Goal: Task Accomplishment & Management: Manage account settings

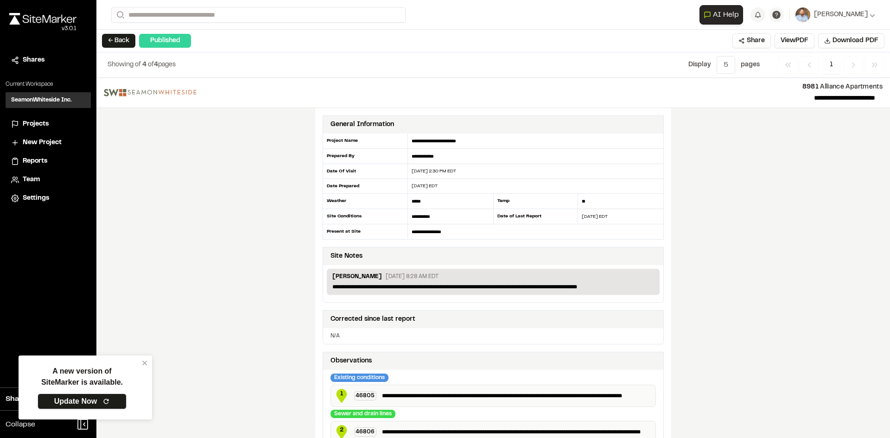
click at [92, 402] on link "Update Now" at bounding box center [82, 402] width 89 height 16
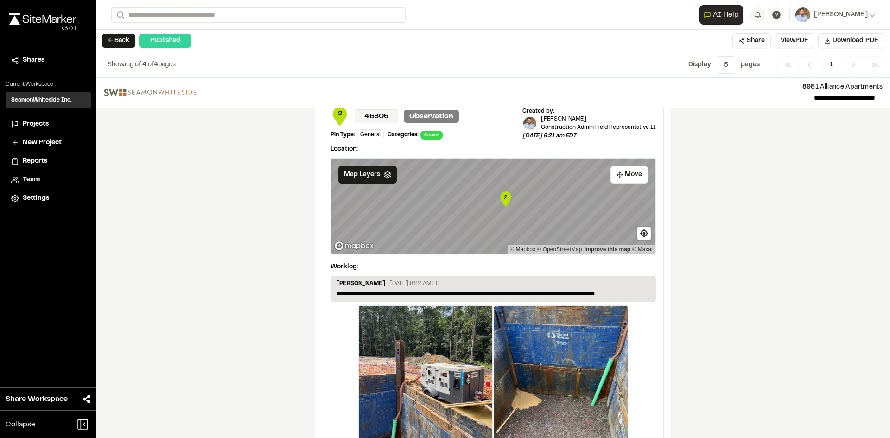
scroll to position [1383, 0]
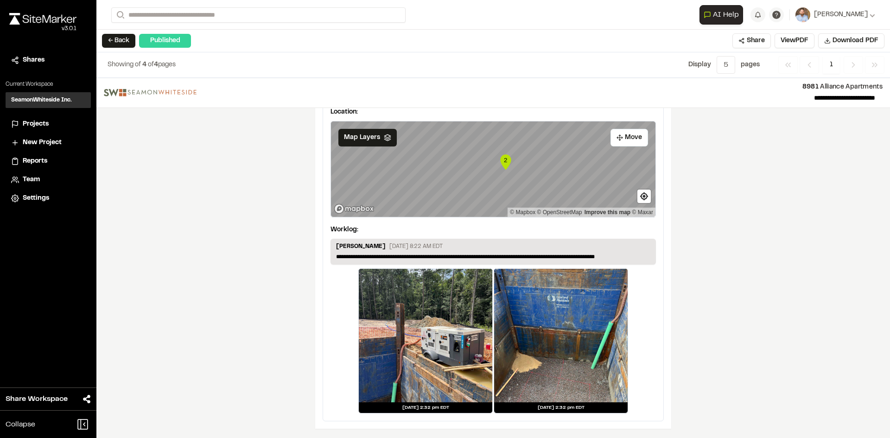
click at [564, 339] on div at bounding box center [560, 335] width 133 height 133
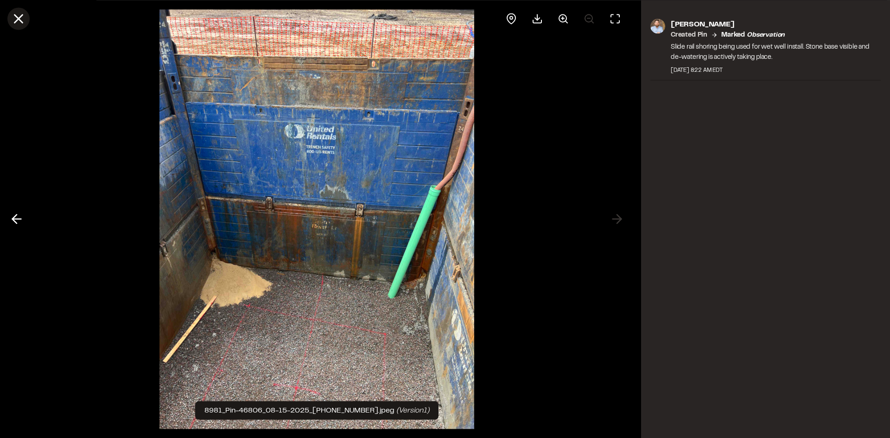
click at [17, 17] on line at bounding box center [19, 19] width 8 height 8
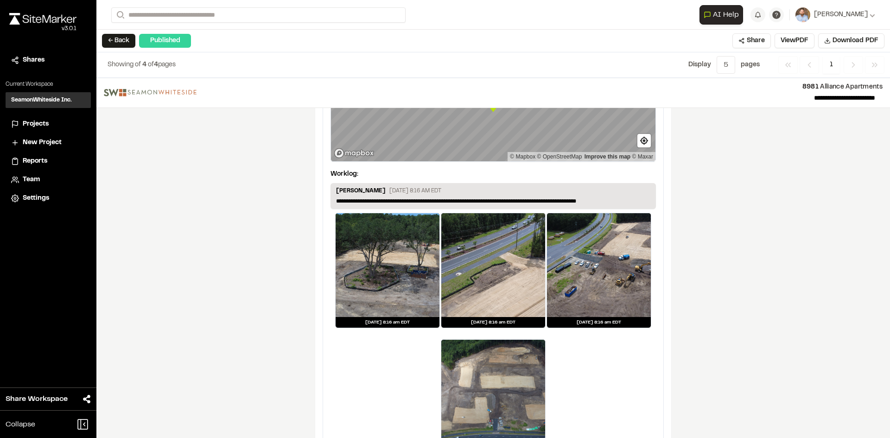
scroll to position [1012, 0]
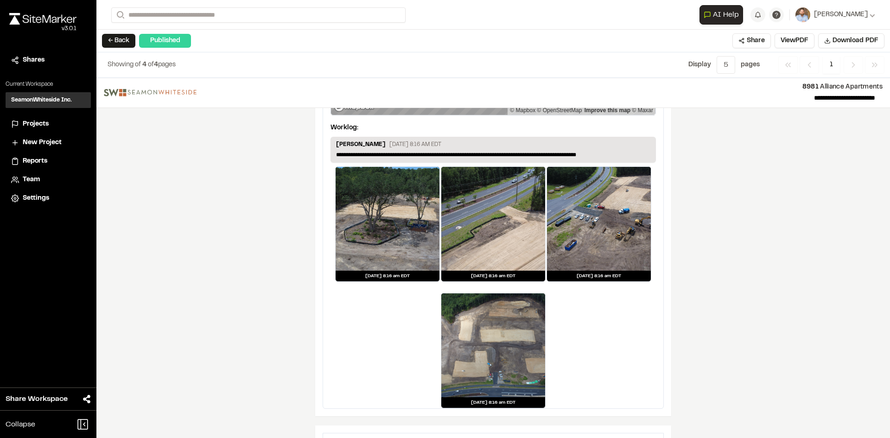
click at [37, 122] on span "Projects" at bounding box center [36, 124] width 26 height 10
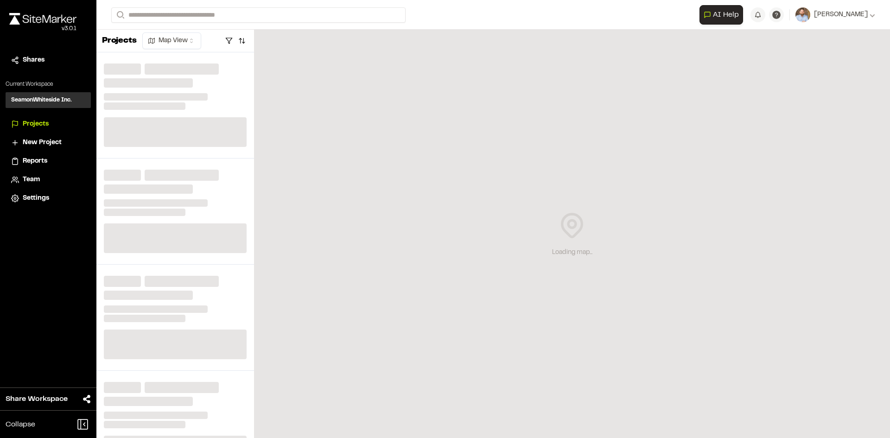
click at [40, 161] on span "Reports" at bounding box center [35, 161] width 25 height 10
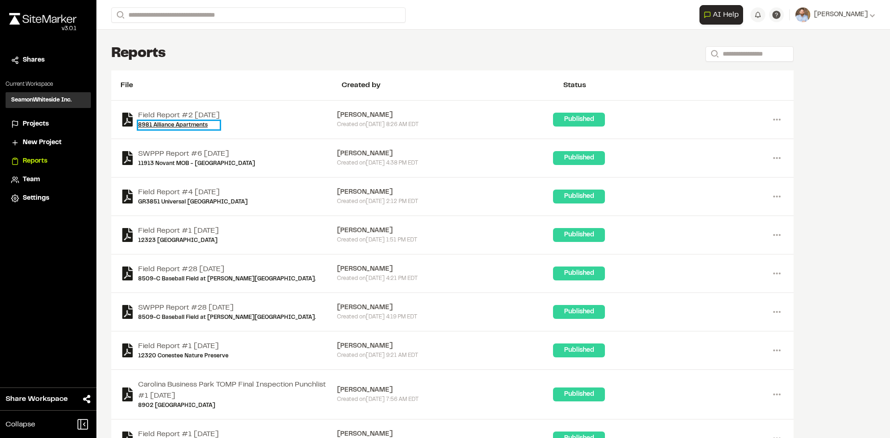
click at [169, 125] on link "8981 Alliance Apartments" at bounding box center [179, 125] width 82 height 8
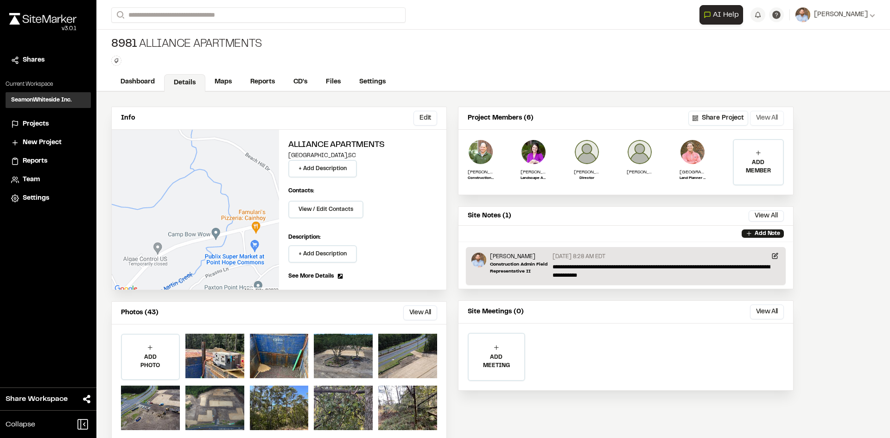
click at [759, 119] on button "View All" at bounding box center [767, 118] width 34 height 15
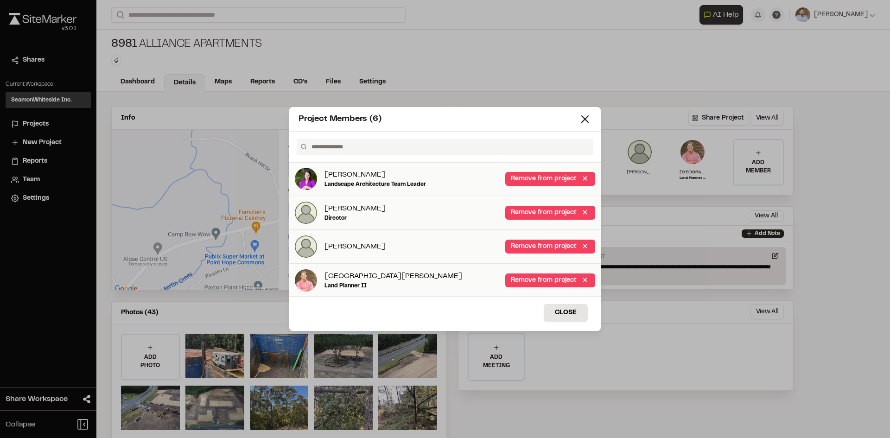
scroll to position [70, 0]
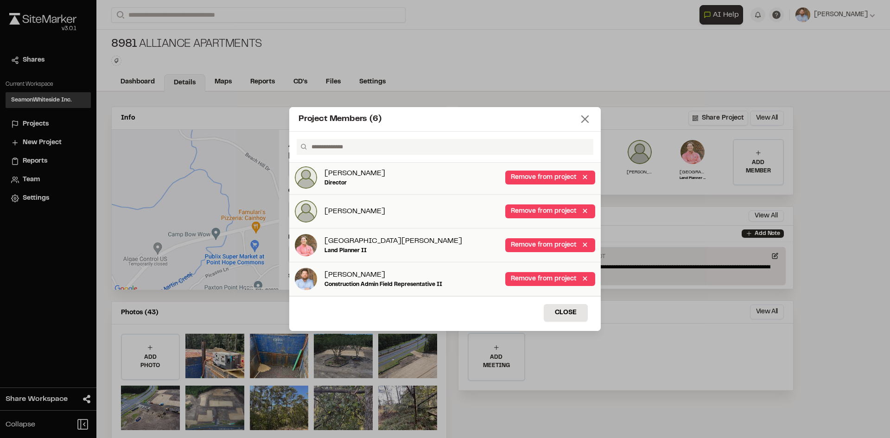
click at [586, 120] on line at bounding box center [585, 119] width 6 height 6
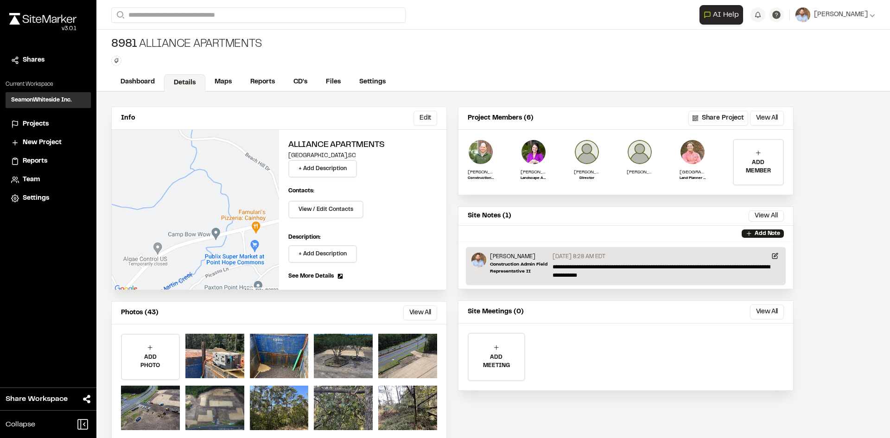
click at [36, 127] on span "Projects" at bounding box center [36, 124] width 26 height 10
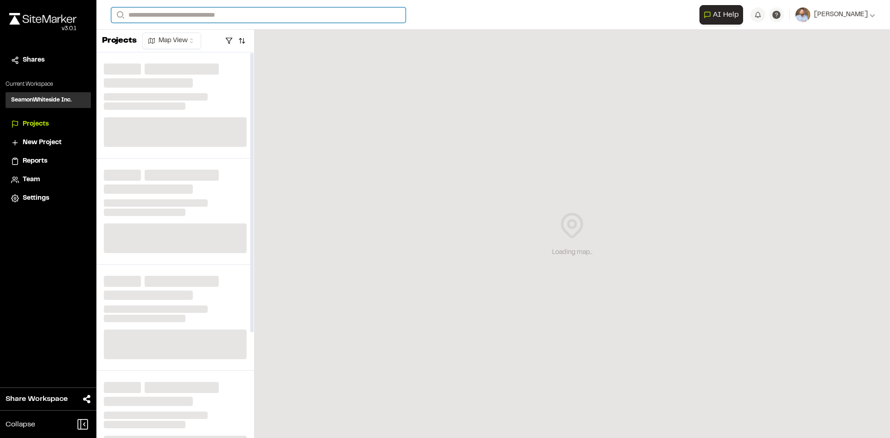
click at [159, 14] on input "Search" at bounding box center [258, 14] width 294 height 15
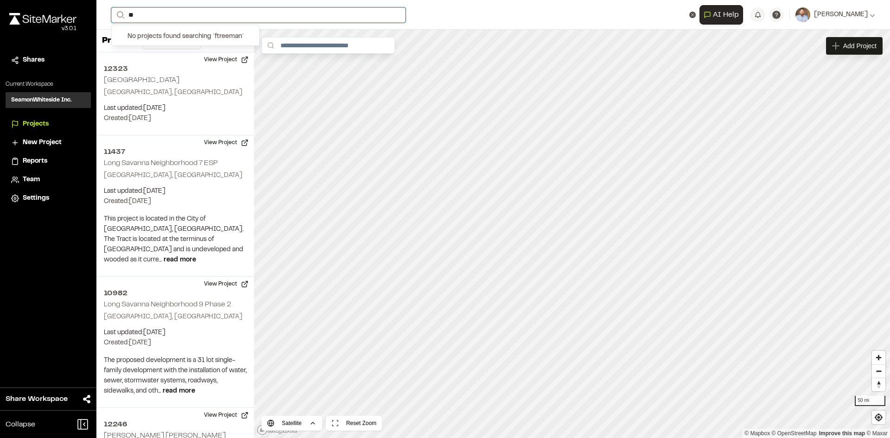
type input "*"
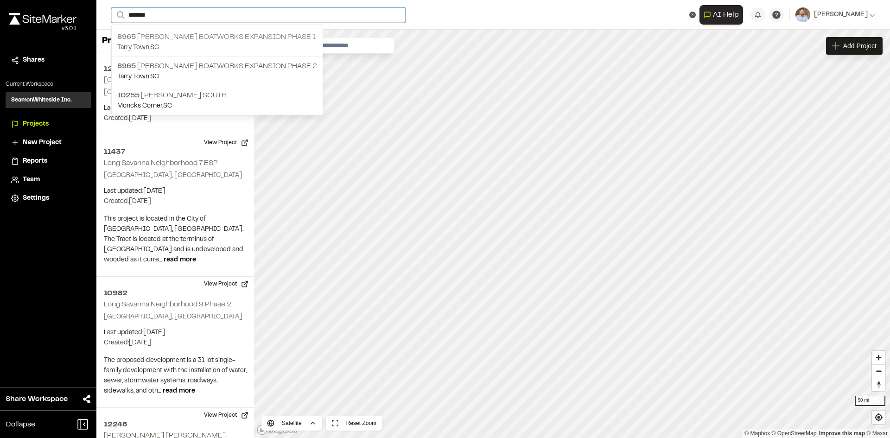
type input "*******"
click at [184, 34] on p "8965 Freeman Boatworks Expansion Phase 1" at bounding box center [217, 37] width 200 height 11
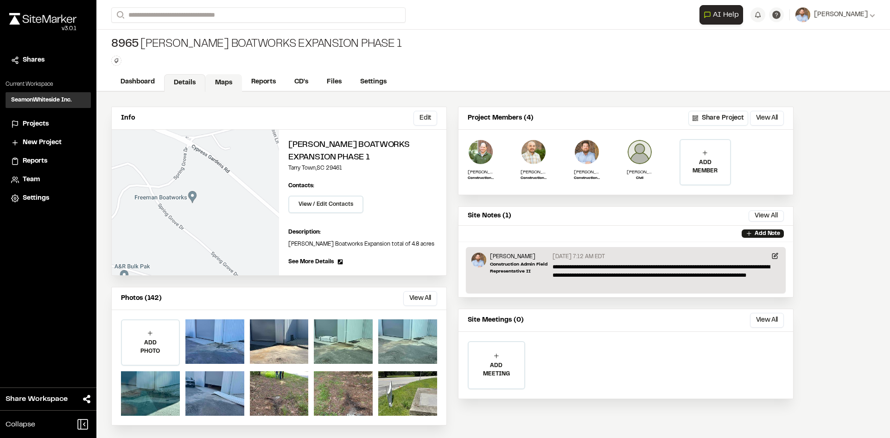
click at [228, 85] on link "Maps" at bounding box center [223, 83] width 37 height 18
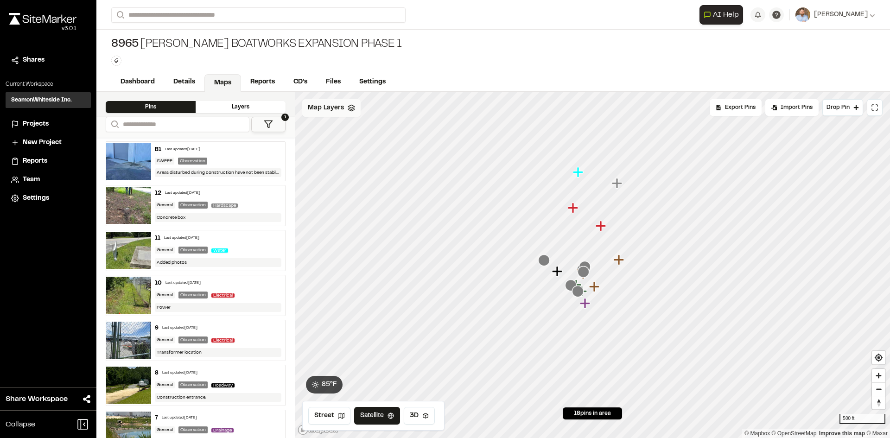
click at [337, 107] on span "Map Layers" at bounding box center [326, 108] width 36 height 10
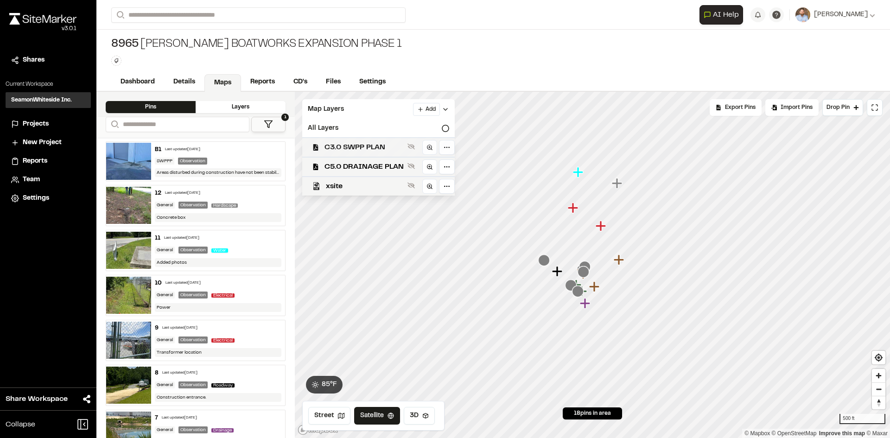
click at [371, 149] on span "C3.0 SWPP PLAN" at bounding box center [363, 147] width 79 height 11
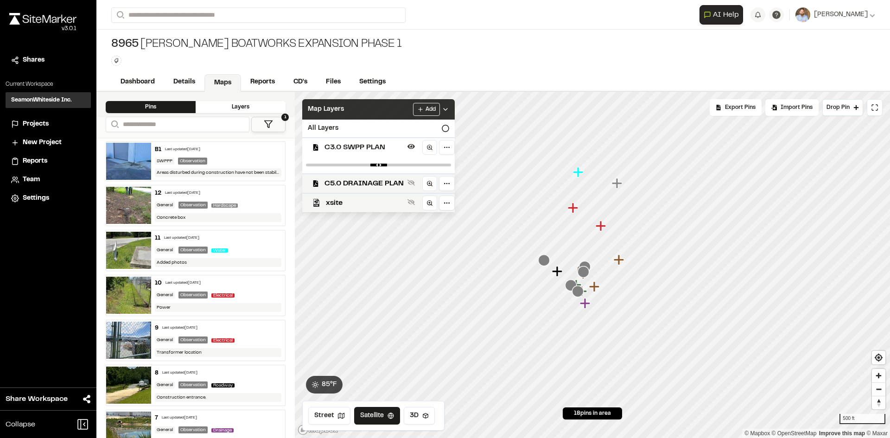
click at [444, 108] on icon at bounding box center [445, 109] width 7 height 7
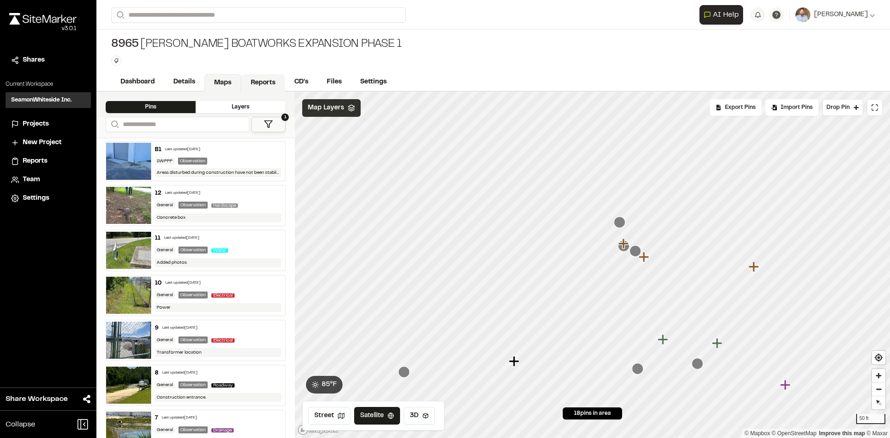
click at [263, 75] on link "Reports" at bounding box center [263, 83] width 44 height 18
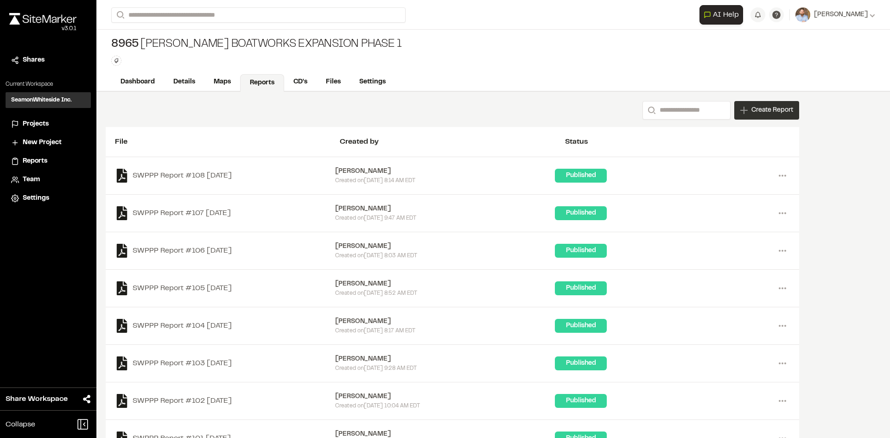
click at [777, 112] on span "Create Report" at bounding box center [772, 110] width 42 height 10
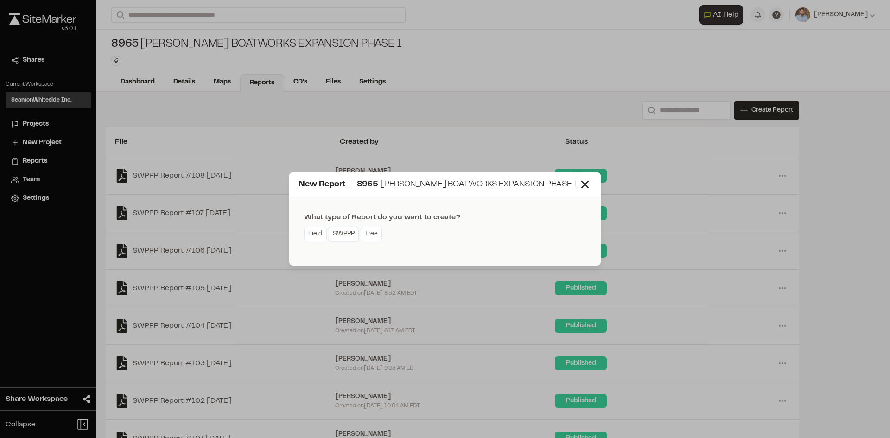
click at [349, 236] on link "SWPPP" at bounding box center [344, 234] width 30 height 15
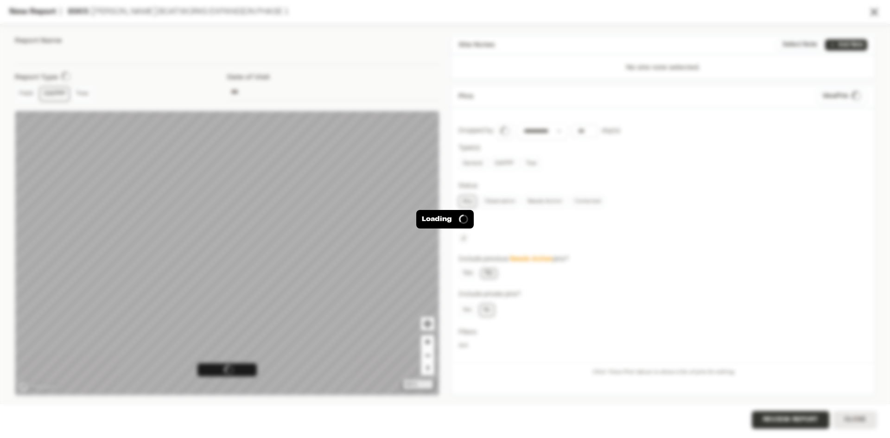
type input "**********"
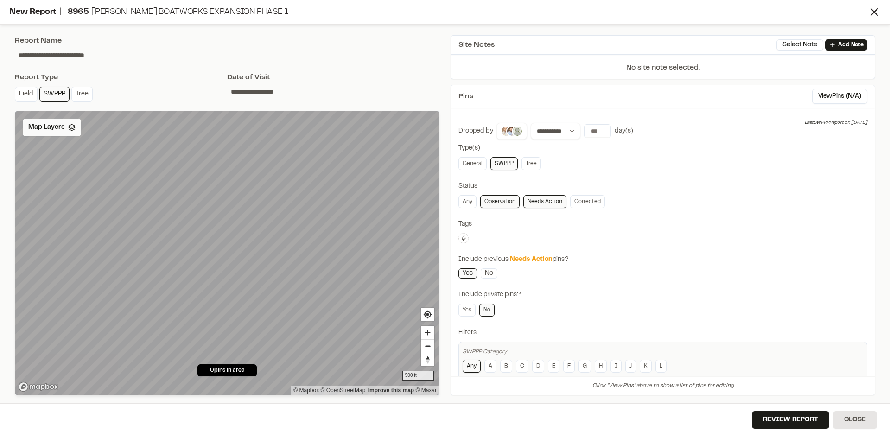
click at [54, 131] on span "Map Layers" at bounding box center [46, 127] width 36 height 10
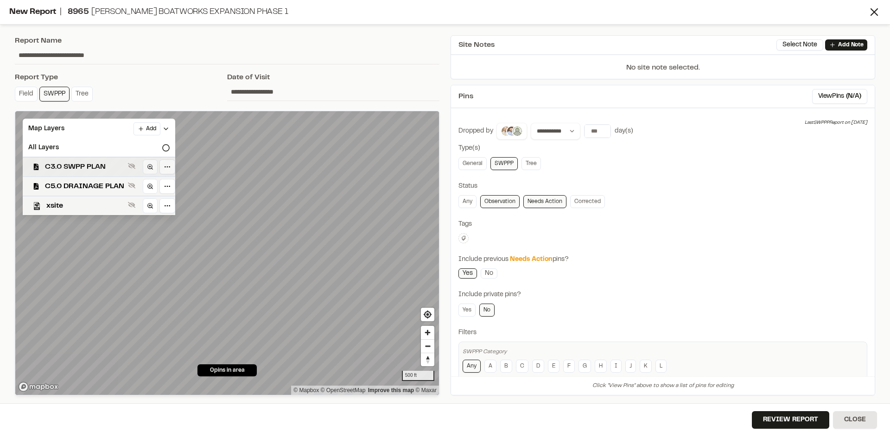
click at [89, 167] on span "C3.0 SWPP PLAN" at bounding box center [84, 166] width 79 height 11
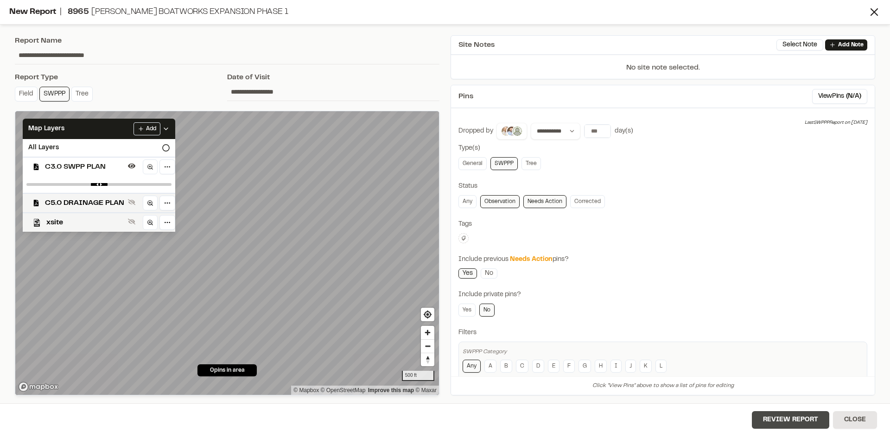
click at [786, 423] on button "Review Report" at bounding box center [790, 420] width 77 height 18
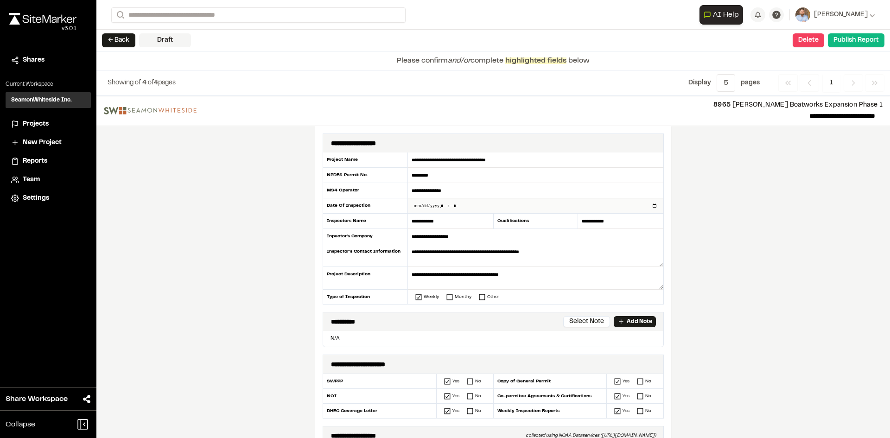
click at [651, 206] on input "datetime-local" at bounding box center [535, 205] width 255 height 15
type input "**********"
click at [746, 268] on div "**********" at bounding box center [493, 267] width 794 height 342
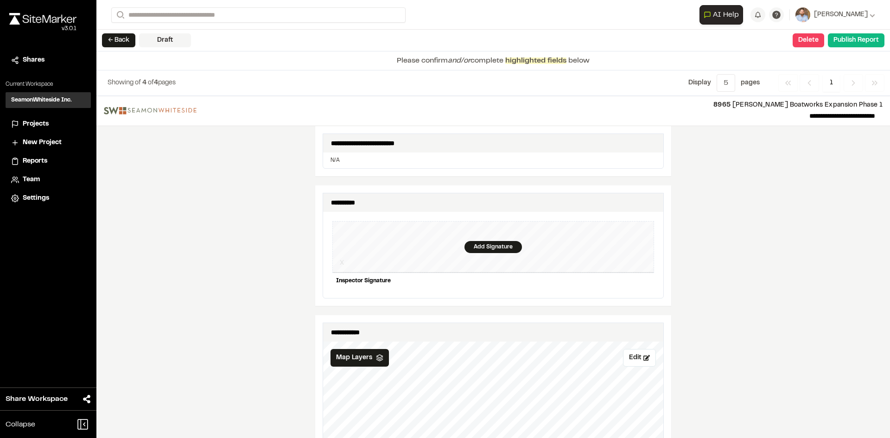
scroll to position [834, 0]
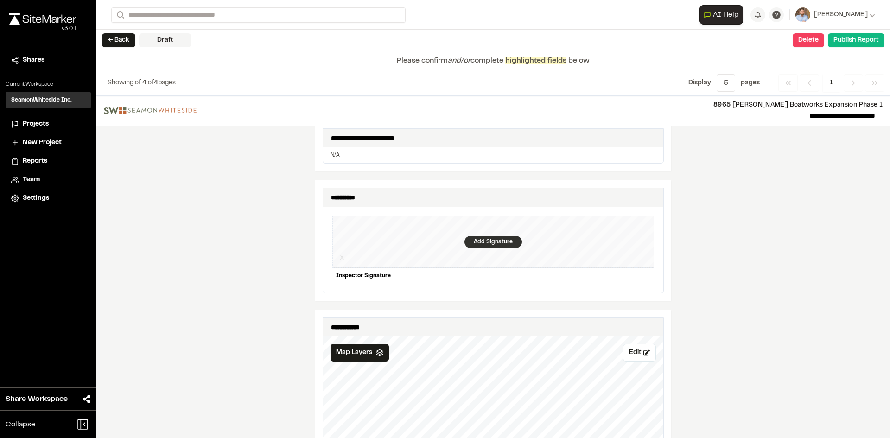
click at [488, 236] on div "Add Signature" at bounding box center [492, 242] width 57 height 12
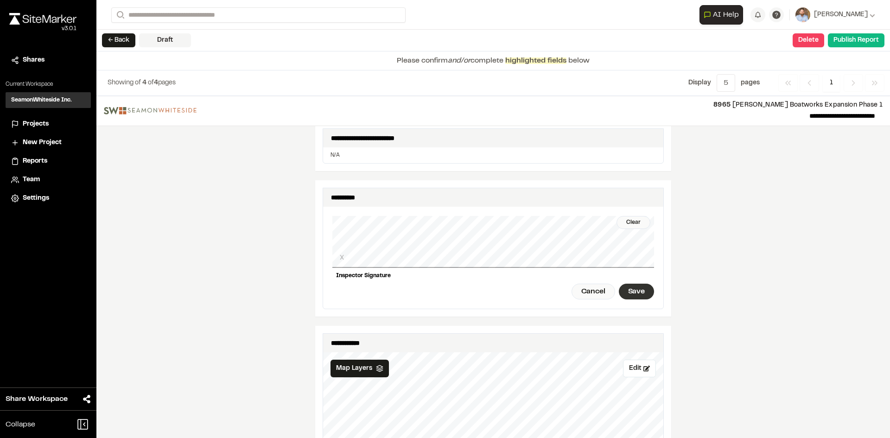
click at [626, 286] on div "Save" at bounding box center [636, 292] width 35 height 16
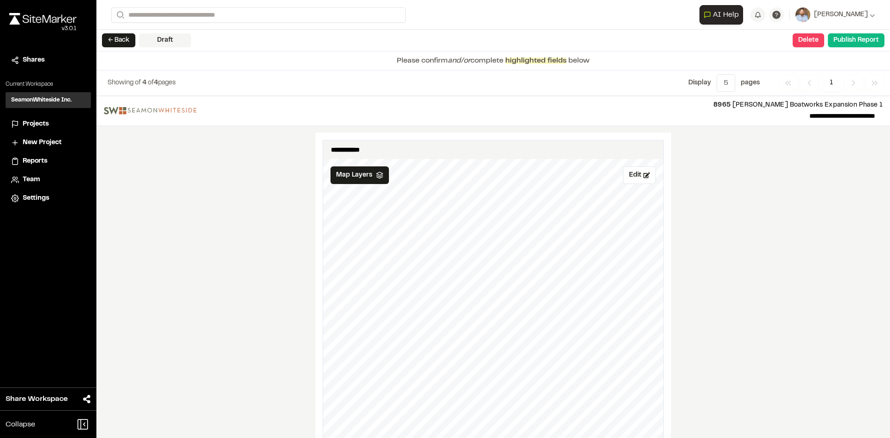
scroll to position [1066, 0]
click at [633, 134] on button "Edit" at bounding box center [639, 137] width 33 height 18
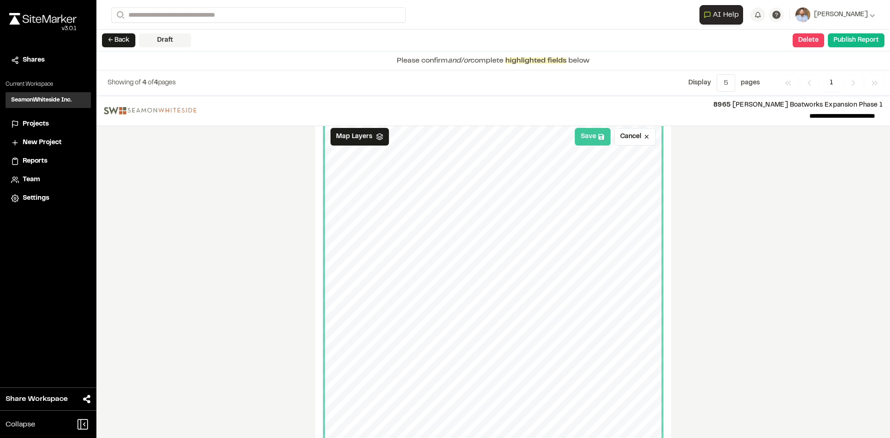
click at [590, 135] on button "Save" at bounding box center [593, 137] width 36 height 18
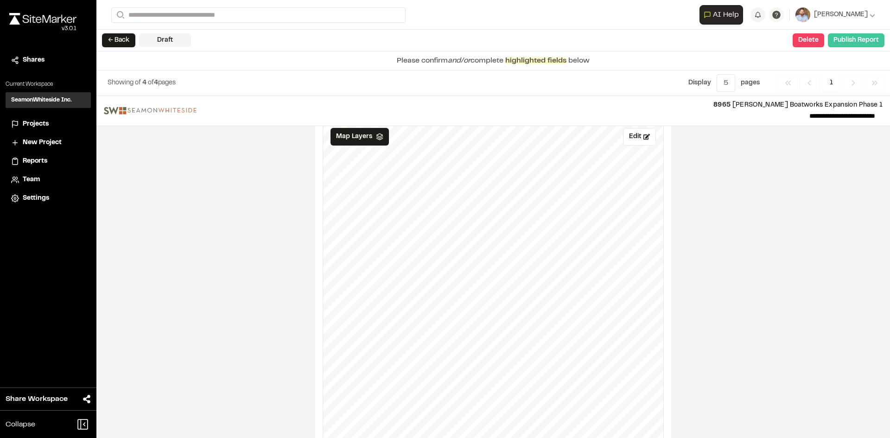
click at [855, 40] on button "Publish Report" at bounding box center [856, 40] width 57 height 14
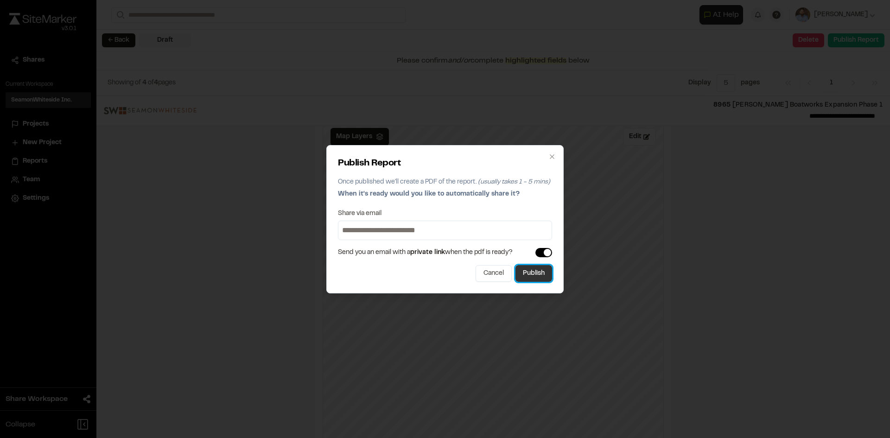
click at [533, 277] on button "Publish" at bounding box center [533, 273] width 37 height 17
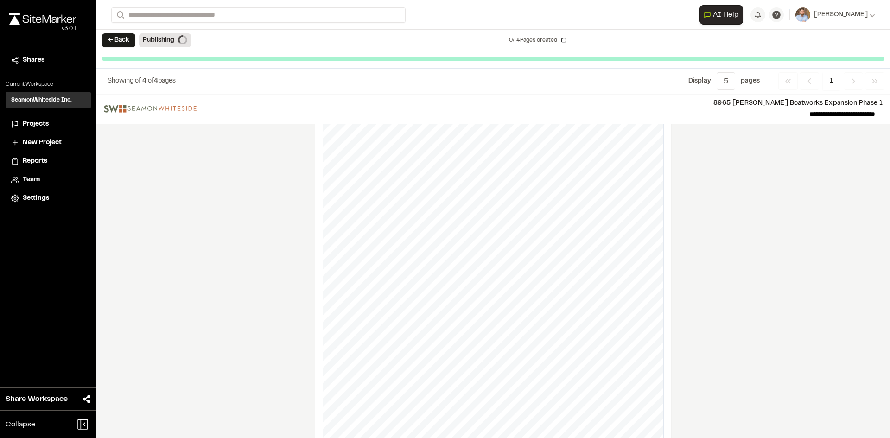
scroll to position [1041, 0]
click at [38, 124] on span "Projects" at bounding box center [36, 124] width 26 height 10
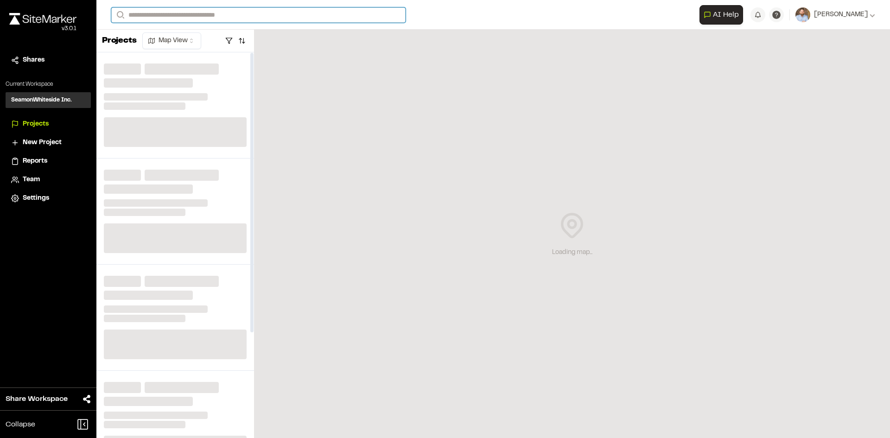
click at [172, 19] on input "Search" at bounding box center [258, 14] width 294 height 15
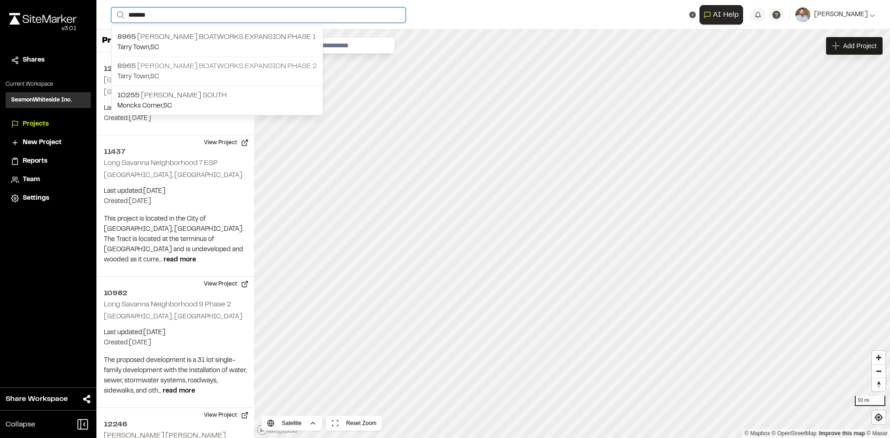
type input "*******"
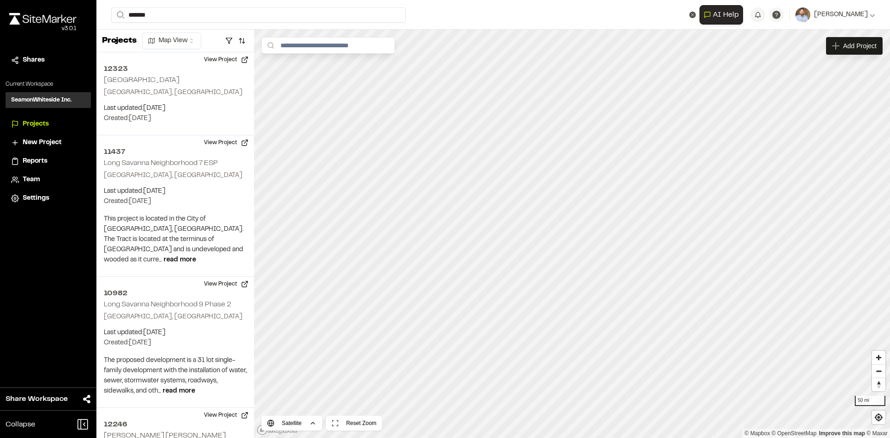
click at [198, 70] on p "8965 Freeman Boatworks Expansion phase 2" at bounding box center [217, 66] width 200 height 11
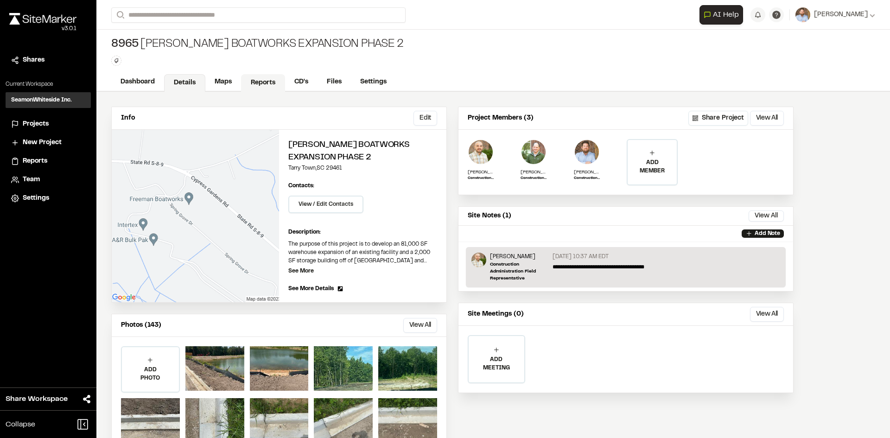
click at [258, 79] on link "Reports" at bounding box center [263, 83] width 44 height 18
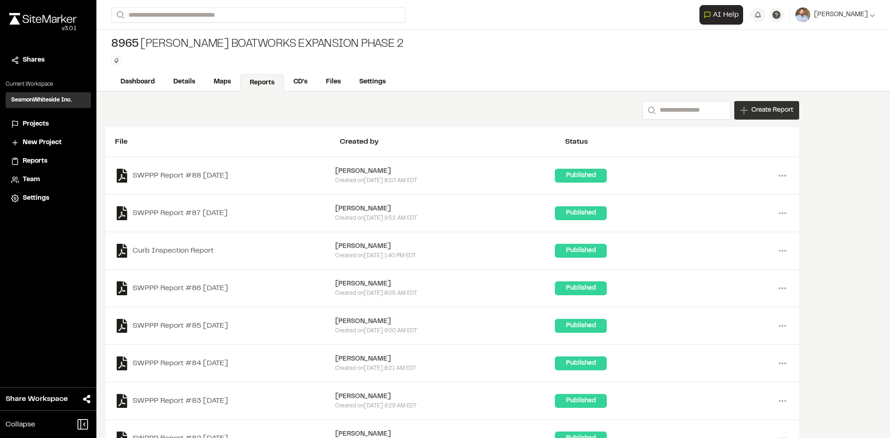
click at [768, 113] on span "Create Report" at bounding box center [772, 110] width 42 height 10
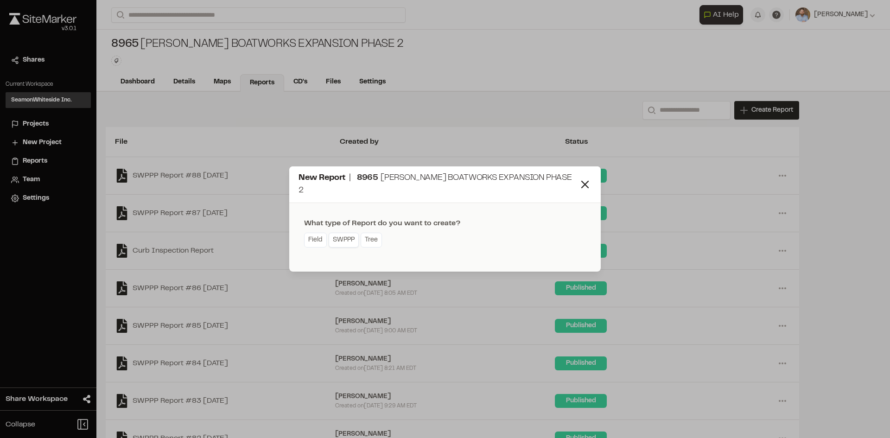
click at [347, 236] on link "SWPPP" at bounding box center [344, 240] width 30 height 15
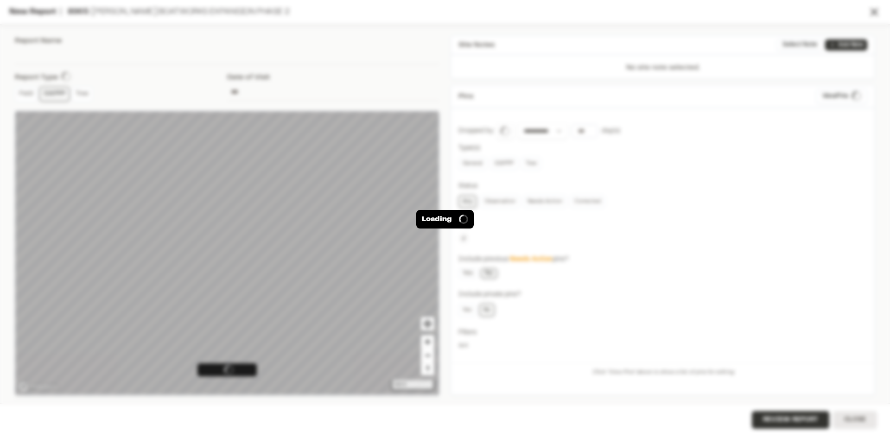
type input "**********"
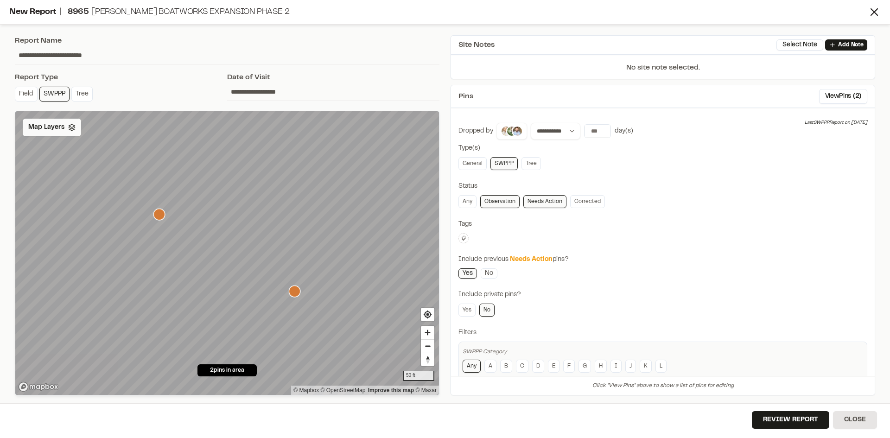
click at [59, 126] on span "Map Layers" at bounding box center [46, 127] width 36 height 10
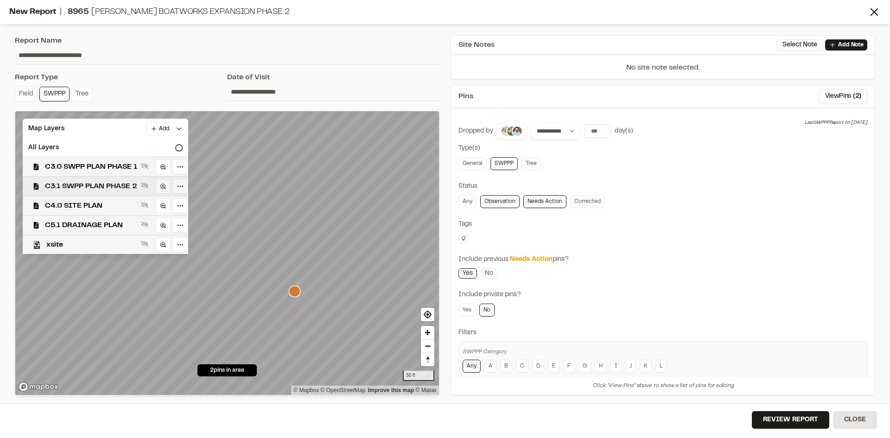
click at [105, 185] on span "C3.1 SWPP PLAN PHASE 2" at bounding box center [91, 186] width 92 height 11
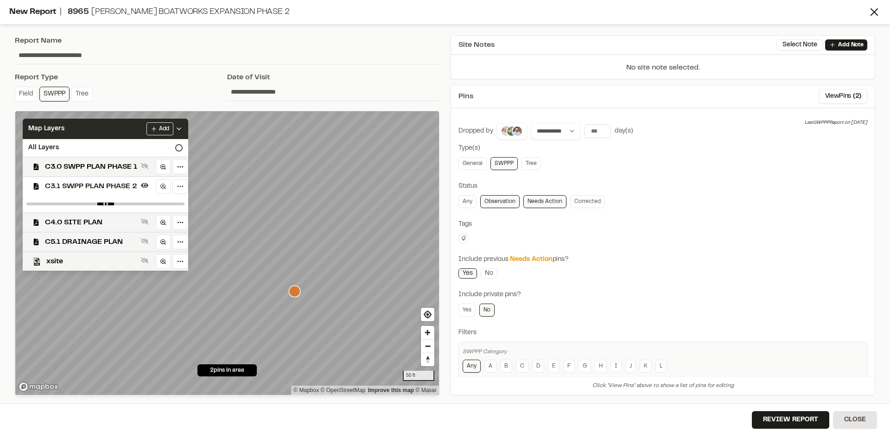
click at [178, 127] on icon at bounding box center [178, 128] width 7 height 7
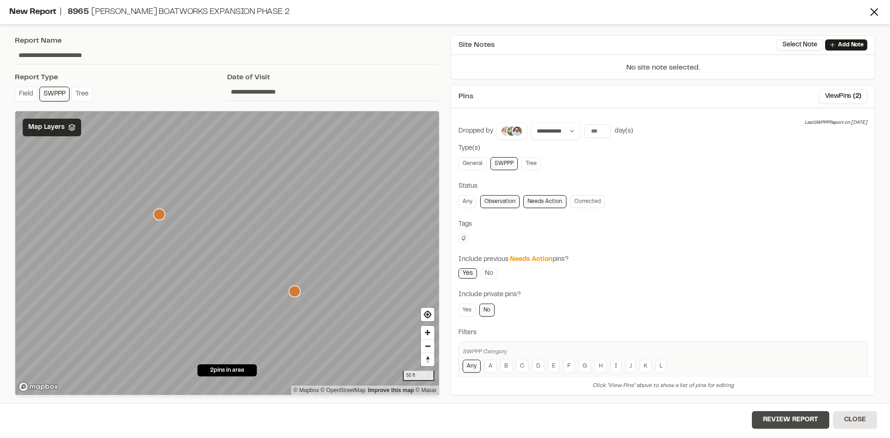
click at [790, 423] on button "Review Report" at bounding box center [790, 420] width 77 height 18
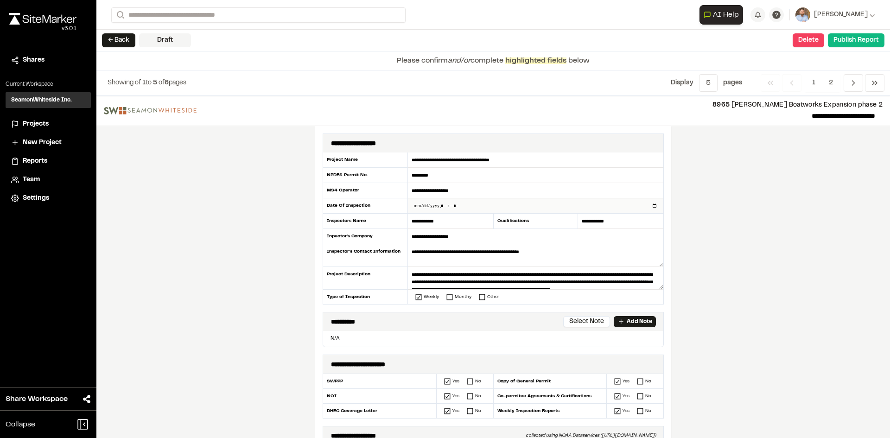
click at [649, 206] on input "datetime-local" at bounding box center [535, 205] width 255 height 15
type input "**********"
click at [257, 269] on div "**********" at bounding box center [493, 267] width 794 height 342
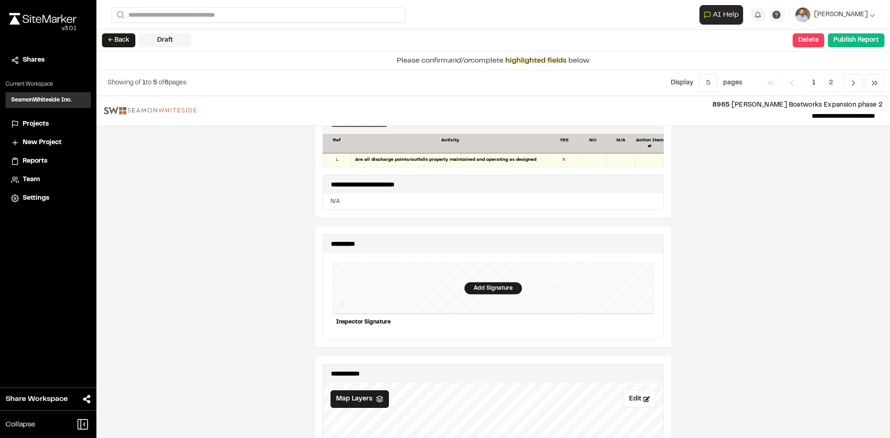
scroll to position [834, 0]
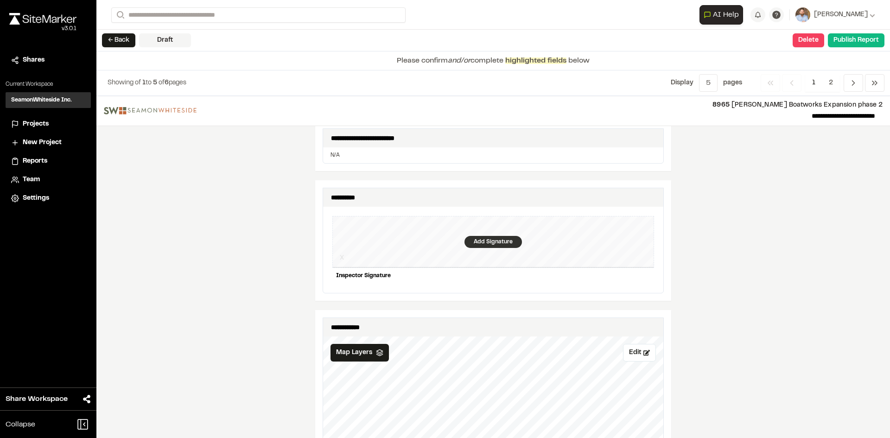
click at [487, 238] on div "Add Signature" at bounding box center [492, 242] width 57 height 12
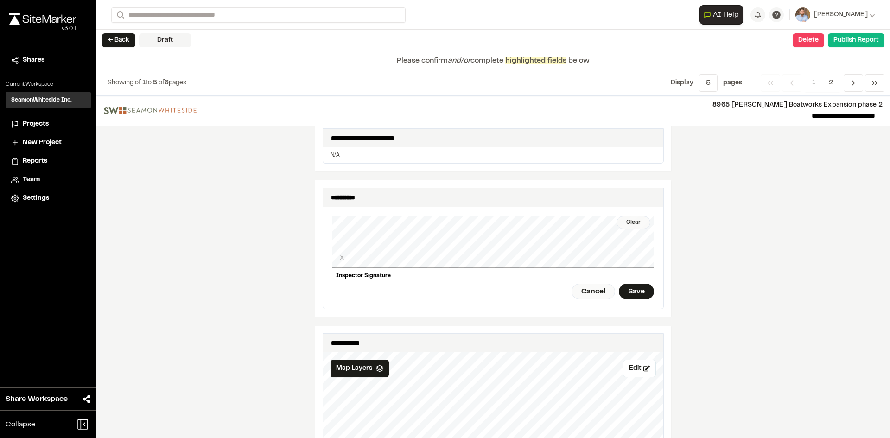
click at [627, 216] on div "Clear" at bounding box center [633, 222] width 34 height 13
click at [632, 287] on div "Save" at bounding box center [636, 292] width 35 height 16
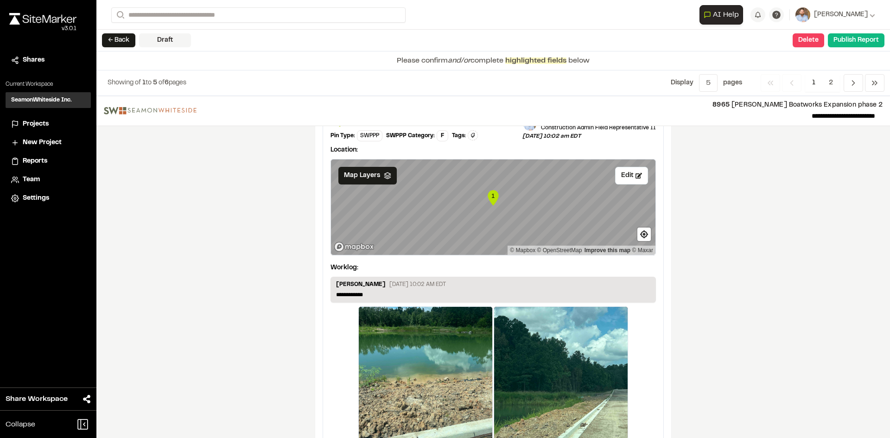
scroll to position [1560, 0]
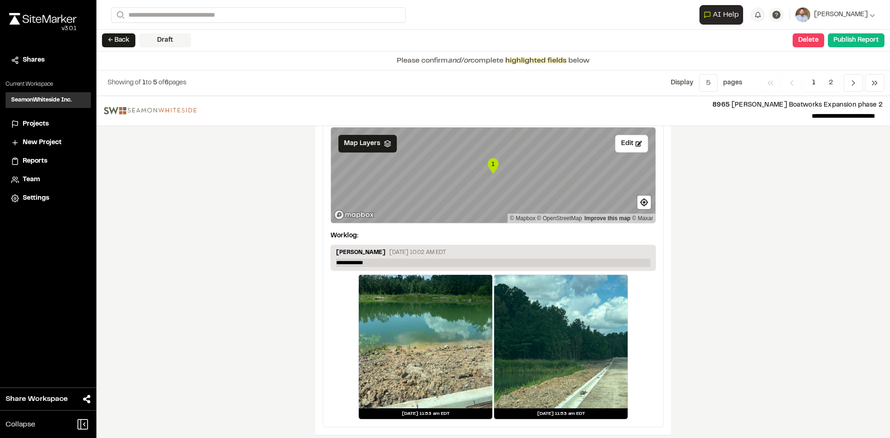
click at [373, 259] on p "**********" at bounding box center [493, 263] width 314 height 8
click at [830, 81] on span "2" at bounding box center [831, 83] width 18 height 18
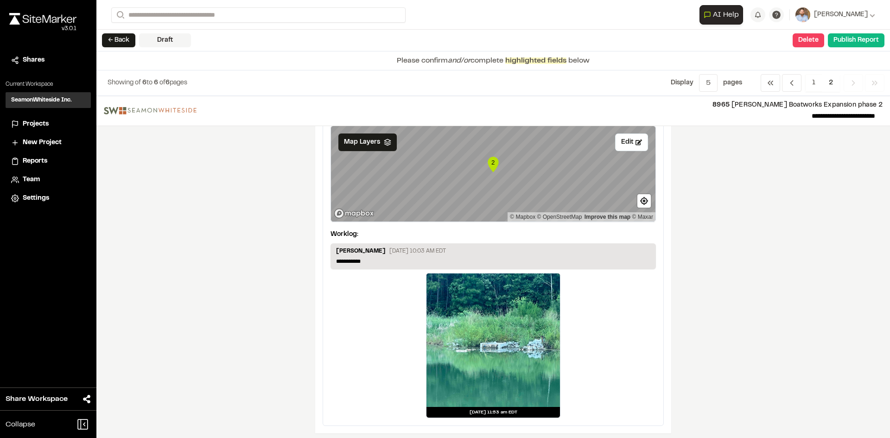
scroll to position [71, 0]
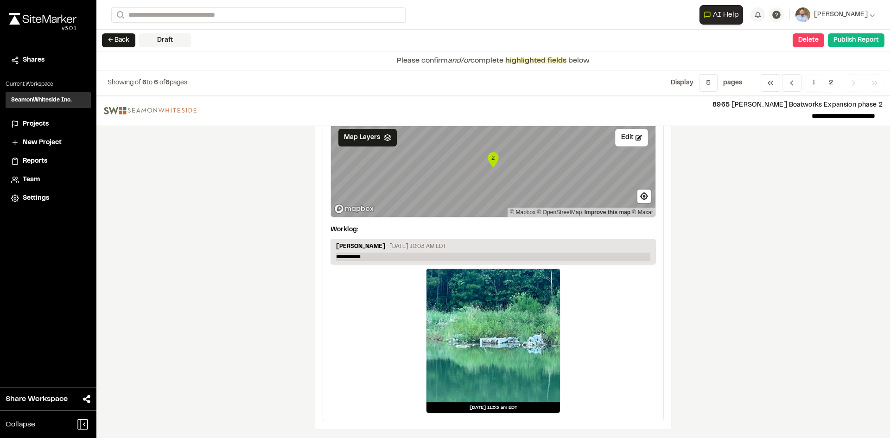
click at [391, 256] on p "**********" at bounding box center [493, 257] width 314 height 8
click at [858, 44] on button "Publish Report" at bounding box center [856, 40] width 57 height 14
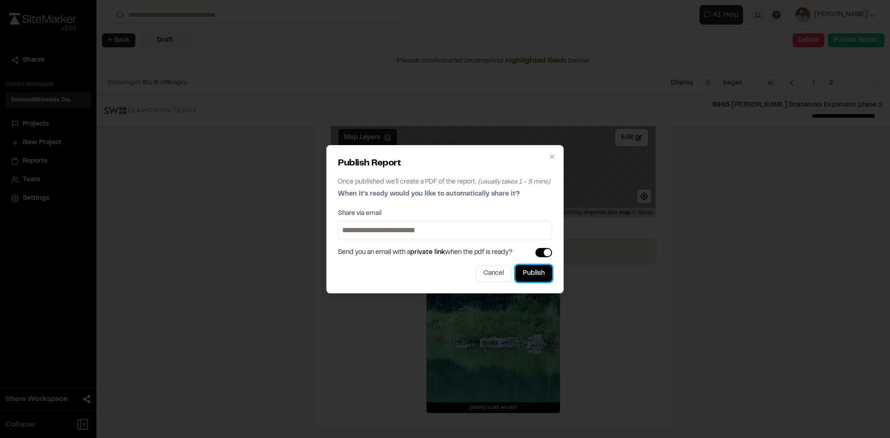
click at [540, 277] on button "Publish" at bounding box center [533, 273] width 37 height 17
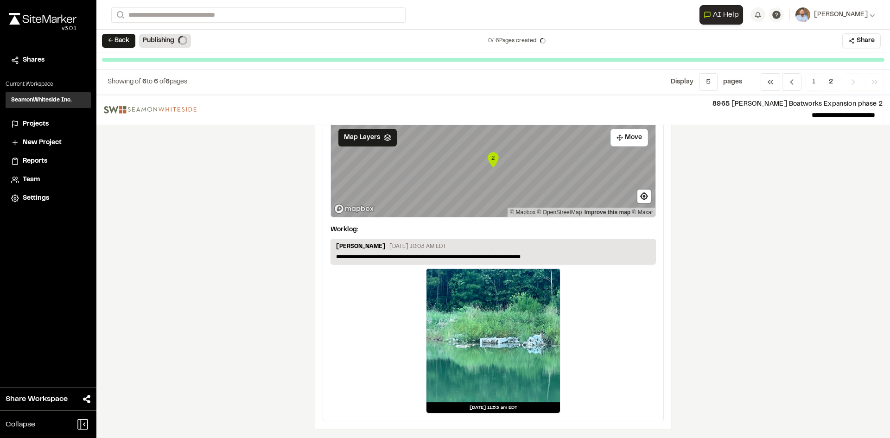
scroll to position [70, 0]
click at [42, 121] on span "Projects" at bounding box center [36, 124] width 26 height 10
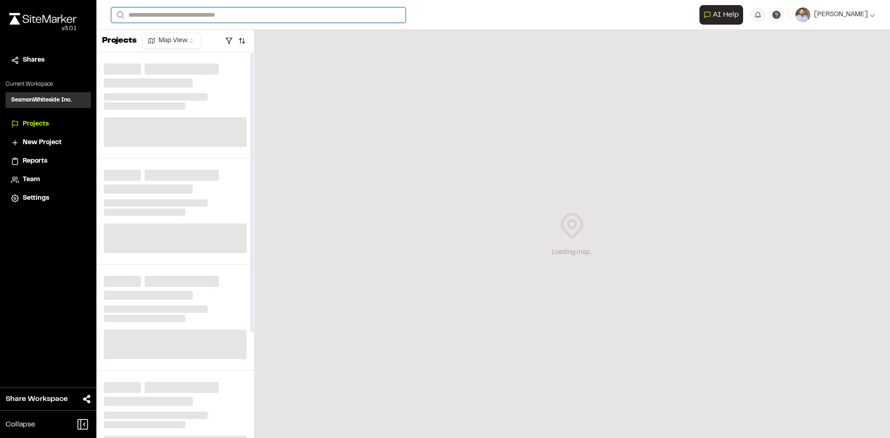
click at [178, 13] on input "Search" at bounding box center [258, 14] width 294 height 15
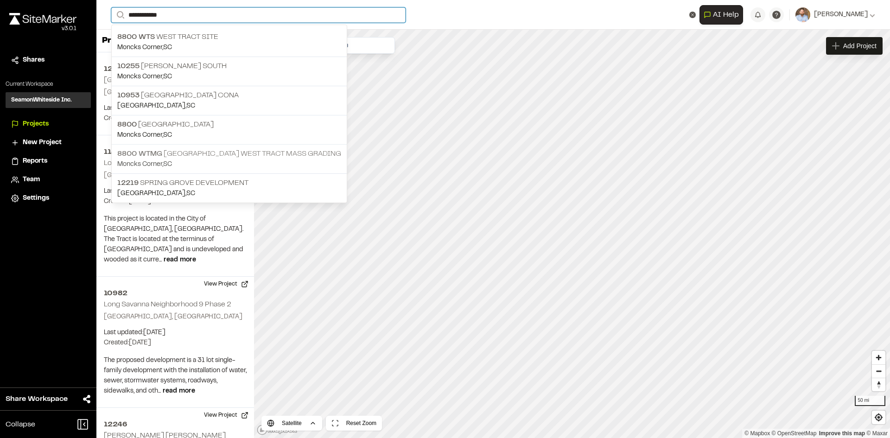
type input "**********"
click at [208, 156] on p "8800 WTMG Spring Grove West Tract Mass Grading" at bounding box center [229, 153] width 224 height 11
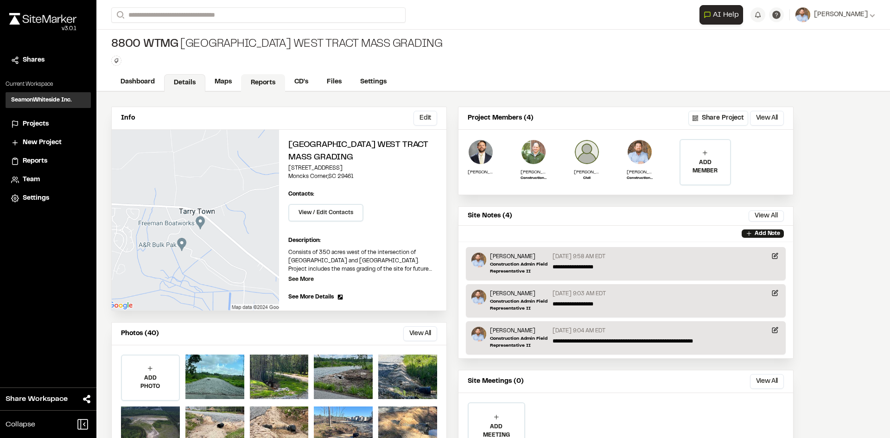
click at [261, 83] on link "Reports" at bounding box center [263, 83] width 44 height 18
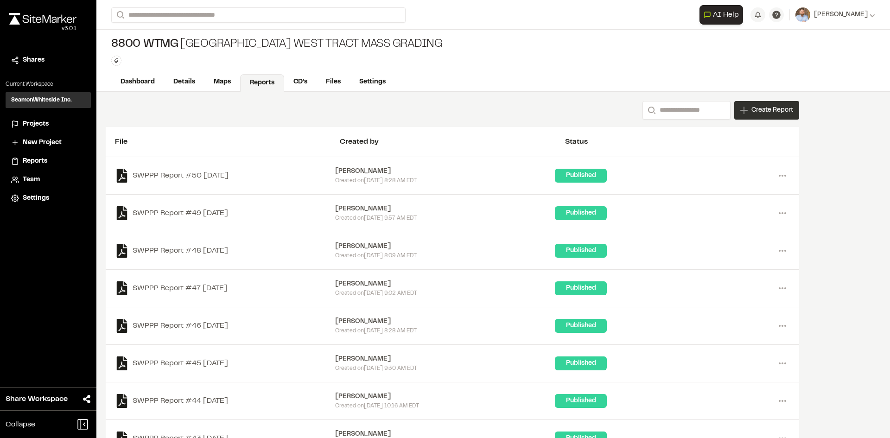
click at [770, 114] on span "Create Report" at bounding box center [772, 110] width 42 height 10
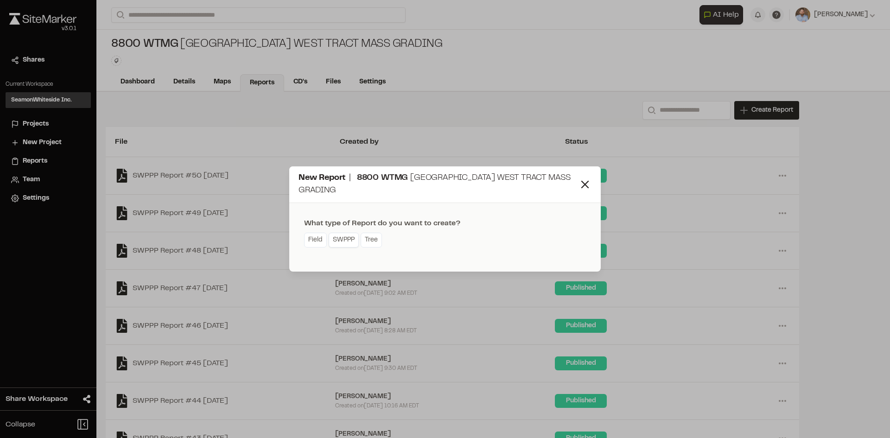
click at [346, 243] on link "SWPPP" at bounding box center [344, 240] width 30 height 15
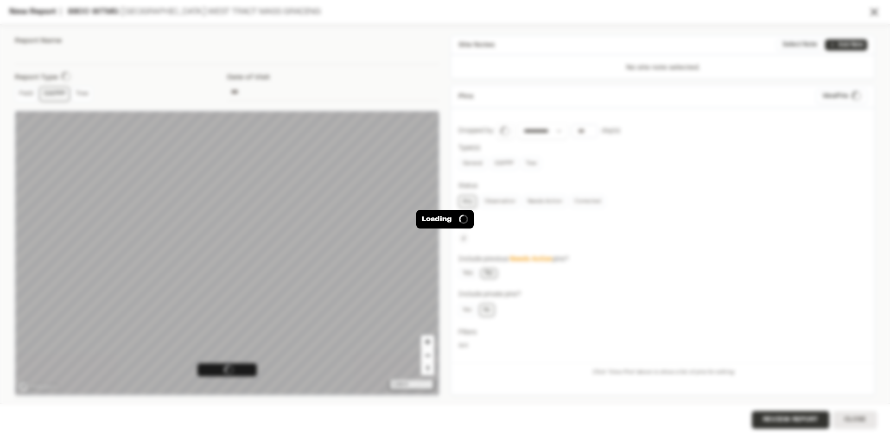
type input "**********"
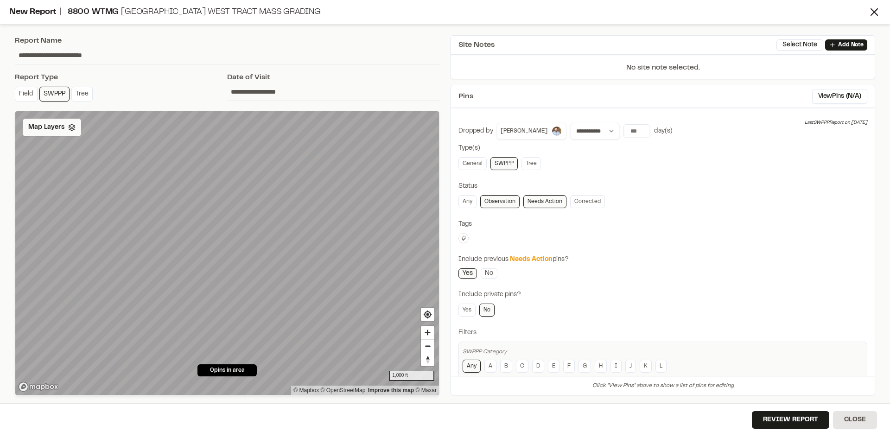
click at [62, 133] on div "Map Layers" at bounding box center [52, 128] width 58 height 18
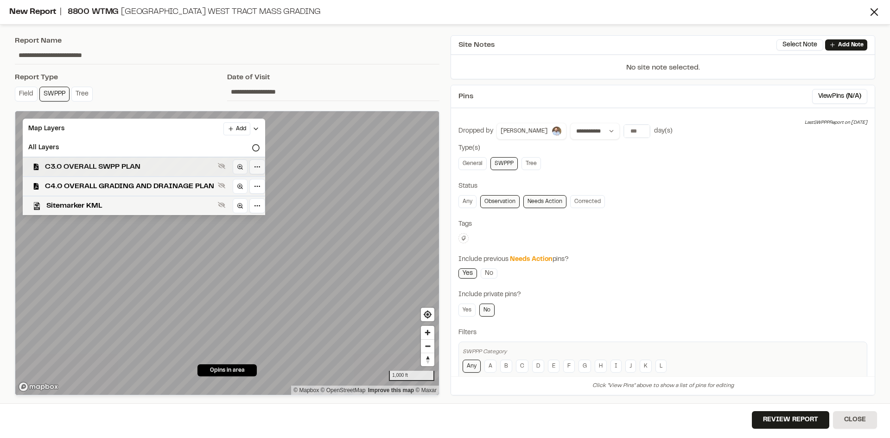
click at [135, 165] on span "C3.0 OVERALL SWPP PLAN" at bounding box center [129, 166] width 169 height 11
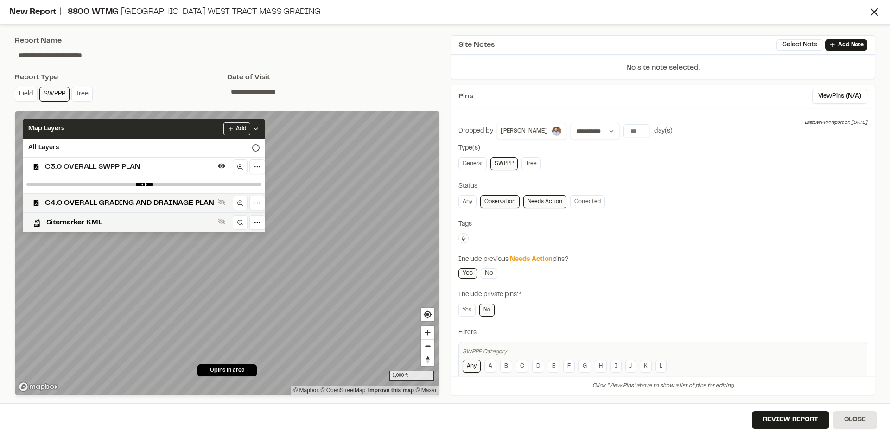
click at [258, 125] on icon at bounding box center [255, 128] width 7 height 7
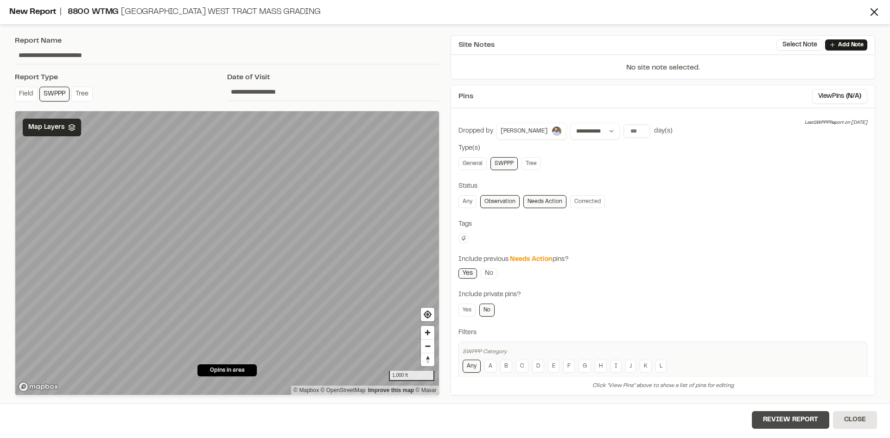
click at [796, 419] on button "Review Report" at bounding box center [790, 420] width 77 height 18
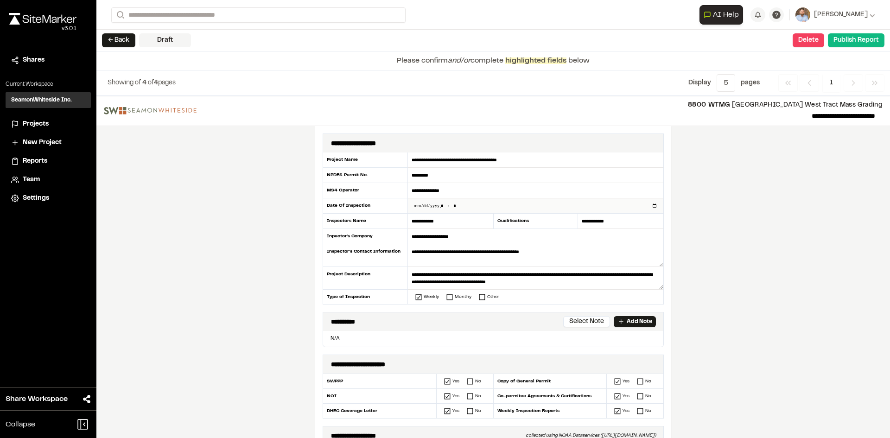
click at [650, 206] on input "datetime-local" at bounding box center [535, 205] width 255 height 15
type input "**********"
click at [285, 263] on div "**********" at bounding box center [493, 267] width 794 height 342
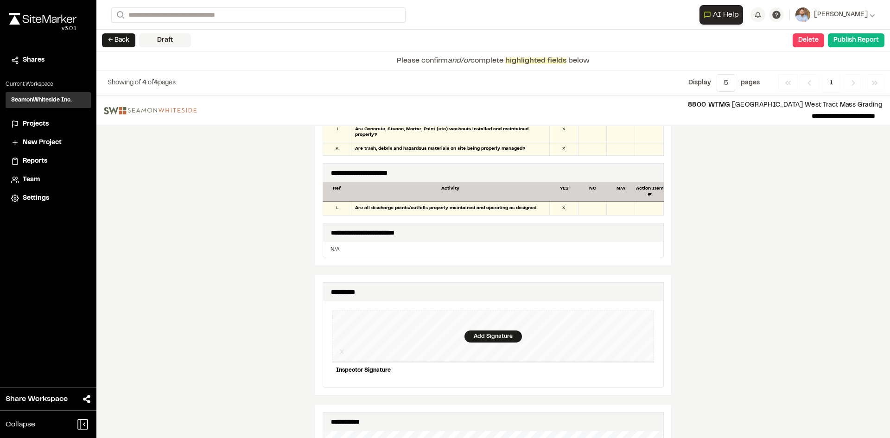
scroll to position [742, 0]
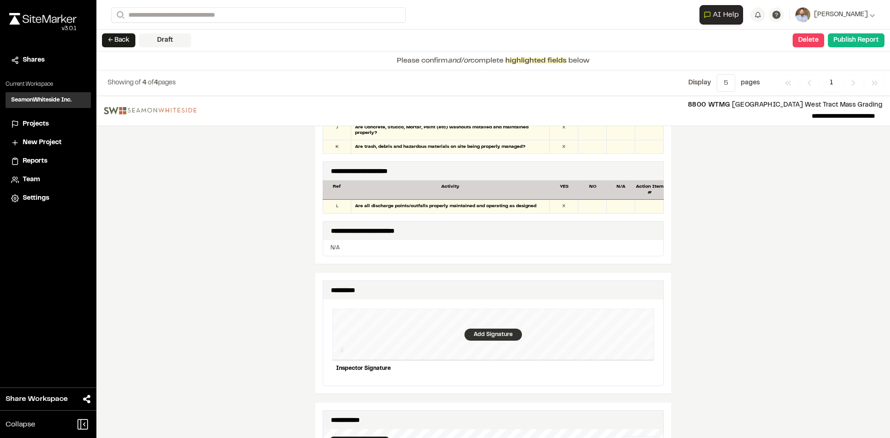
click at [486, 330] on div "Add Signature" at bounding box center [492, 335] width 57 height 12
click at [631, 379] on div "Save" at bounding box center [636, 384] width 35 height 16
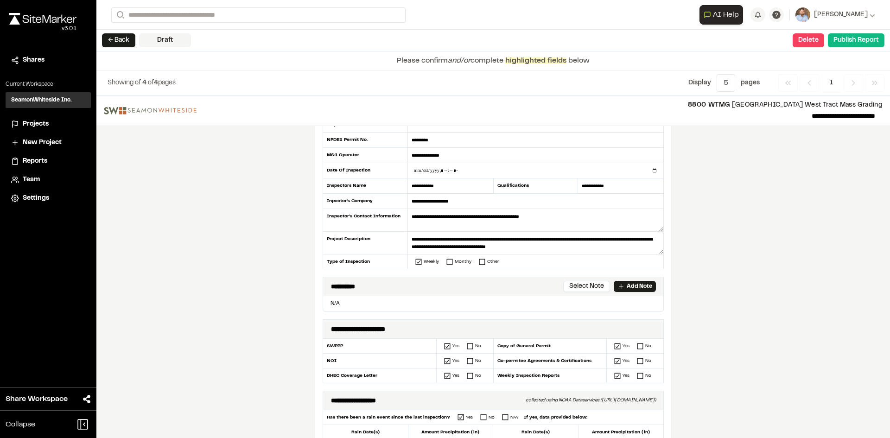
scroll to position [0, 0]
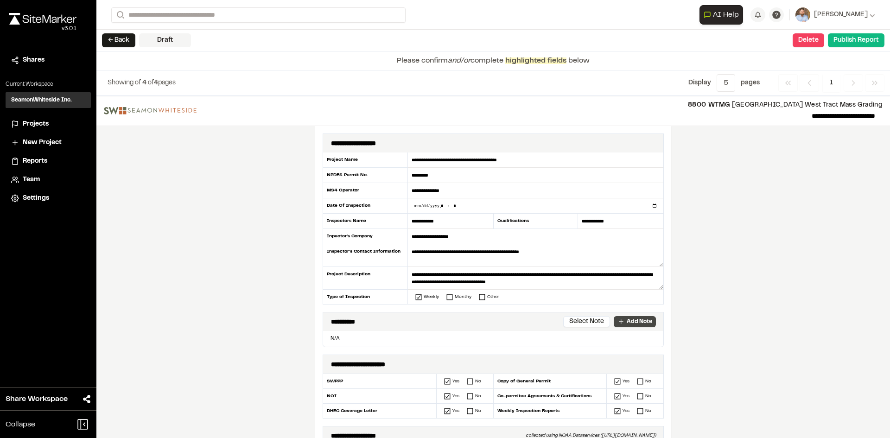
click at [637, 322] on p "Add Note" at bounding box center [639, 322] width 25 height 8
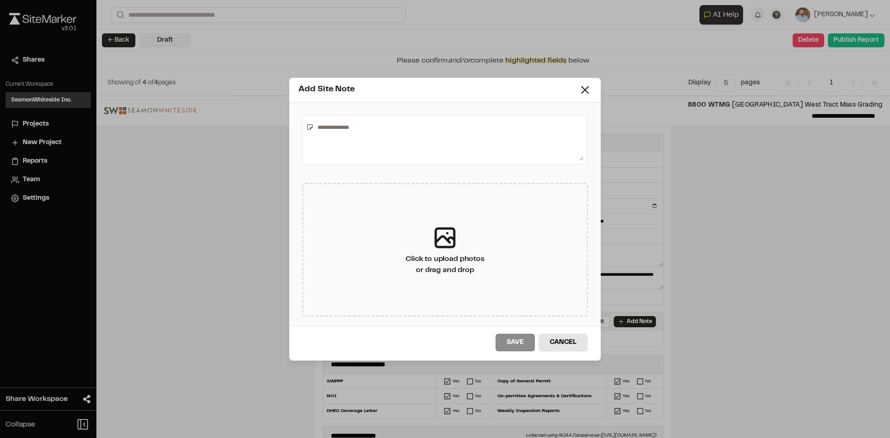
click at [376, 141] on textarea at bounding box center [449, 140] width 270 height 41
type textarea "*"
type textarea "**********"
click at [518, 343] on button "Save" at bounding box center [515, 343] width 39 height 18
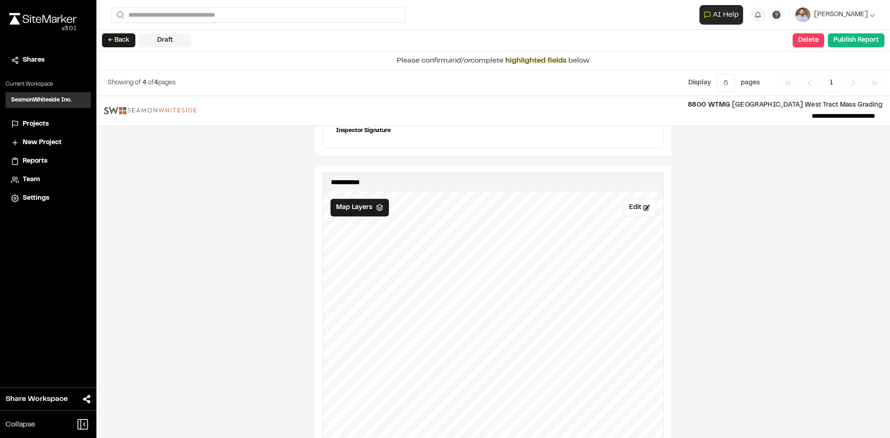
scroll to position [979, 0]
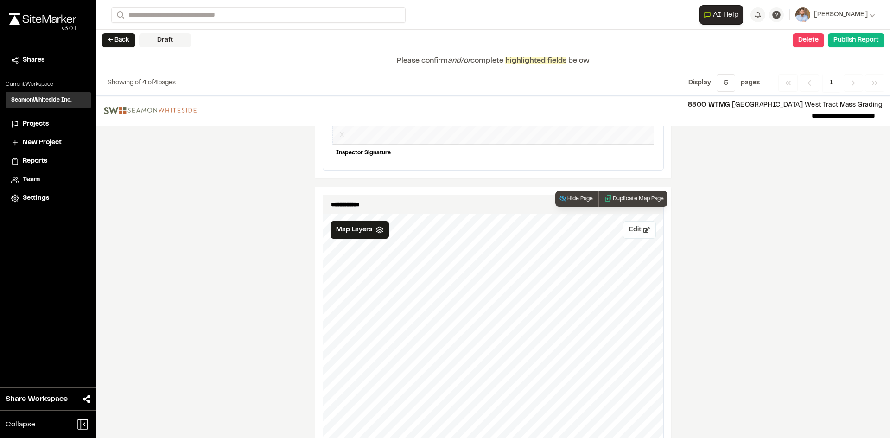
click at [633, 222] on button "Edit" at bounding box center [639, 230] width 33 height 18
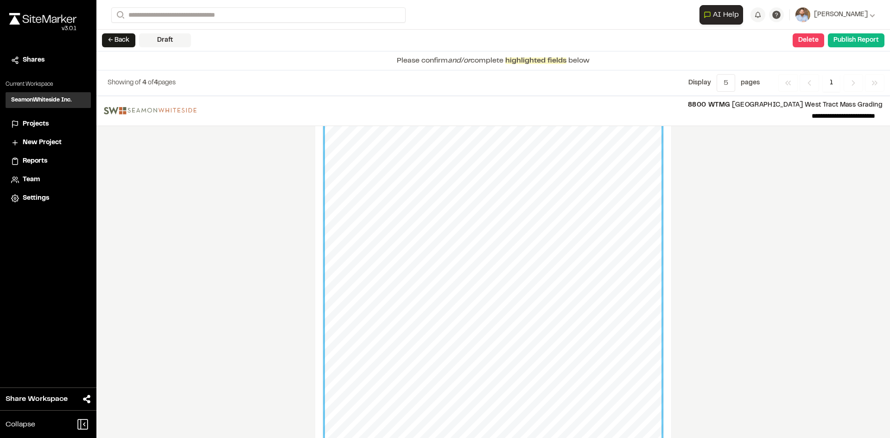
scroll to position [1118, 0]
click at [741, 196] on div "**********" at bounding box center [493, 267] width 794 height 342
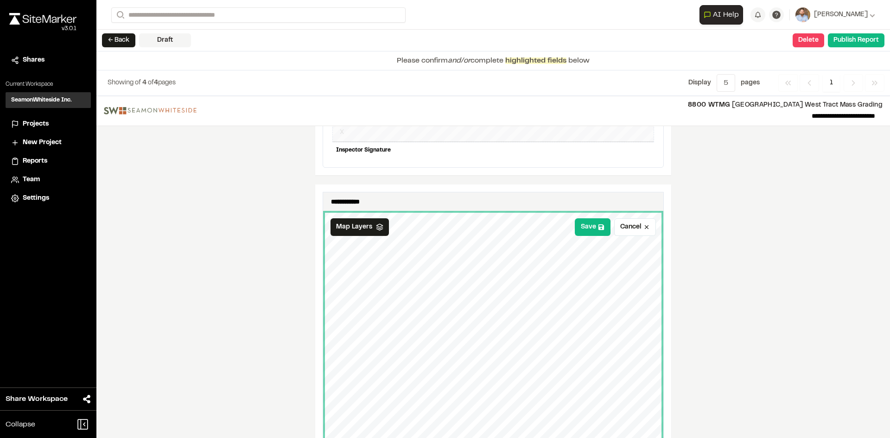
scroll to position [979, 0]
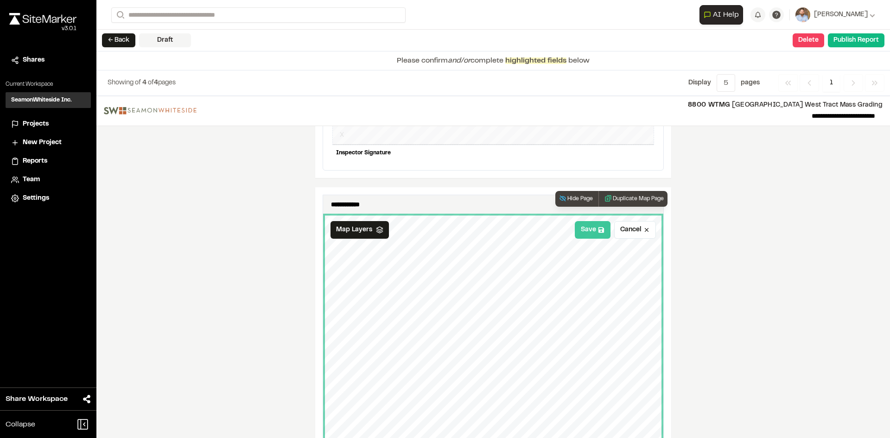
click at [589, 226] on button "Save" at bounding box center [593, 230] width 36 height 18
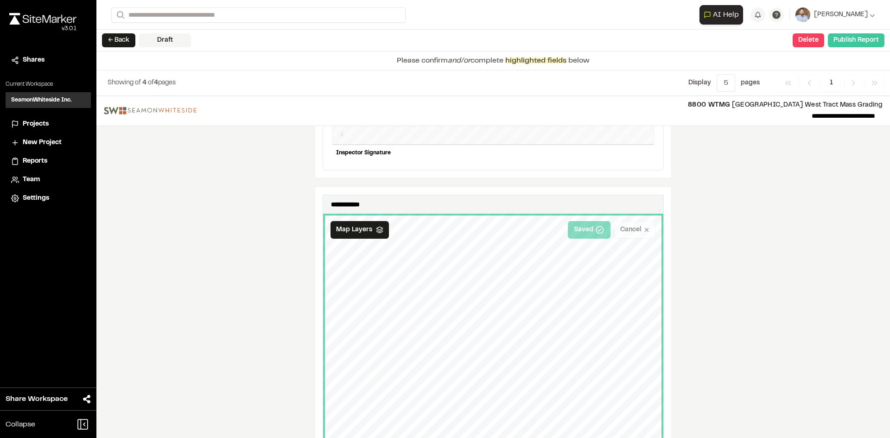
click at [854, 43] on button "Publish Report" at bounding box center [856, 40] width 57 height 14
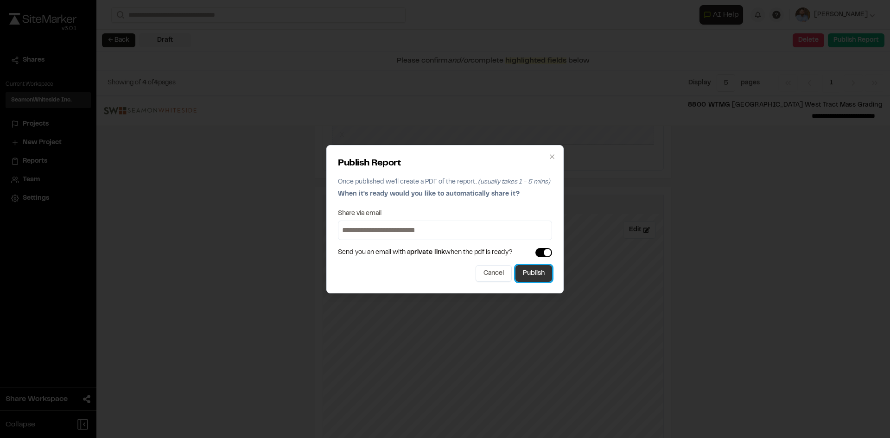
click at [529, 277] on button "Publish" at bounding box center [533, 273] width 37 height 17
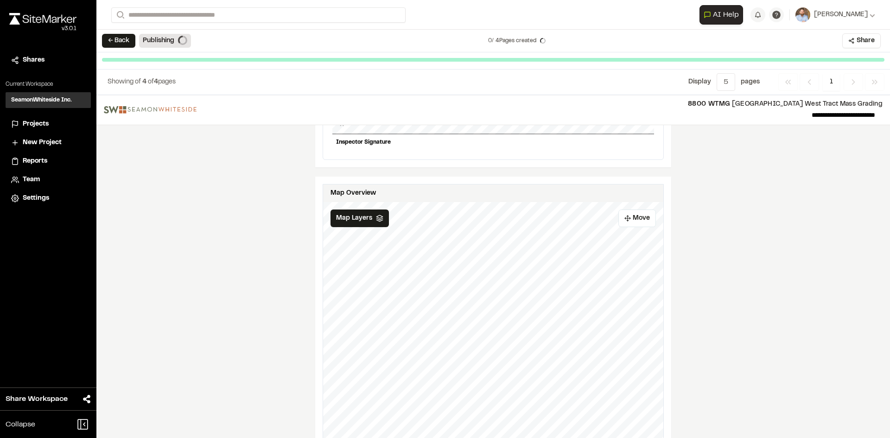
click at [38, 125] on span "Projects" at bounding box center [36, 124] width 26 height 10
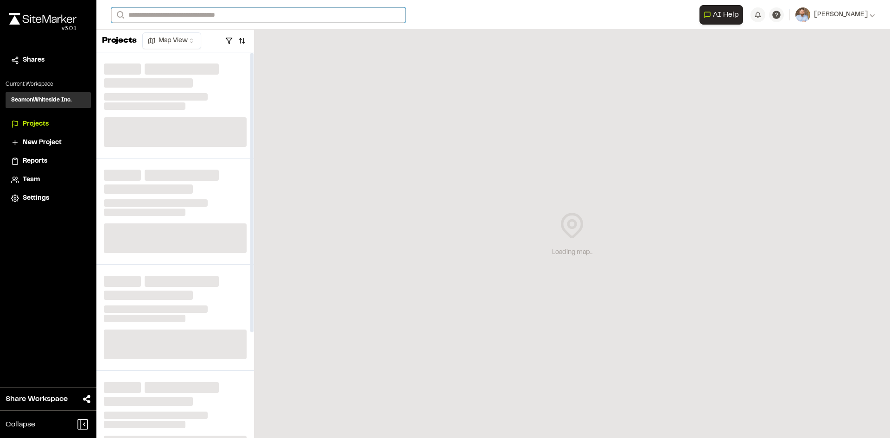
drag, startPoint x: 160, startPoint y: 14, endPoint x: 168, endPoint y: 9, distance: 9.3
click at [160, 14] on input "Search" at bounding box center [258, 14] width 294 height 15
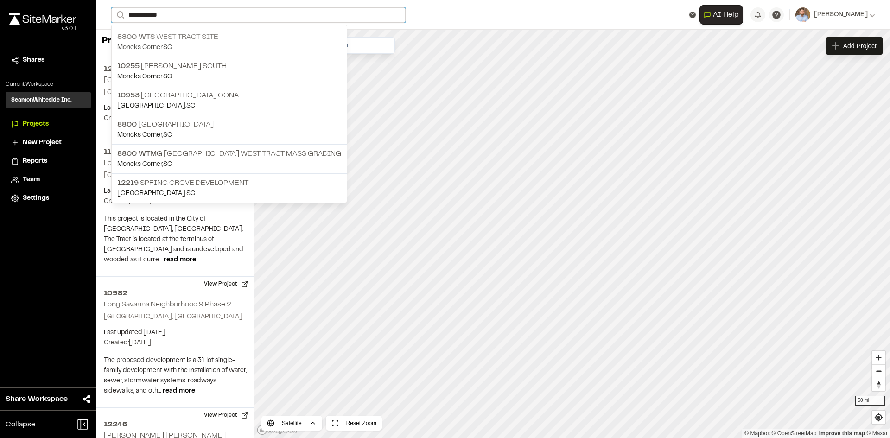
type input "**********"
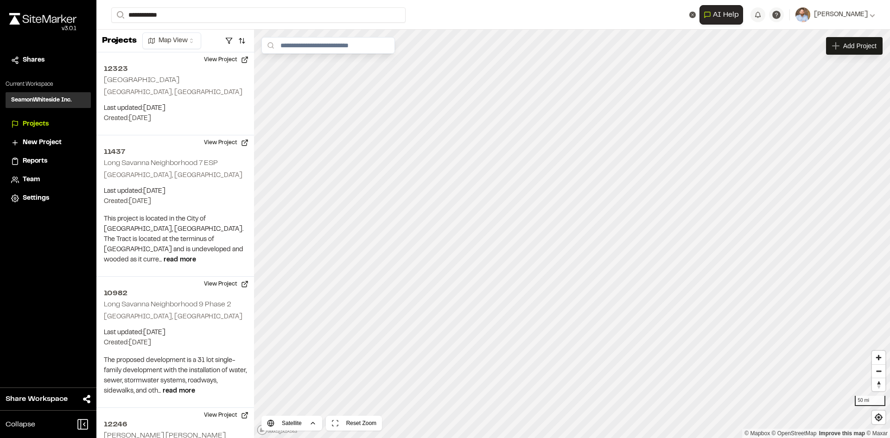
click at [202, 37] on p "8800 WTS West Tract Site" at bounding box center [229, 37] width 224 height 11
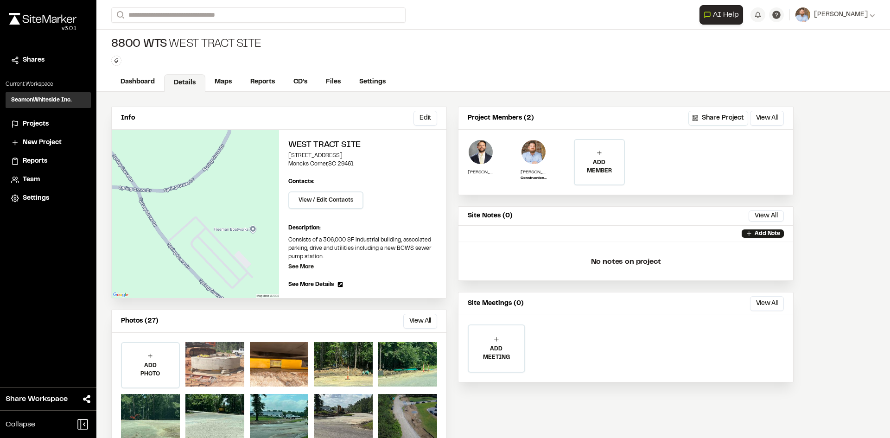
click at [209, 362] on div at bounding box center [214, 364] width 59 height 44
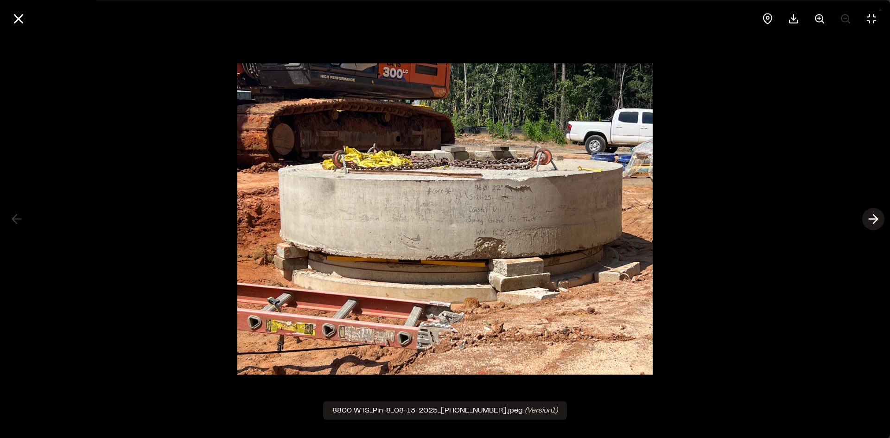
click at [871, 219] on line at bounding box center [873, 219] width 9 height 0
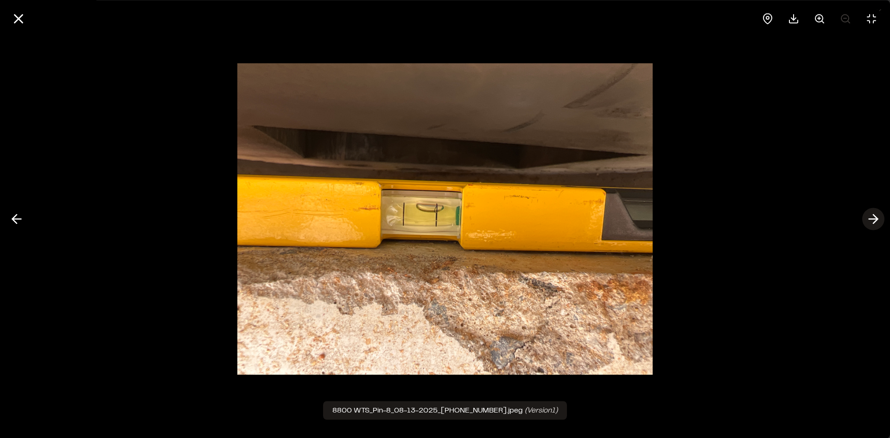
click at [873, 220] on icon at bounding box center [873, 219] width 15 height 16
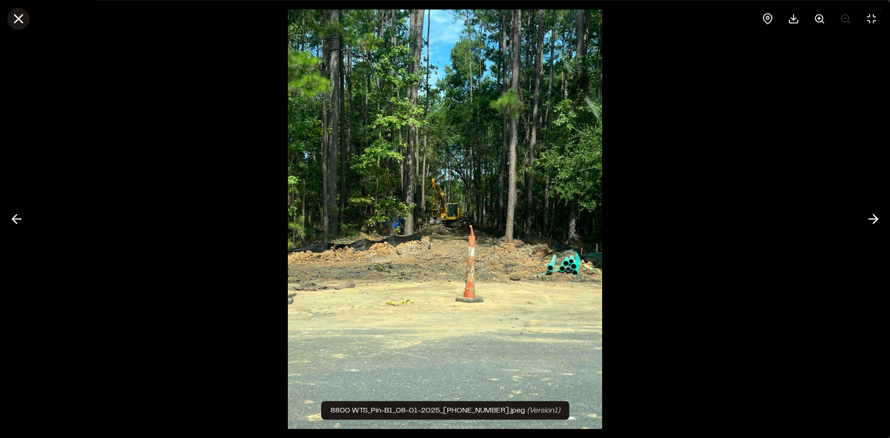
click at [17, 23] on icon at bounding box center [19, 19] width 16 height 16
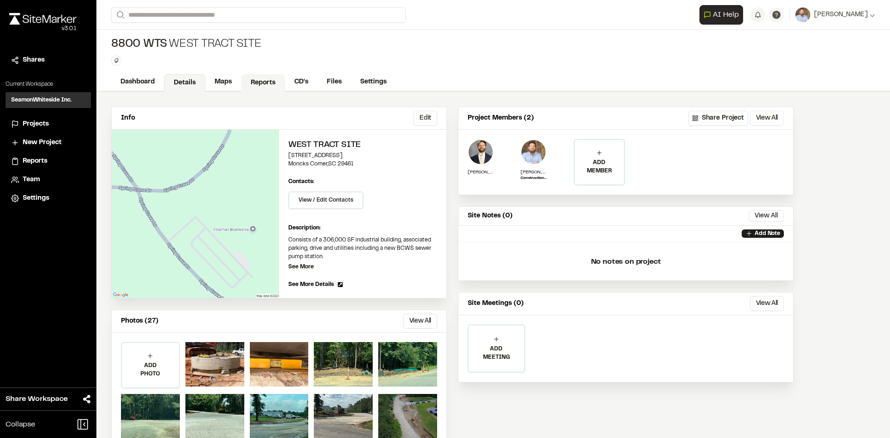
click at [274, 80] on link "Reports" at bounding box center [263, 83] width 44 height 18
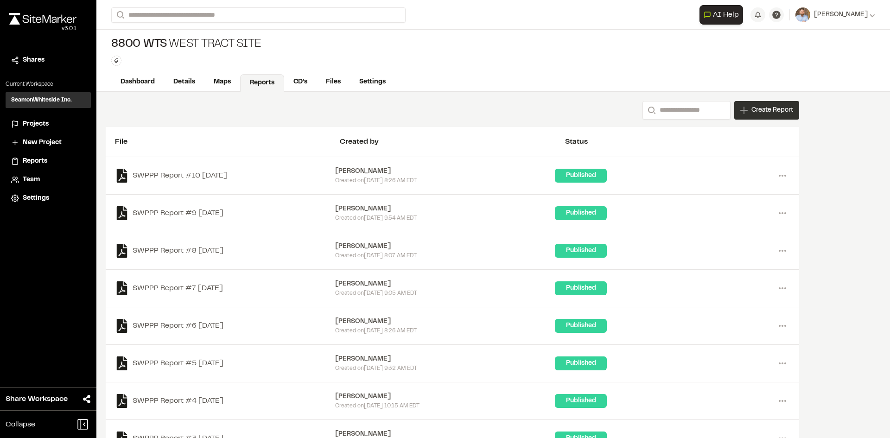
click at [763, 114] on span "Create Report" at bounding box center [772, 110] width 42 height 10
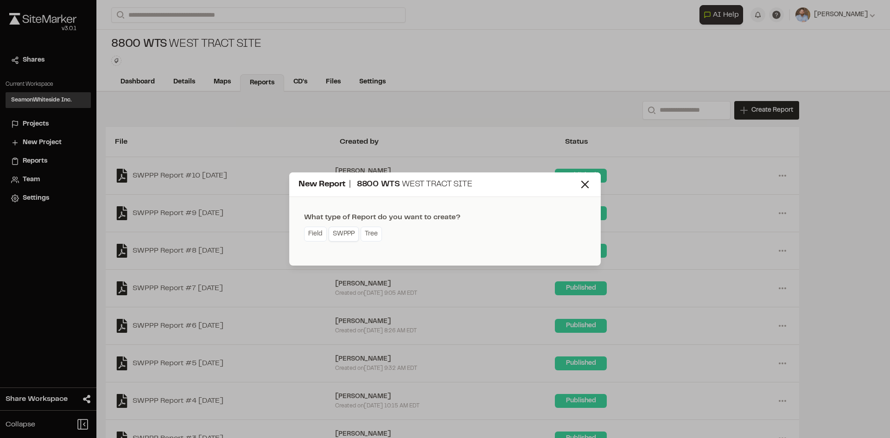
click at [344, 235] on link "SWPPP" at bounding box center [344, 234] width 30 height 15
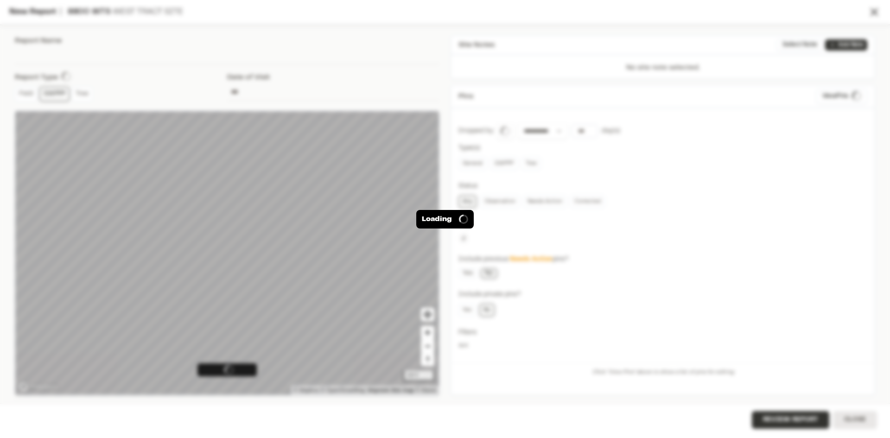
type input "**********"
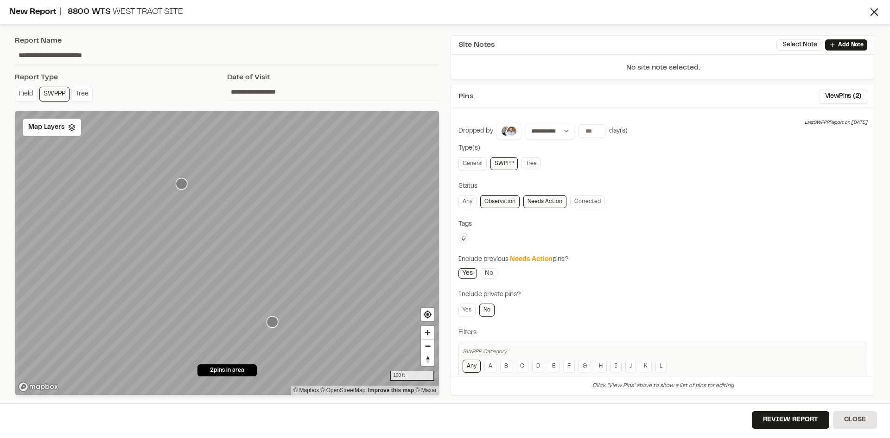
click at [474, 165] on link "General" at bounding box center [472, 163] width 28 height 13
click at [440, 270] on div "**********" at bounding box center [227, 215] width 436 height 371
click at [68, 133] on div "Map Layers" at bounding box center [52, 128] width 58 height 18
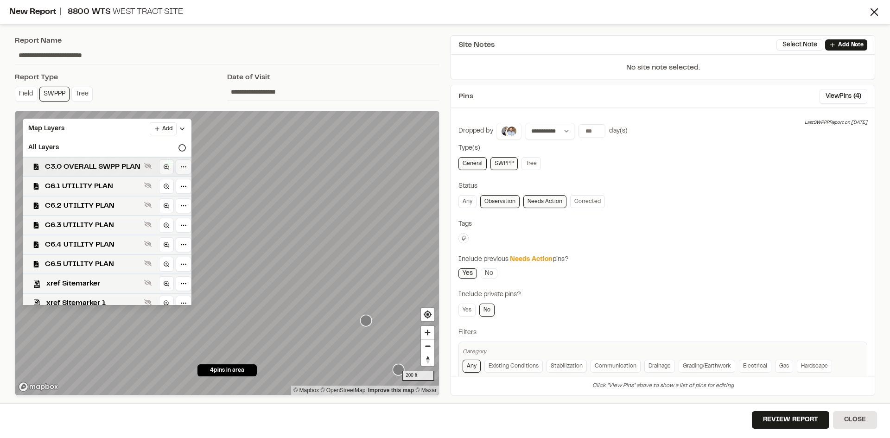
click at [99, 165] on span "C3.0 OVERALL SWPP PLAN" at bounding box center [92, 166] width 95 height 11
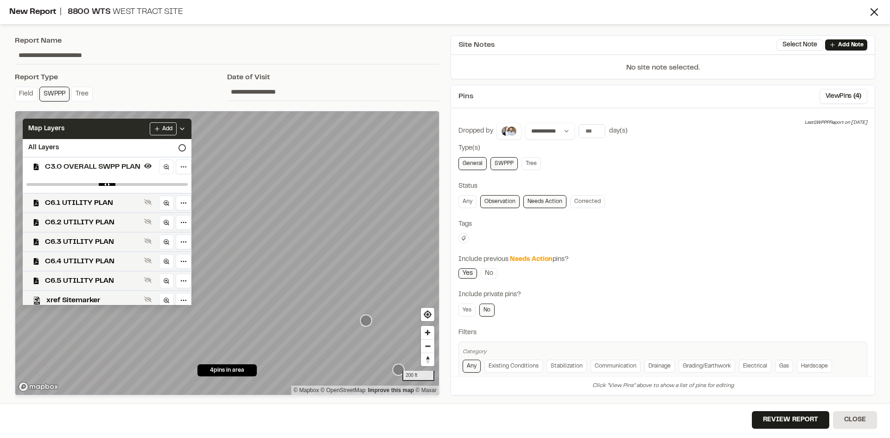
click at [186, 130] on icon at bounding box center [181, 128] width 7 height 7
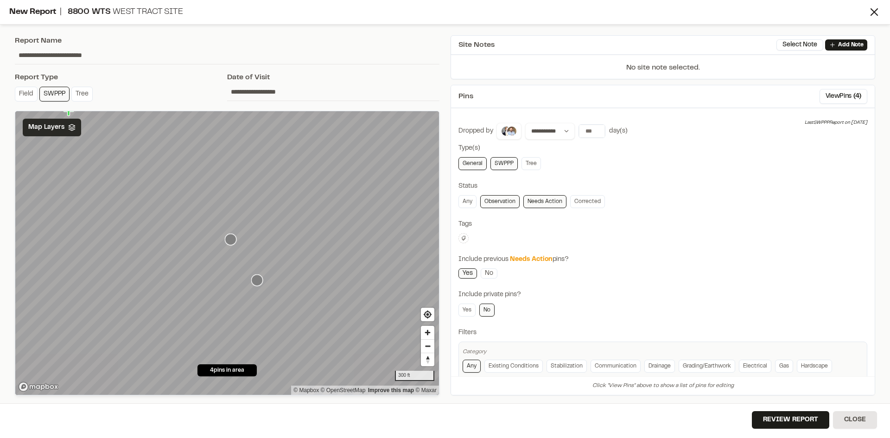
click at [229, 240] on icon "Map marker" at bounding box center [231, 240] width 12 height 12
click at [259, 281] on icon "Map marker" at bounding box center [257, 280] width 12 height 12
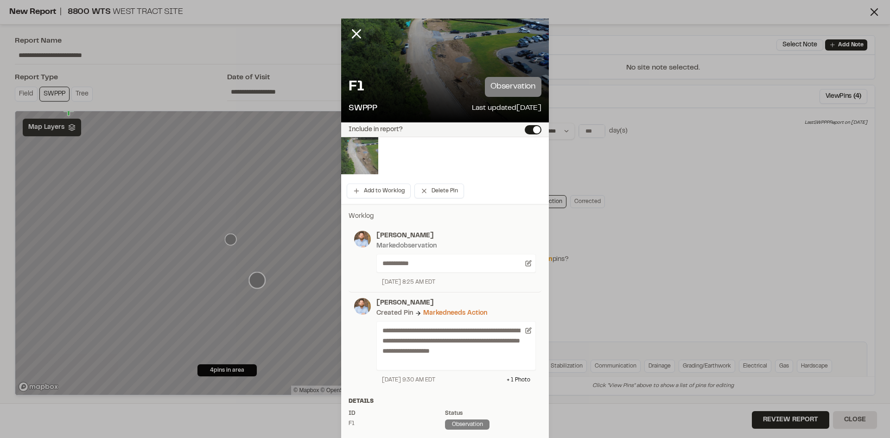
click at [361, 161] on img at bounding box center [359, 155] width 37 height 37
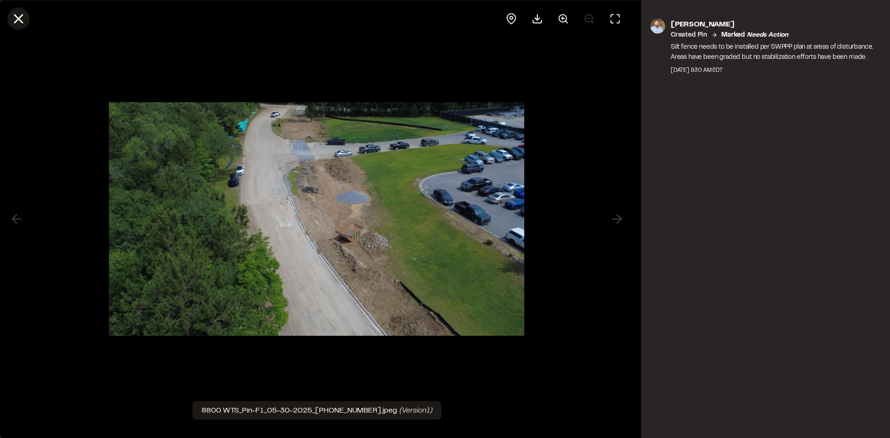
click at [20, 19] on icon at bounding box center [19, 19] width 16 height 16
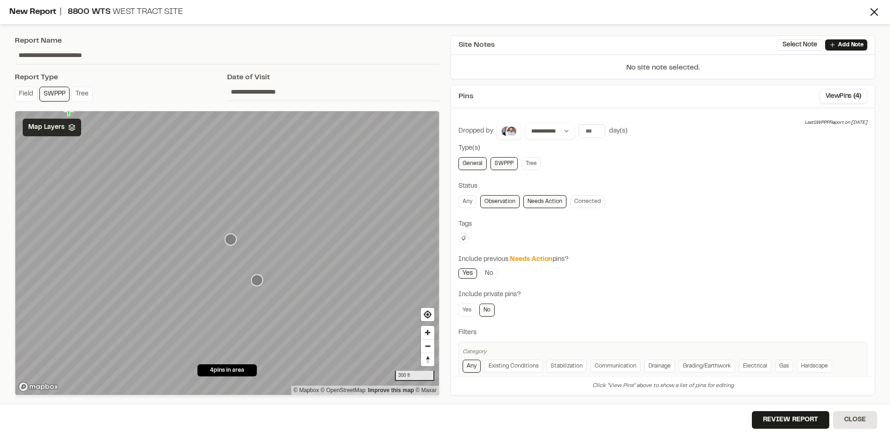
click at [231, 238] on icon "Map marker" at bounding box center [231, 240] width 12 height 12
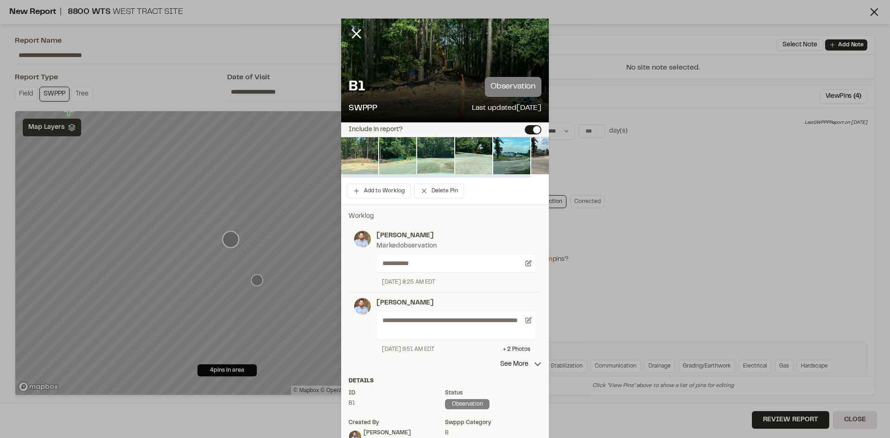
click at [357, 157] on img at bounding box center [359, 155] width 37 height 37
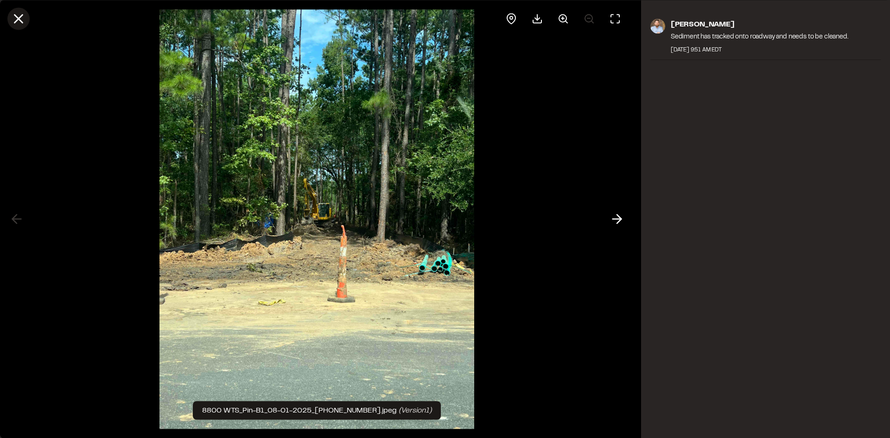
click at [18, 23] on icon at bounding box center [19, 19] width 16 height 16
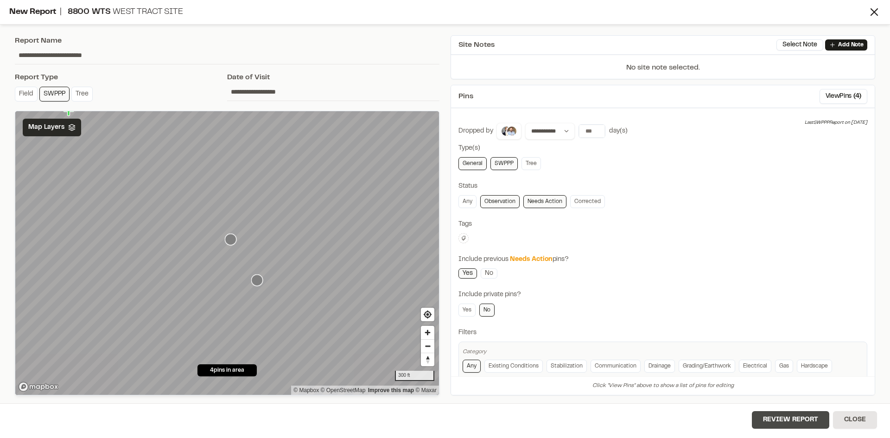
click at [790, 420] on button "Review Report" at bounding box center [790, 420] width 77 height 18
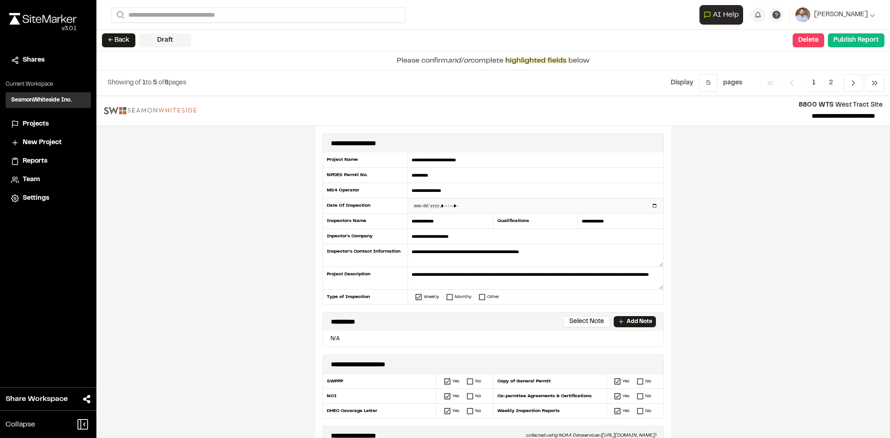
click at [650, 206] on input "datetime-local" at bounding box center [535, 205] width 255 height 15
type input "**********"
click at [270, 281] on div "**********" at bounding box center [493, 267] width 794 height 342
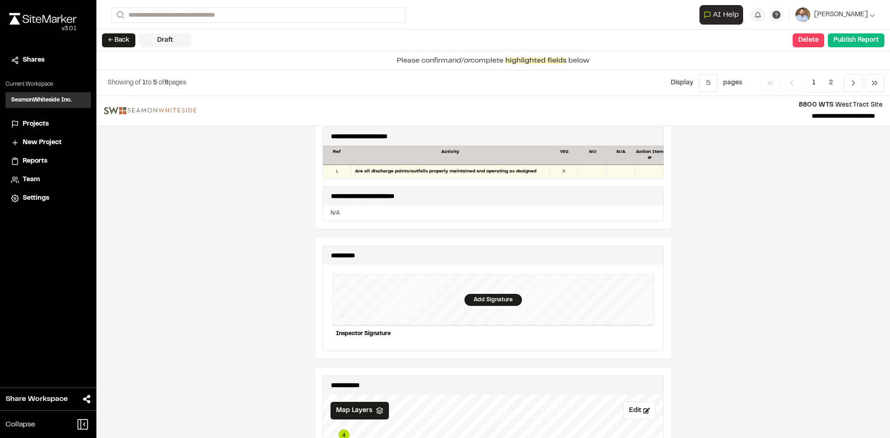
scroll to position [881, 0]
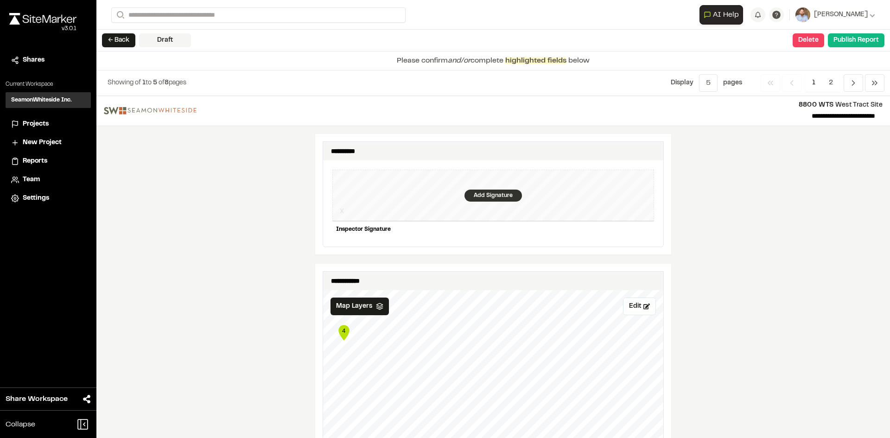
click at [482, 190] on div "Add Signature" at bounding box center [492, 196] width 57 height 12
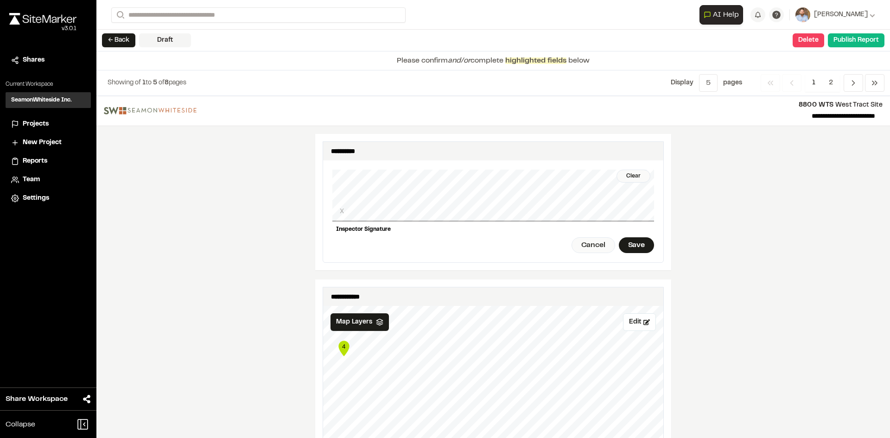
drag, startPoint x: 639, startPoint y: 236, endPoint x: 597, endPoint y: 240, distance: 42.3
click at [639, 237] on div "Save" at bounding box center [636, 245] width 35 height 16
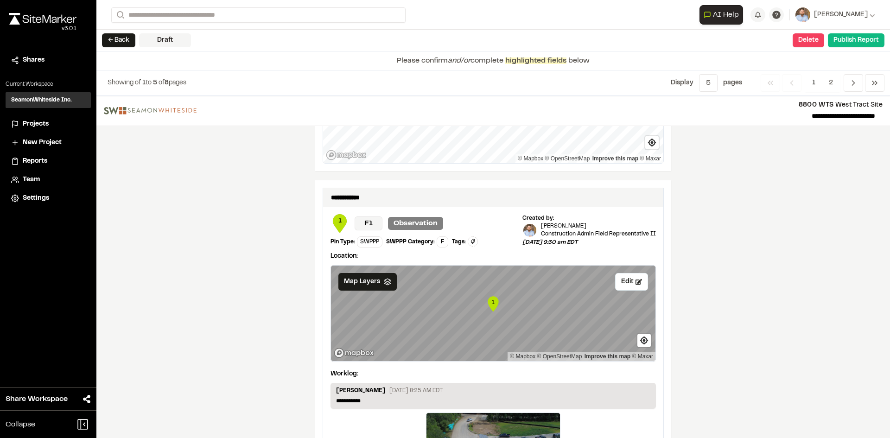
scroll to position [1560, 0]
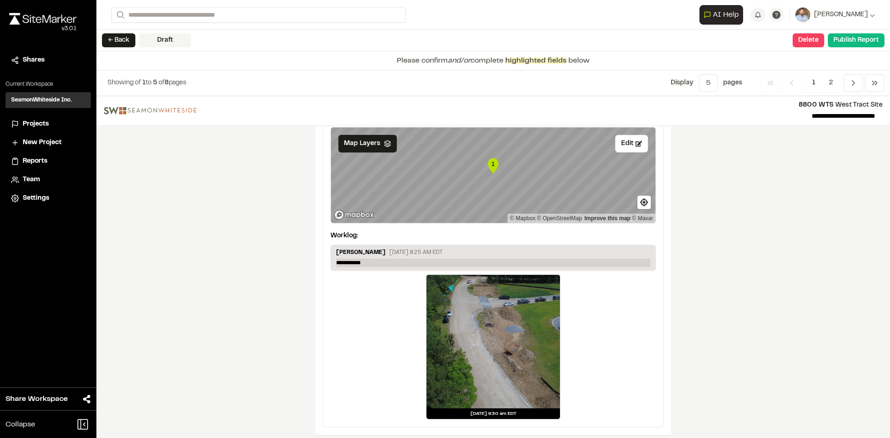
click at [369, 259] on p "**********" at bounding box center [493, 263] width 314 height 8
click at [830, 78] on span "2" at bounding box center [831, 83] width 18 height 18
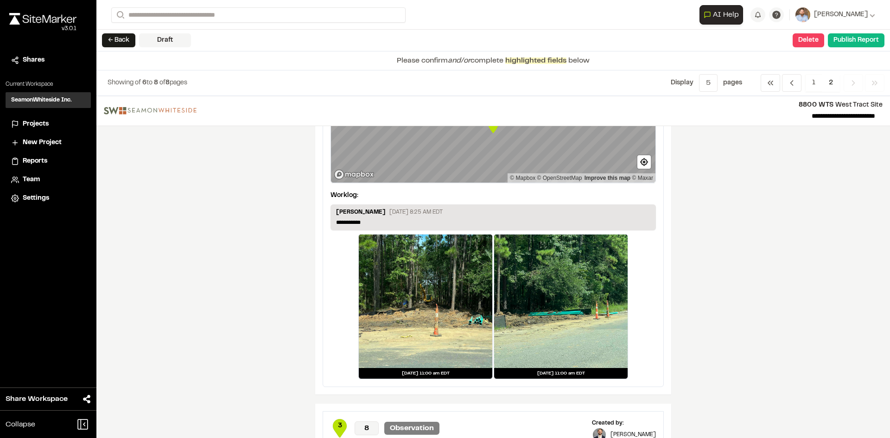
scroll to position [93, 0]
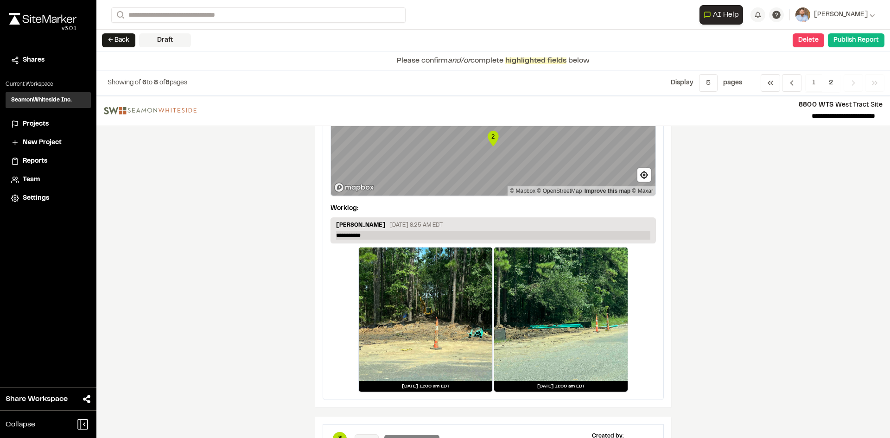
click at [370, 235] on p "**********" at bounding box center [493, 235] width 314 height 8
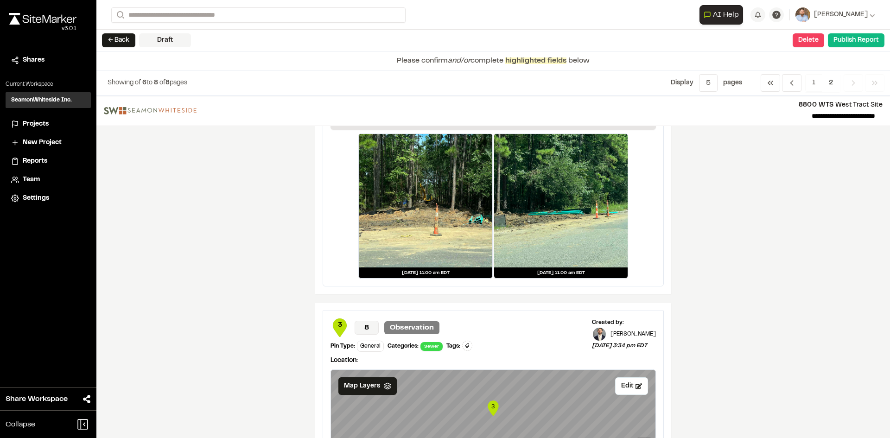
scroll to position [185, 0]
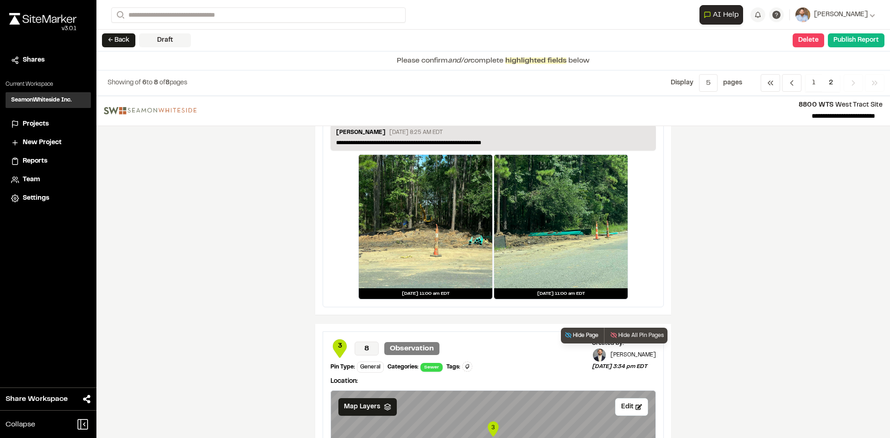
click at [582, 337] on button "Hide Page" at bounding box center [581, 336] width 41 height 16
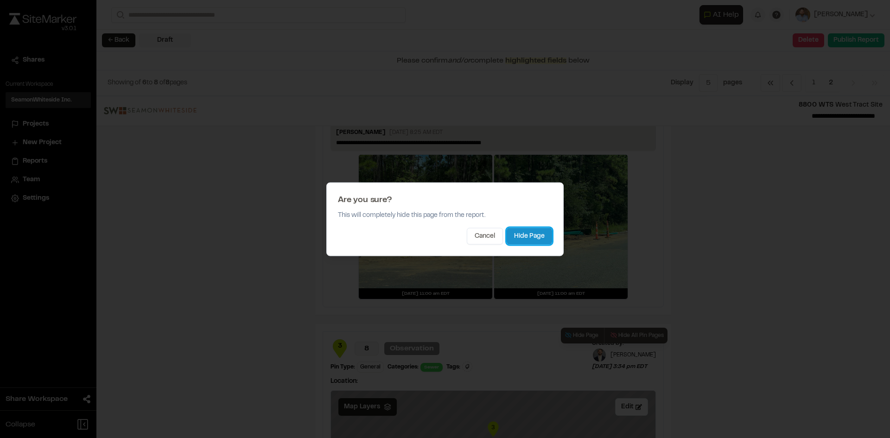
click at [521, 229] on button "Hide Page" at bounding box center [529, 236] width 45 height 17
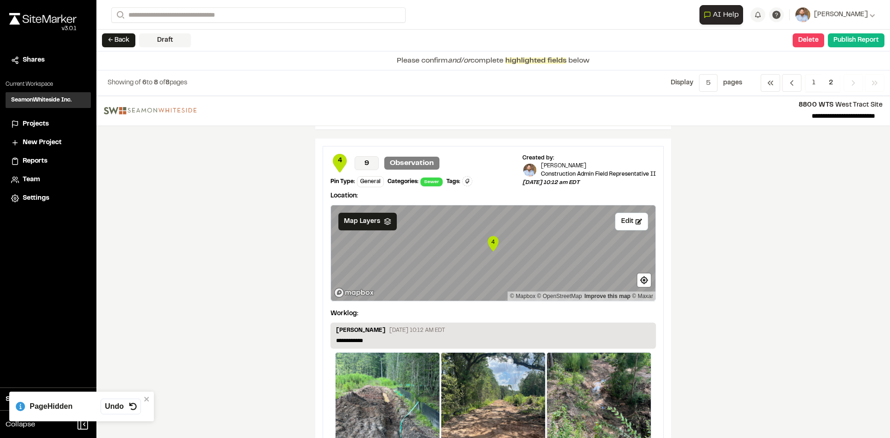
scroll to position [425, 0]
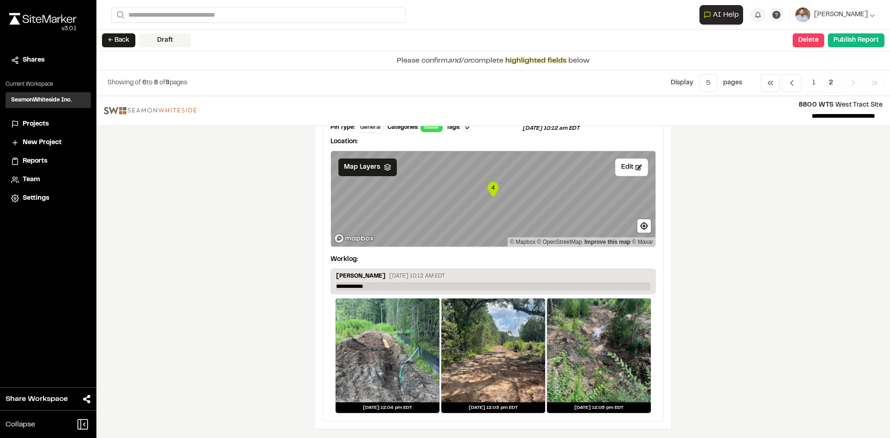
click at [382, 286] on p "**********" at bounding box center [493, 286] width 314 height 8
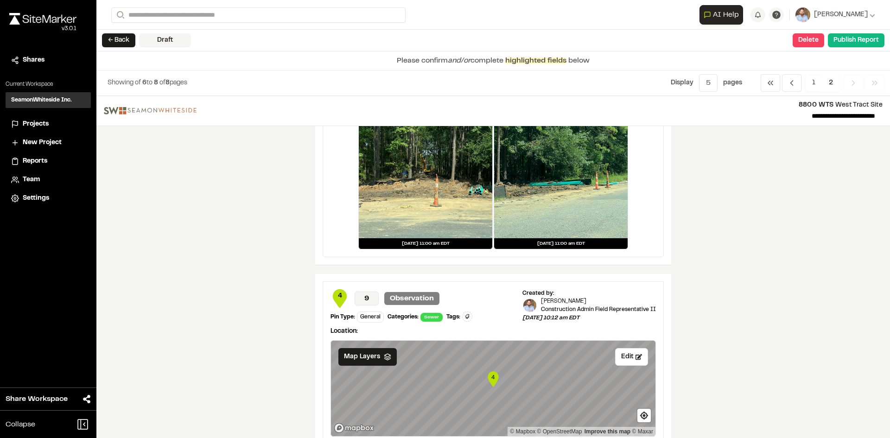
scroll to position [433, 0]
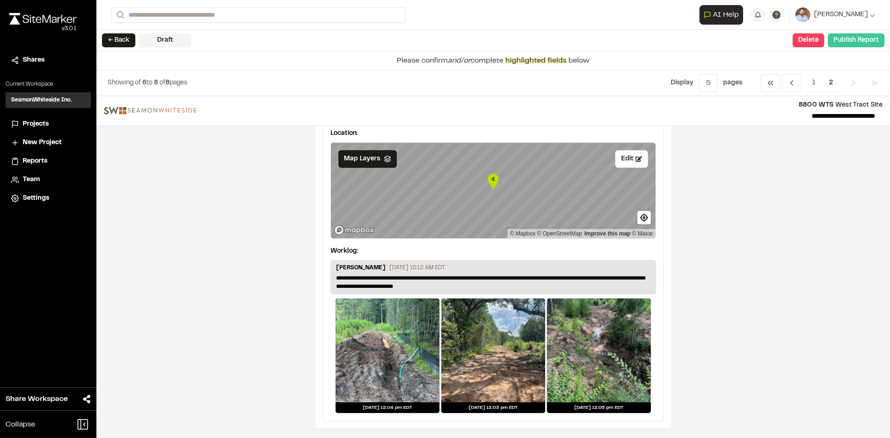
click at [852, 42] on button "Publish Report" at bounding box center [856, 40] width 57 height 14
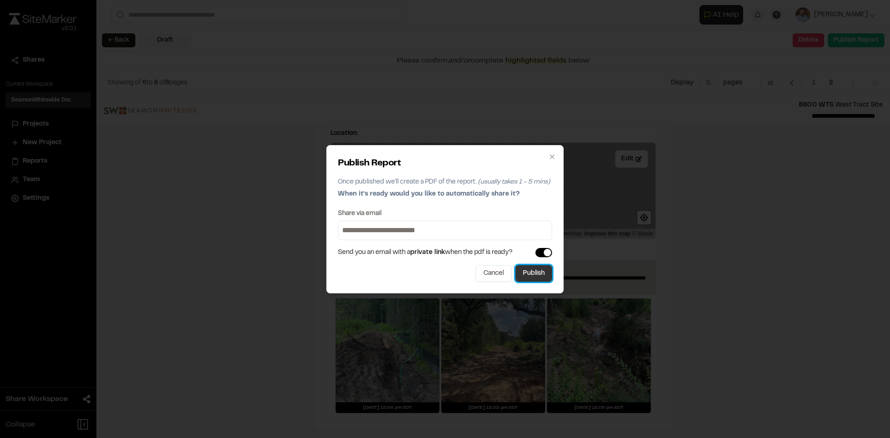
click at [532, 275] on button "Publish" at bounding box center [533, 273] width 37 height 17
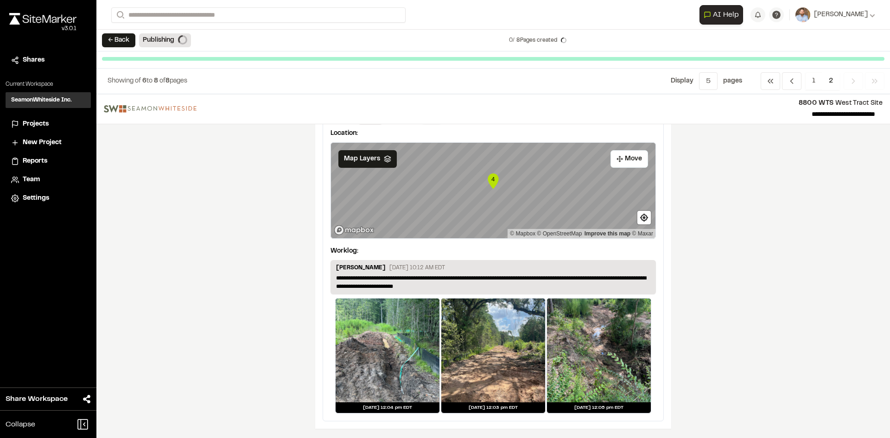
scroll to position [432, 0]
click at [40, 124] on span "Projects" at bounding box center [36, 124] width 26 height 10
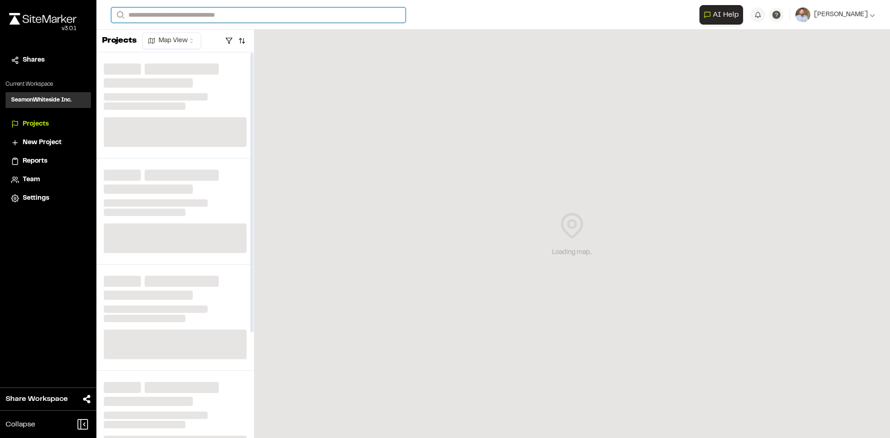
click at [163, 12] on input "Search" at bounding box center [258, 14] width 294 height 15
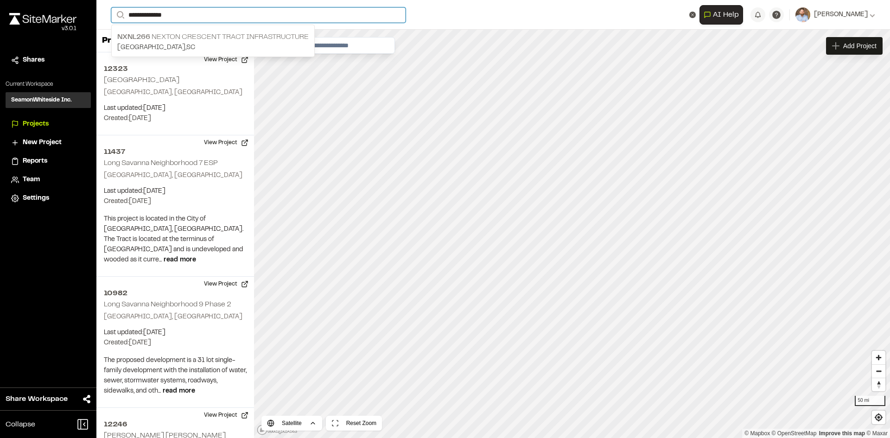
type input "**********"
click at [218, 34] on p "NXNL266 Nexton Crescent Tract Infrastructure" at bounding box center [212, 37] width 191 height 11
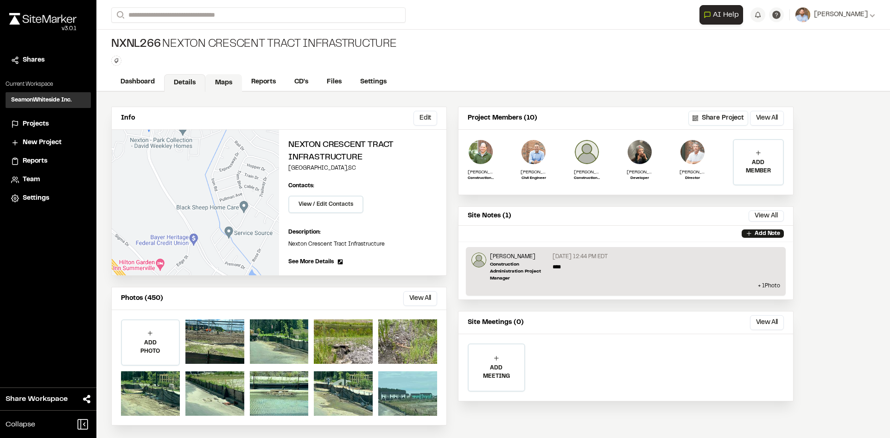
click at [225, 82] on link "Maps" at bounding box center [223, 83] width 37 height 18
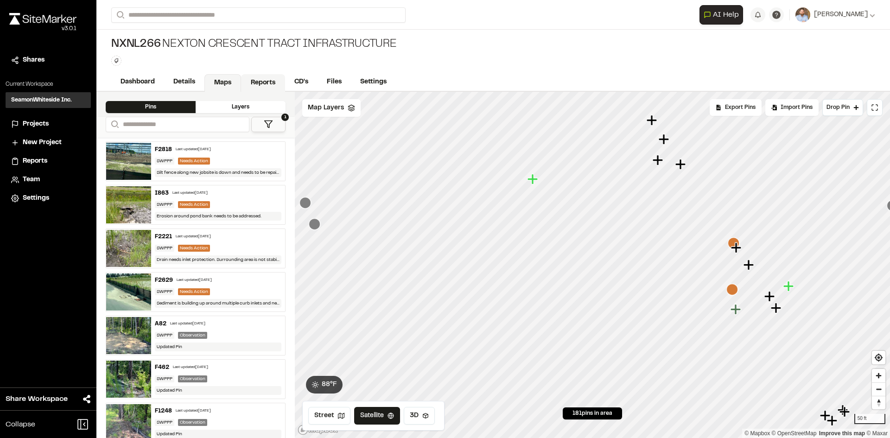
click at [268, 83] on link "Reports" at bounding box center [263, 83] width 44 height 18
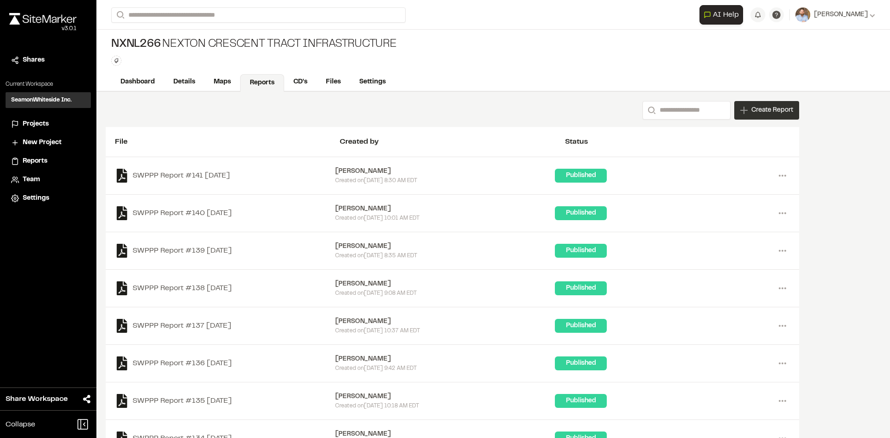
click at [760, 115] on span "Create Report" at bounding box center [772, 110] width 42 height 10
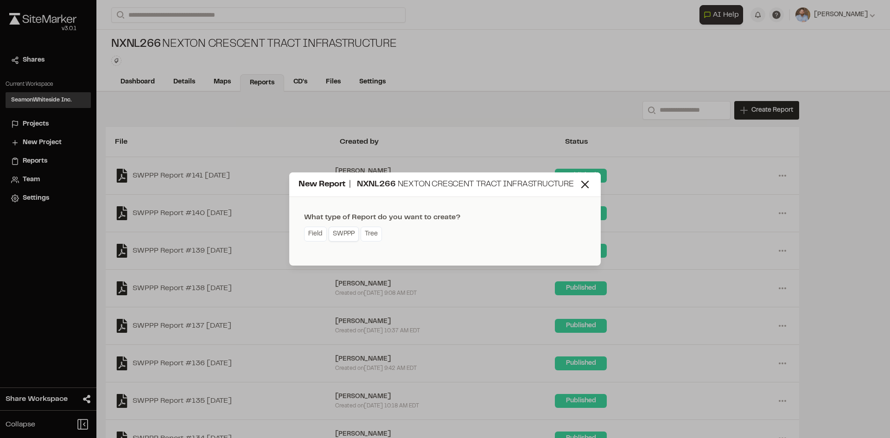
click at [347, 236] on link "SWPPP" at bounding box center [344, 234] width 30 height 15
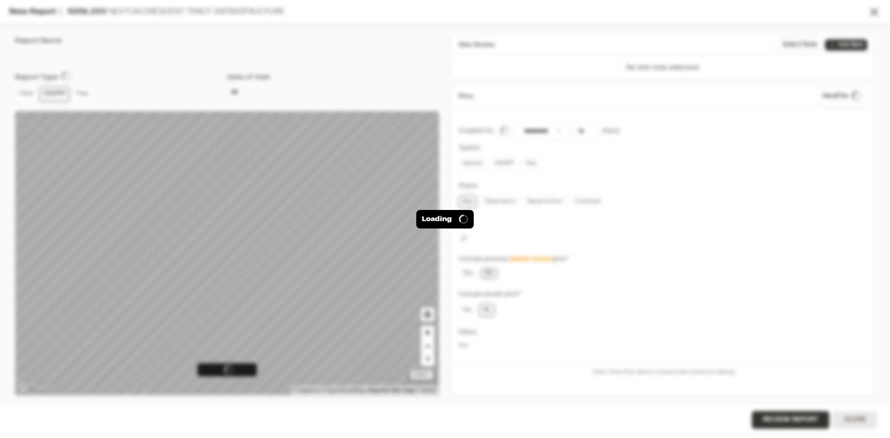
type input "**********"
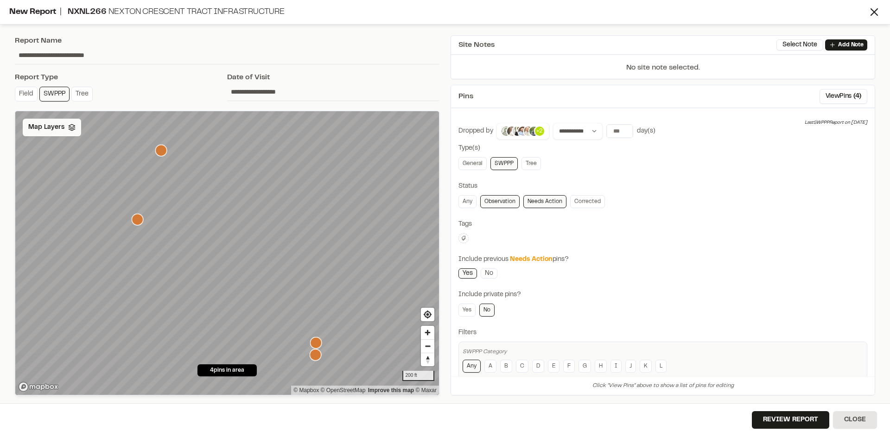
click at [61, 129] on span "Map Layers" at bounding box center [46, 127] width 36 height 10
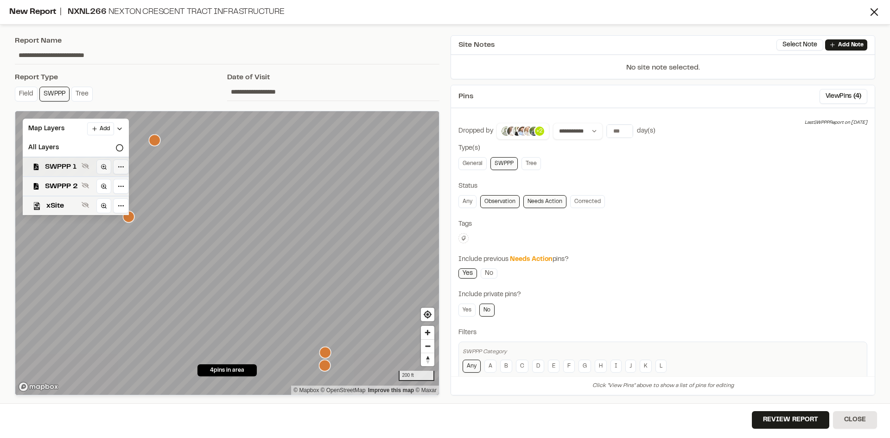
click at [59, 163] on span "SWPPP 1" at bounding box center [61, 166] width 33 height 11
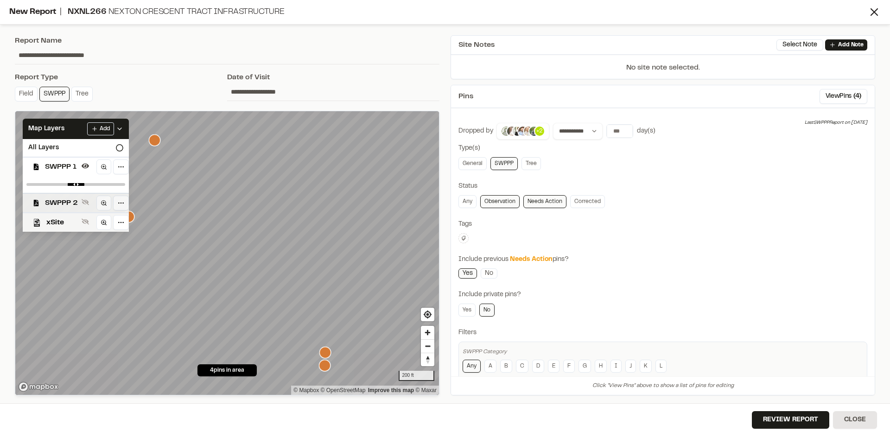
click at [70, 200] on span "SWPPP 2" at bounding box center [61, 202] width 33 height 11
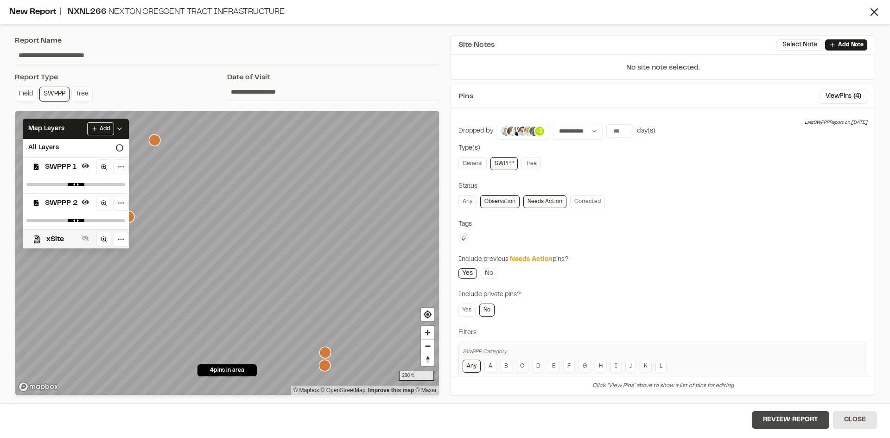
click at [788, 421] on button "Review Report" at bounding box center [790, 420] width 77 height 18
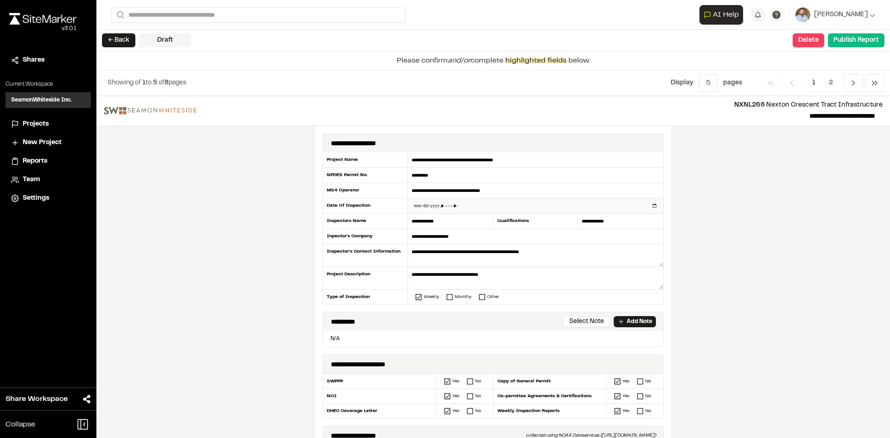
click at [651, 207] on input "datetime-local" at bounding box center [535, 205] width 255 height 15
type input "**********"
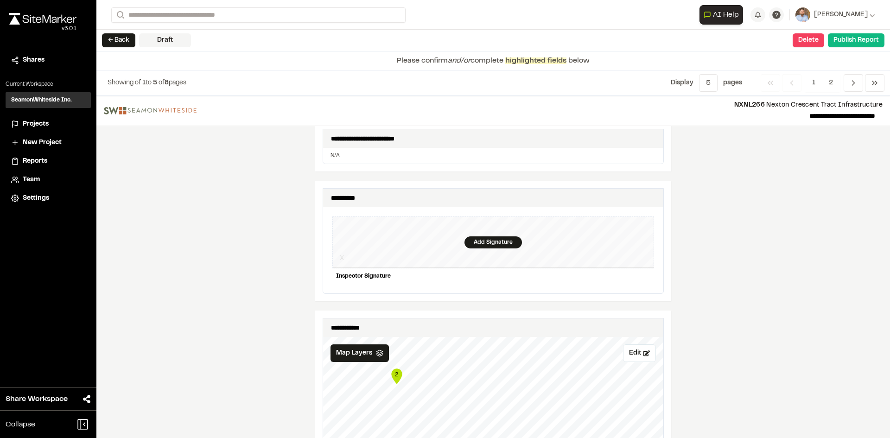
scroll to position [834, 0]
click at [490, 236] on div "Add Signature" at bounding box center [492, 242] width 57 height 12
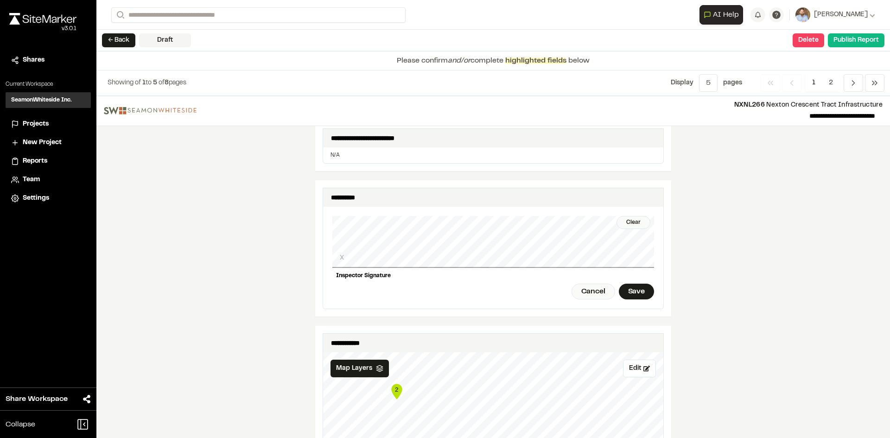
click at [506, 264] on div "Clear X Inspector Signature Cancel Save" at bounding box center [493, 258] width 322 height 102
click at [635, 286] on div "Save" at bounding box center [636, 292] width 35 height 16
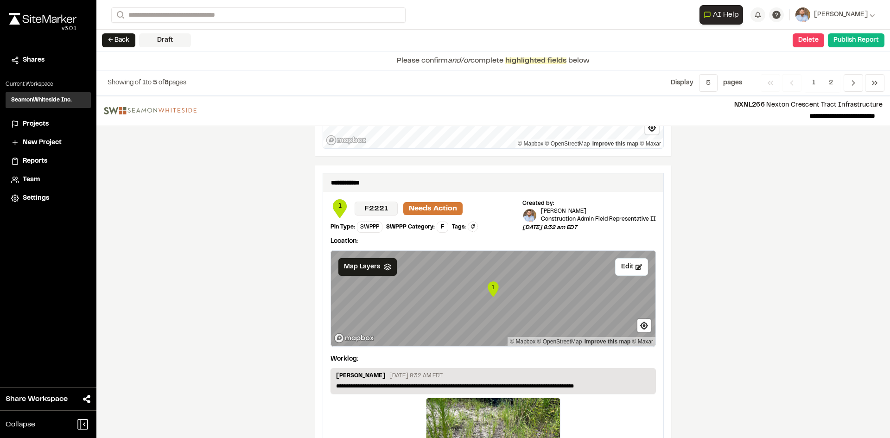
scroll to position [1560, 0]
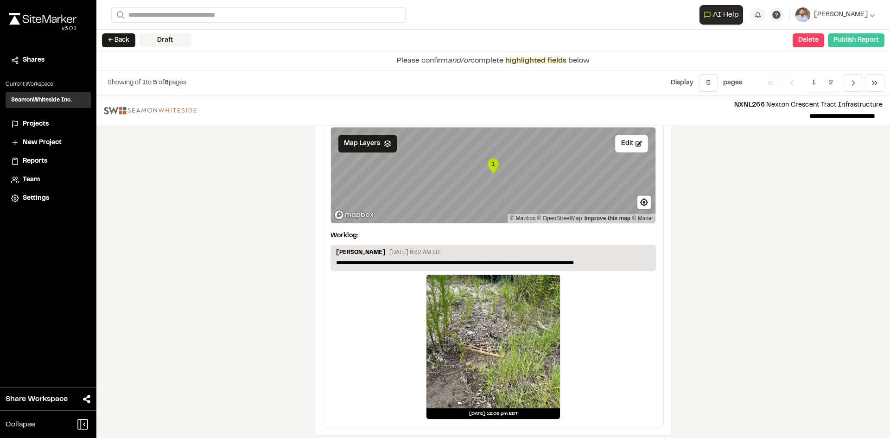
click at [852, 42] on button "Publish Report" at bounding box center [856, 40] width 57 height 14
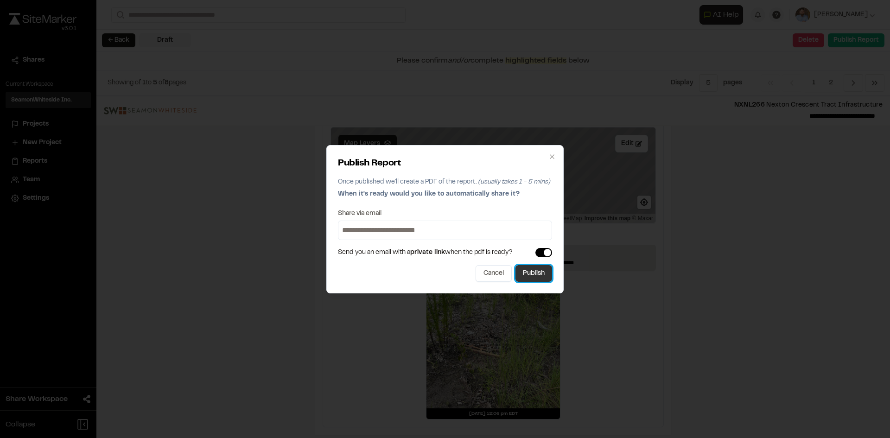
click at [546, 274] on button "Publish" at bounding box center [533, 273] width 37 height 17
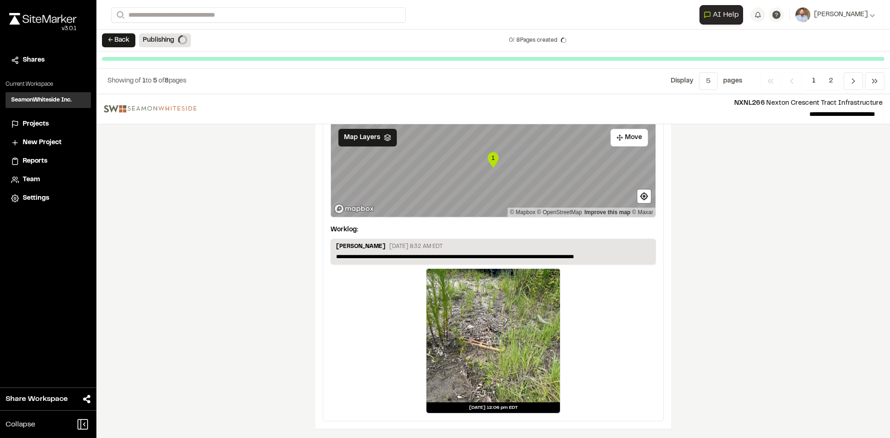
scroll to position [1532, 0]
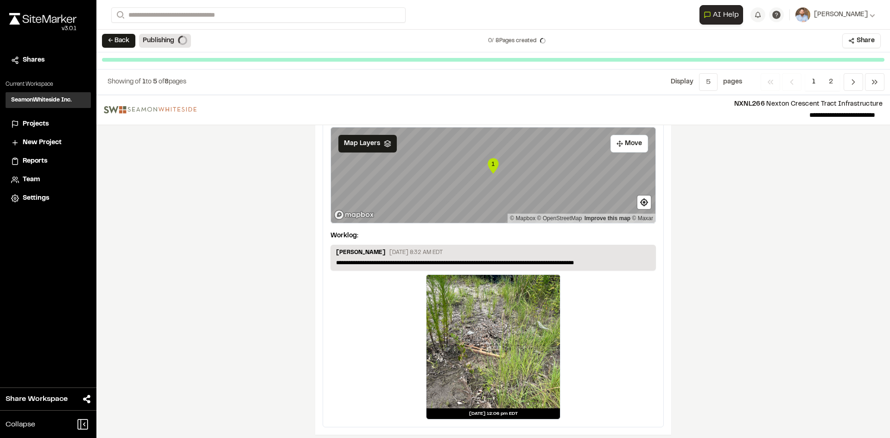
click at [38, 125] on span "Projects" at bounding box center [36, 124] width 26 height 10
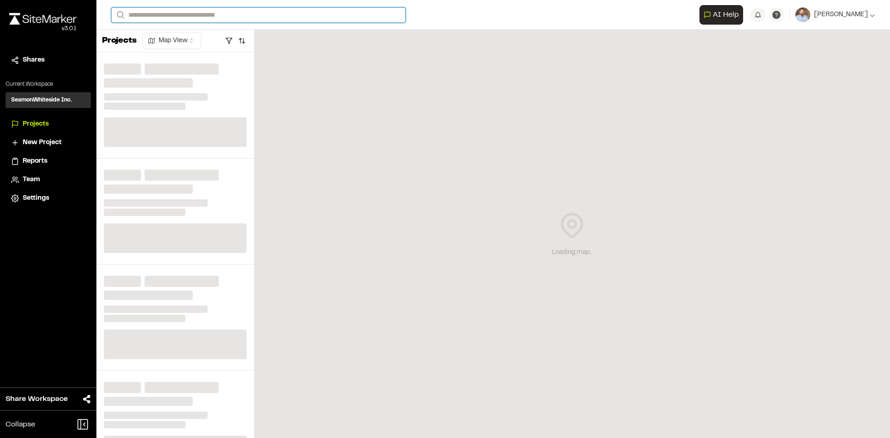
click at [158, 16] on input "Search" at bounding box center [258, 14] width 294 height 15
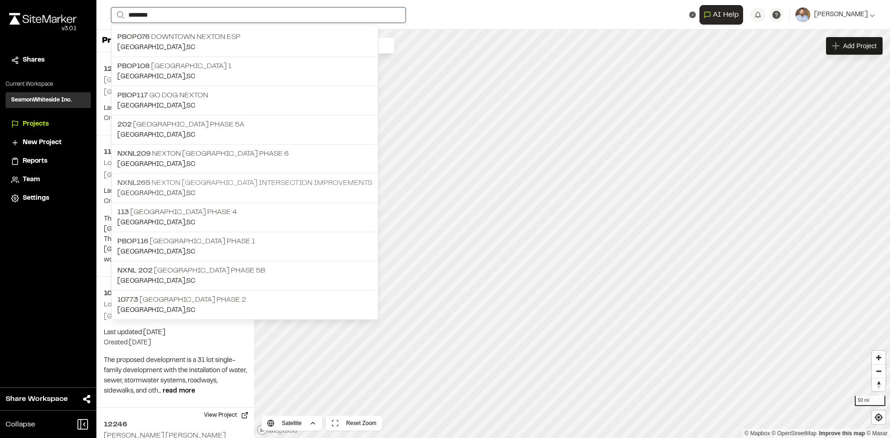
type input "********"
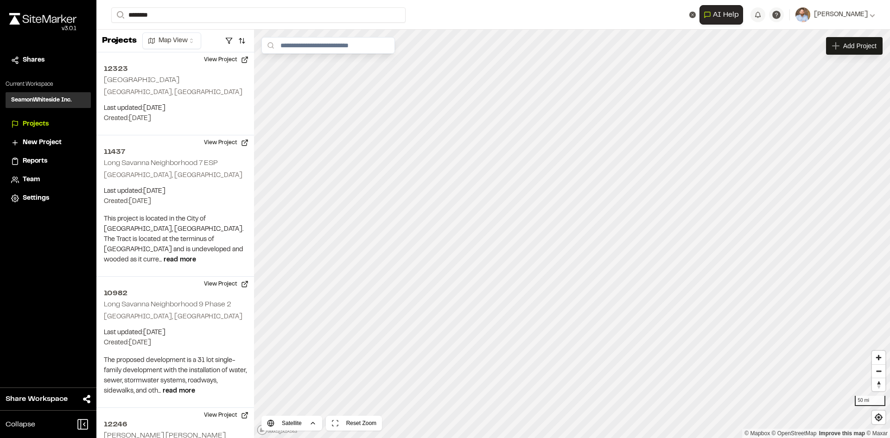
click at [244, 185] on p "NXNL265 Nexton Pkwy Brighton Park Blvd Intersection Improvements" at bounding box center [244, 183] width 255 height 11
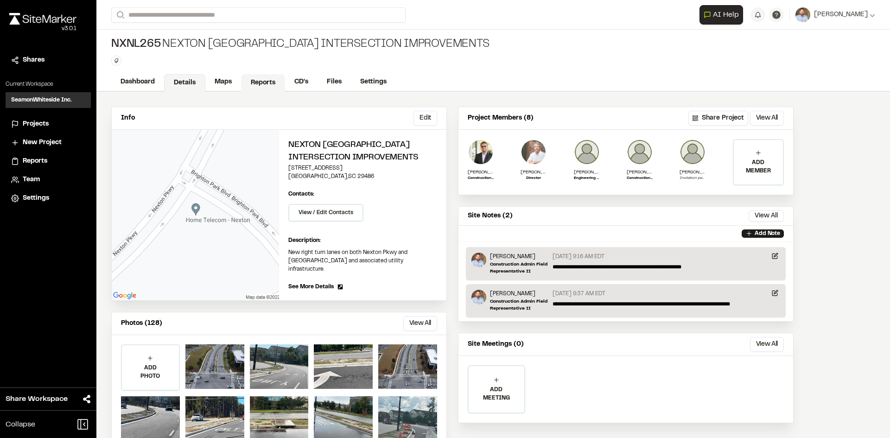
click at [266, 81] on link "Reports" at bounding box center [263, 83] width 44 height 18
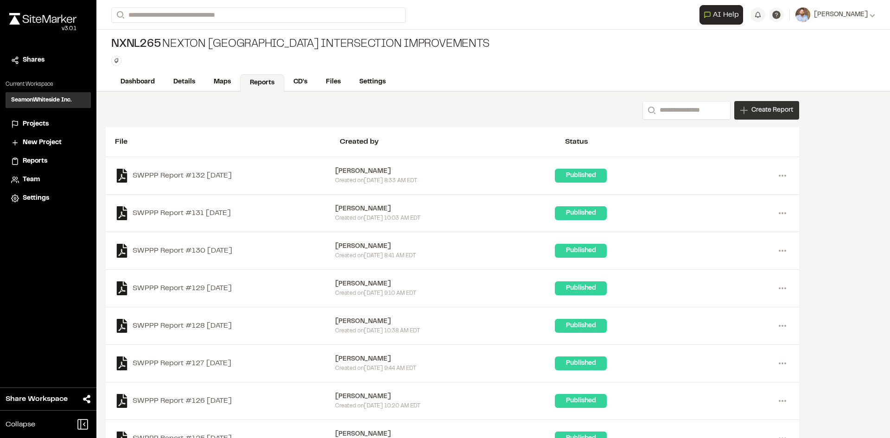
click at [767, 116] on div "Create Report" at bounding box center [766, 110] width 65 height 19
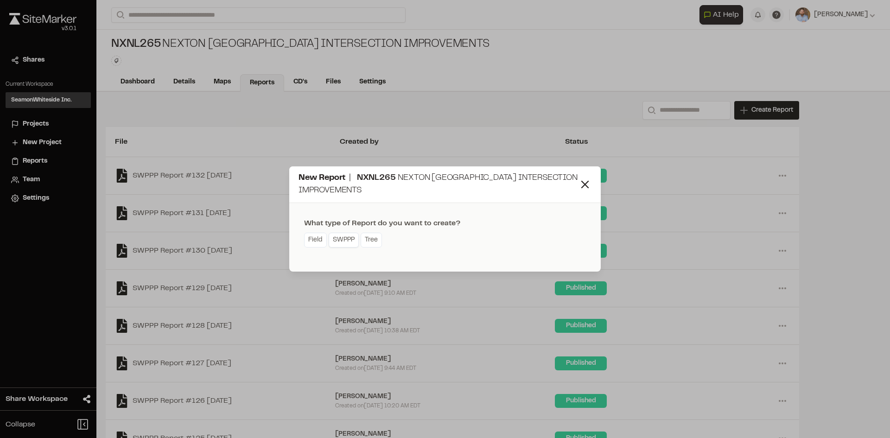
click at [355, 242] on link "SWPPP" at bounding box center [344, 240] width 30 height 15
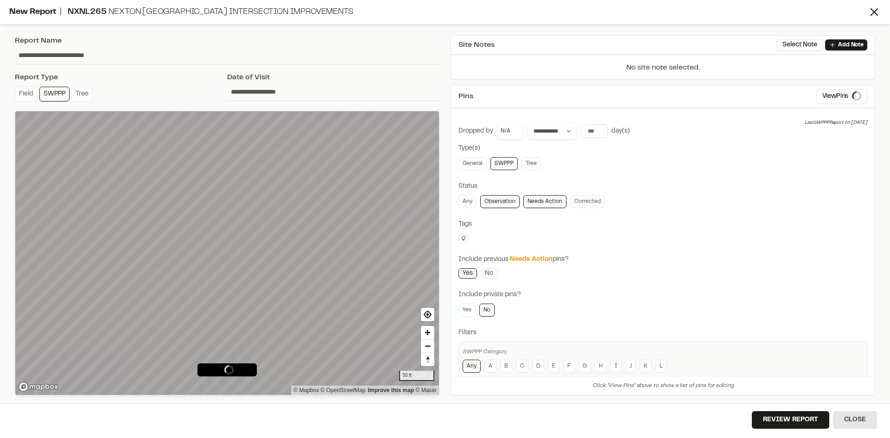
type input "**********"
click at [480, 167] on link "General" at bounding box center [472, 163] width 28 height 13
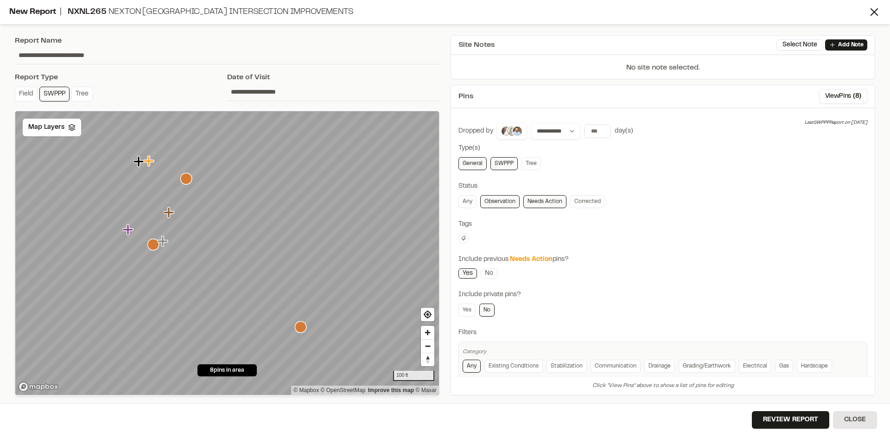
click at [504, 205] on link "Observation" at bounding box center [499, 201] width 39 height 13
click at [542, 201] on link "Needs Action" at bounding box center [544, 201] width 43 height 13
click at [509, 165] on link "SWPPP" at bounding box center [503, 163] width 27 height 13
click at [830, 95] on button "View Pins ( 5 )" at bounding box center [843, 96] width 48 height 15
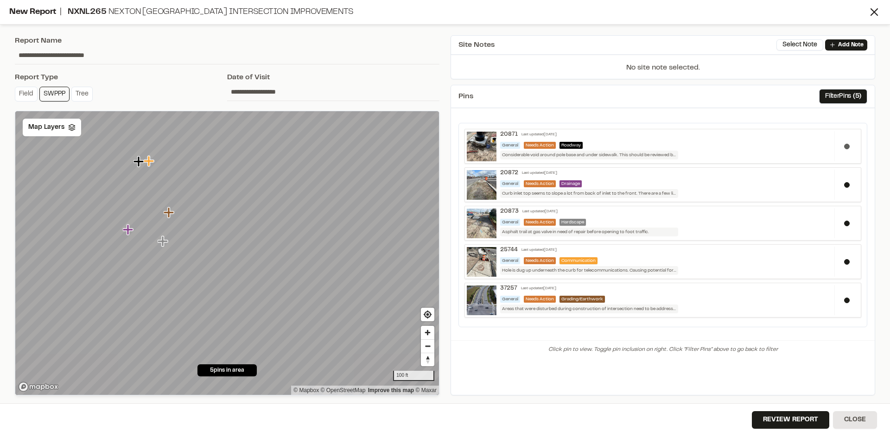
click at [846, 146] on button at bounding box center [847, 147] width 6 height 6
click at [847, 183] on div at bounding box center [846, 185] width 25 height 30
drag, startPoint x: 846, startPoint y: 221, endPoint x: 845, endPoint y: 230, distance: 8.9
click at [845, 223] on button at bounding box center [847, 224] width 6 height 6
click at [847, 260] on button at bounding box center [847, 262] width 6 height 6
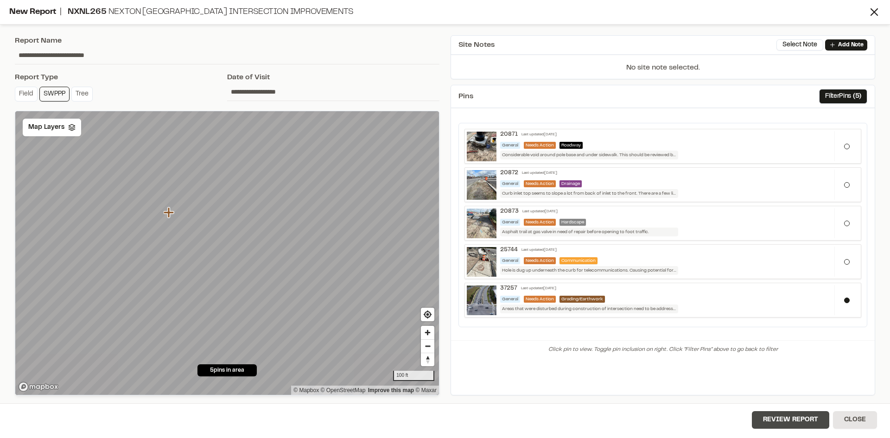
click at [789, 423] on button "Review Report" at bounding box center [790, 420] width 77 height 18
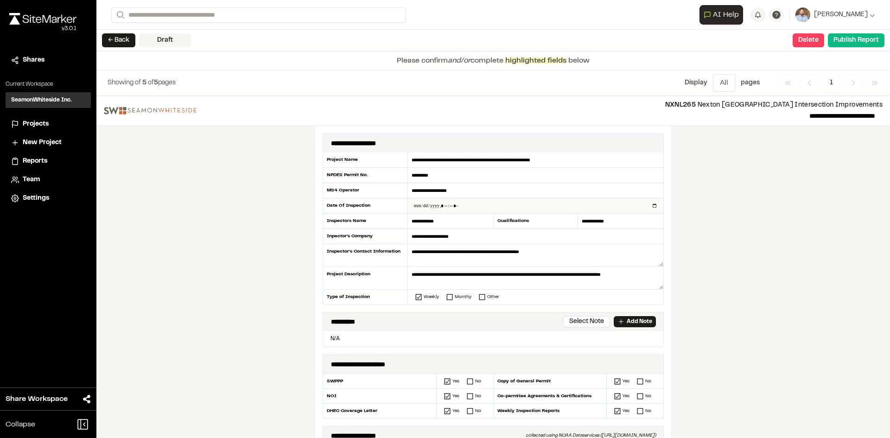
click at [652, 205] on input "datetime-local" at bounding box center [535, 205] width 255 height 15
type input "**********"
click at [280, 275] on div "**********" at bounding box center [493, 267] width 794 height 342
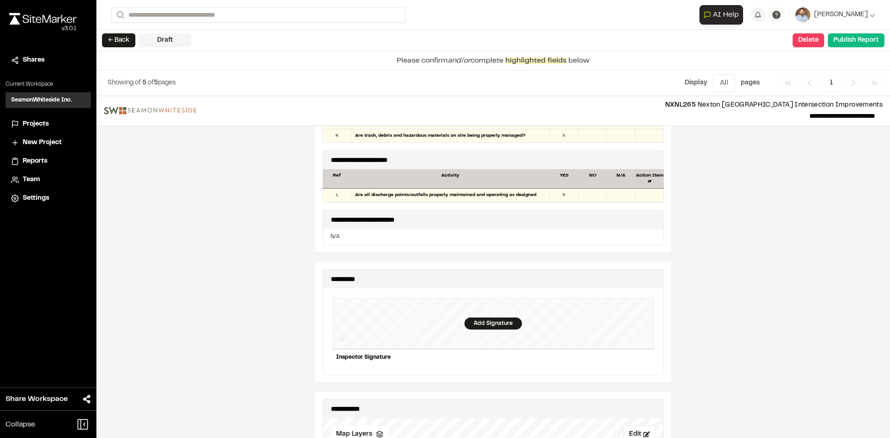
scroll to position [834, 0]
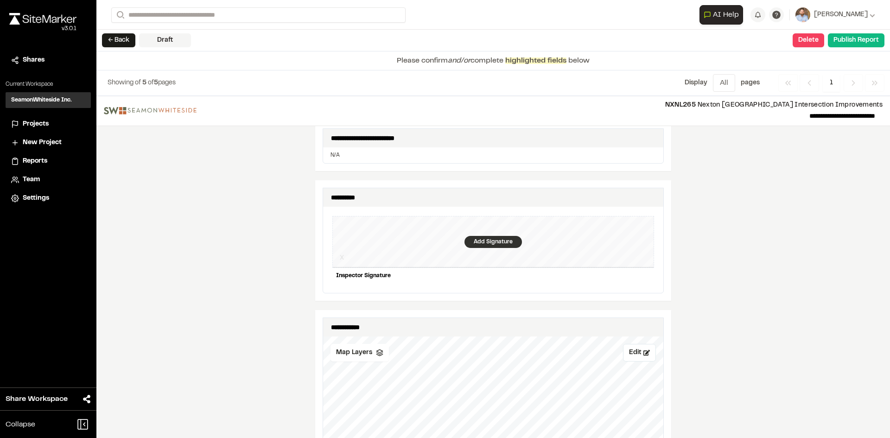
click at [485, 236] on div "Add Signature" at bounding box center [492, 242] width 57 height 12
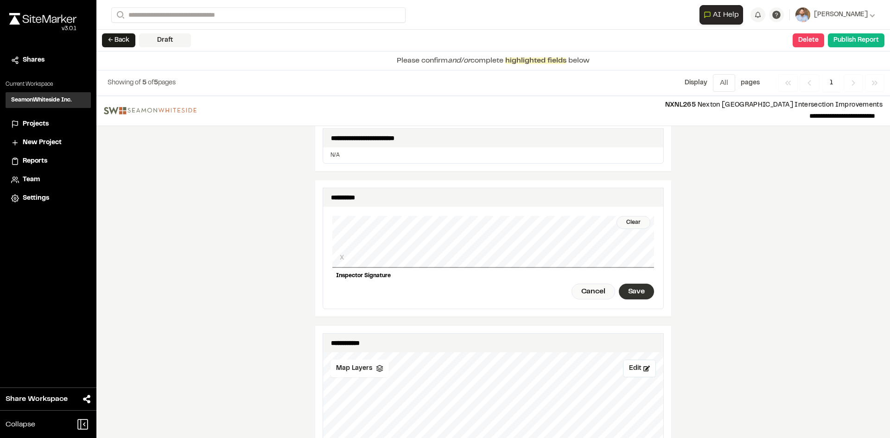
click at [638, 285] on div "Save" at bounding box center [636, 292] width 35 height 16
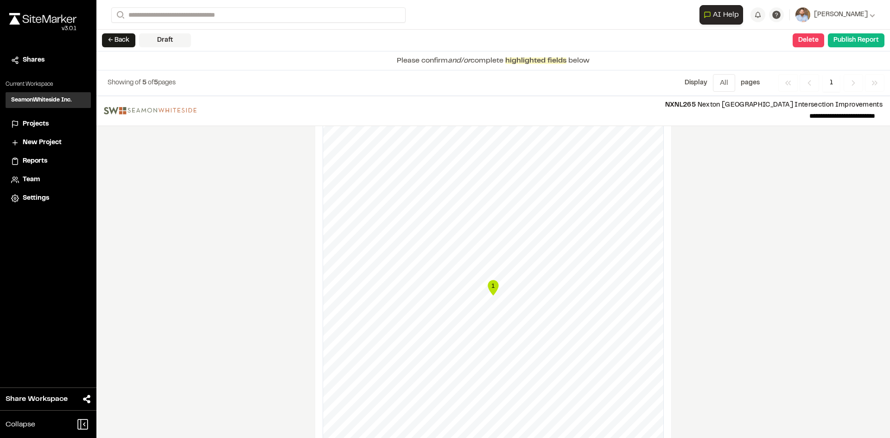
scroll to position [1066, 0]
click at [637, 136] on button "Edit" at bounding box center [639, 137] width 33 height 18
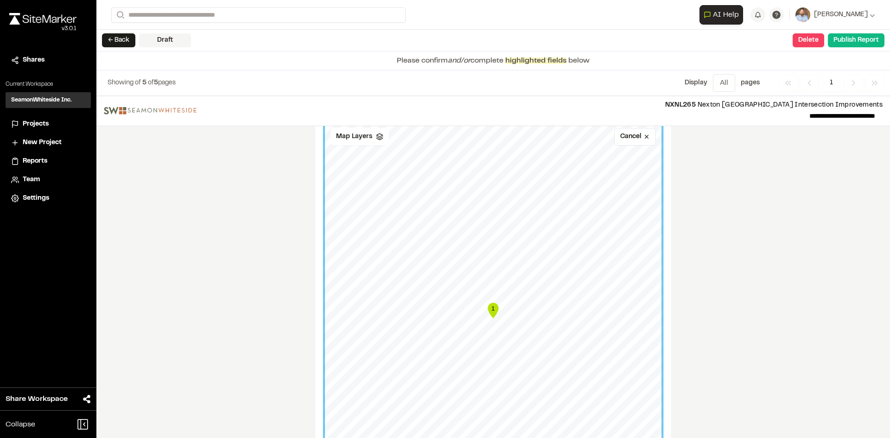
click at [779, 238] on div "**********" at bounding box center [493, 267] width 794 height 342
click at [363, 134] on span "Map Layers" at bounding box center [354, 137] width 36 height 10
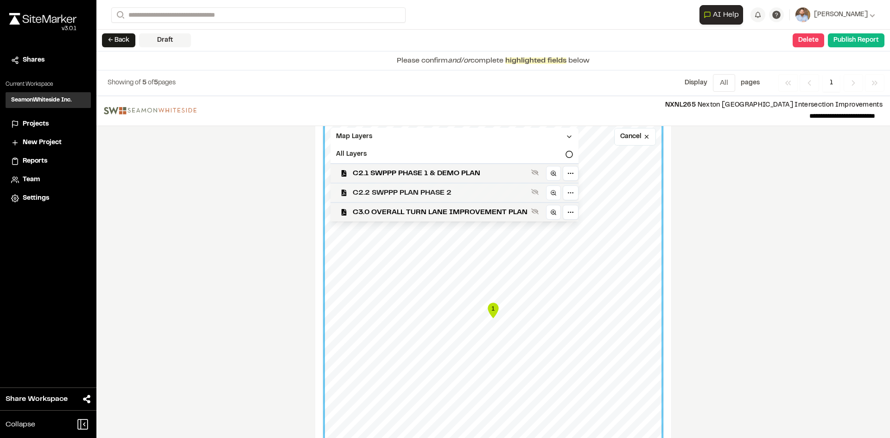
click at [431, 187] on span "C2.2 SWPPP PLAN PHASE 2" at bounding box center [440, 192] width 175 height 11
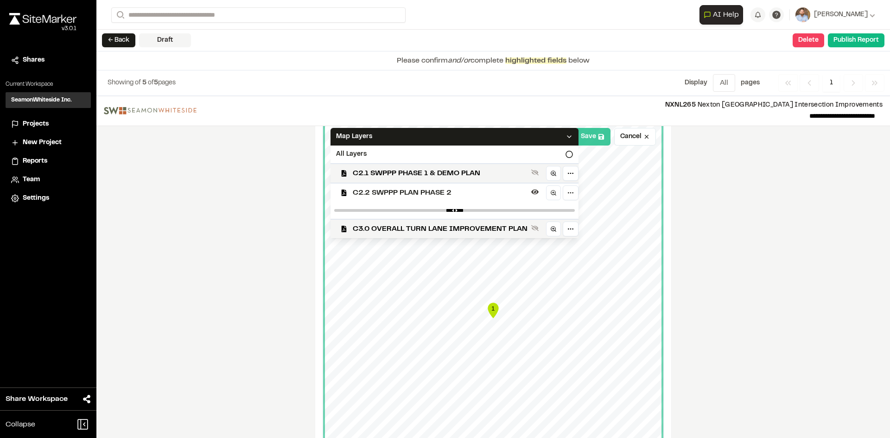
click at [582, 133] on button "Save" at bounding box center [593, 137] width 36 height 18
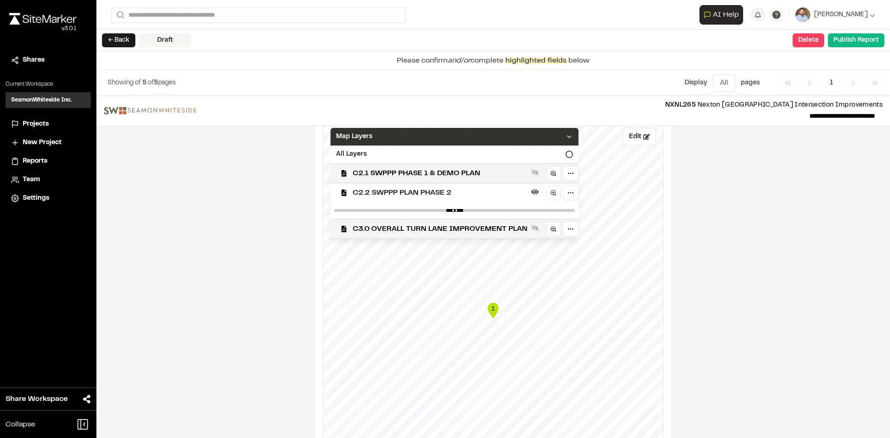
click at [566, 133] on icon at bounding box center [569, 136] width 7 height 7
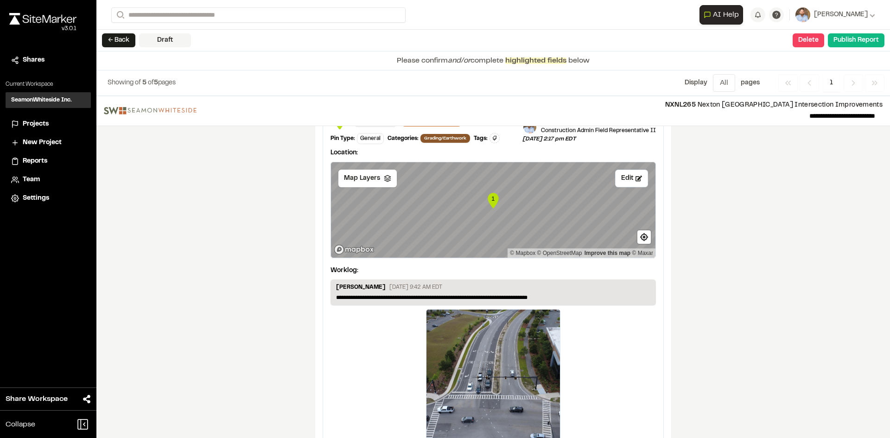
scroll to position [1560, 0]
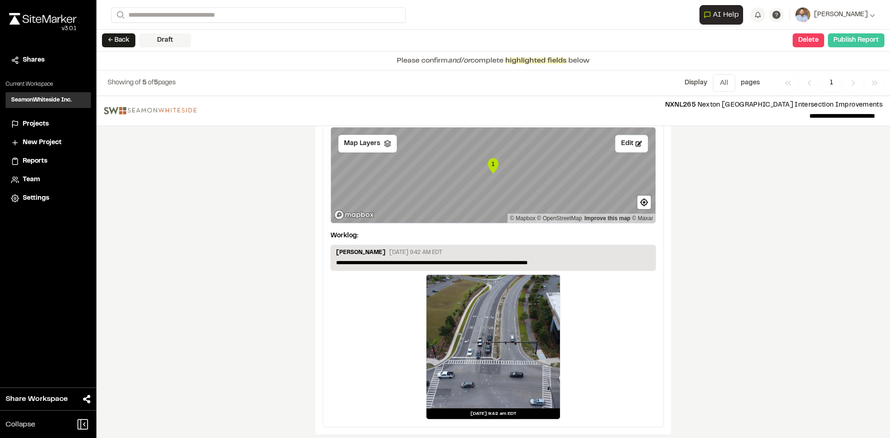
click at [852, 44] on button "Publish Report" at bounding box center [856, 40] width 57 height 14
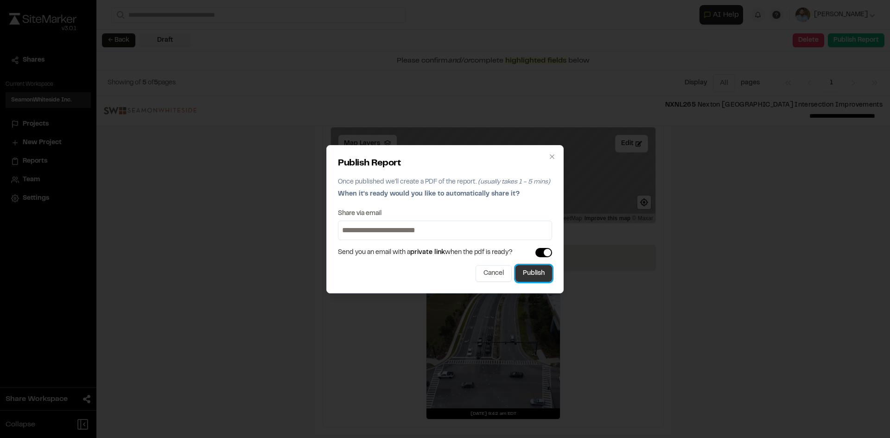
click at [544, 277] on button "Publish" at bounding box center [533, 273] width 37 height 17
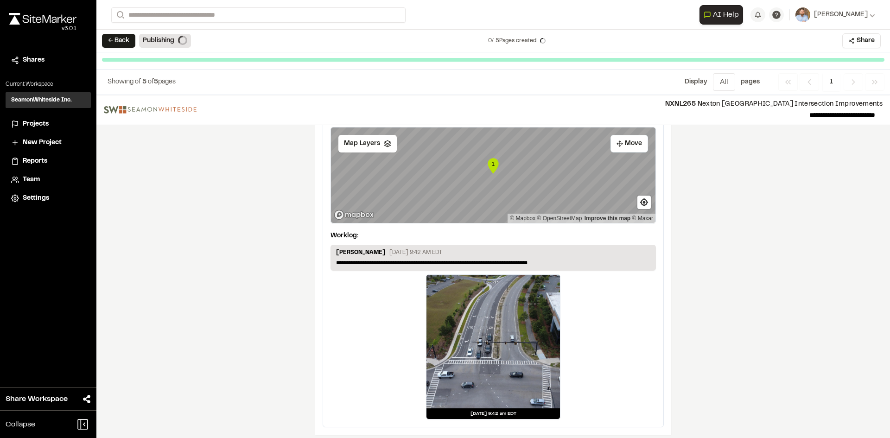
click at [33, 123] on span "Projects" at bounding box center [36, 124] width 26 height 10
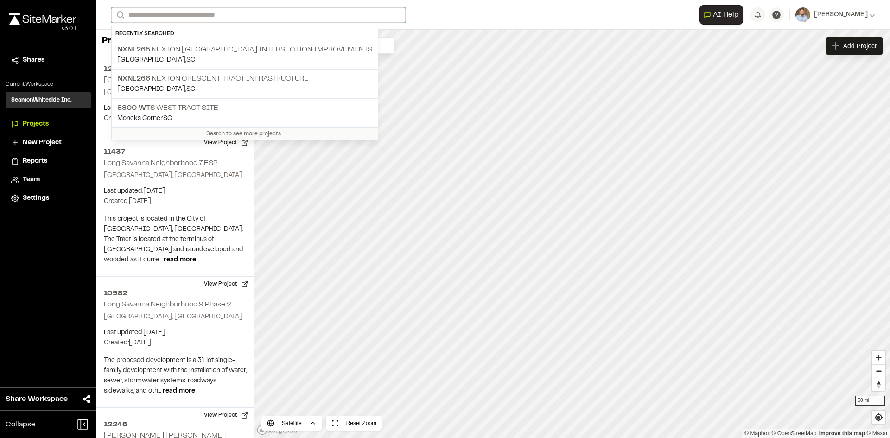
click at [166, 13] on input "Search" at bounding box center [258, 14] width 294 height 15
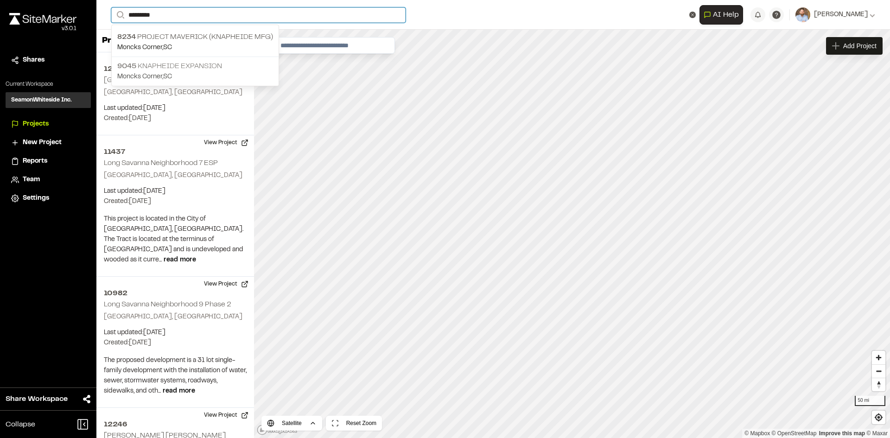
type input "*********"
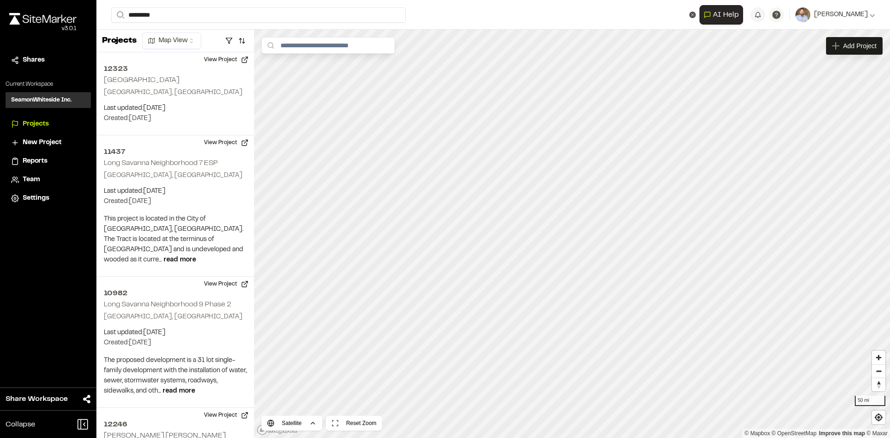
click at [182, 70] on p "9045 Knapheide Expansion" at bounding box center [195, 66] width 156 height 11
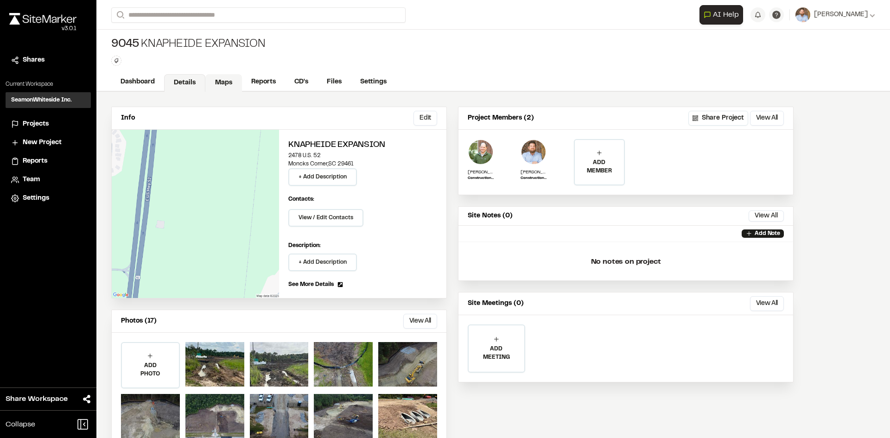
click at [228, 82] on link "Maps" at bounding box center [223, 83] width 37 height 18
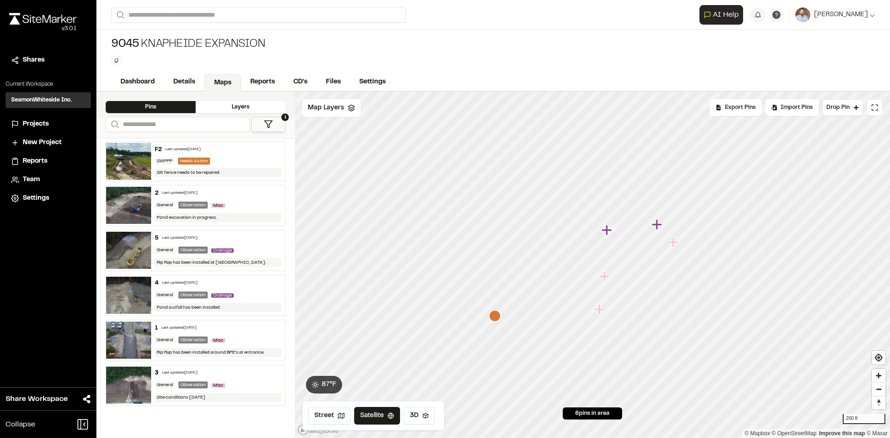
click at [496, 319] on icon "Map marker" at bounding box center [495, 316] width 12 height 12
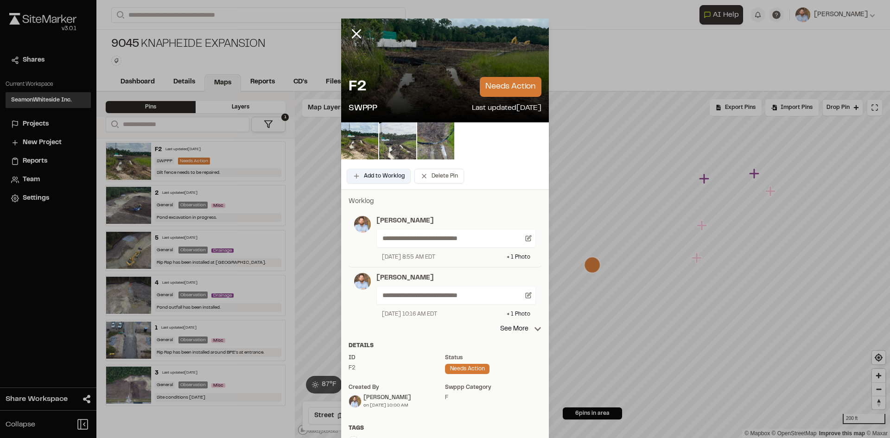
click at [380, 179] on button "Add to Worklog" at bounding box center [379, 176] width 64 height 15
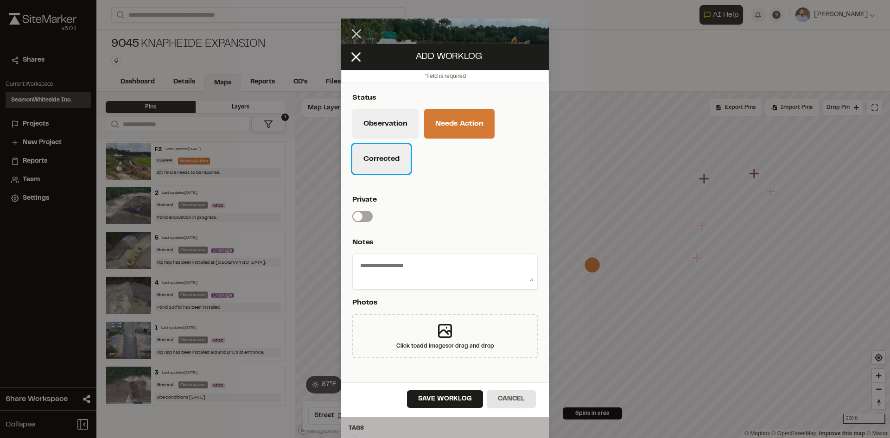
click at [387, 164] on button "Corrected" at bounding box center [381, 159] width 58 height 30
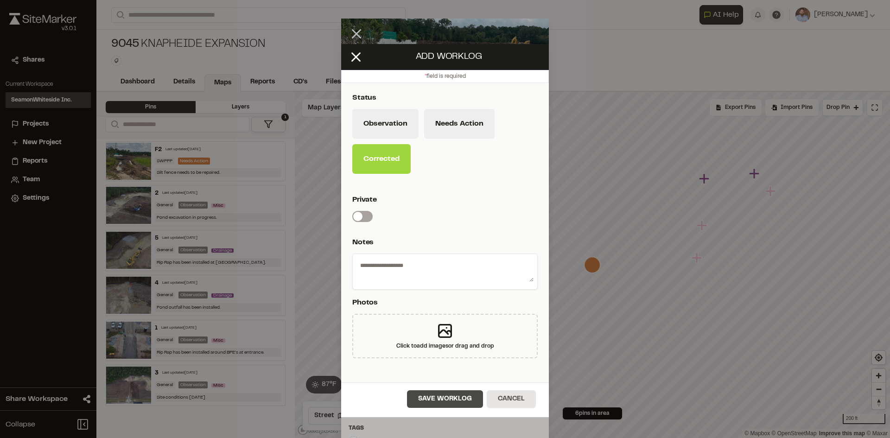
click at [471, 404] on button "Save Worklog" at bounding box center [445, 399] width 76 height 18
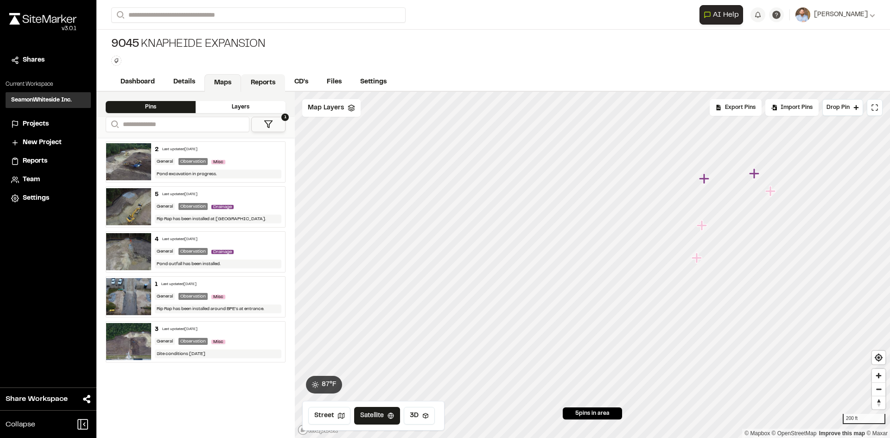
click at [268, 81] on link "Reports" at bounding box center [263, 83] width 44 height 18
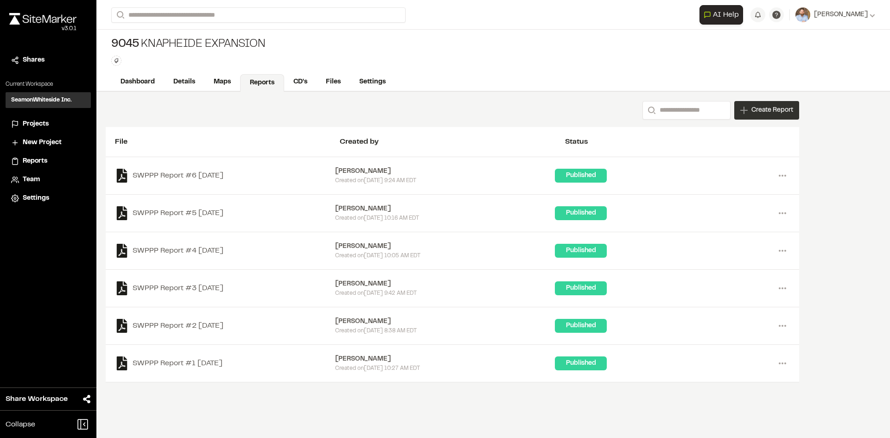
click at [761, 115] on span "Create Report" at bounding box center [772, 110] width 42 height 10
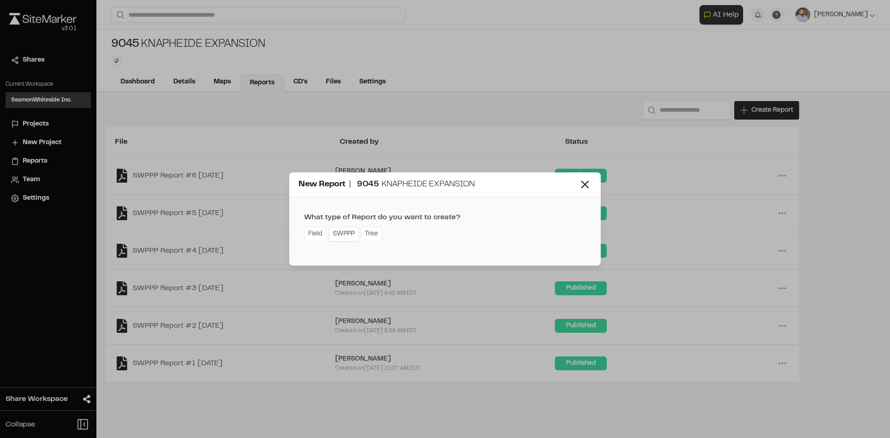
click at [344, 239] on link "SWPPP" at bounding box center [344, 234] width 30 height 15
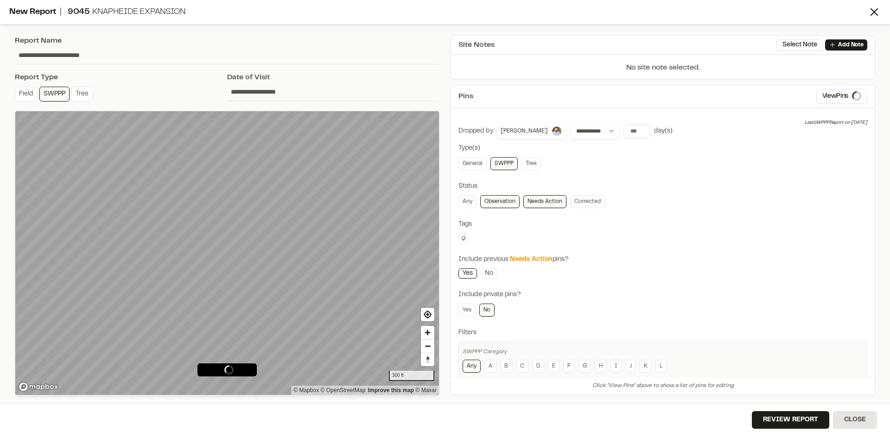
type input "**********"
click at [45, 127] on span "Map Layers" at bounding box center [46, 127] width 36 height 10
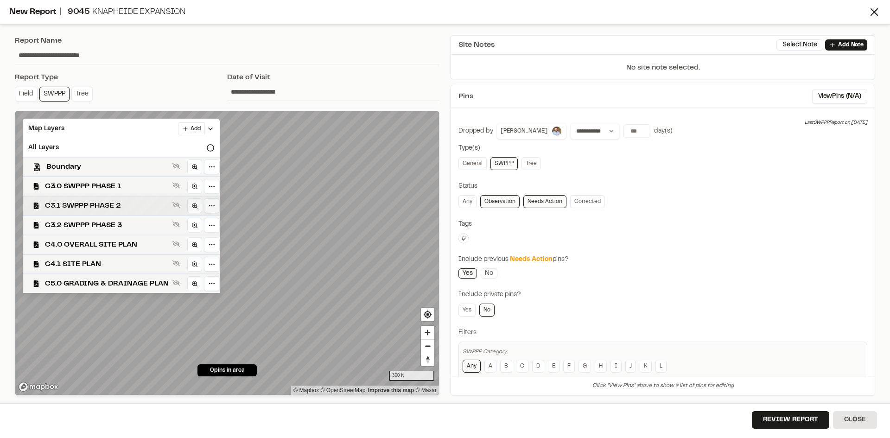
click at [127, 209] on span "C3.1 SWPPP PHASE 2" at bounding box center [107, 205] width 124 height 11
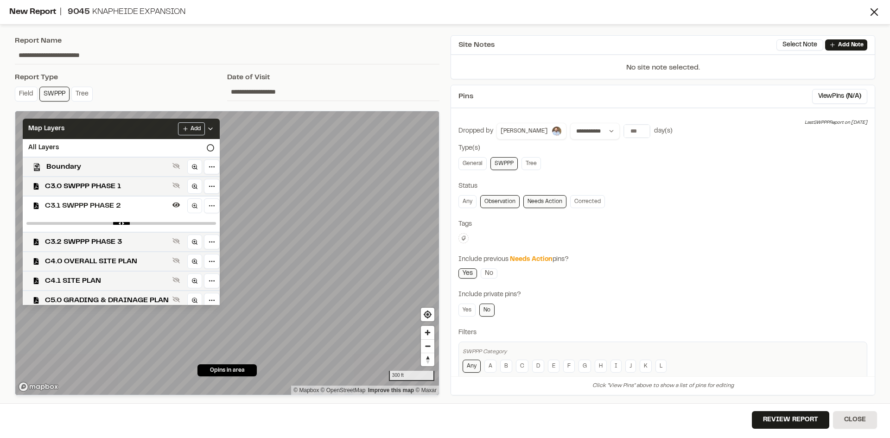
click at [214, 124] on div "Add" at bounding box center [196, 128] width 36 height 13
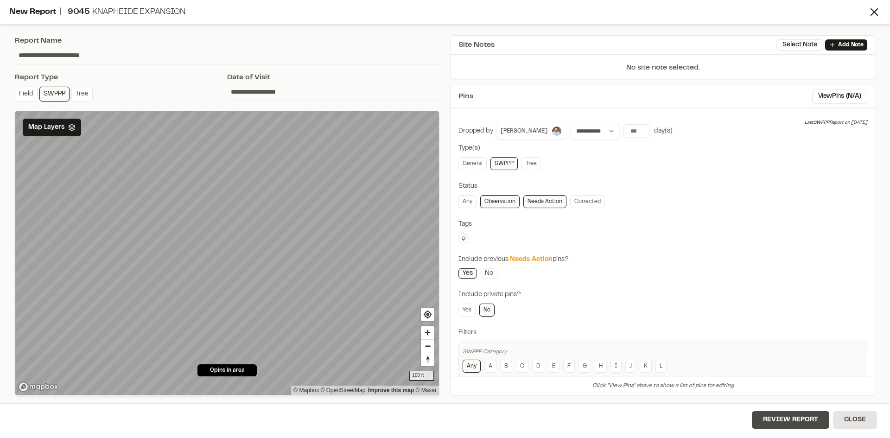
click at [797, 422] on button "Review Report" at bounding box center [790, 420] width 77 height 18
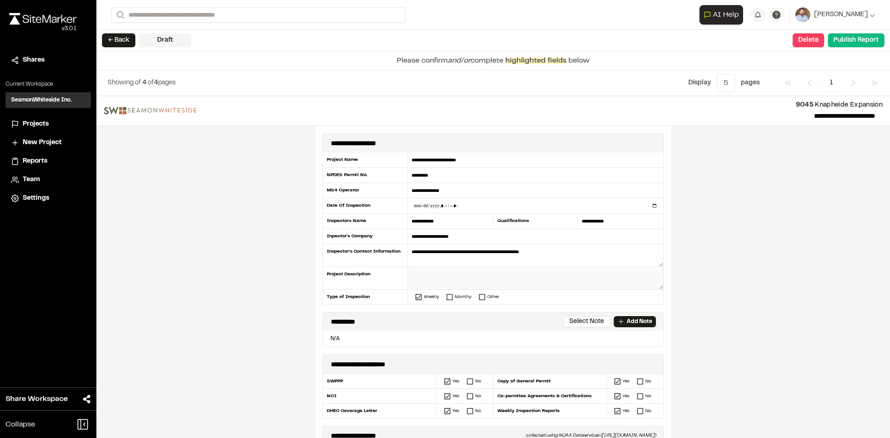
click at [431, 274] on textarea at bounding box center [535, 278] width 255 height 23
type textarea "**********"
click at [651, 206] on input "datetime-local" at bounding box center [535, 205] width 255 height 15
type input "**********"
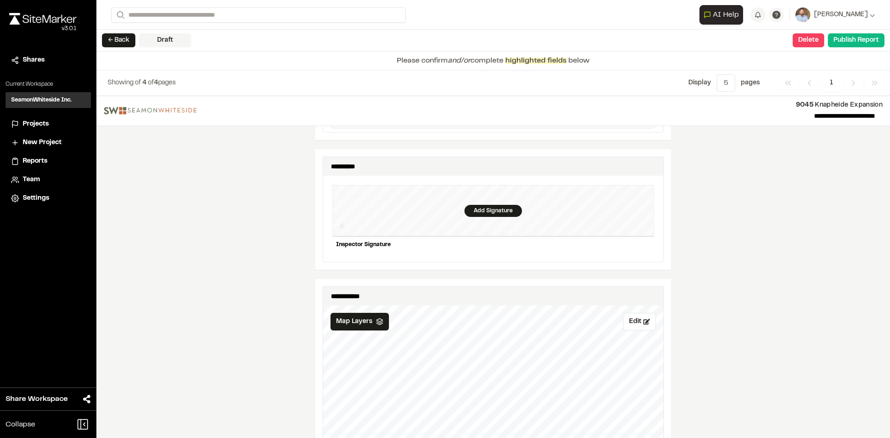
scroll to position [881, 0]
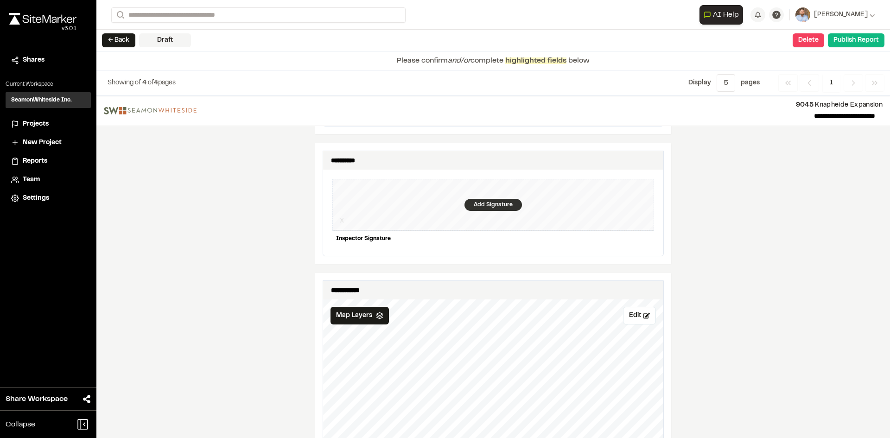
click at [487, 199] on div "Add Signature" at bounding box center [492, 205] width 57 height 12
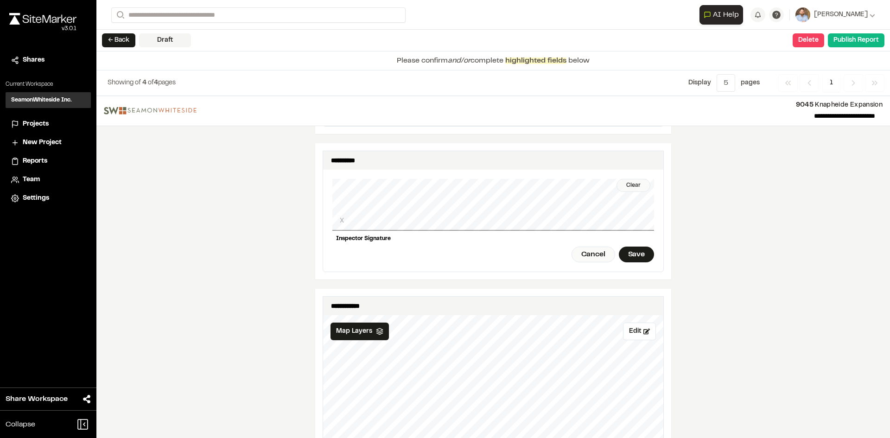
click at [631, 183] on div "Clear" at bounding box center [633, 185] width 34 height 13
click at [639, 250] on div "Save" at bounding box center [636, 255] width 35 height 16
click at [865, 43] on button "Publish Report" at bounding box center [856, 40] width 57 height 14
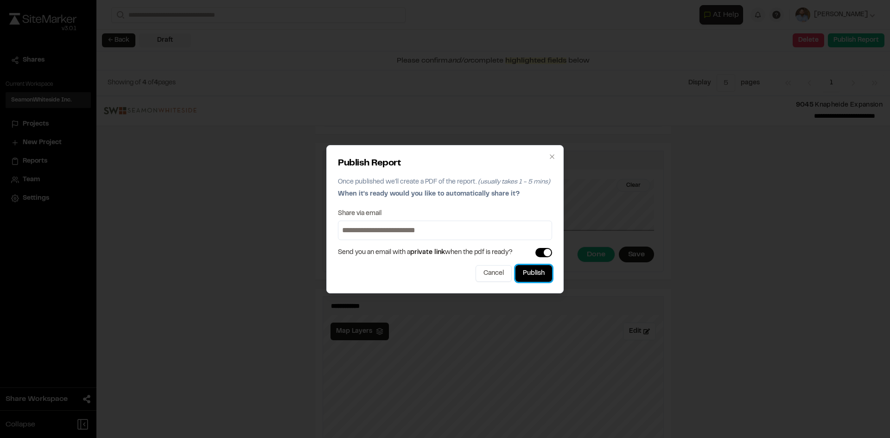
drag, startPoint x: 538, startPoint y: 276, endPoint x: 556, endPoint y: 278, distance: 17.7
click at [538, 276] on button "Publish" at bounding box center [533, 273] width 37 height 17
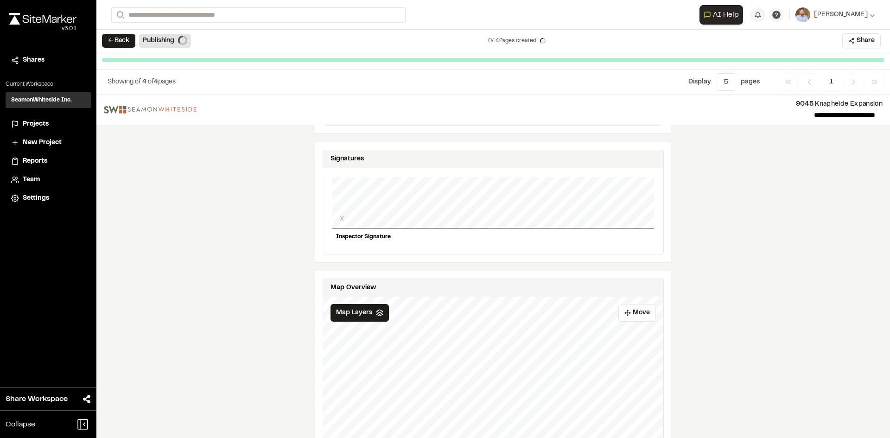
click at [40, 122] on span "Projects" at bounding box center [36, 124] width 26 height 10
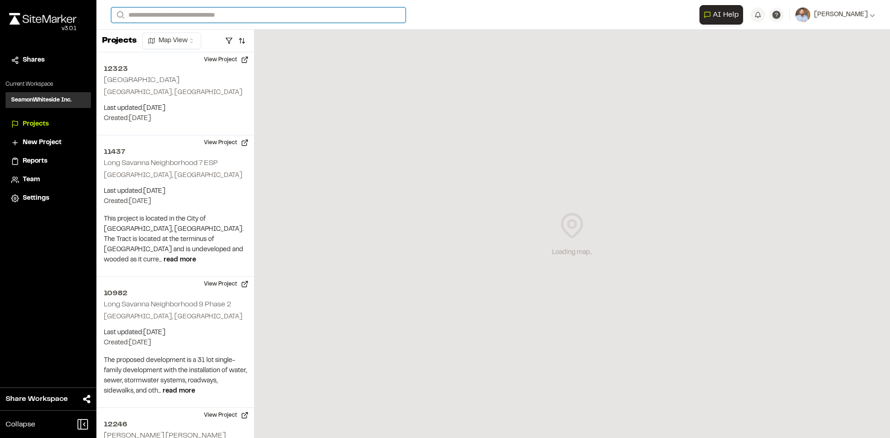
click at [181, 14] on input "Search" at bounding box center [258, 14] width 294 height 15
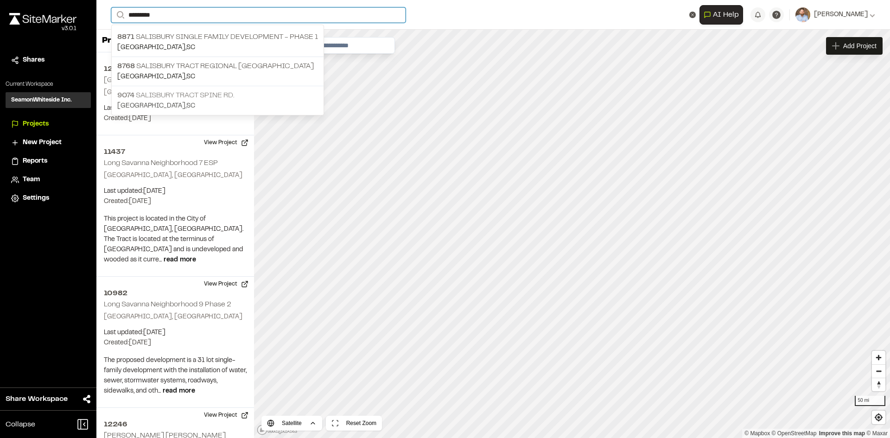
type input "*********"
click at [209, 98] on p "9074 Salisbury Tract Spine Rd." at bounding box center [217, 95] width 201 height 11
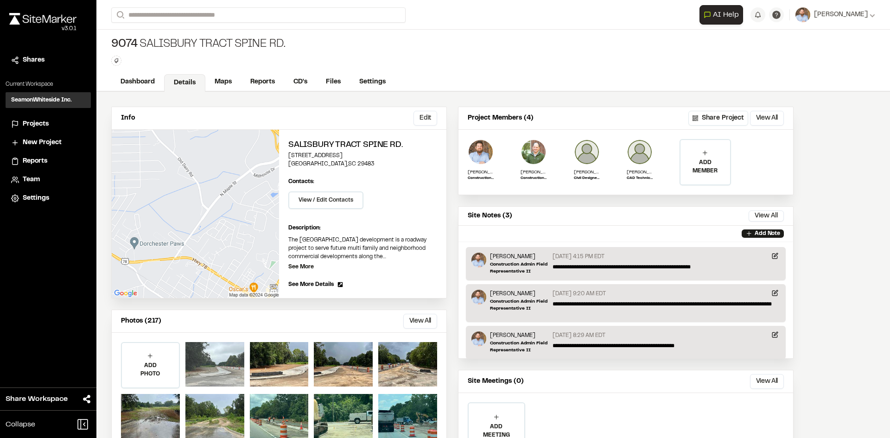
click at [215, 369] on div at bounding box center [214, 364] width 59 height 44
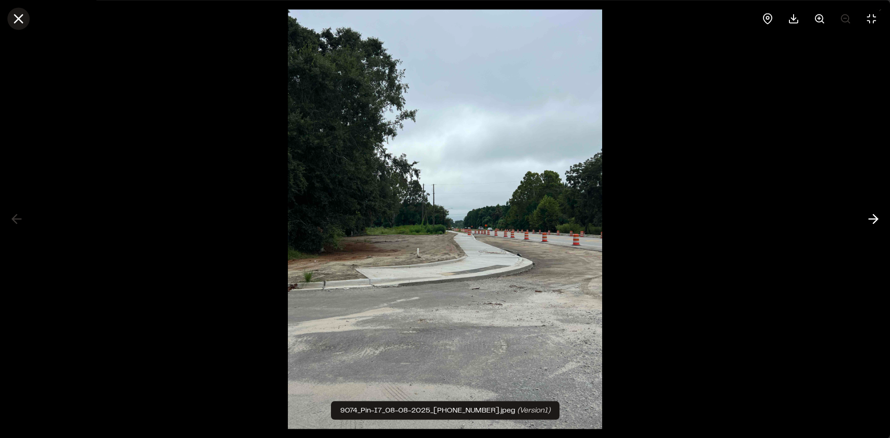
click at [19, 21] on icon at bounding box center [19, 19] width 16 height 16
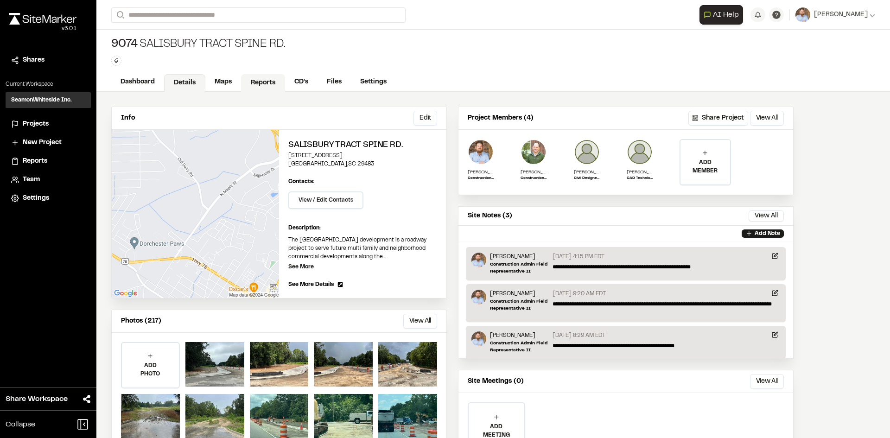
click at [261, 83] on link "Reports" at bounding box center [263, 83] width 44 height 18
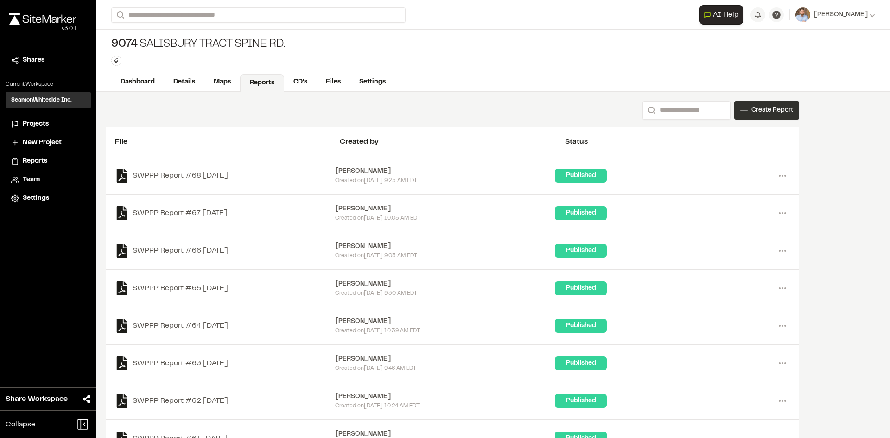
click at [766, 117] on div "Create Report" at bounding box center [766, 110] width 65 height 19
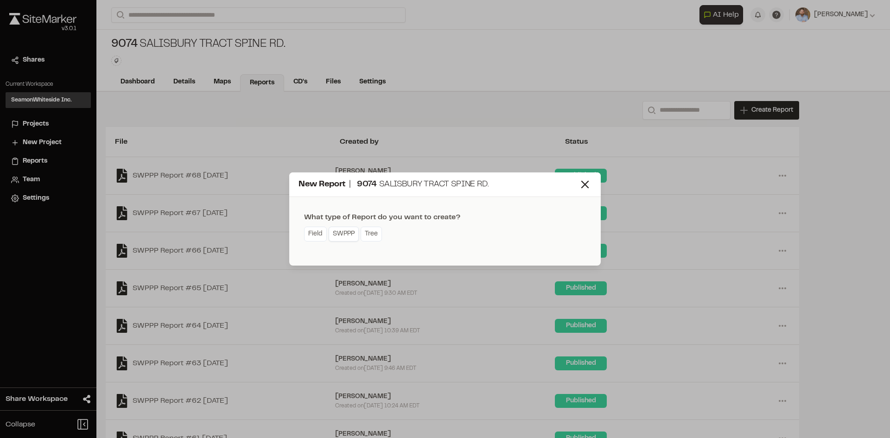
click at [350, 236] on link "SWPPP" at bounding box center [344, 234] width 30 height 15
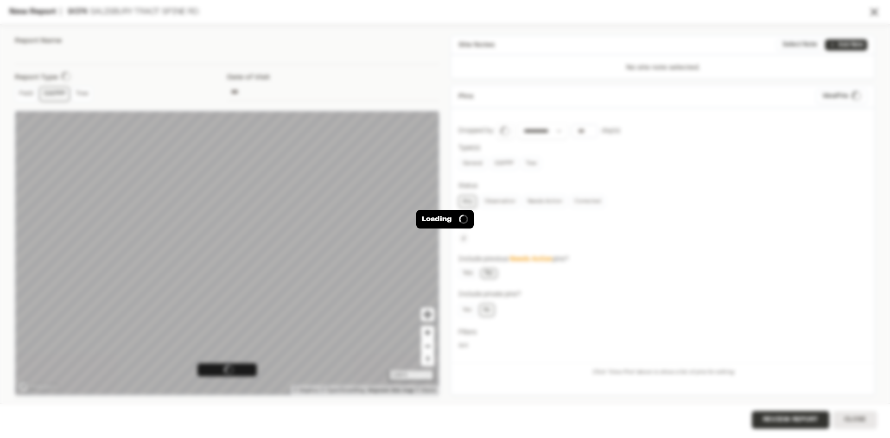
type input "**********"
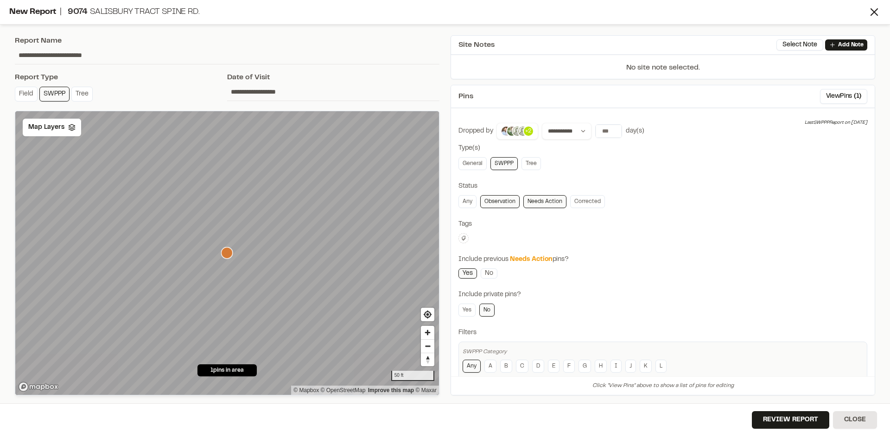
click at [227, 254] on icon "Map marker" at bounding box center [227, 253] width 12 height 12
click at [56, 127] on span "Map Layers" at bounding box center [46, 127] width 36 height 10
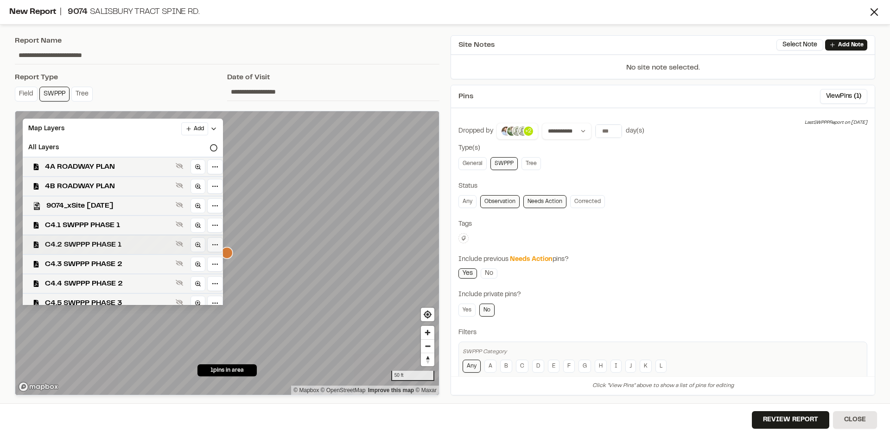
scroll to position [46, 0]
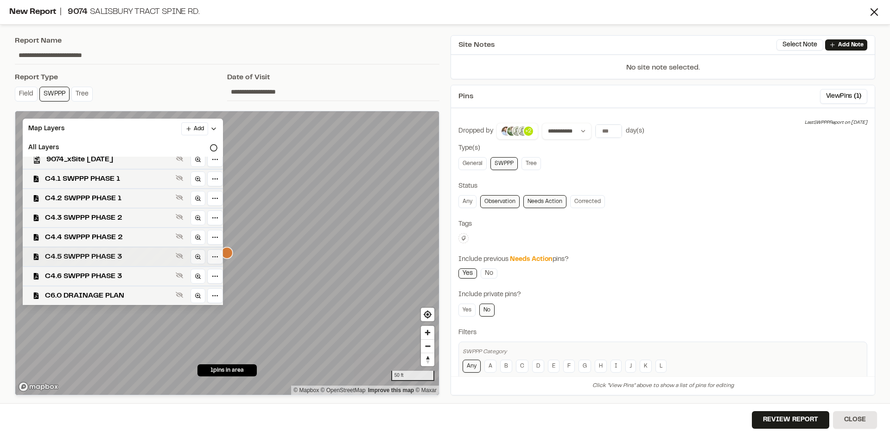
click at [137, 254] on span "C4.5 SWPPP PHASE 3" at bounding box center [108, 256] width 127 height 11
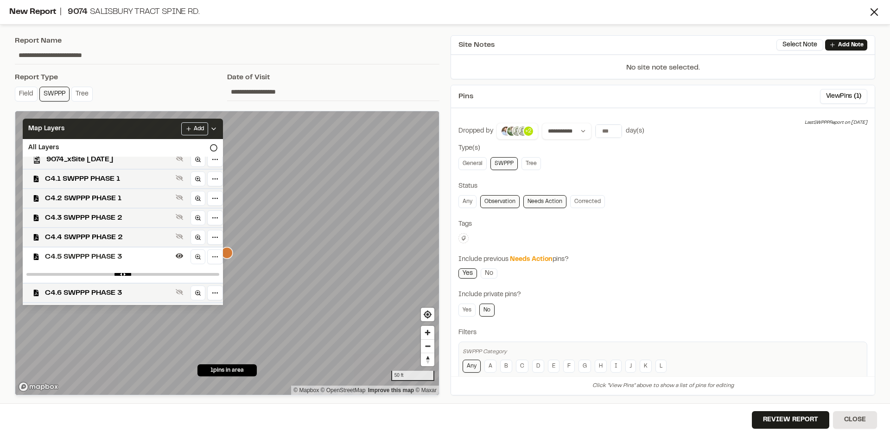
click at [217, 128] on icon at bounding box center [213, 128] width 7 height 7
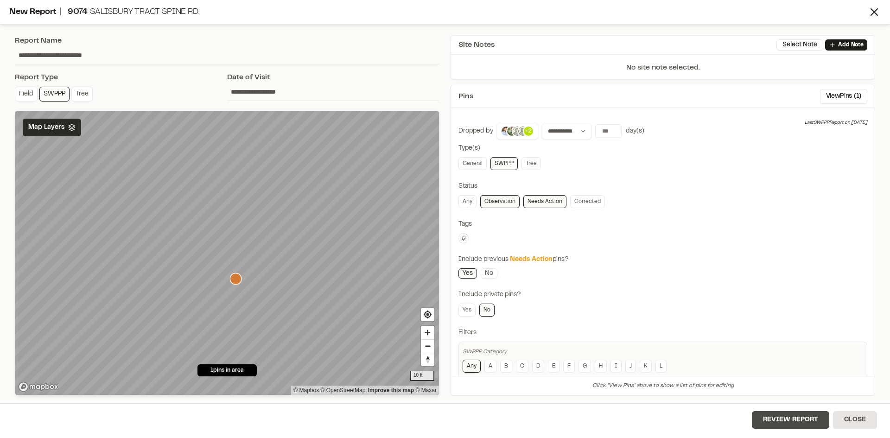
click at [798, 420] on button "Review Report" at bounding box center [790, 420] width 77 height 18
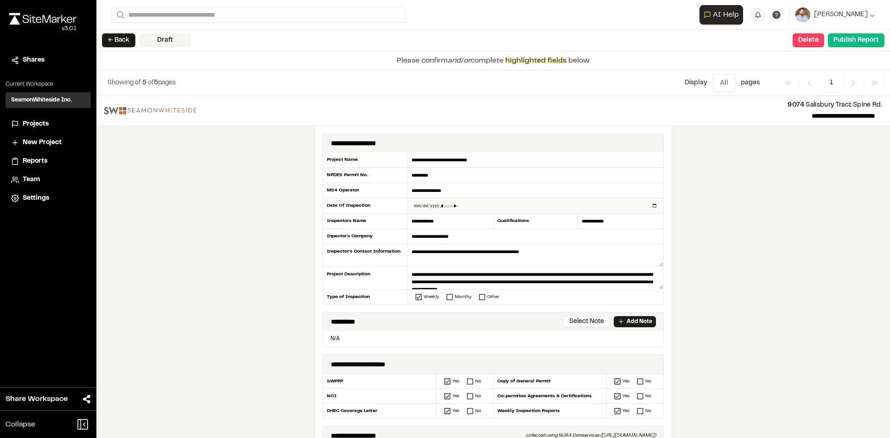
click at [651, 205] on input "datetime-local" at bounding box center [535, 205] width 255 height 15
type input "**********"
click at [736, 283] on div "**********" at bounding box center [493, 267] width 794 height 342
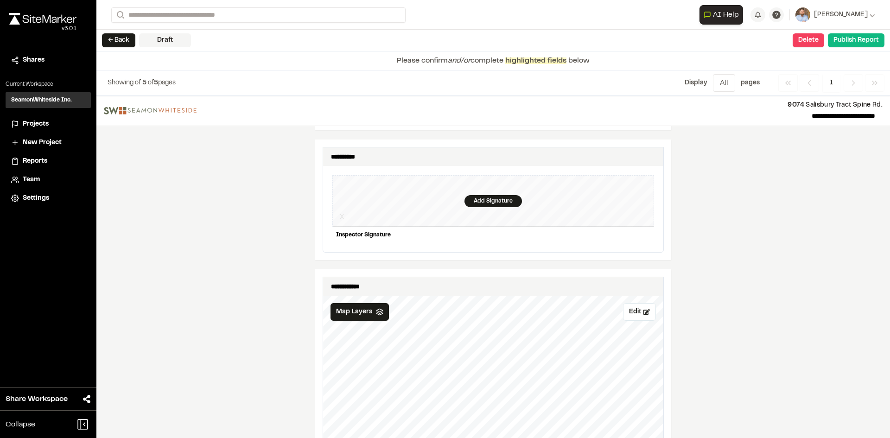
scroll to position [881, 0]
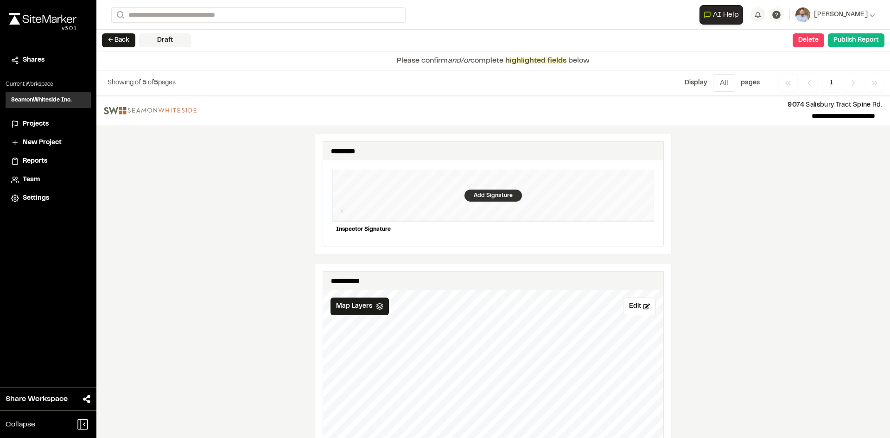
click at [482, 190] on div "Add Signature" at bounding box center [492, 196] width 57 height 12
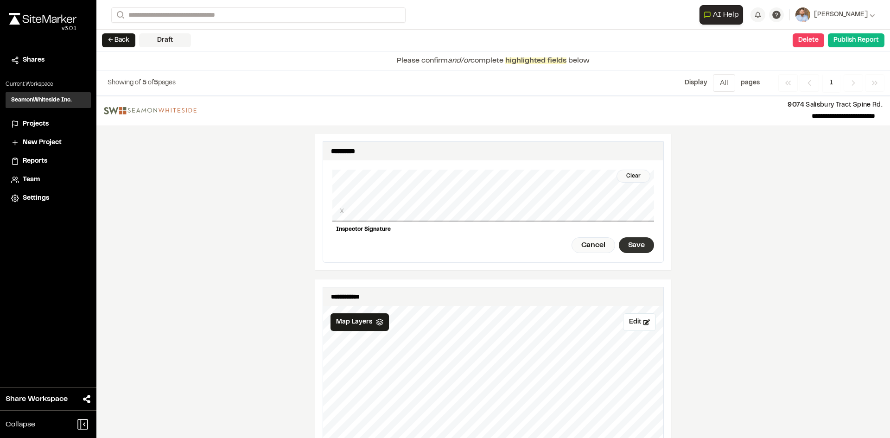
click at [640, 238] on div "Save" at bounding box center [636, 245] width 35 height 16
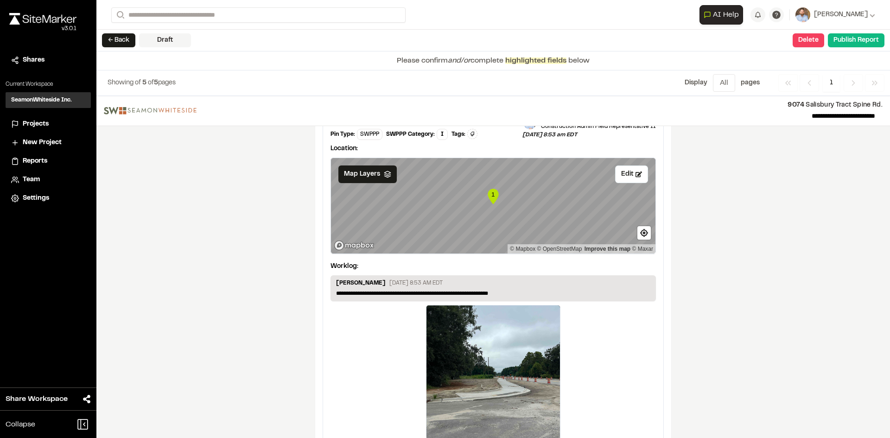
scroll to position [1560, 0]
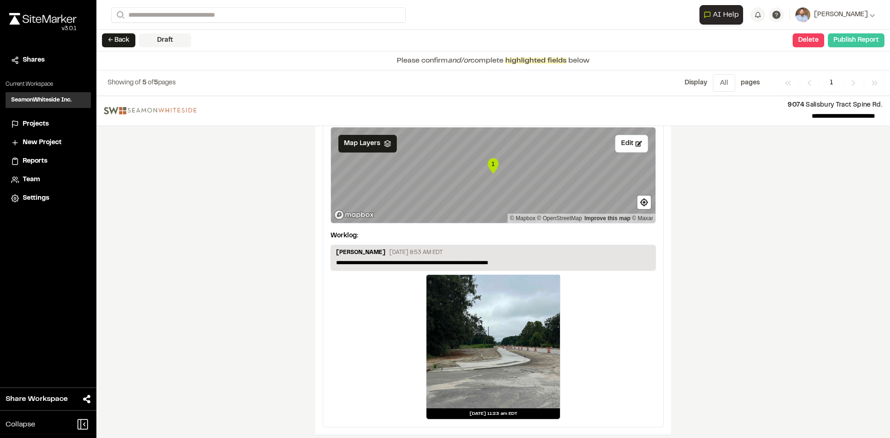
click at [855, 44] on button "Publish Report" at bounding box center [856, 40] width 57 height 14
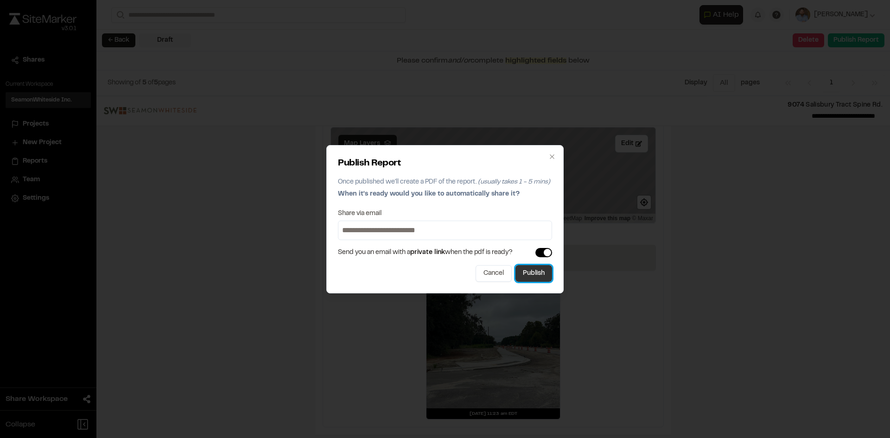
click at [545, 277] on button "Publish" at bounding box center [533, 273] width 37 height 17
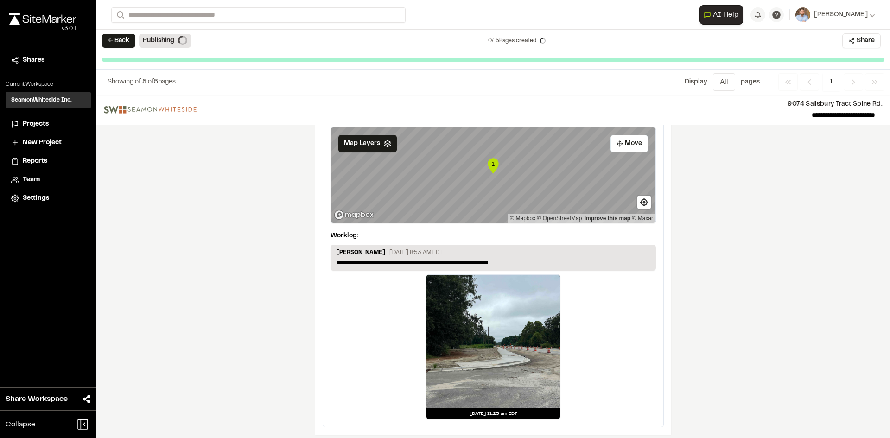
click at [38, 125] on span "Projects" at bounding box center [36, 124] width 26 height 10
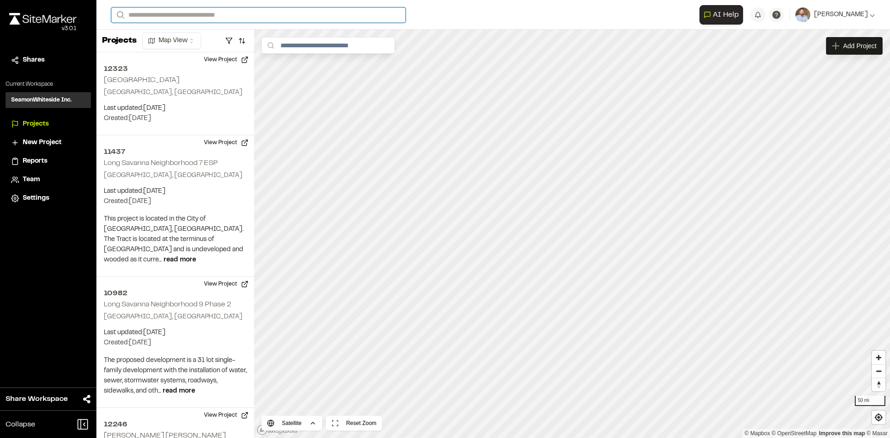
click at [153, 11] on input "Search" at bounding box center [258, 14] width 294 height 15
type input "**********"
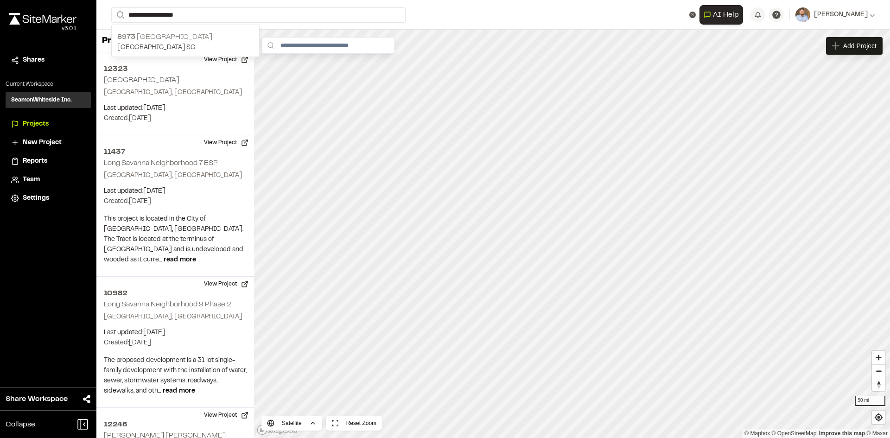
click at [189, 41] on p "8973 Interstate Commerce Center" at bounding box center [185, 37] width 136 height 11
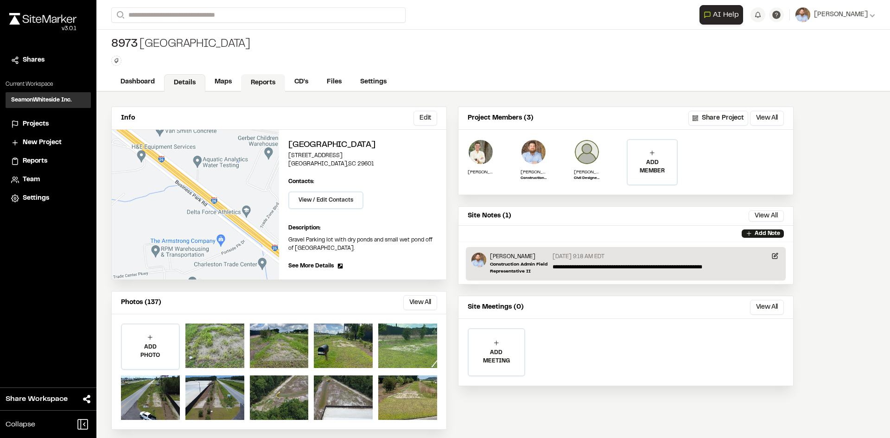
click at [267, 83] on link "Reports" at bounding box center [263, 83] width 44 height 18
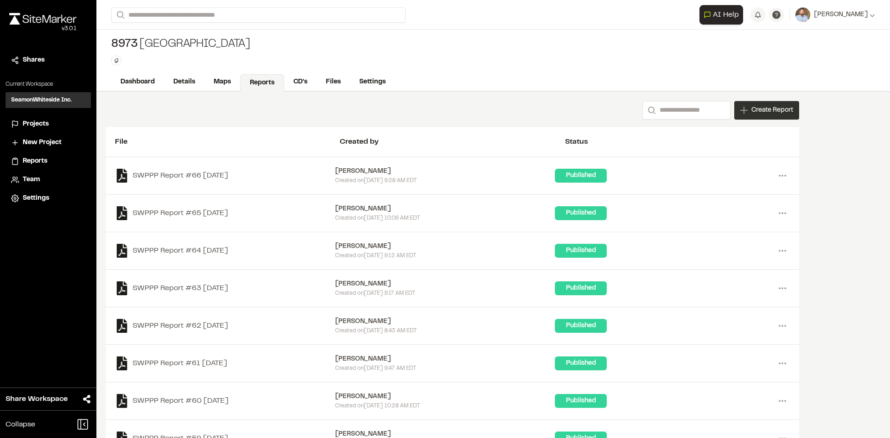
click at [767, 115] on div "Create Report" at bounding box center [766, 110] width 65 height 19
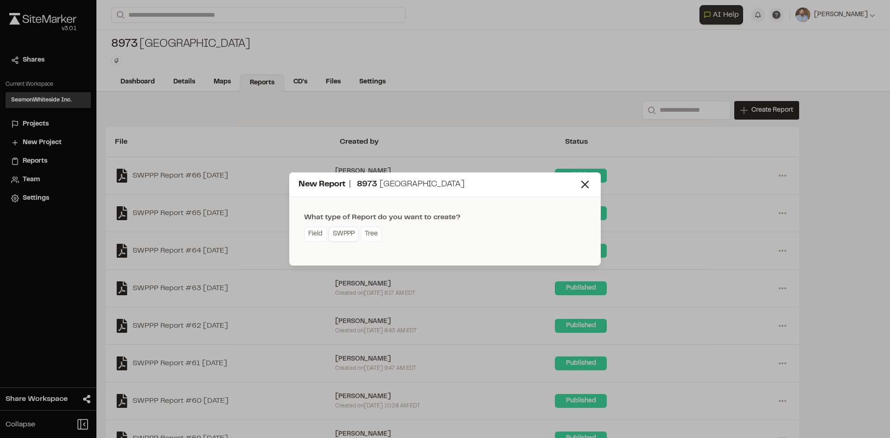
click at [351, 233] on link "SWPPP" at bounding box center [344, 234] width 30 height 15
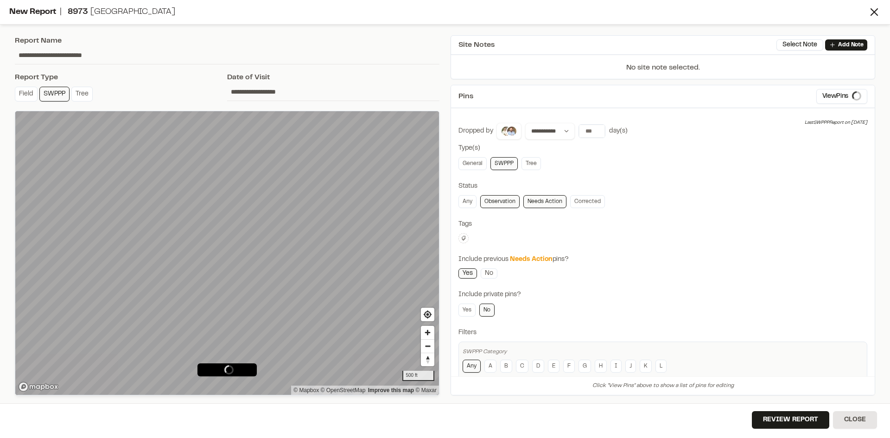
type input "**********"
click at [56, 127] on span "Map Layers" at bounding box center [46, 127] width 36 height 10
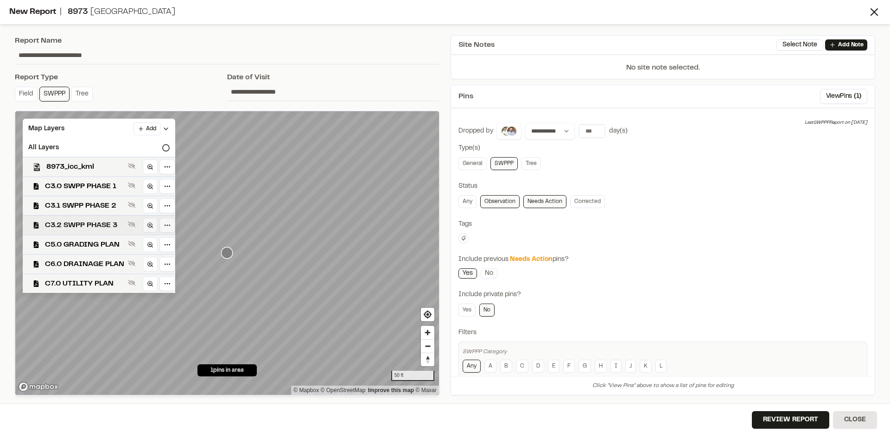
click at [108, 230] on span "C3.2 SWPP PHASE 3" at bounding box center [84, 225] width 79 height 11
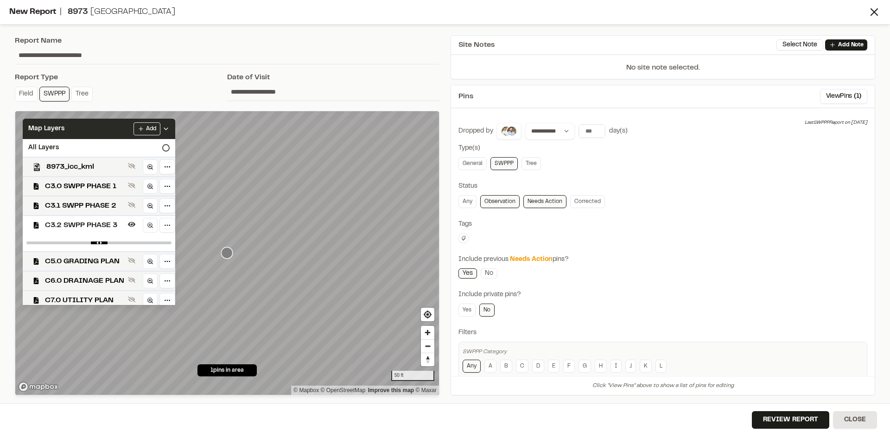
click at [170, 127] on icon at bounding box center [165, 128] width 7 height 7
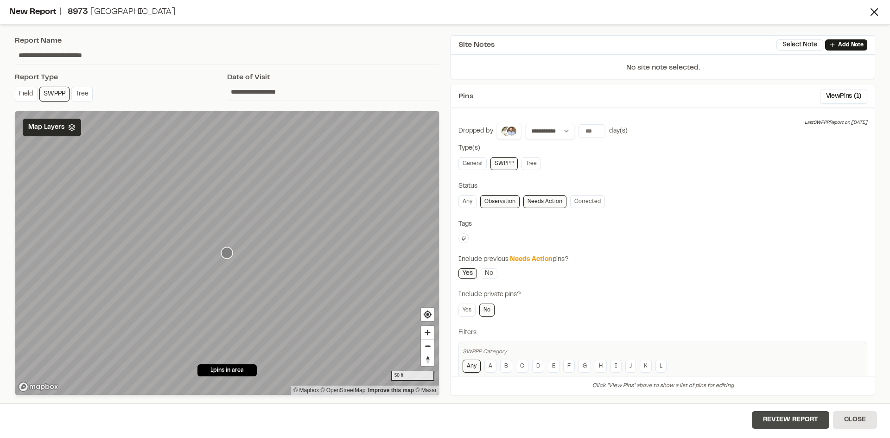
click at [792, 422] on button "Review Report" at bounding box center [790, 420] width 77 height 18
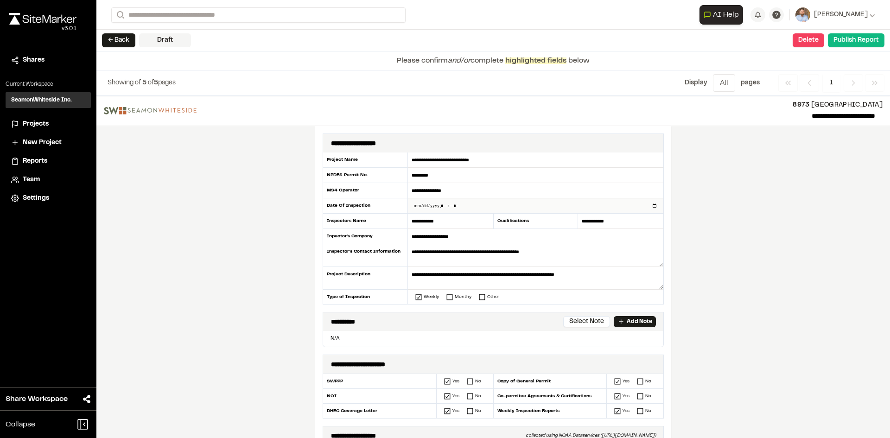
click at [652, 206] on input "datetime-local" at bounding box center [535, 205] width 255 height 15
type input "**********"
click at [761, 254] on div "**********" at bounding box center [493, 267] width 794 height 342
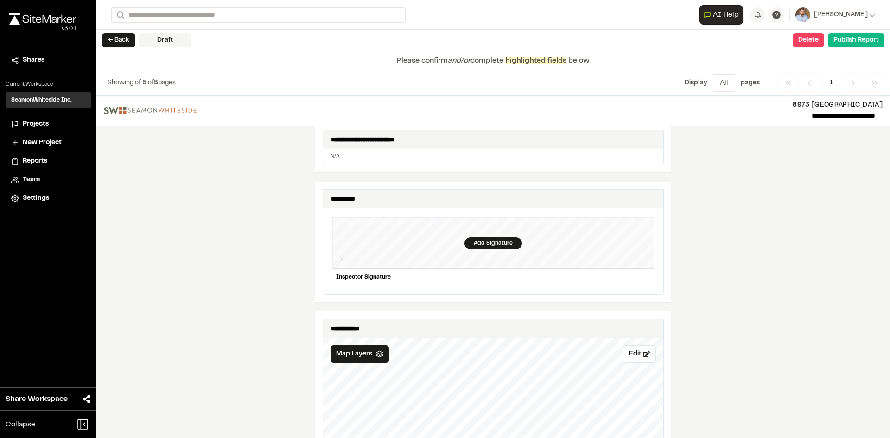
scroll to position [834, 0]
click at [487, 236] on div "Add Signature" at bounding box center [492, 242] width 57 height 12
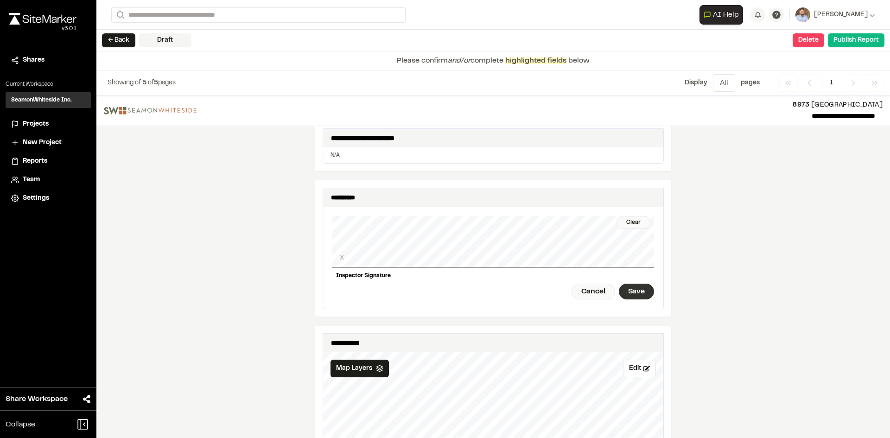
click at [634, 289] on div "Save" at bounding box center [636, 292] width 35 height 16
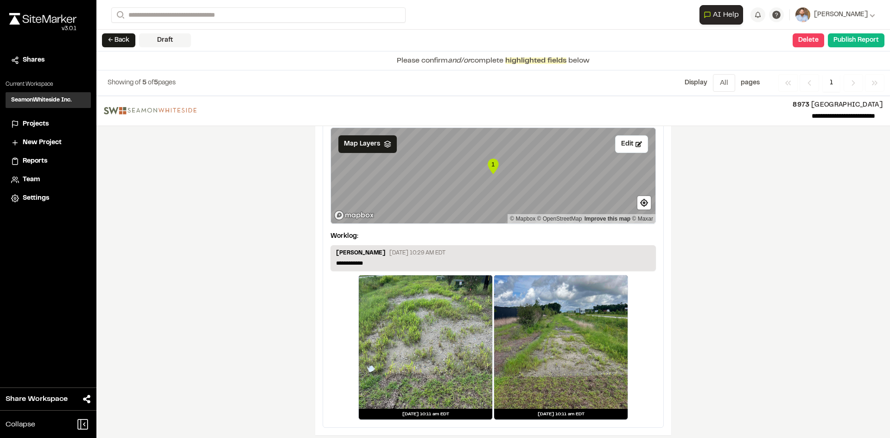
scroll to position [1560, 0]
click at [378, 259] on p "**********" at bounding box center [493, 263] width 314 height 8
click at [848, 43] on button "Publish Report" at bounding box center [856, 40] width 57 height 14
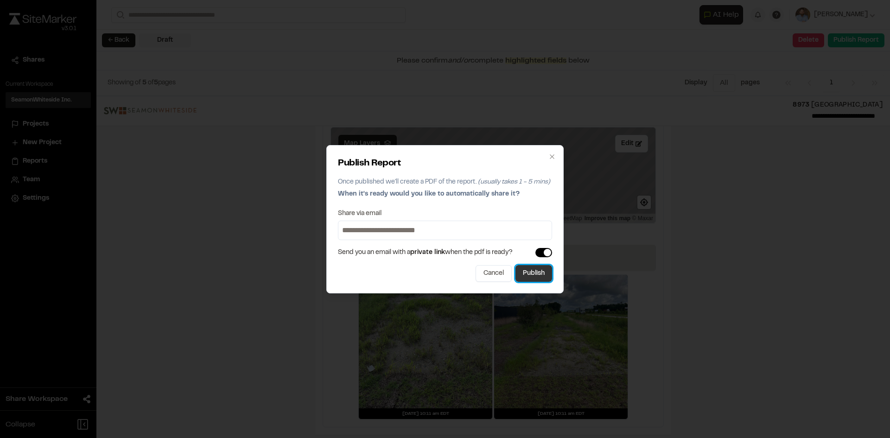
click at [539, 279] on button "Publish" at bounding box center [533, 273] width 37 height 17
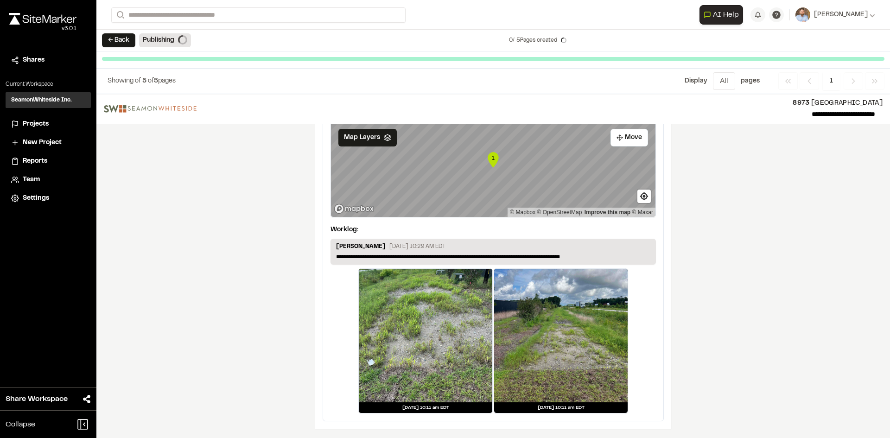
scroll to position [1532, 0]
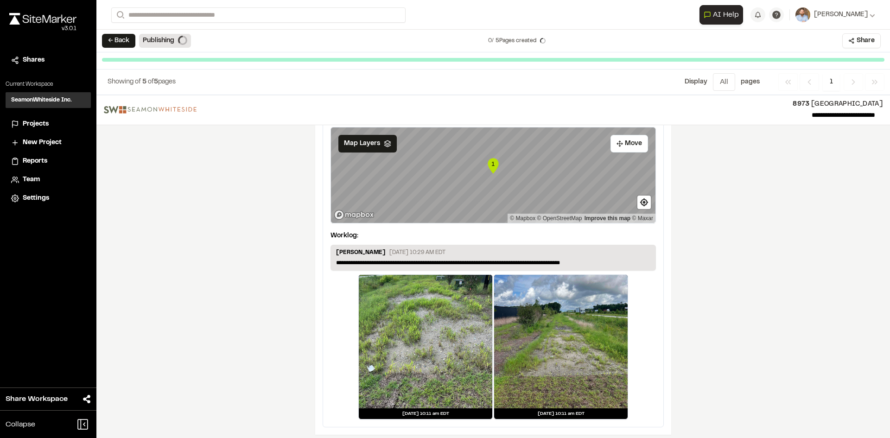
click at [38, 124] on span "Projects" at bounding box center [36, 124] width 26 height 10
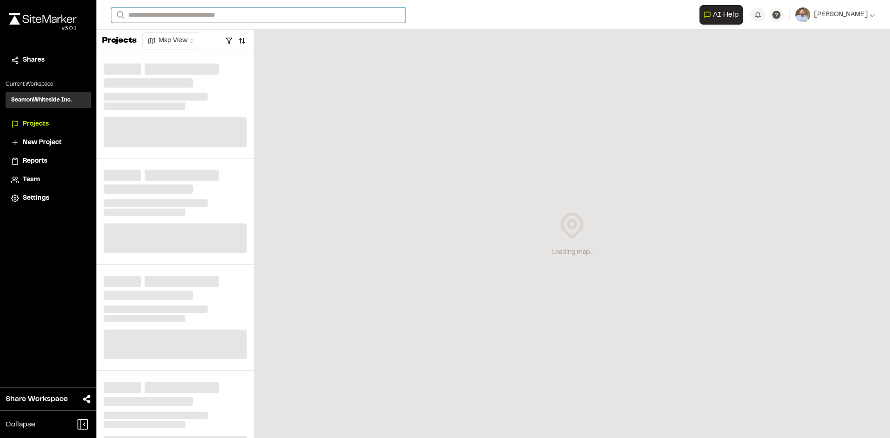
click at [181, 15] on input "Search" at bounding box center [258, 14] width 294 height 15
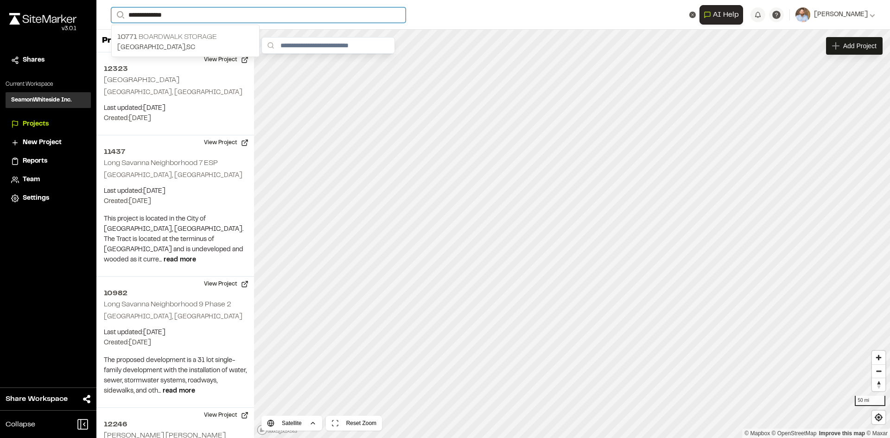
type input "**********"
drag, startPoint x: 193, startPoint y: 36, endPoint x: 198, endPoint y: 39, distance: 6.0
click at [193, 36] on p "10771 Boardwalk Storage" at bounding box center [185, 37] width 136 height 11
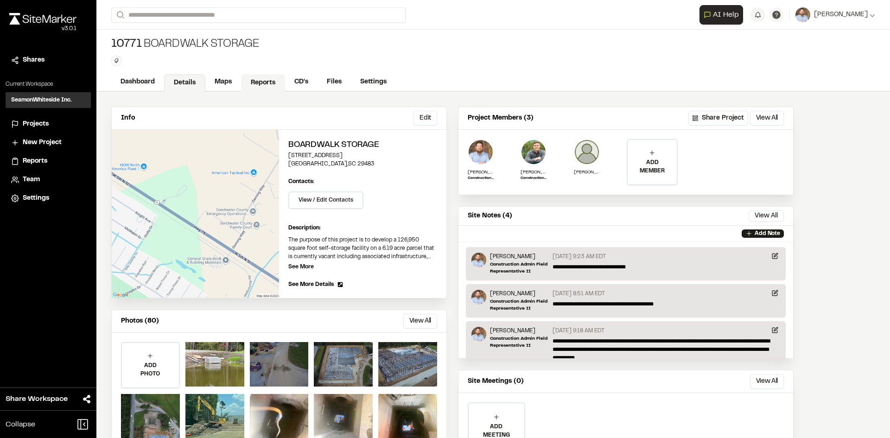
click at [259, 80] on link "Reports" at bounding box center [263, 83] width 44 height 18
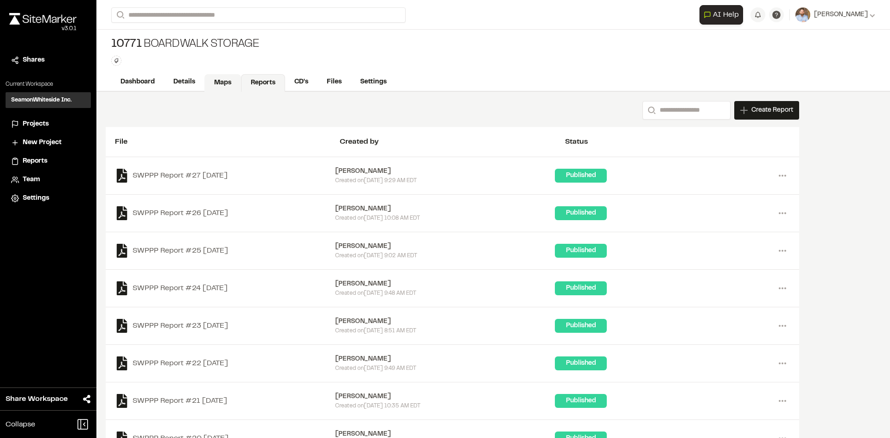
click at [221, 80] on link "Maps" at bounding box center [222, 83] width 37 height 18
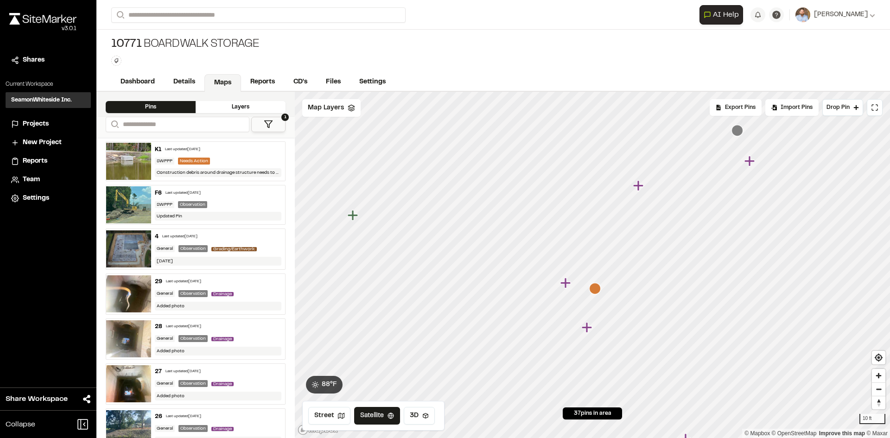
click at [597, 294] on icon "Map marker" at bounding box center [595, 289] width 12 height 12
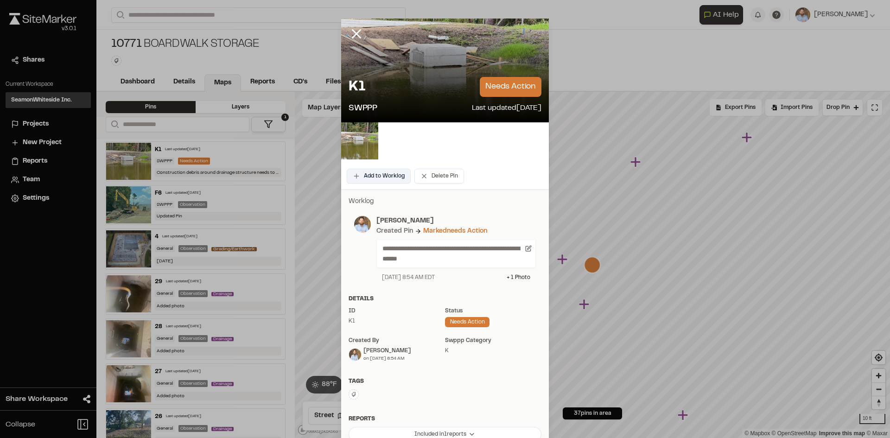
click at [385, 179] on button "Add to Worklog" at bounding box center [379, 176] width 64 height 15
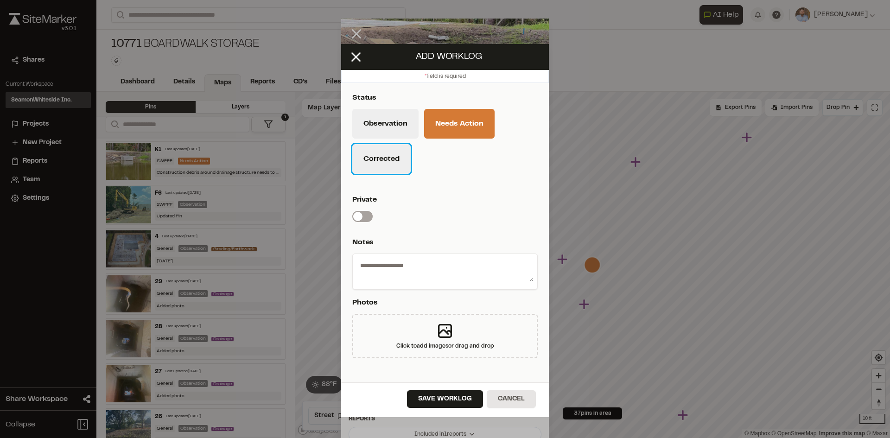
click at [391, 165] on button "Corrected" at bounding box center [381, 159] width 58 height 30
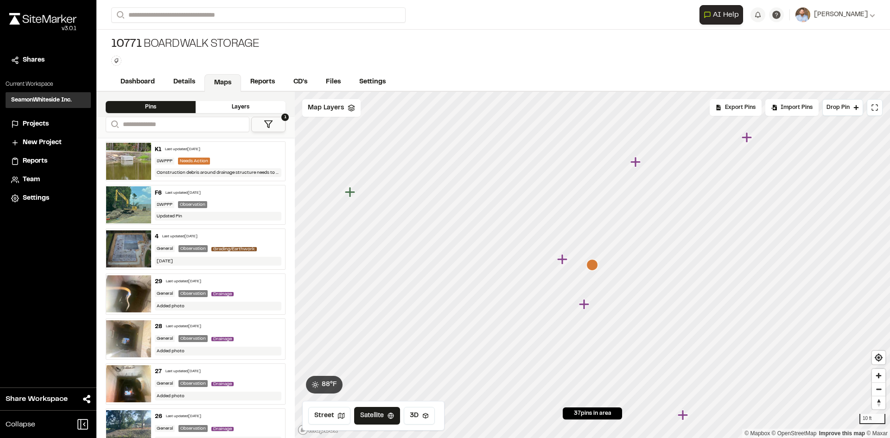
click at [594, 268] on icon "Map marker" at bounding box center [592, 265] width 12 height 12
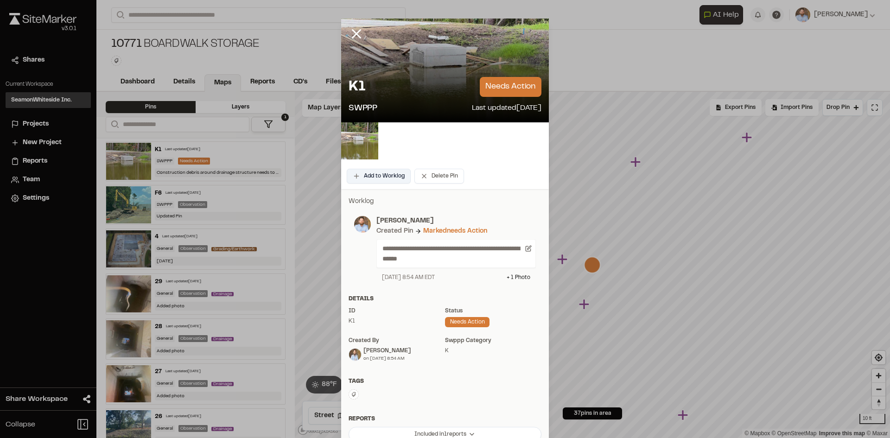
click at [373, 173] on button "Add to Worklog" at bounding box center [379, 176] width 64 height 15
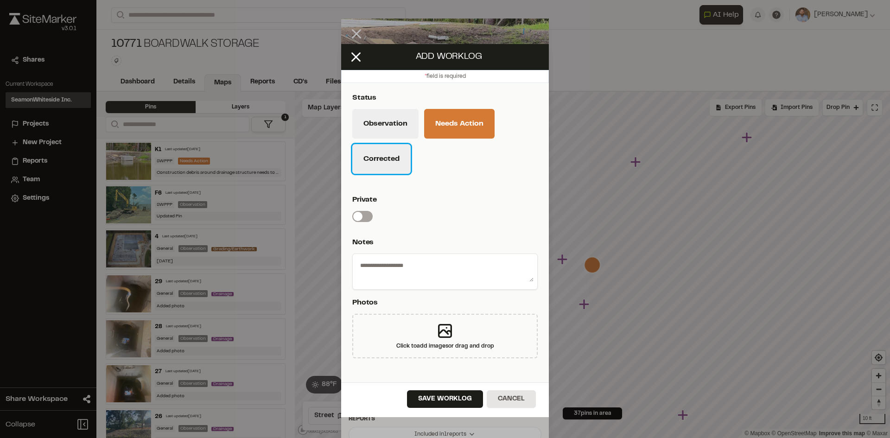
click at [393, 164] on button "Corrected" at bounding box center [381, 159] width 58 height 30
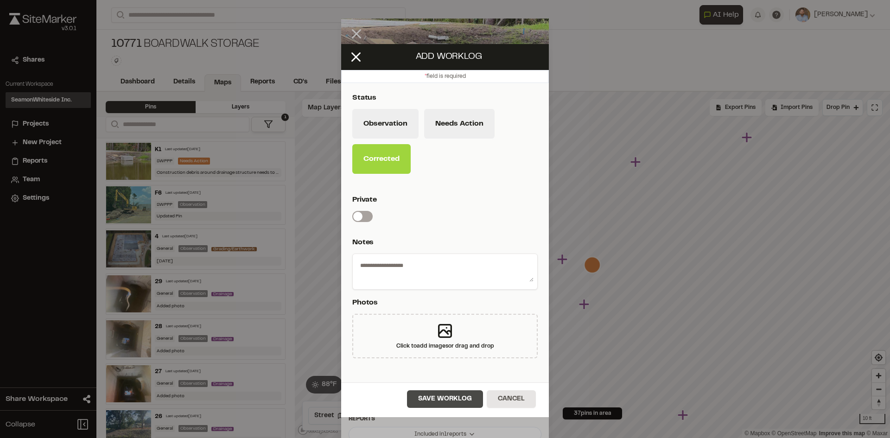
click at [450, 404] on button "Save Worklog" at bounding box center [445, 399] width 76 height 18
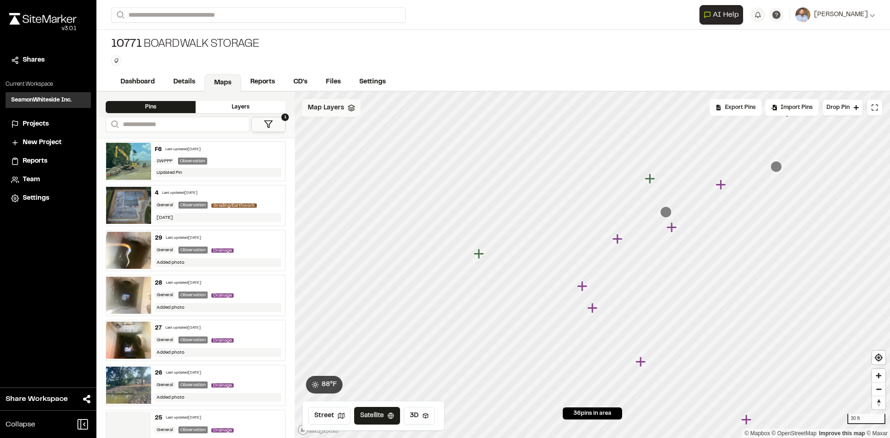
click at [324, 108] on span "Map Layers" at bounding box center [326, 108] width 36 height 10
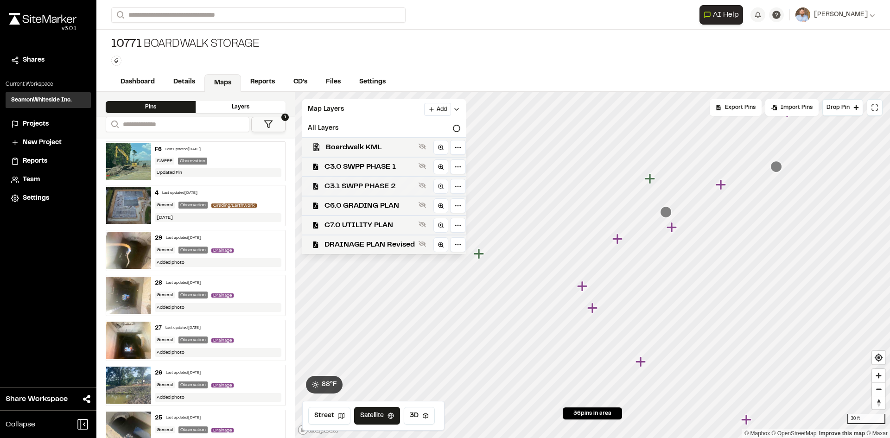
click at [390, 186] on span "C3.1 SWPP PHASE 2" at bounding box center [369, 186] width 90 height 11
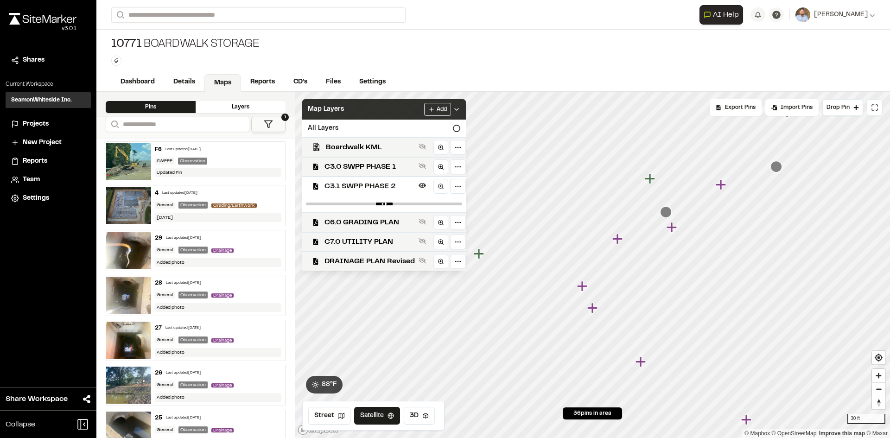
click at [456, 106] on icon at bounding box center [456, 109] width 7 height 7
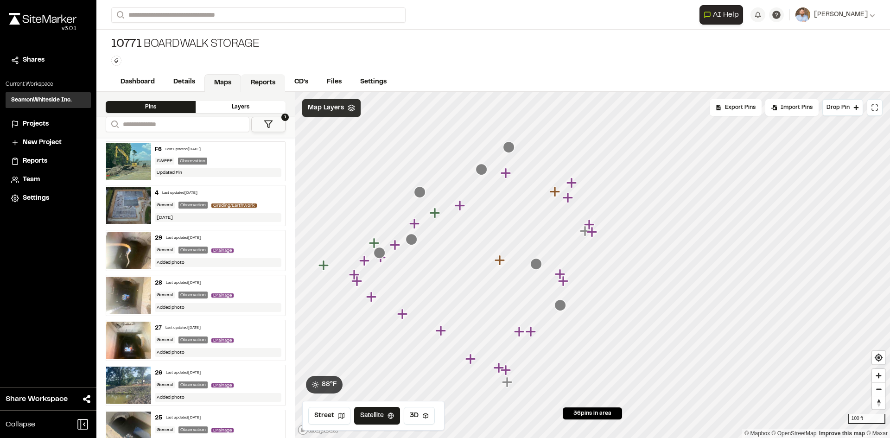
click at [267, 85] on link "Reports" at bounding box center [263, 83] width 44 height 18
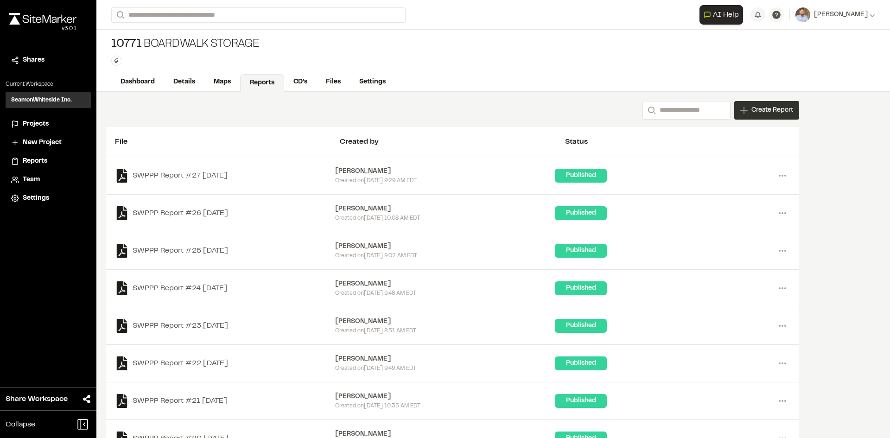
click at [775, 114] on span "Create Report" at bounding box center [772, 110] width 42 height 10
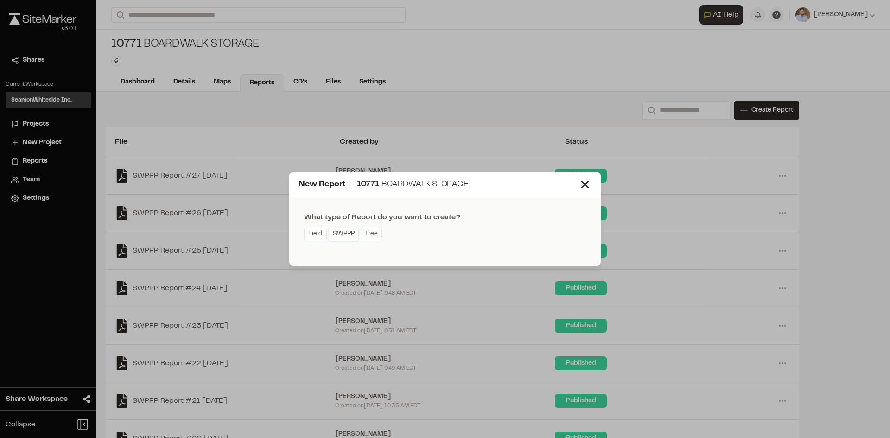
click at [337, 238] on link "SWPPP" at bounding box center [344, 234] width 30 height 15
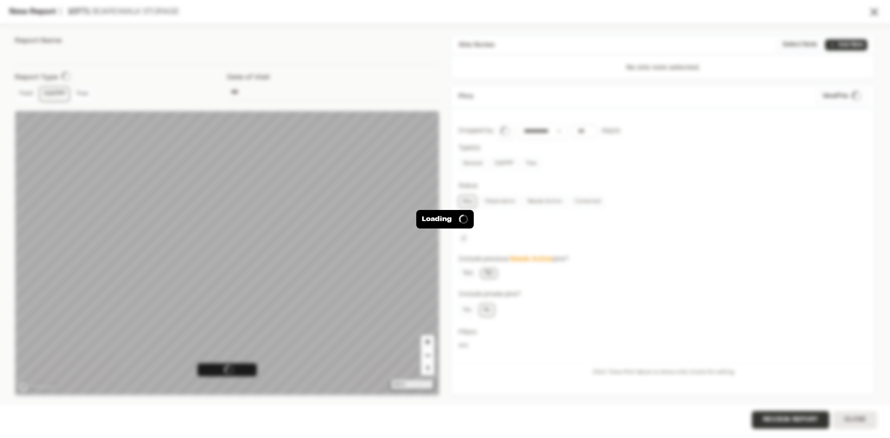
type input "**********"
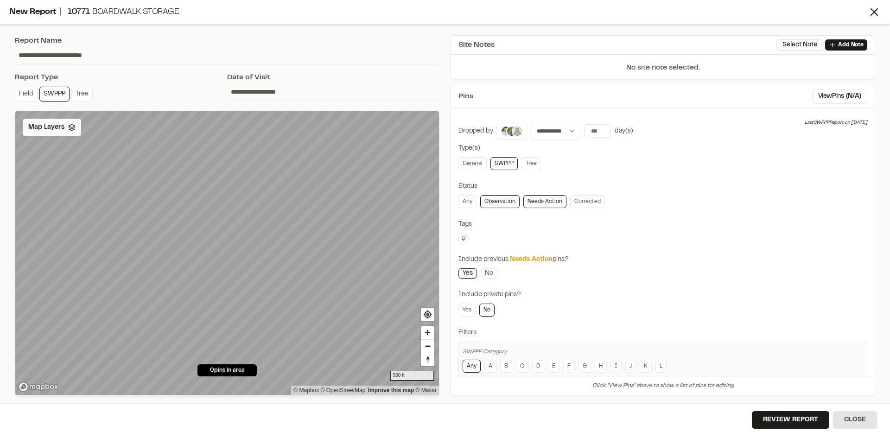
click at [56, 132] on span "Map Layers" at bounding box center [46, 127] width 36 height 10
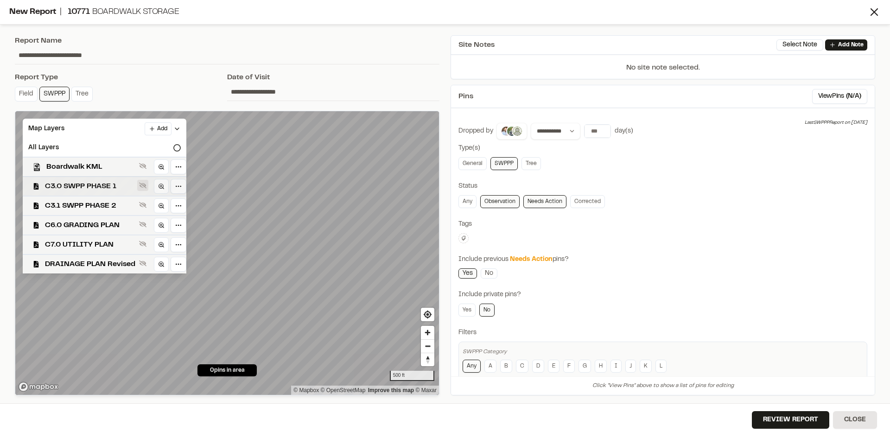
drag, startPoint x: 102, startPoint y: 204, endPoint x: 146, endPoint y: 182, distance: 48.3
click at [104, 202] on span "C3.1 SWPP PHASE 2" at bounding box center [90, 205] width 90 height 11
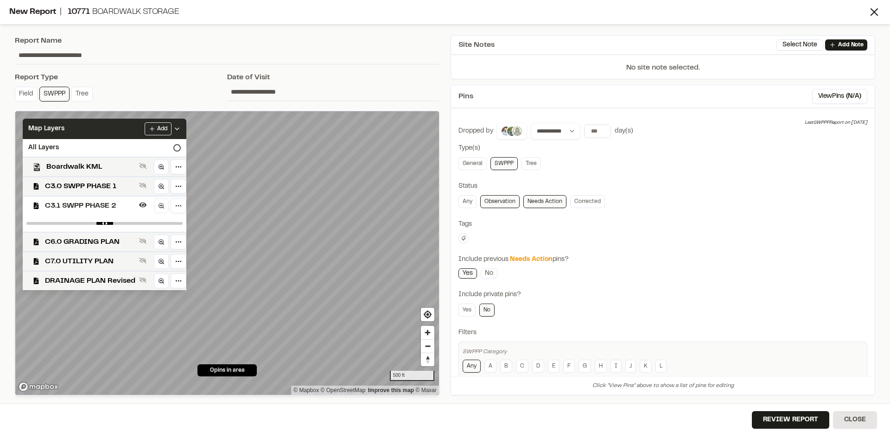
click at [177, 127] on icon at bounding box center [176, 128] width 7 height 7
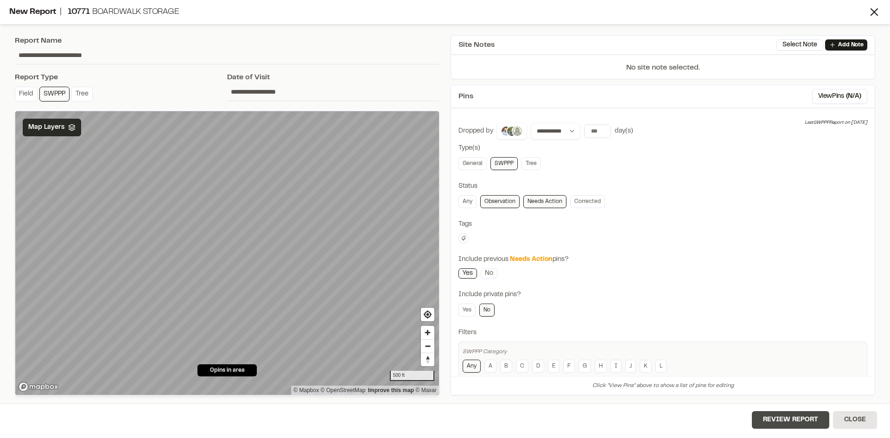
click at [797, 421] on button "Review Report" at bounding box center [790, 420] width 77 height 18
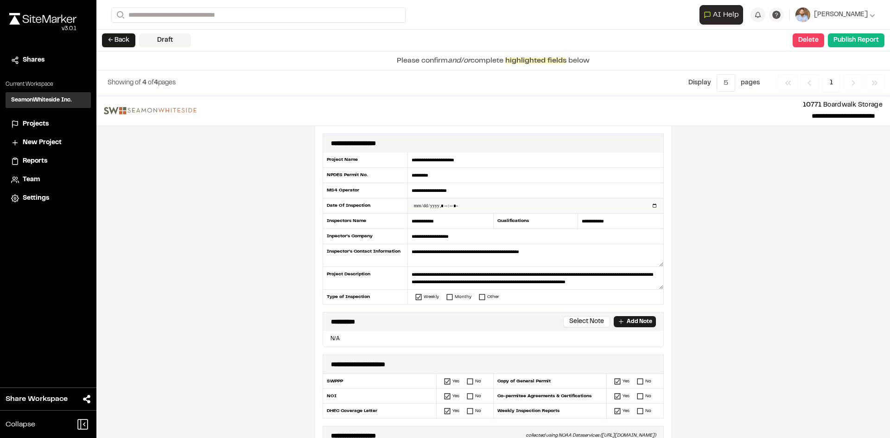
click at [652, 207] on input "datetime-local" at bounding box center [535, 205] width 255 height 15
type input "**********"
click at [247, 275] on div "**********" at bounding box center [493, 267] width 794 height 342
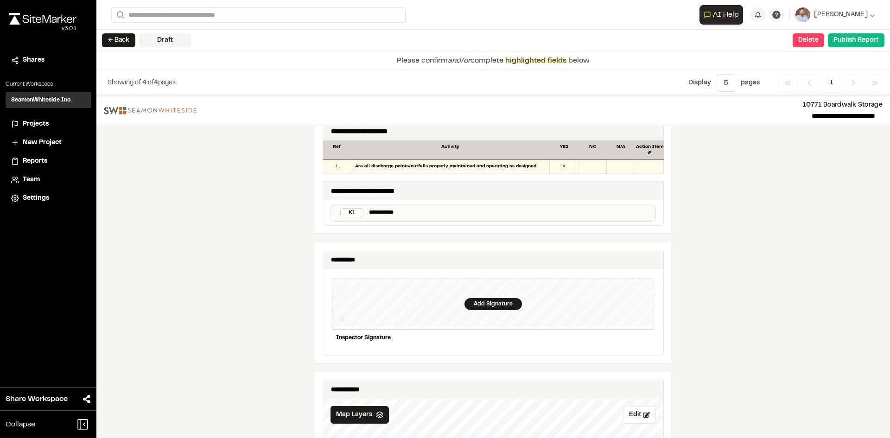
scroll to position [881, 0]
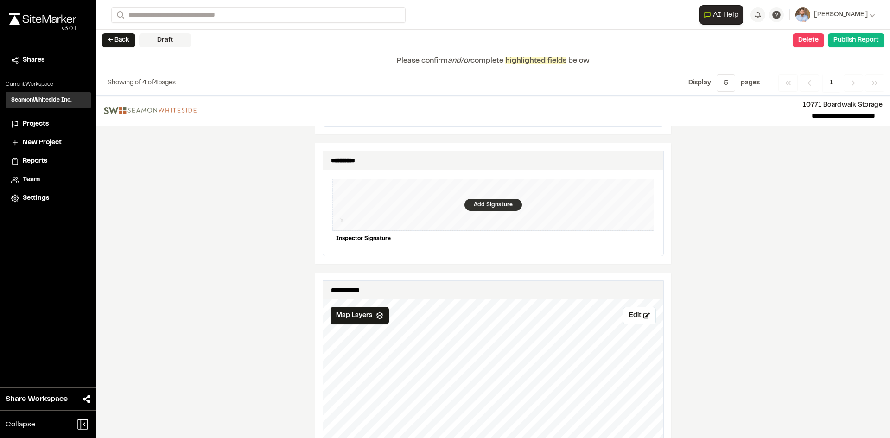
click at [492, 199] on div "Add Signature" at bounding box center [492, 205] width 57 height 12
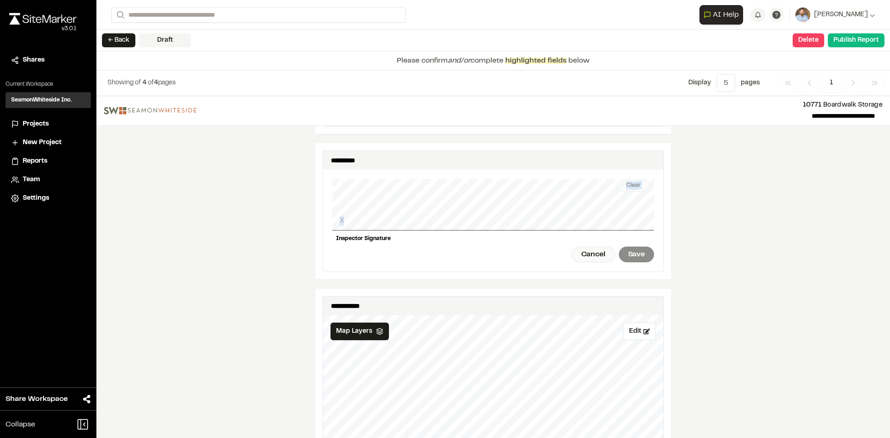
click at [396, 218] on div "Clear X Inspector Signature Cancel Save" at bounding box center [493, 221] width 322 height 102
click at [637, 247] on div "Save" at bounding box center [636, 255] width 35 height 16
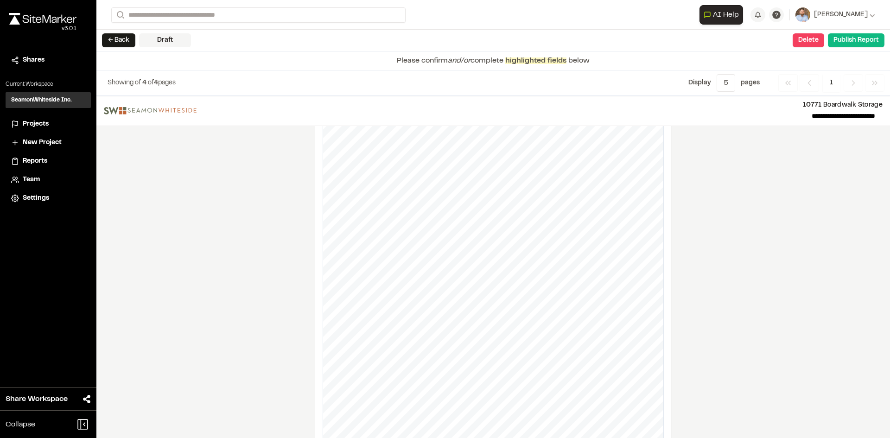
scroll to position [1066, 0]
click at [634, 143] on button "Edit" at bounding box center [639, 146] width 33 height 18
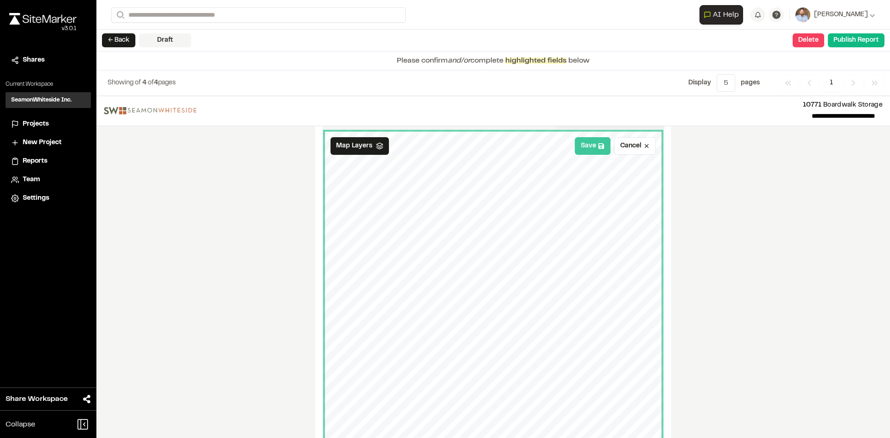
click at [582, 144] on button "Save" at bounding box center [593, 146] width 36 height 18
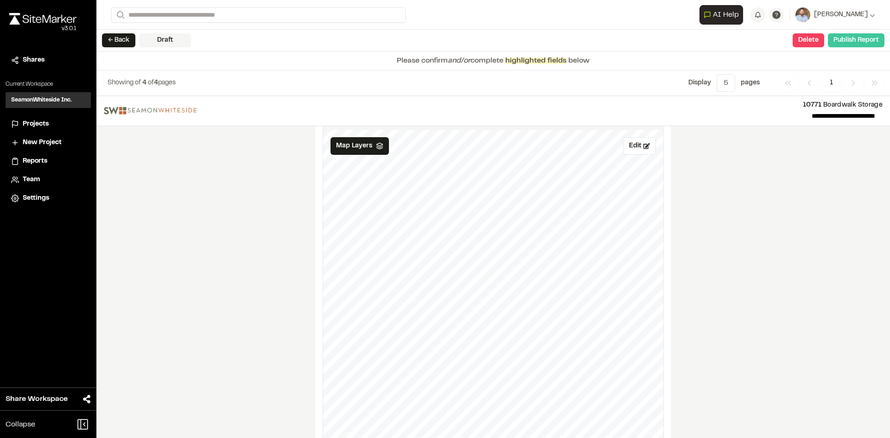
click at [848, 39] on button "Publish Report" at bounding box center [856, 40] width 57 height 14
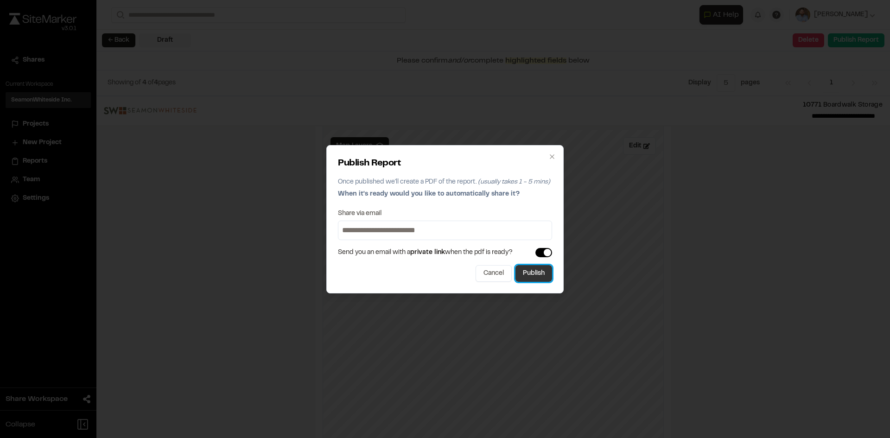
click at [539, 276] on button "Publish" at bounding box center [533, 273] width 37 height 17
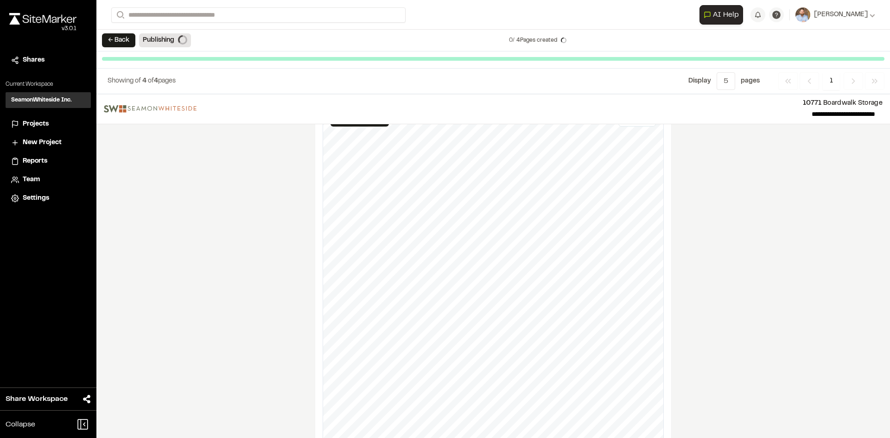
scroll to position [1041, 0]
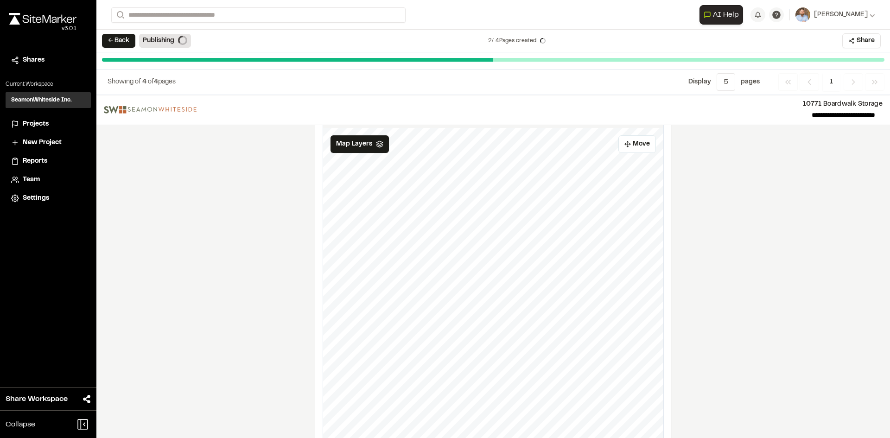
click at [39, 122] on span "Projects" at bounding box center [36, 124] width 26 height 10
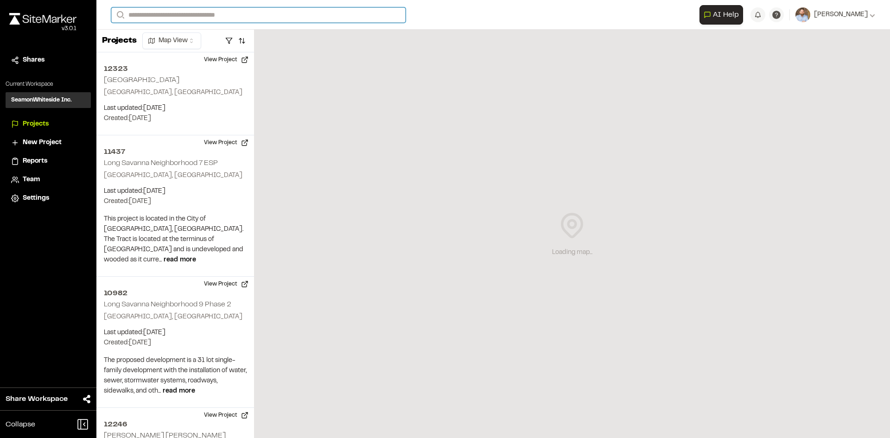
click at [176, 11] on input "Search" at bounding box center [258, 14] width 294 height 15
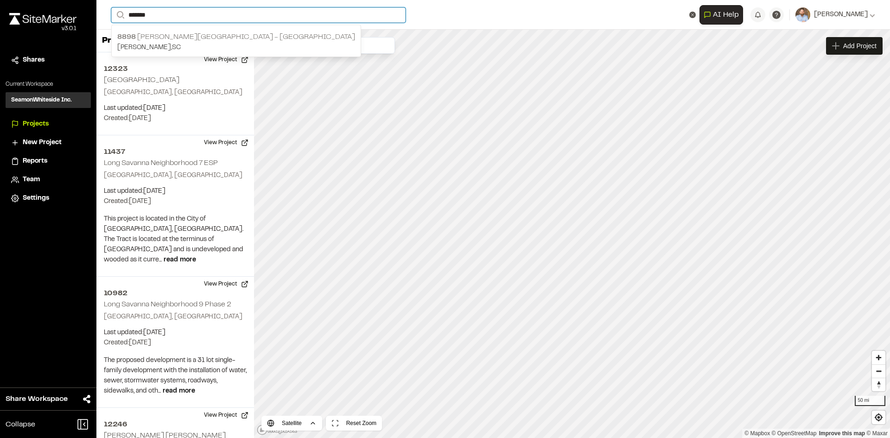
type input "*******"
click at [189, 36] on p "8898 Marlowe Summerville - Greystar" at bounding box center [236, 37] width 238 height 11
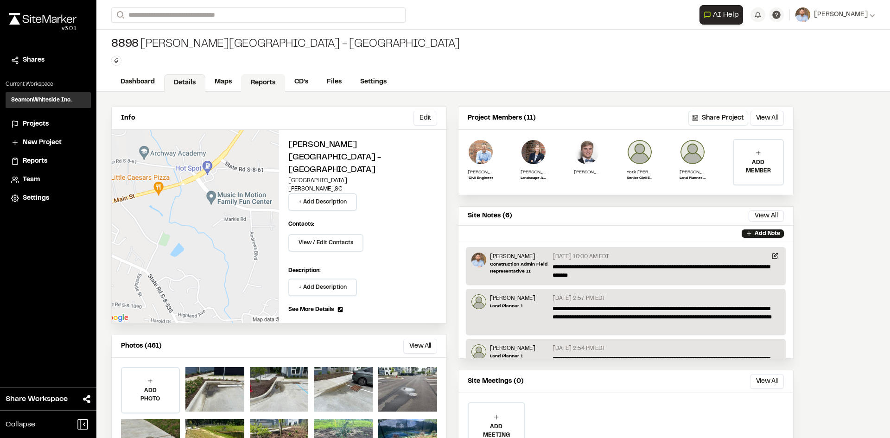
click at [265, 82] on link "Reports" at bounding box center [263, 83] width 44 height 18
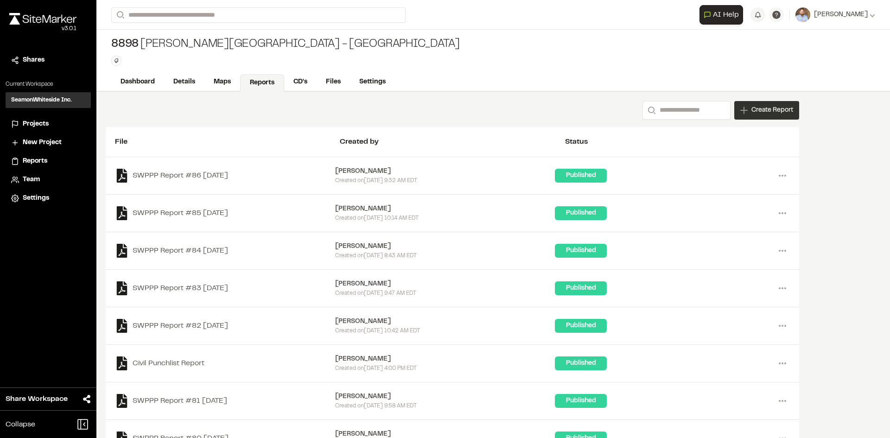
click at [764, 113] on span "Create Report" at bounding box center [772, 110] width 42 height 10
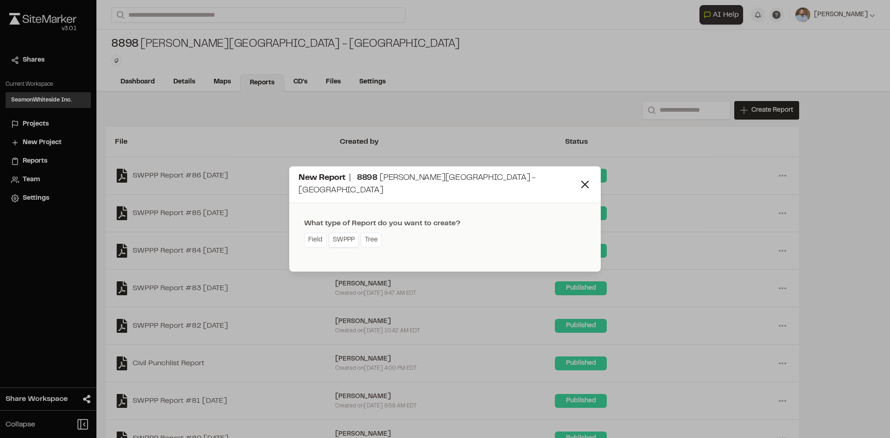
click at [342, 236] on link "SWPPP" at bounding box center [344, 240] width 30 height 15
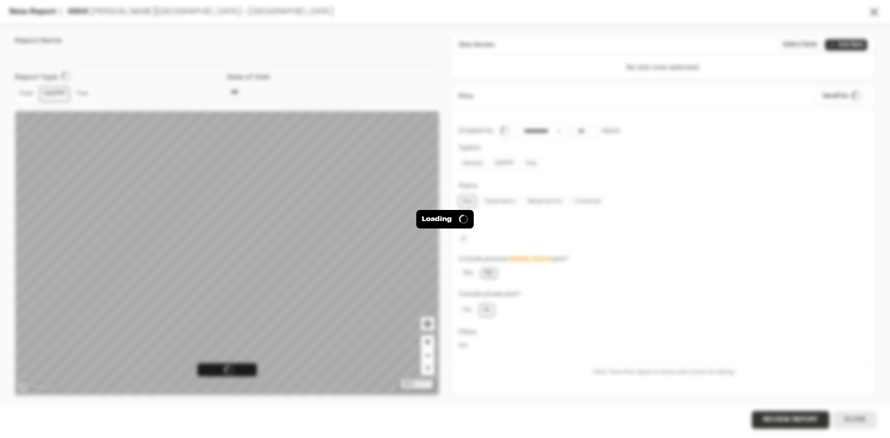
type input "**********"
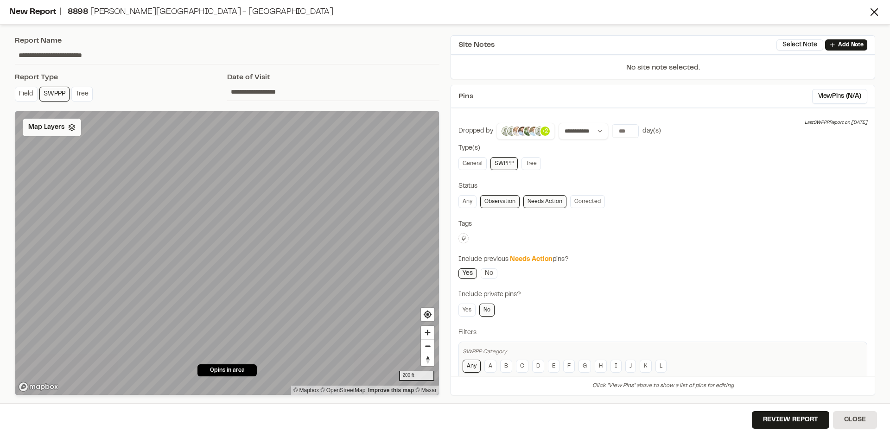
click at [56, 123] on span "Map Layers" at bounding box center [46, 127] width 36 height 10
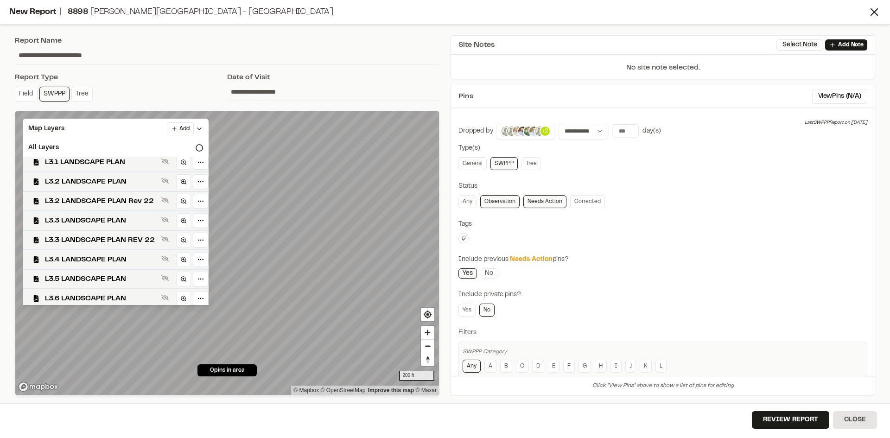
scroll to position [299, 0]
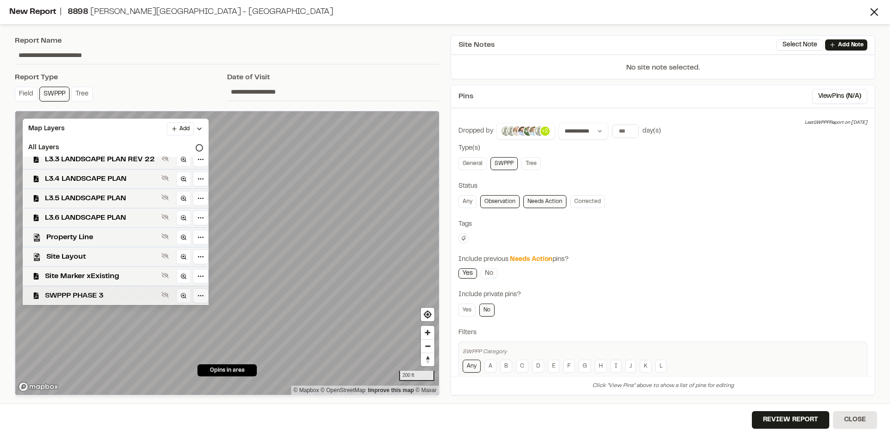
click at [96, 300] on span "SWPPP PHASE 3" at bounding box center [101, 295] width 113 height 11
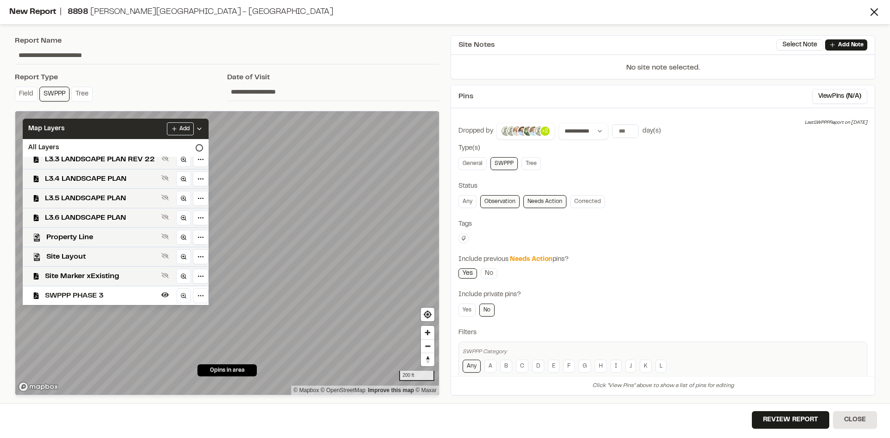
click at [203, 128] on icon at bounding box center [199, 128] width 7 height 7
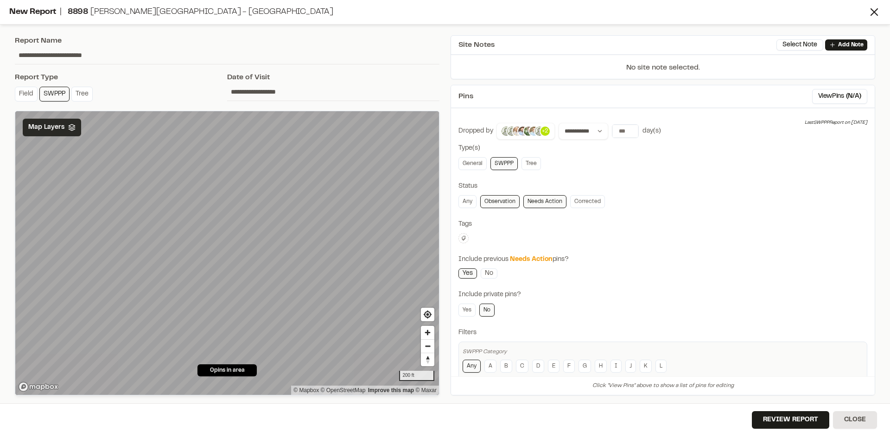
scroll to position [0, 0]
click at [798, 424] on button "Review Report" at bounding box center [790, 420] width 77 height 18
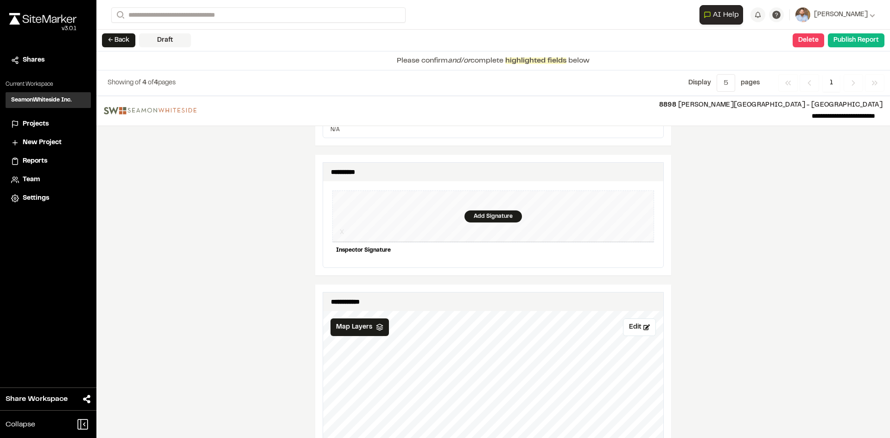
scroll to position [834, 0]
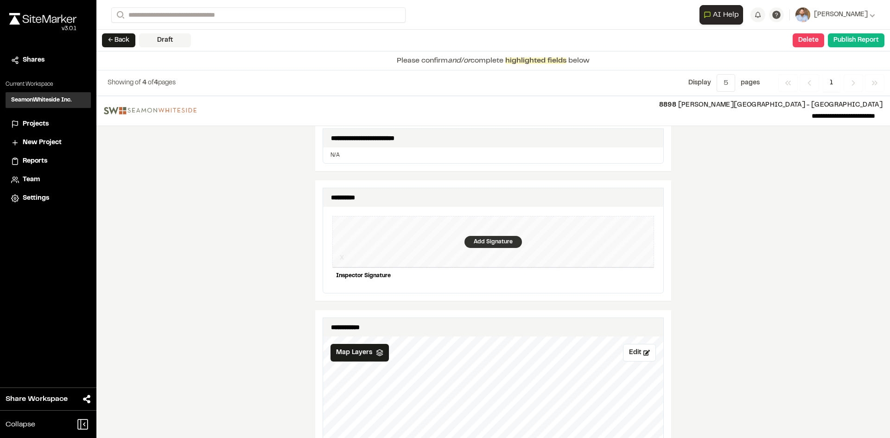
click at [491, 238] on div "Add Signature" at bounding box center [492, 242] width 57 height 12
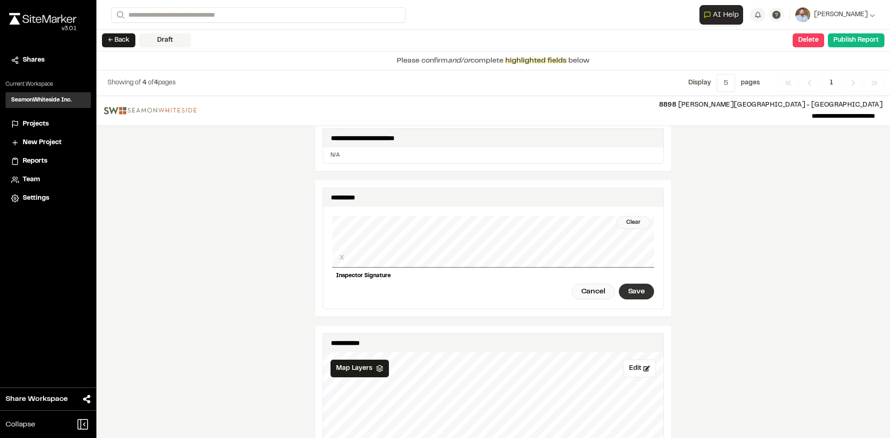
click at [637, 286] on div "Save" at bounding box center [636, 292] width 35 height 16
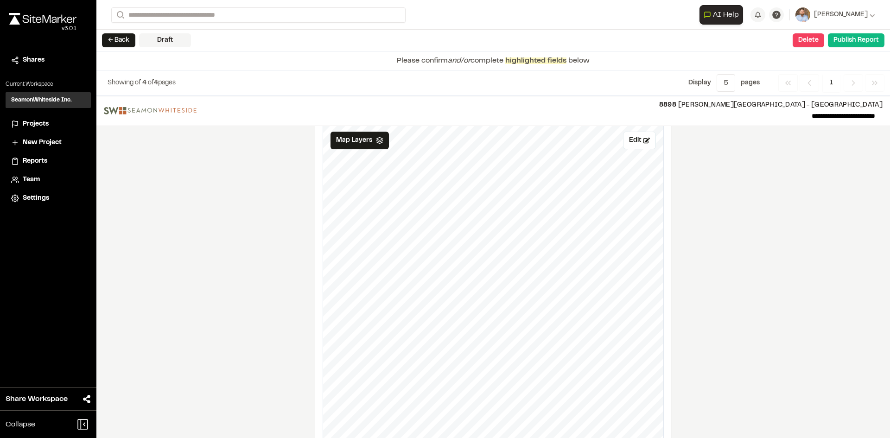
scroll to position [1066, 0]
click at [629, 135] on button "Edit" at bounding box center [639, 137] width 33 height 18
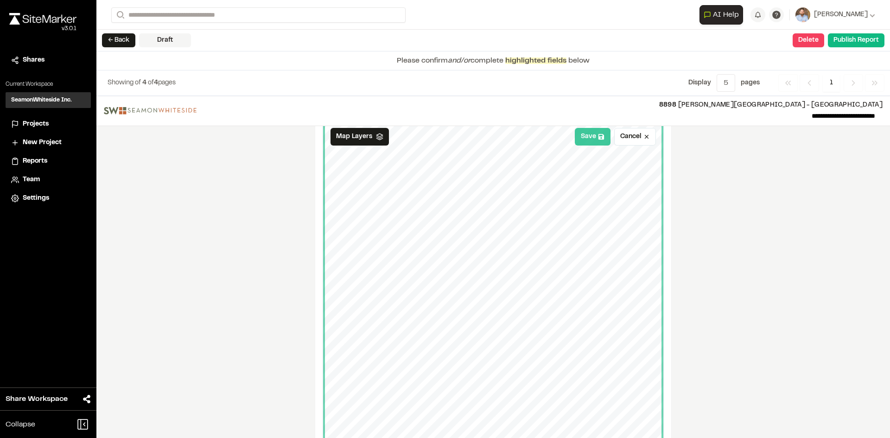
click at [596, 135] on button "Save" at bounding box center [593, 137] width 36 height 18
click at [846, 42] on button "Publish Report" at bounding box center [856, 40] width 57 height 14
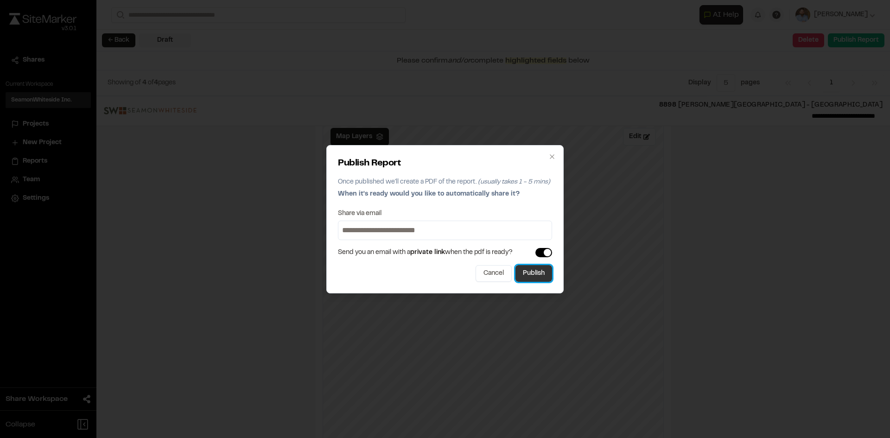
click at [530, 276] on button "Publish" at bounding box center [533, 273] width 37 height 17
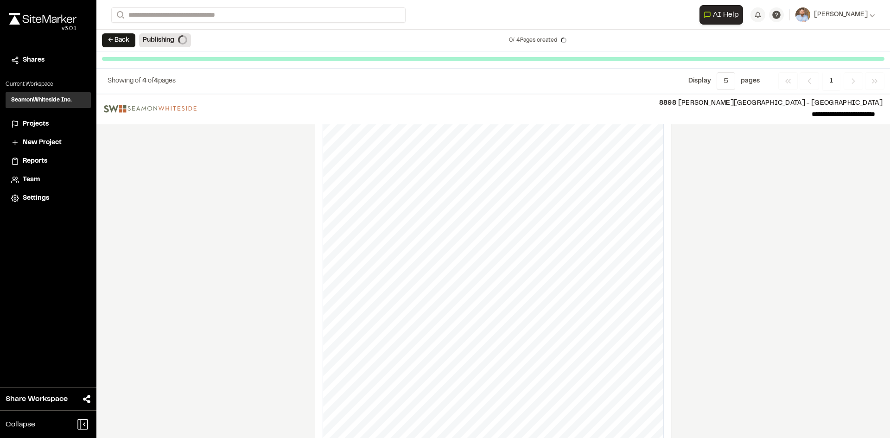
scroll to position [1041, 0]
click at [39, 122] on span "Projects" at bounding box center [36, 124] width 26 height 10
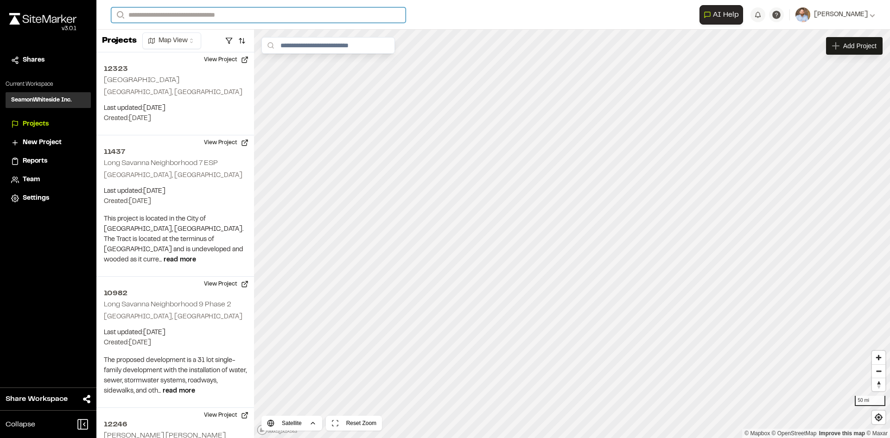
click at [201, 17] on input "Search" at bounding box center [258, 14] width 294 height 15
type input "**********"
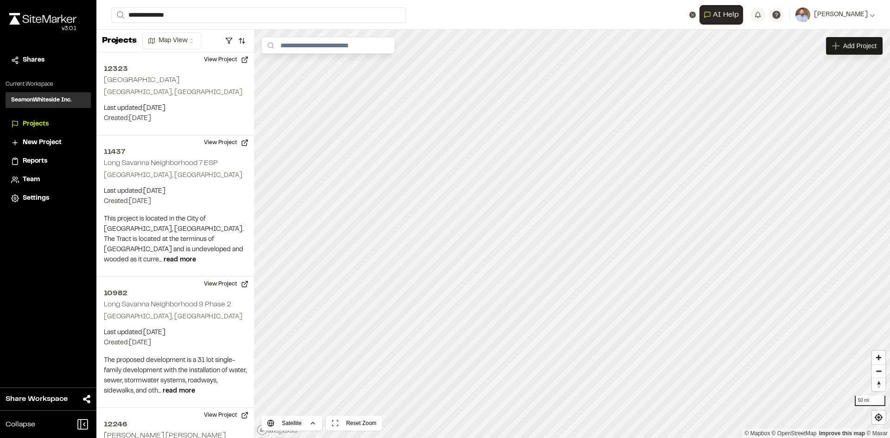
click at [172, 43] on p "Charleston , SC" at bounding box center [185, 48] width 136 height 10
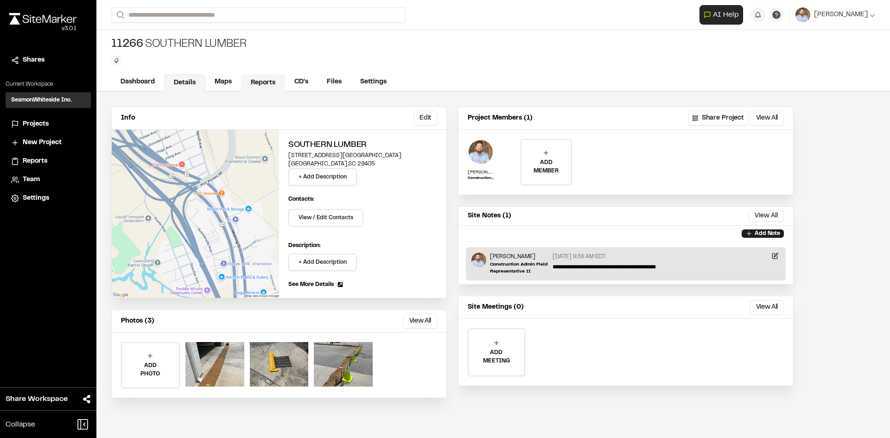
click at [260, 77] on link "Reports" at bounding box center [263, 83] width 44 height 18
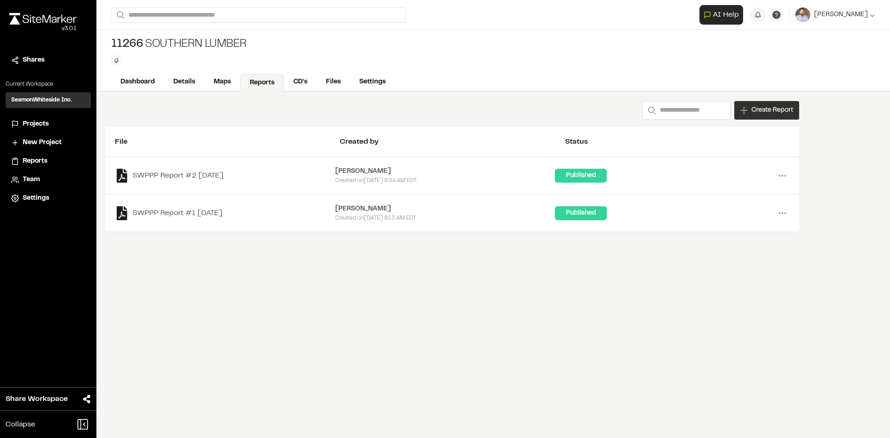
click at [775, 112] on span "Create Report" at bounding box center [772, 110] width 42 height 10
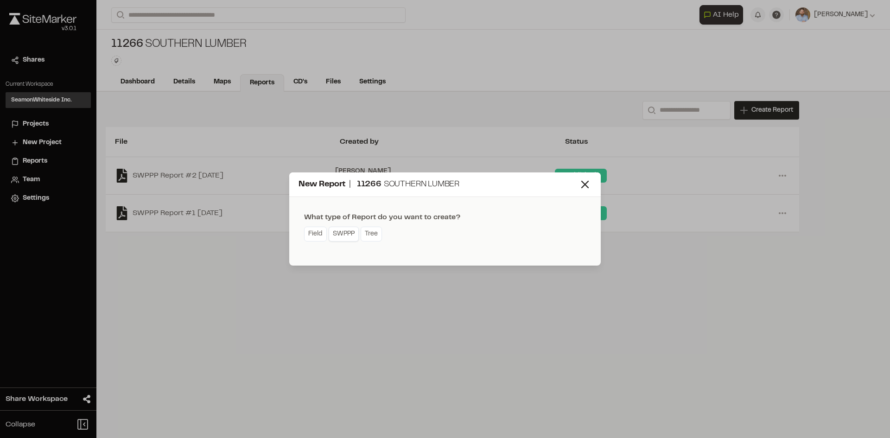
click at [345, 237] on link "SWPPP" at bounding box center [344, 234] width 30 height 15
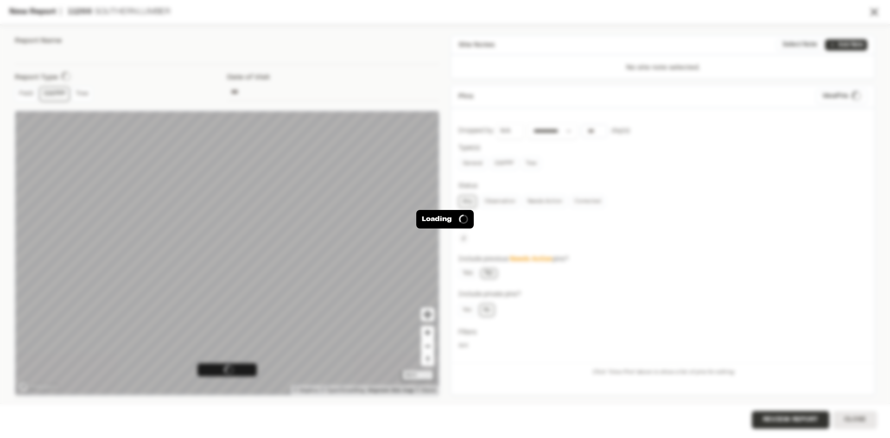
type input "**********"
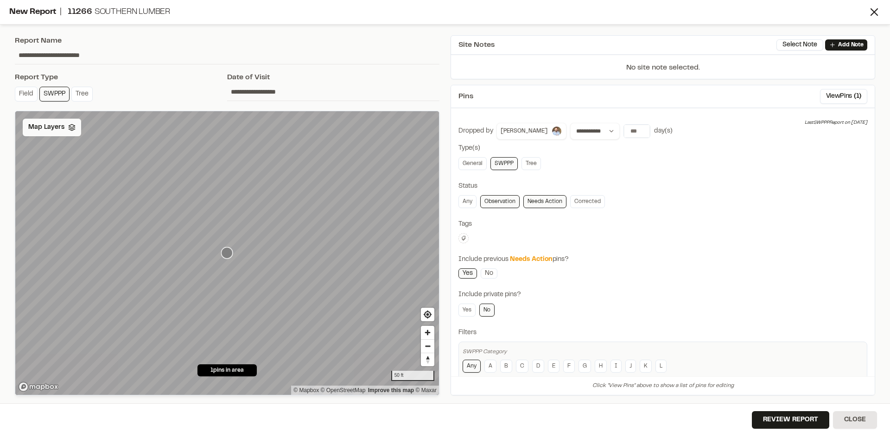
click at [59, 132] on span "Map Layers" at bounding box center [46, 127] width 36 height 10
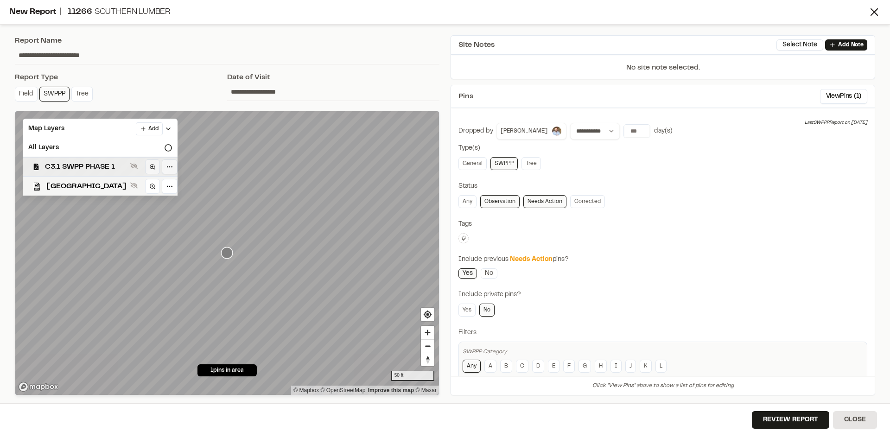
click at [104, 164] on span "C3.1 SWPP PHASE 1" at bounding box center [86, 166] width 82 height 11
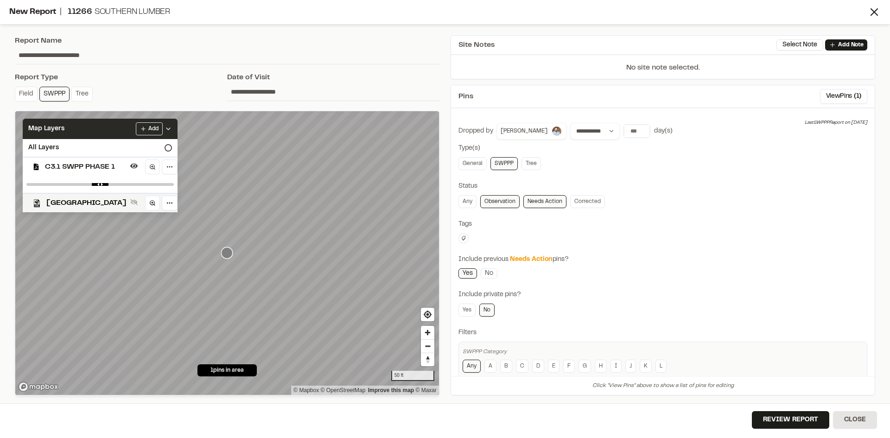
click at [172, 127] on icon at bounding box center [168, 128] width 7 height 7
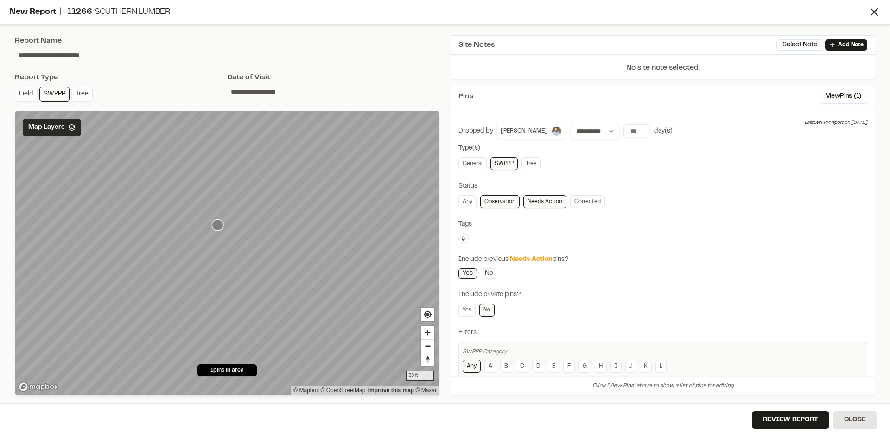
click at [217, 226] on icon "Map marker" at bounding box center [218, 225] width 12 height 12
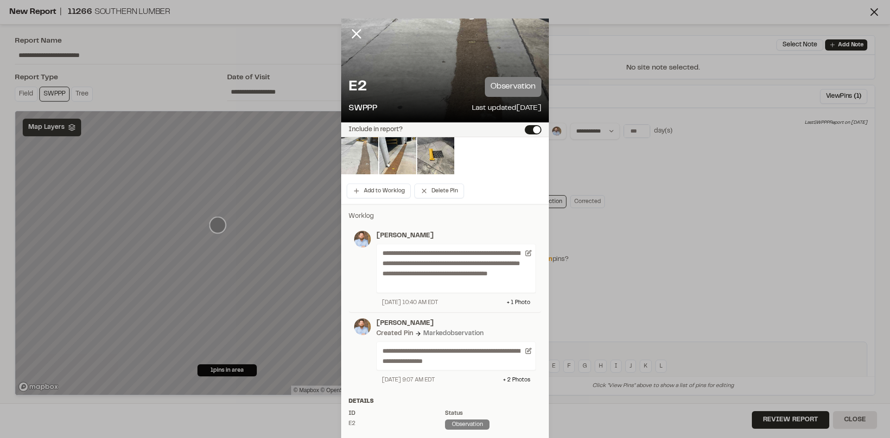
click at [364, 151] on img at bounding box center [359, 155] width 37 height 37
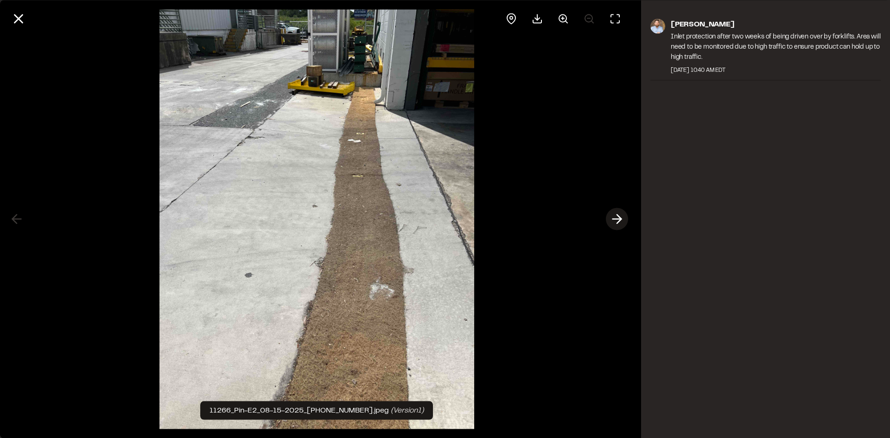
click at [622, 220] on icon at bounding box center [617, 219] width 15 height 16
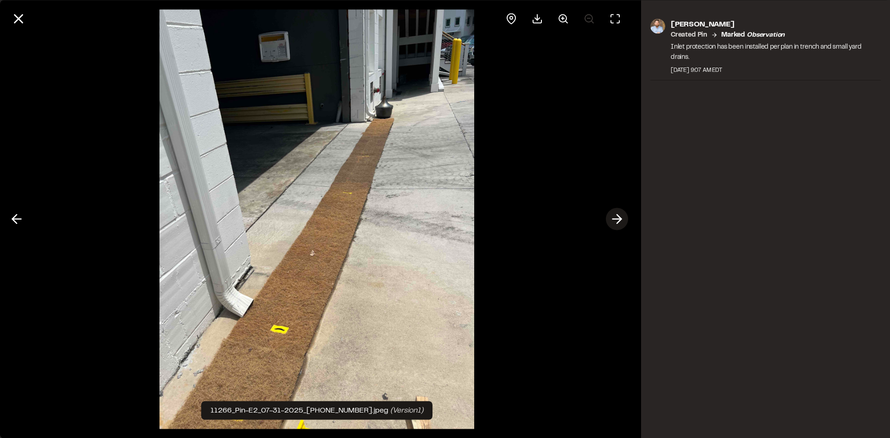
click at [622, 220] on icon at bounding box center [617, 219] width 15 height 16
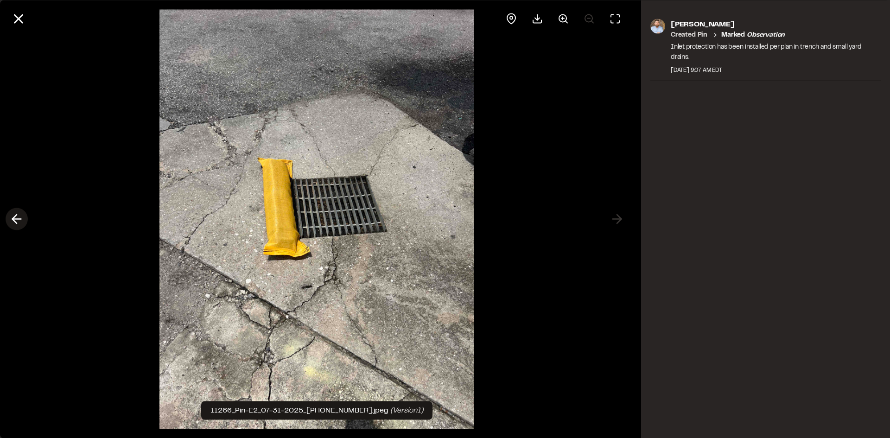
click at [16, 222] on polyline at bounding box center [15, 219] width 4 height 9
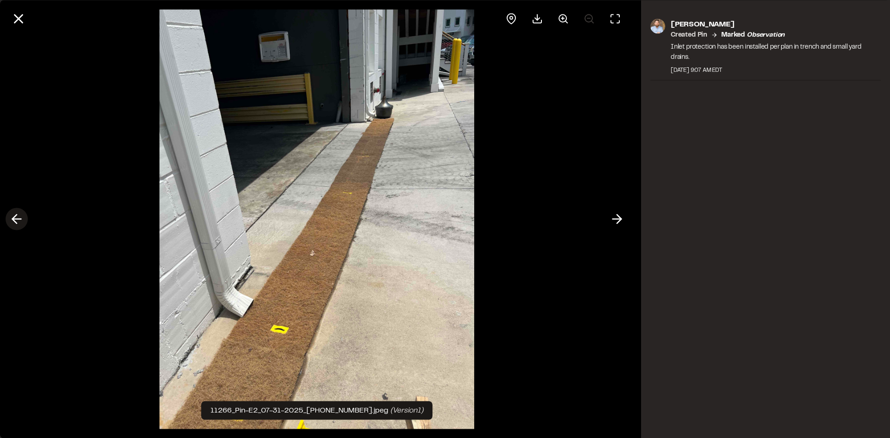
click at [16, 222] on polyline at bounding box center [15, 219] width 4 height 9
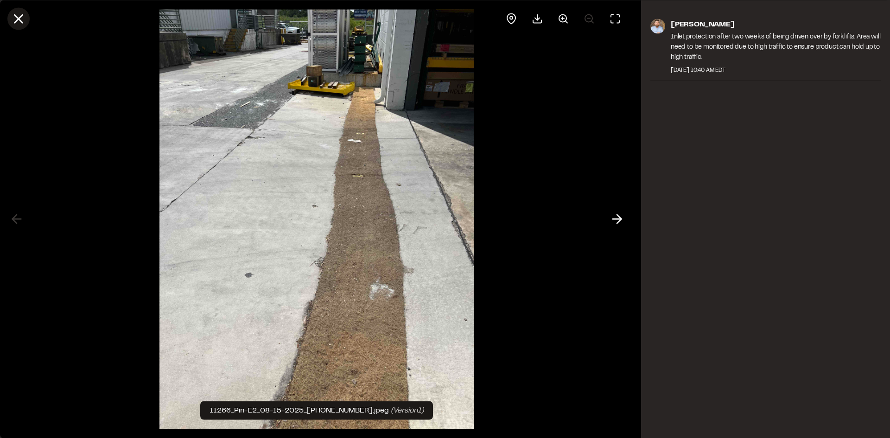
click at [13, 16] on icon at bounding box center [19, 19] width 16 height 16
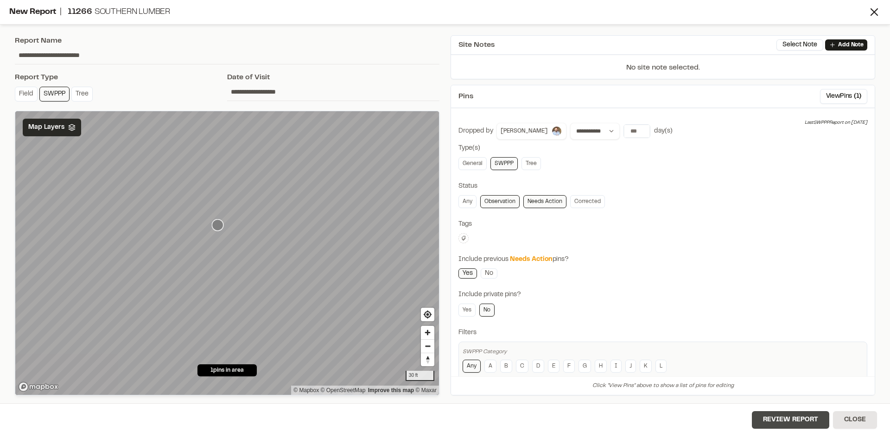
click at [792, 424] on button "Review Report" at bounding box center [790, 420] width 77 height 18
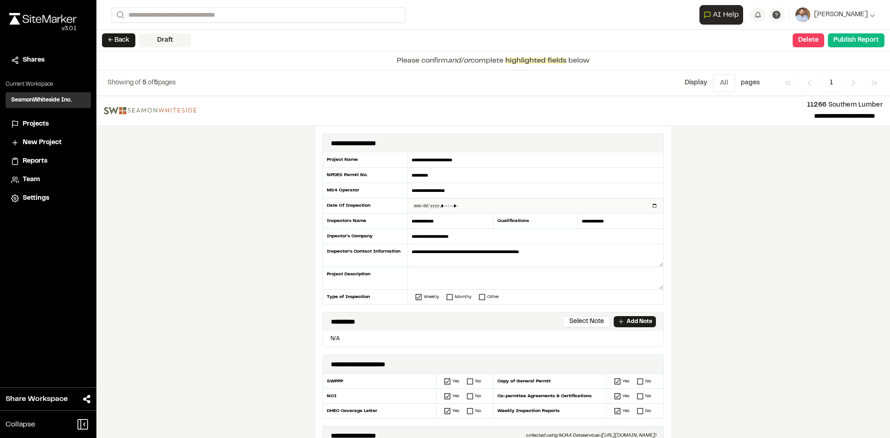
click at [652, 205] on input "datetime-local" at bounding box center [535, 205] width 255 height 15
type input "**********"
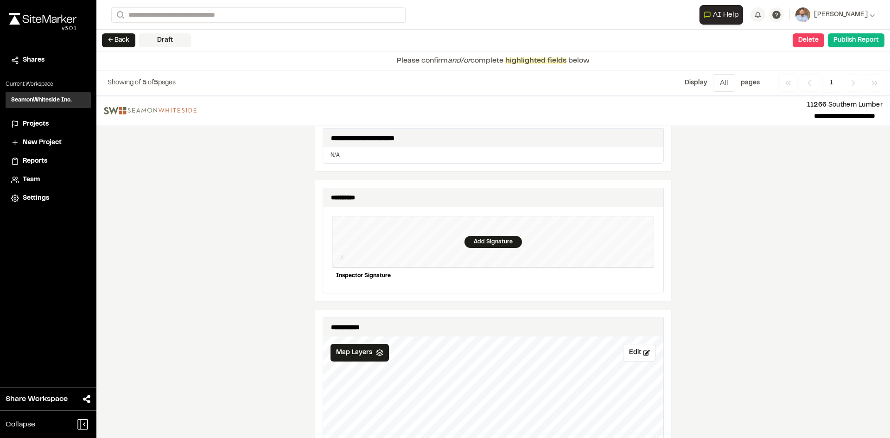
scroll to position [881, 0]
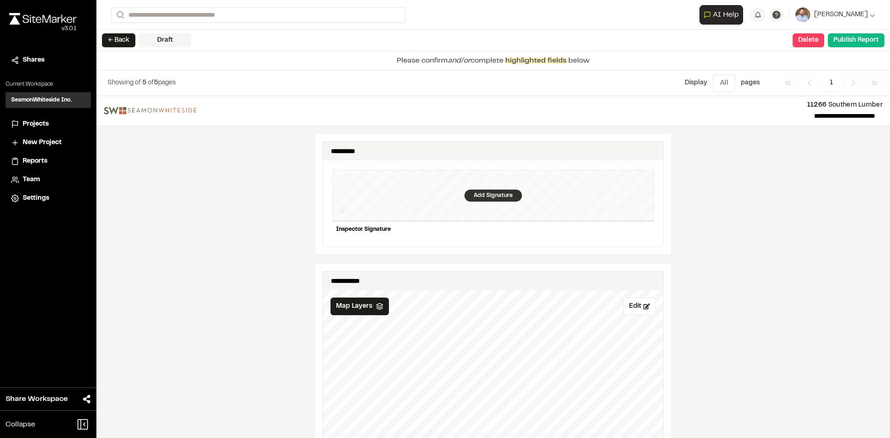
click at [483, 190] on div "Add Signature" at bounding box center [492, 196] width 57 height 12
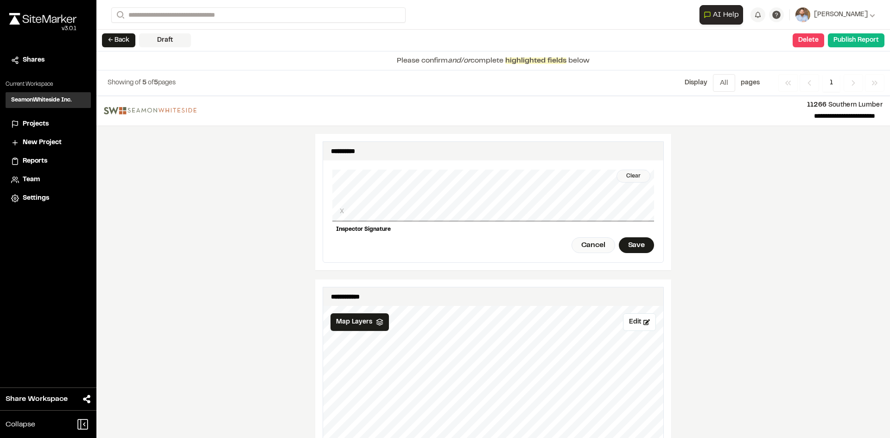
click at [634, 170] on div "Clear" at bounding box center [633, 176] width 34 height 13
drag, startPoint x: 636, startPoint y: 172, endPoint x: 625, endPoint y: 172, distance: 11.1
click at [636, 172] on div "Clear" at bounding box center [633, 176] width 34 height 13
click at [628, 237] on div "Save" at bounding box center [636, 245] width 35 height 16
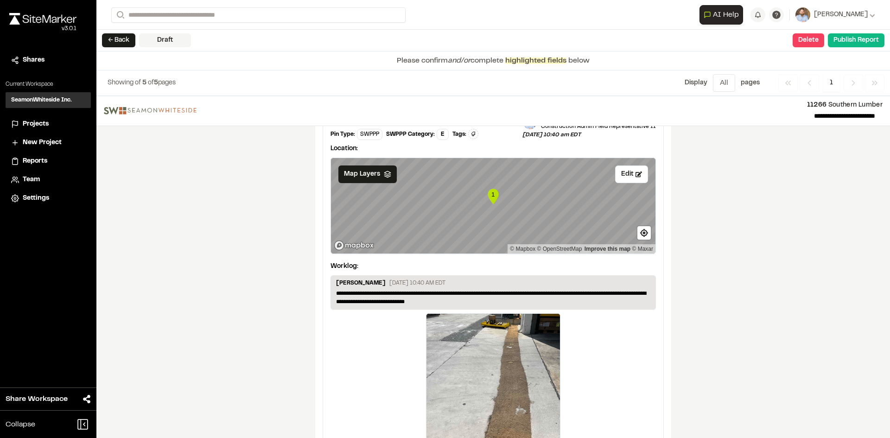
scroll to position [1569, 0]
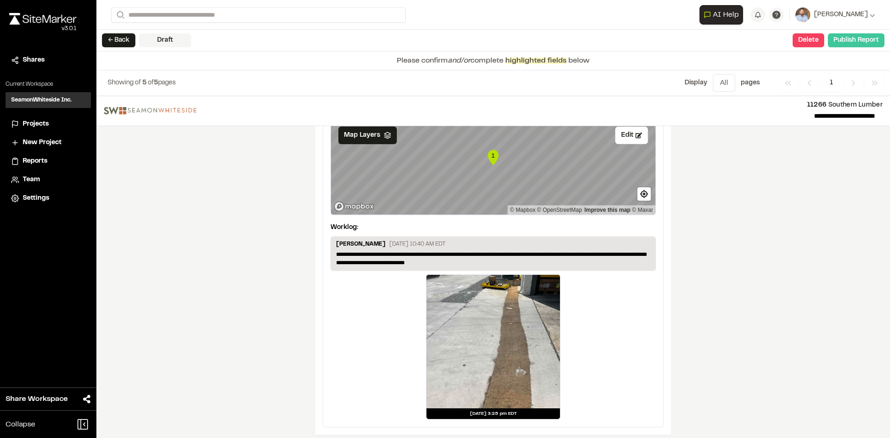
click at [851, 44] on button "Publish Report" at bounding box center [856, 40] width 57 height 14
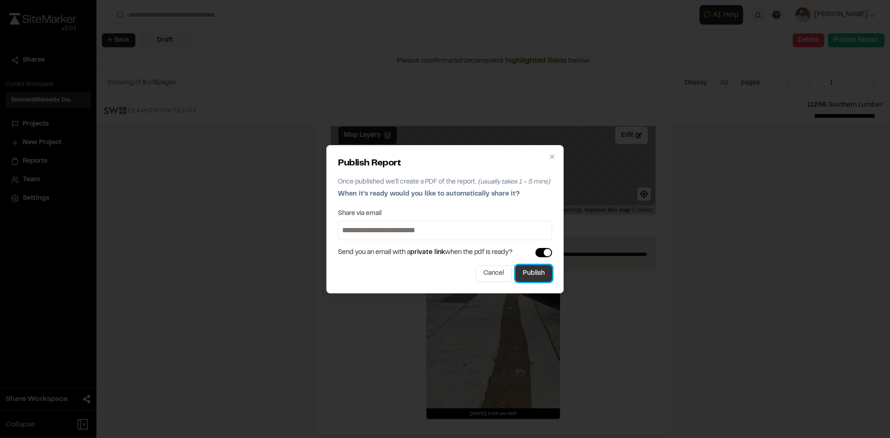
click at [544, 274] on button "Publish" at bounding box center [533, 273] width 37 height 17
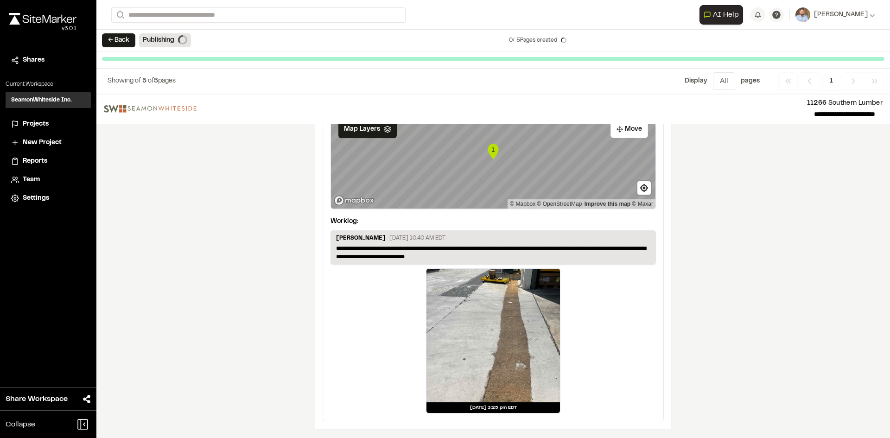
scroll to position [1540, 0]
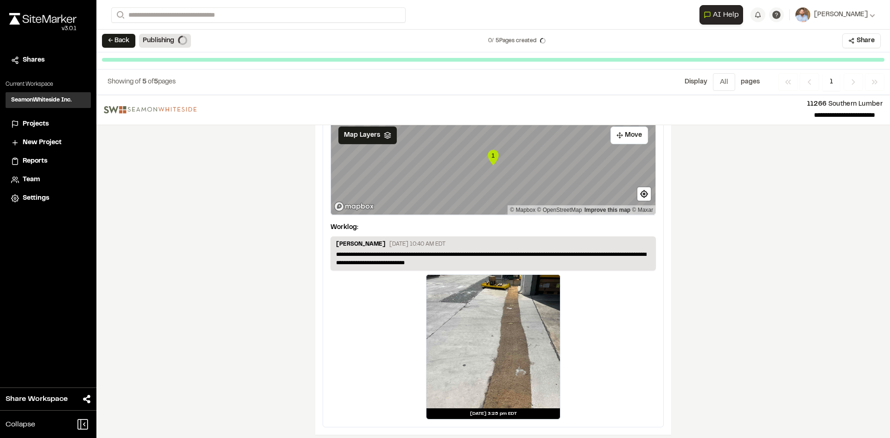
click at [37, 122] on span "Projects" at bounding box center [36, 124] width 26 height 10
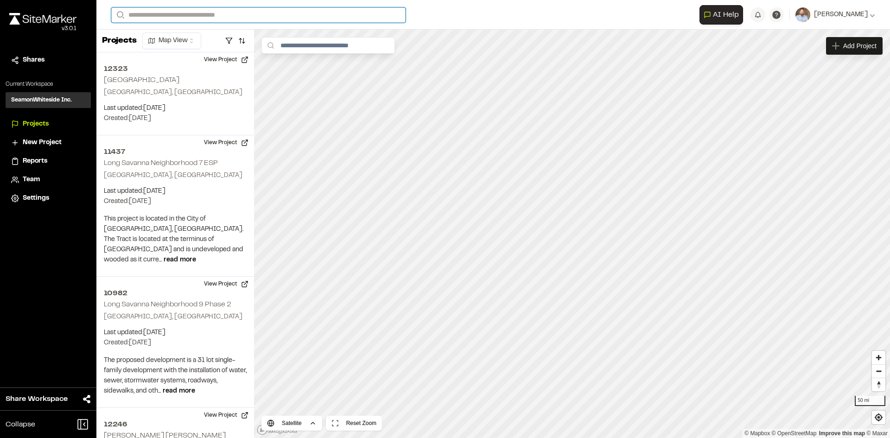
click at [150, 15] on input "Search" at bounding box center [258, 14] width 294 height 15
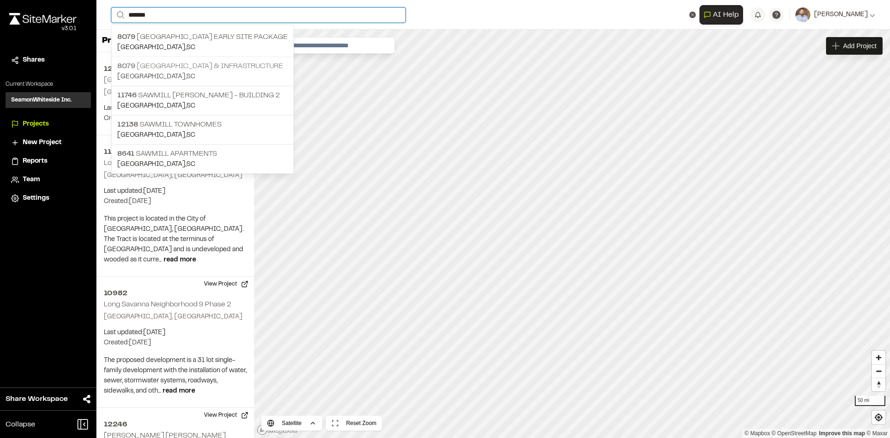
type input "*******"
click at [201, 65] on p "8079 Sawmill Centre Roadway & Infrastructure" at bounding box center [202, 66] width 171 height 11
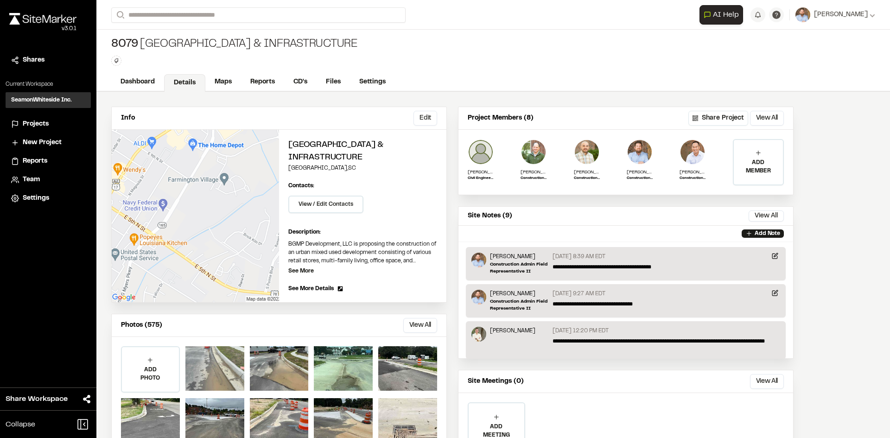
click at [220, 368] on div at bounding box center [214, 368] width 59 height 44
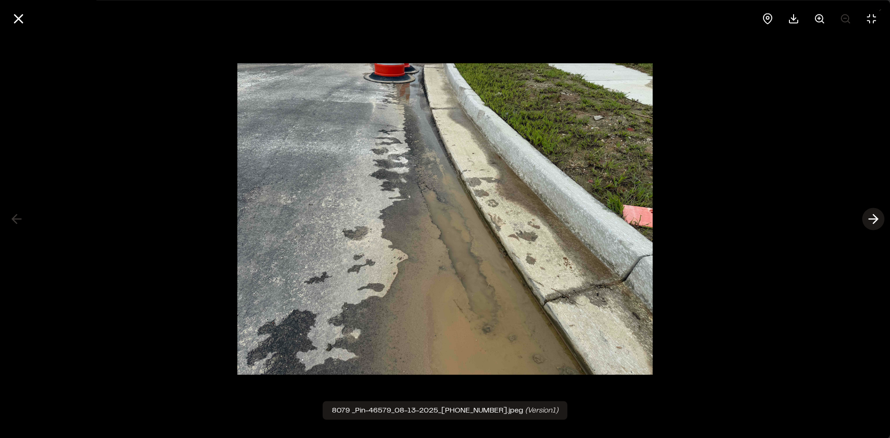
click at [871, 220] on icon at bounding box center [873, 219] width 15 height 16
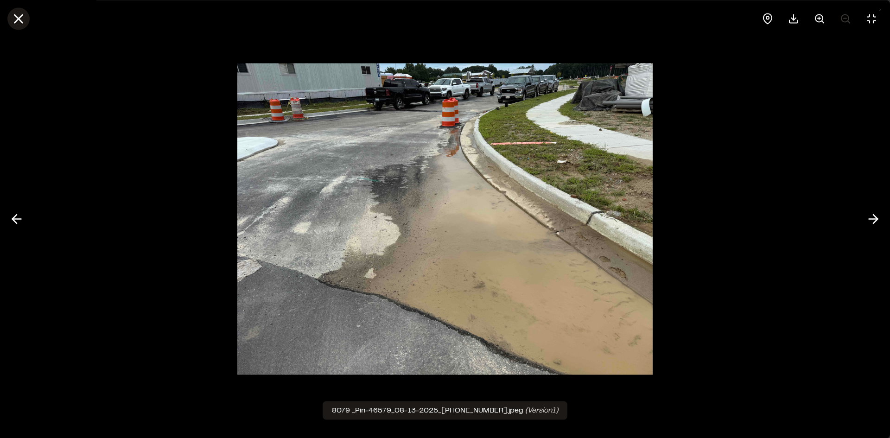
click at [15, 15] on line at bounding box center [19, 19] width 8 height 8
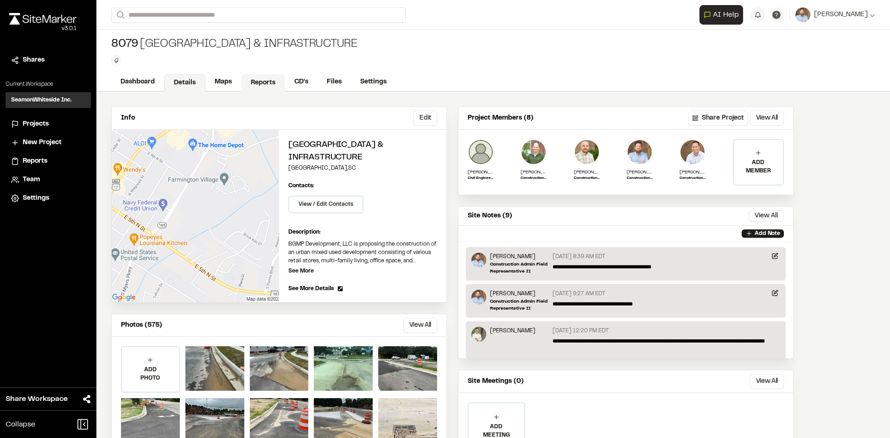
click at [266, 83] on link "Reports" at bounding box center [263, 83] width 44 height 18
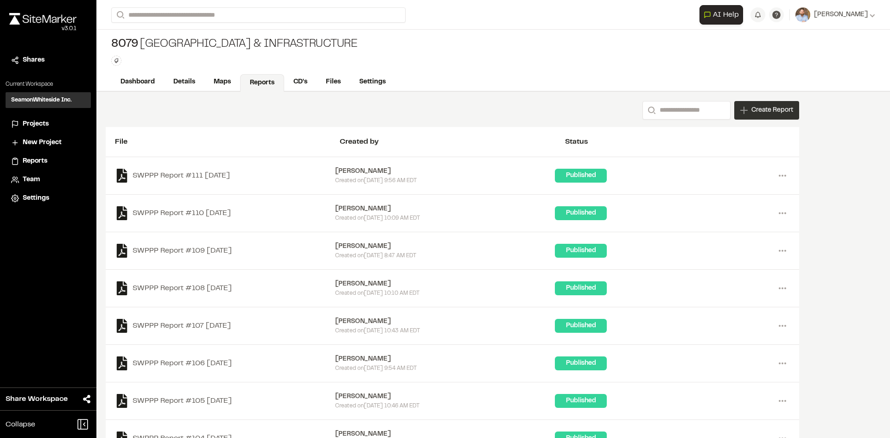
click at [766, 115] on span "Create Report" at bounding box center [772, 110] width 42 height 10
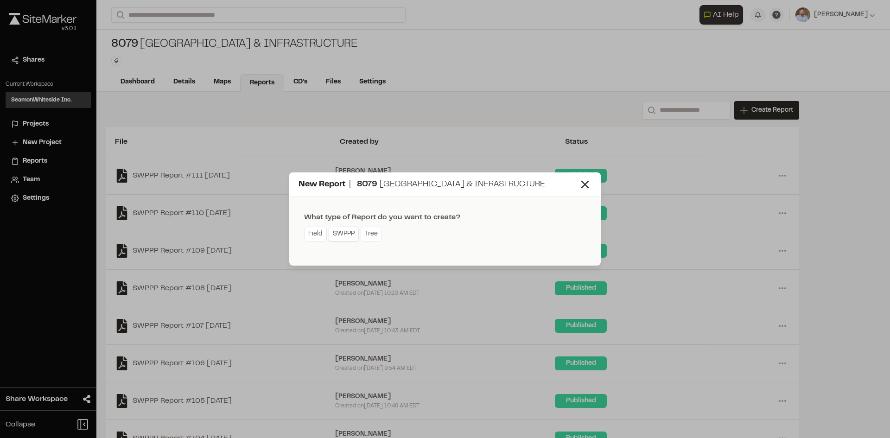
click at [349, 236] on link "SWPPP" at bounding box center [344, 234] width 30 height 15
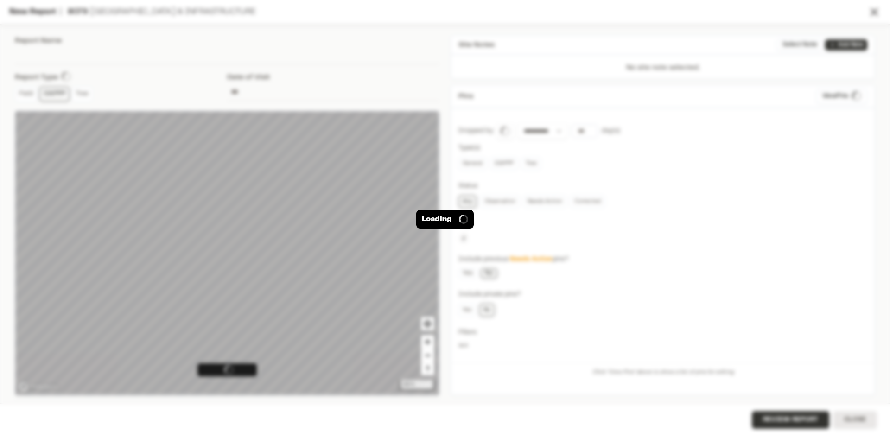
type input "**********"
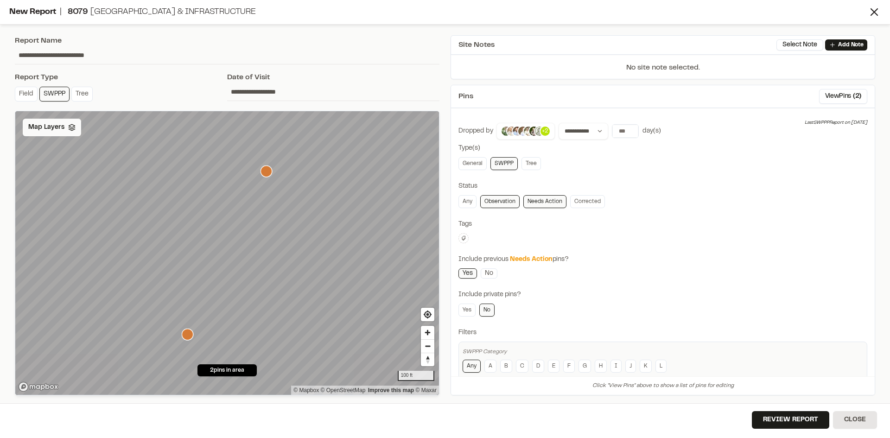
click at [58, 122] on div "Map Layers" at bounding box center [52, 128] width 58 height 18
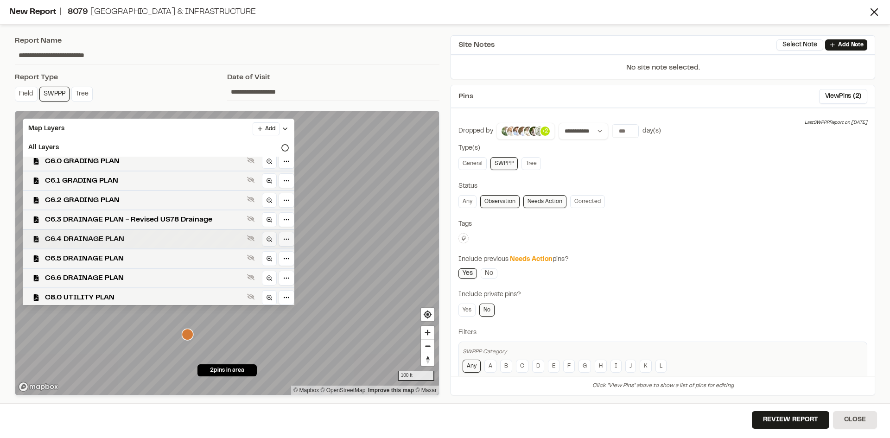
scroll to position [232, 0]
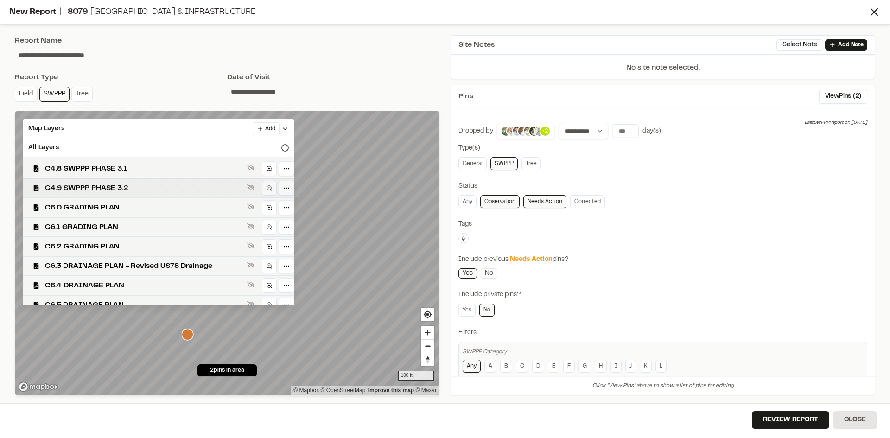
click at [133, 190] on span "C4.9 SWPPP PHASE 3.2" at bounding box center [144, 188] width 198 height 11
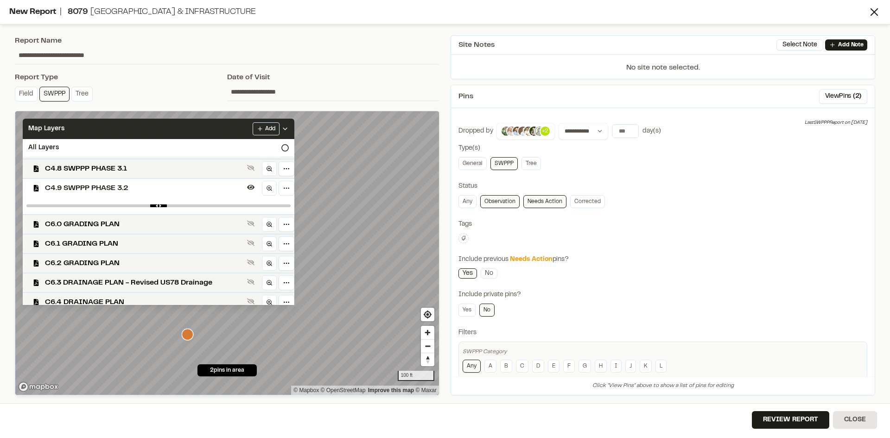
click at [281, 127] on icon at bounding box center [284, 128] width 7 height 7
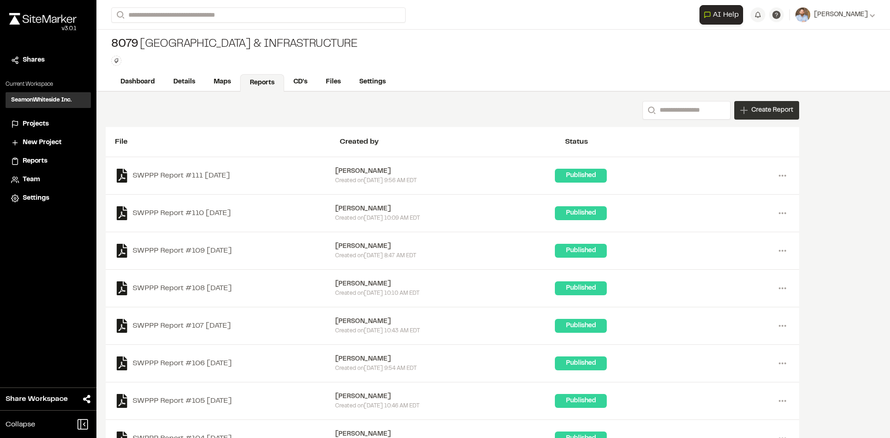
click at [765, 111] on span "Create Report" at bounding box center [772, 110] width 42 height 10
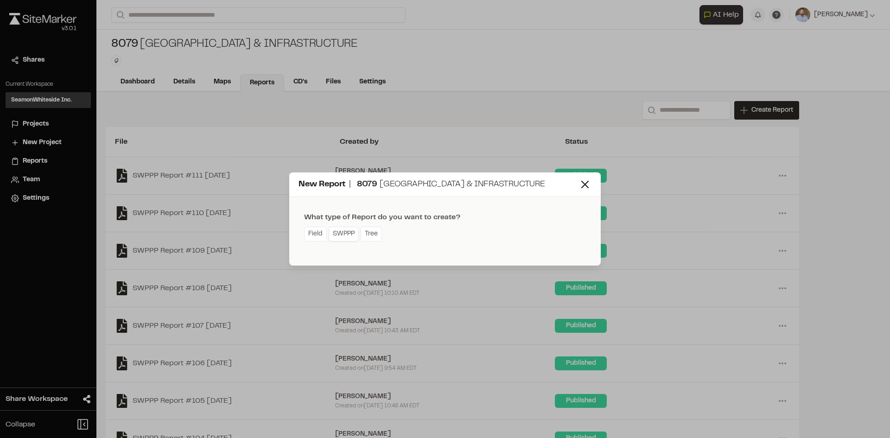
click at [340, 237] on link "SWPPP" at bounding box center [344, 234] width 30 height 15
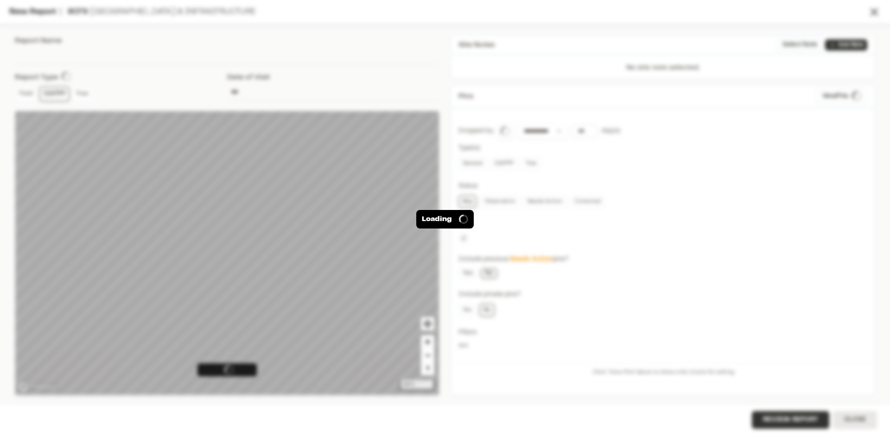
type input "**********"
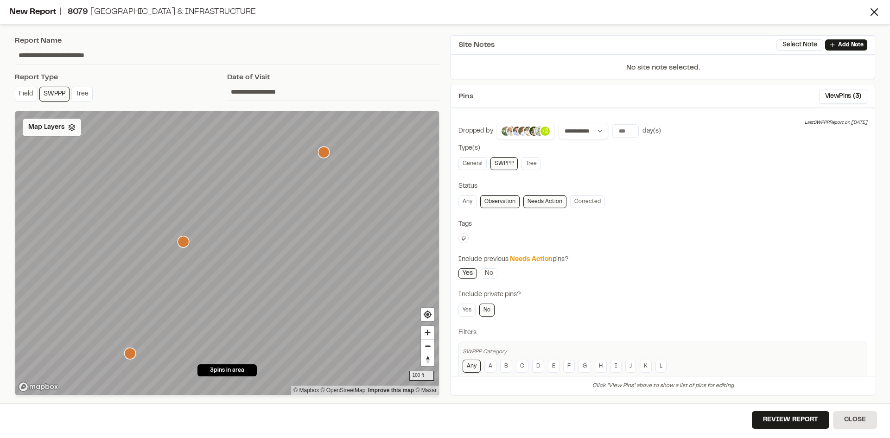
click at [69, 132] on div "Map Layers" at bounding box center [52, 128] width 58 height 18
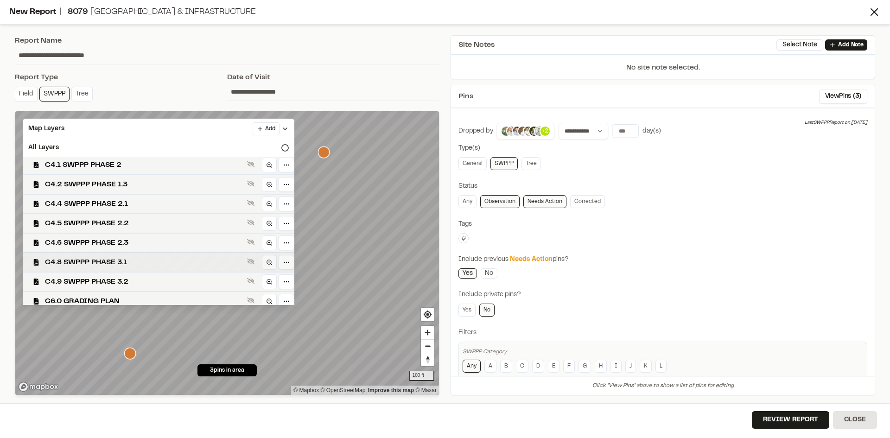
scroll to position [139, 0]
click at [135, 282] on span "C4.9 SWPPP PHASE 3.2" at bounding box center [144, 280] width 198 height 11
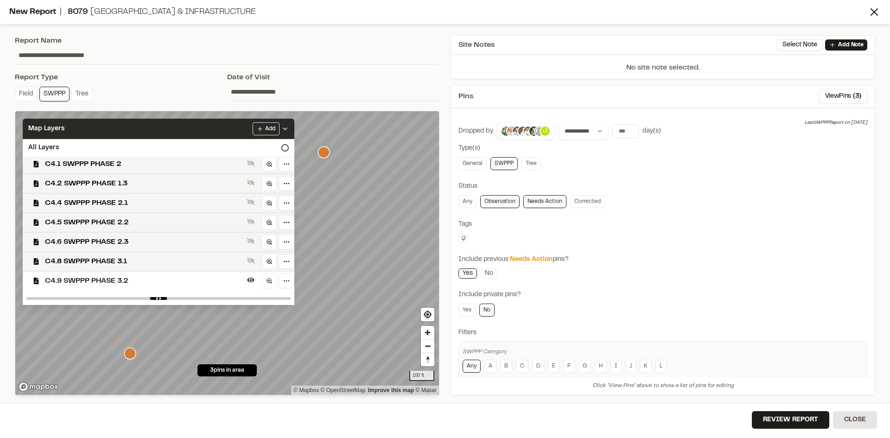
click at [281, 126] on icon at bounding box center [284, 128] width 7 height 7
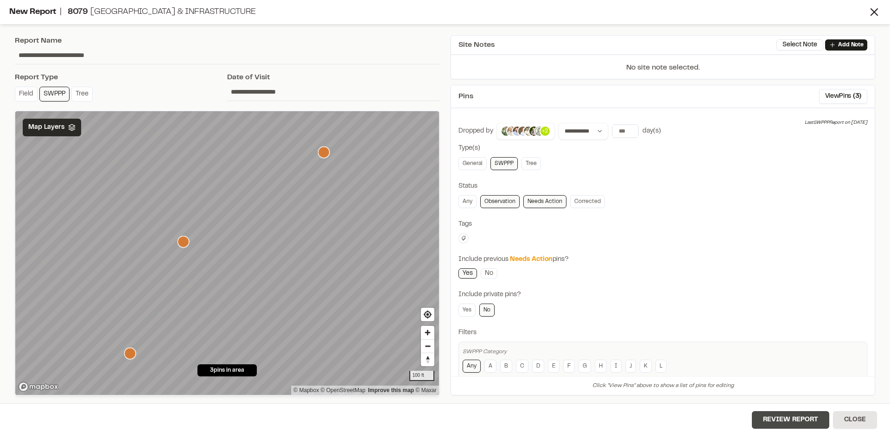
click at [797, 425] on button "Review Report" at bounding box center [790, 420] width 77 height 18
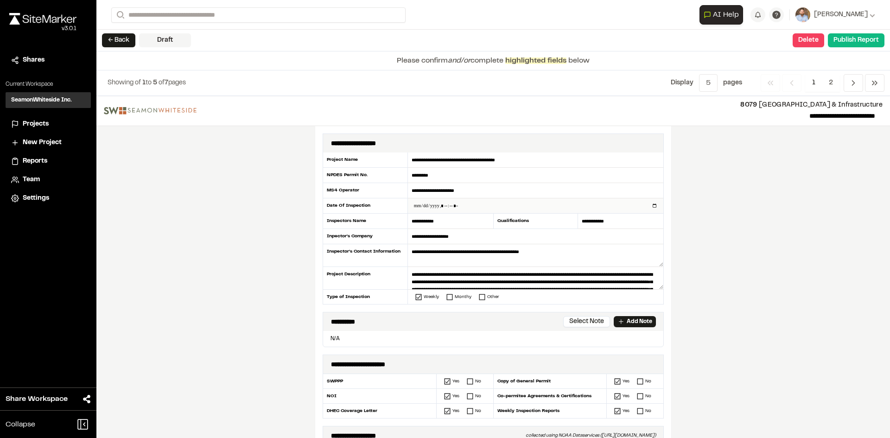
click at [651, 207] on input "datetime-local" at bounding box center [535, 205] width 255 height 15
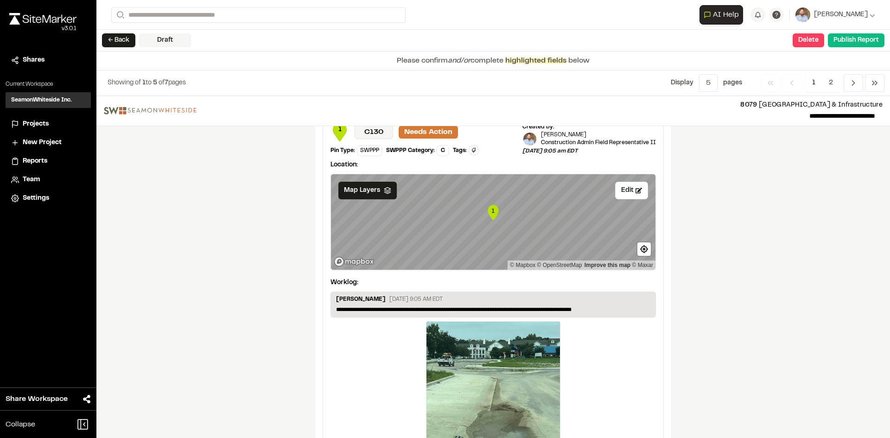
scroll to position [1544, 0]
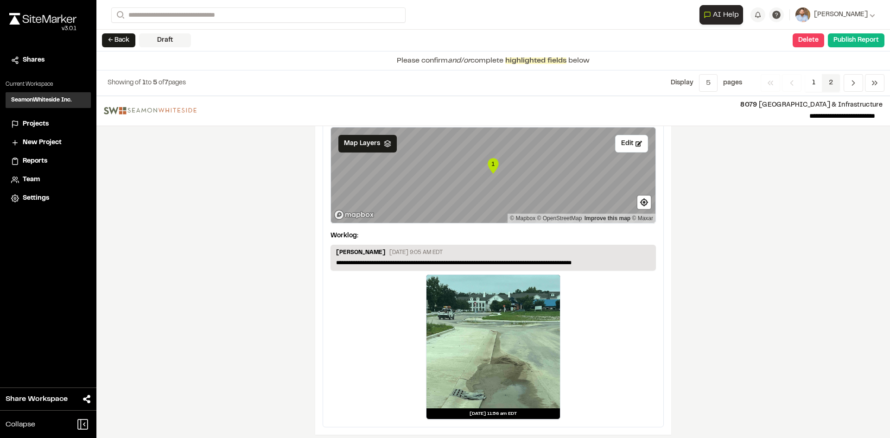
click at [830, 83] on span "2" at bounding box center [831, 83] width 18 height 18
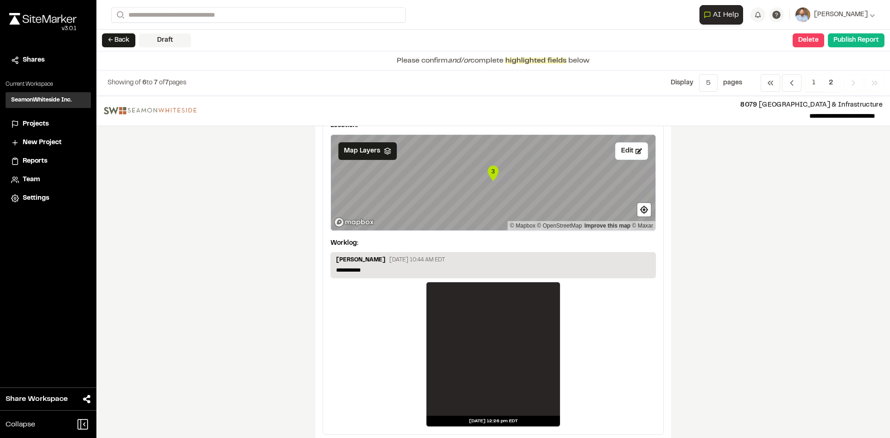
scroll to position [455, 0]
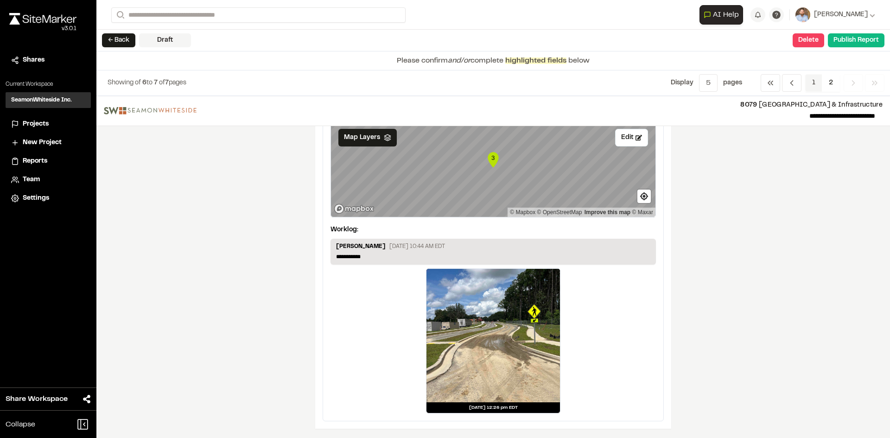
click at [819, 78] on span "1" at bounding box center [813, 83] width 17 height 18
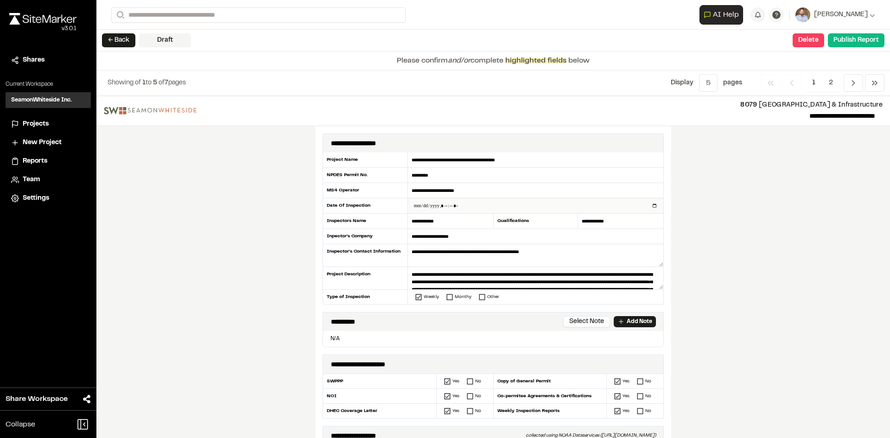
click at [654, 205] on input "datetime-local" at bounding box center [535, 205] width 255 height 15
type input "**********"
drag, startPoint x: 227, startPoint y: 311, endPoint x: 259, endPoint y: 304, distance: 32.8
click at [229, 311] on div "**********" at bounding box center [493, 267] width 794 height 342
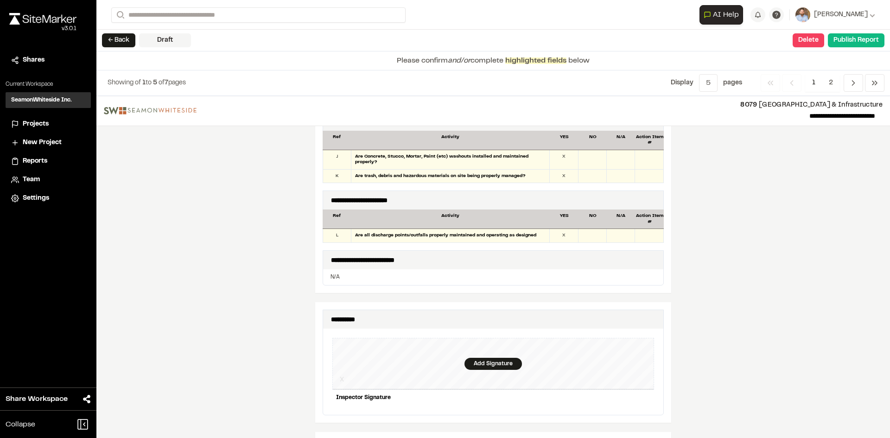
scroll to position [742, 0]
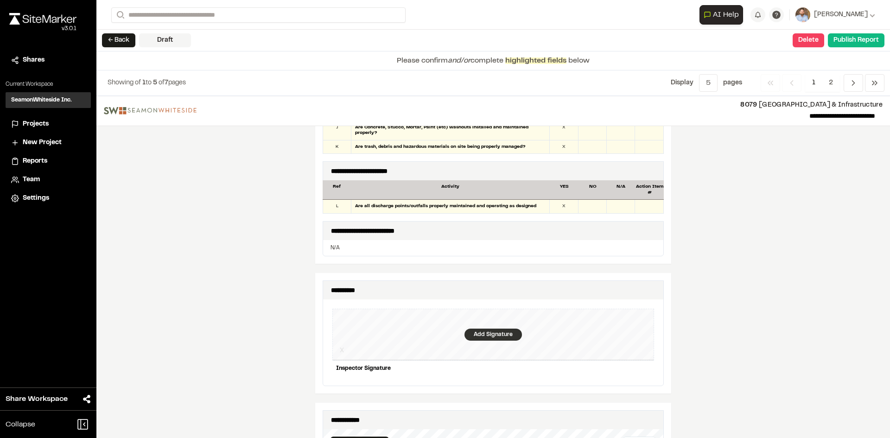
click at [487, 331] on div "Add Signature" at bounding box center [492, 335] width 57 height 12
click at [642, 376] on div "Save" at bounding box center [636, 384] width 35 height 16
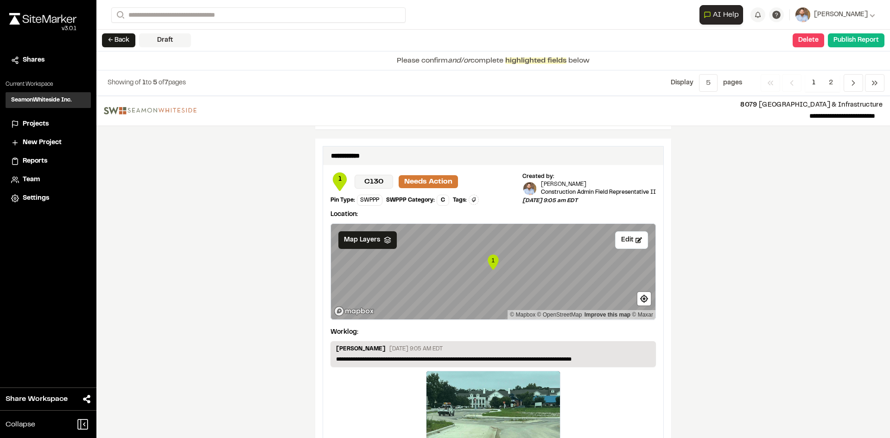
scroll to position [1560, 0]
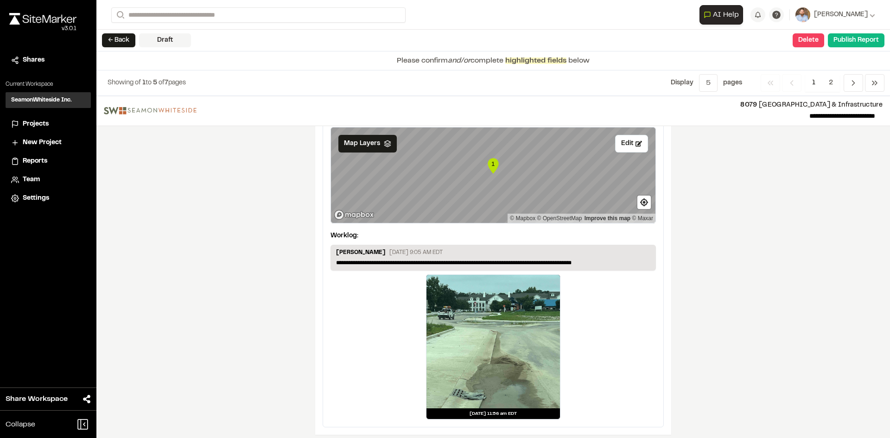
click at [832, 82] on span "2" at bounding box center [831, 83] width 18 height 18
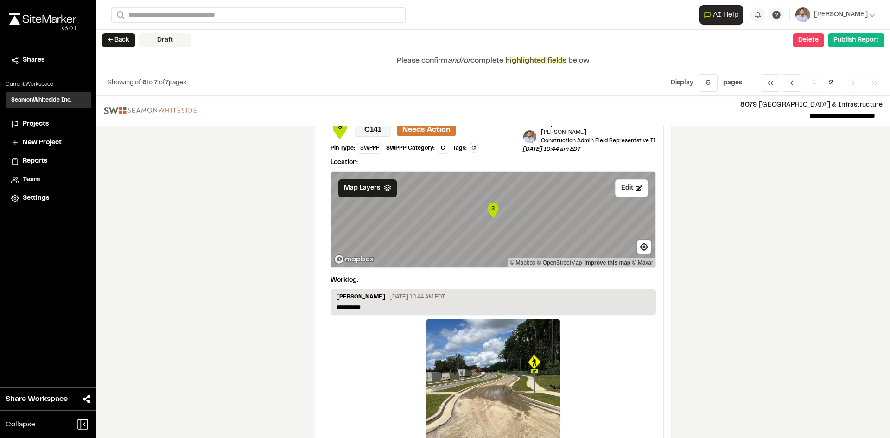
scroll to position [455, 0]
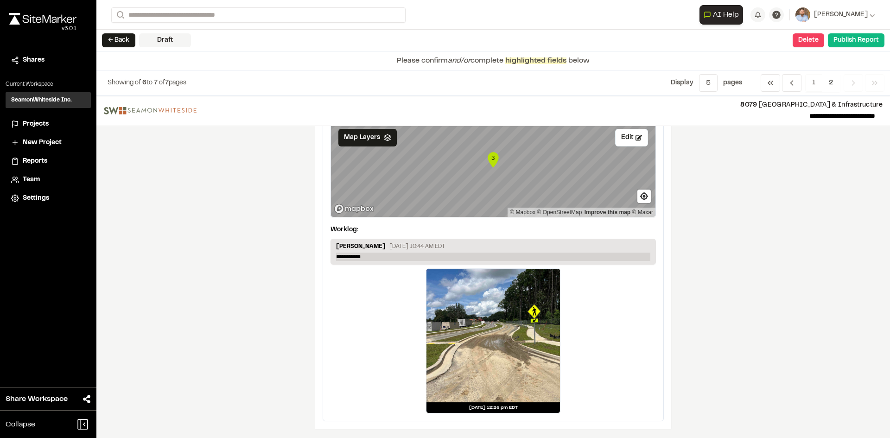
click at [378, 257] on p "**********" at bounding box center [493, 257] width 314 height 8
click at [856, 41] on button "Publish Report" at bounding box center [856, 40] width 57 height 14
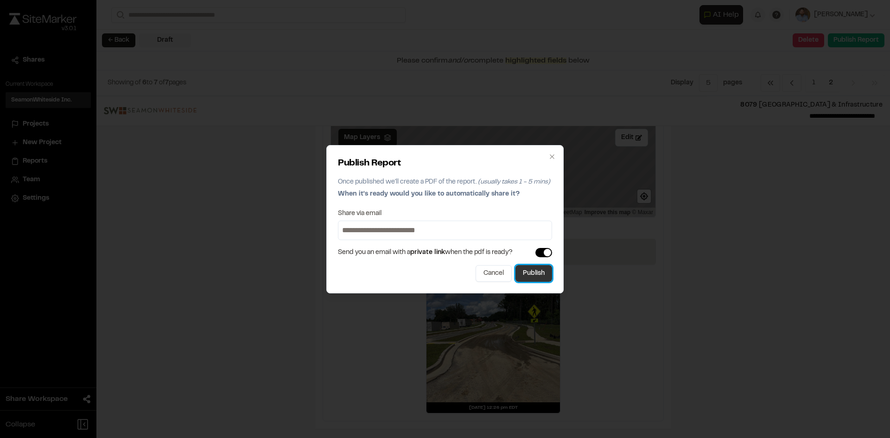
click at [532, 278] on button "Publish" at bounding box center [533, 273] width 37 height 17
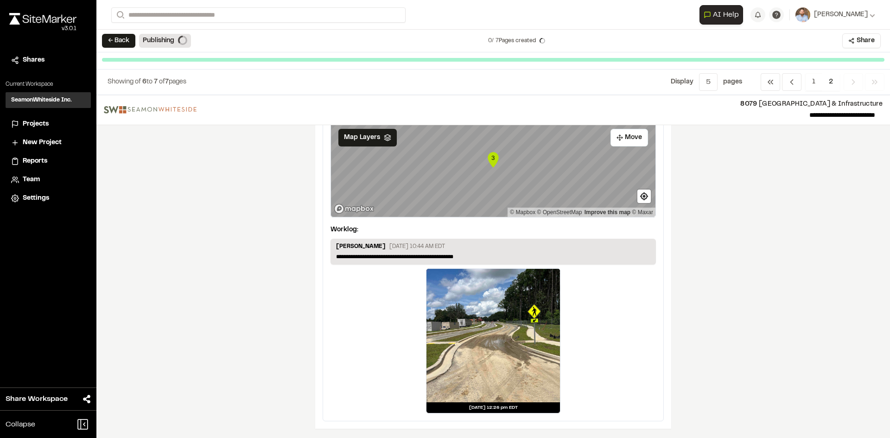
click at [37, 124] on span "Projects" at bounding box center [36, 124] width 26 height 10
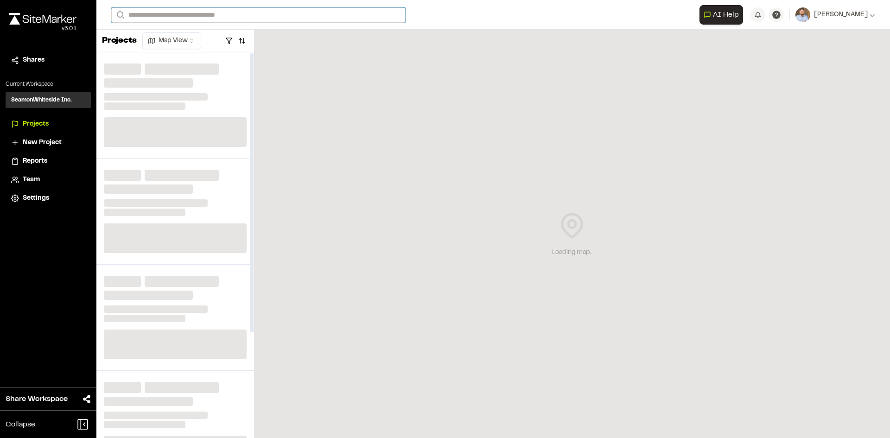
click at [173, 13] on input "Search" at bounding box center [258, 14] width 294 height 15
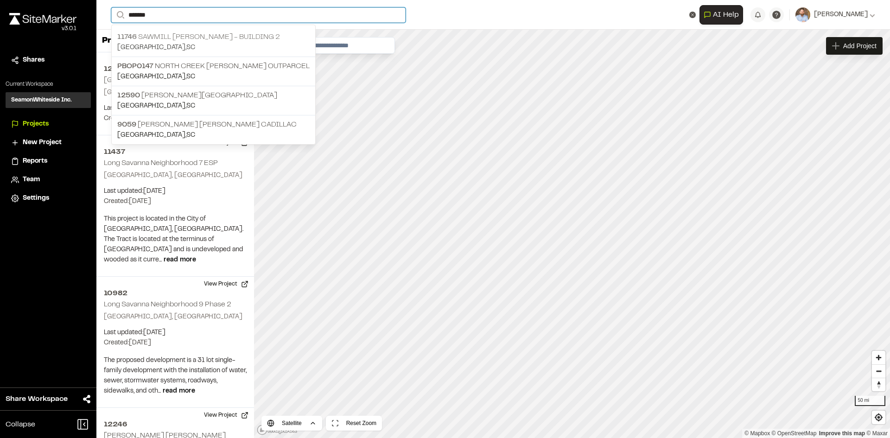
type input "*******"
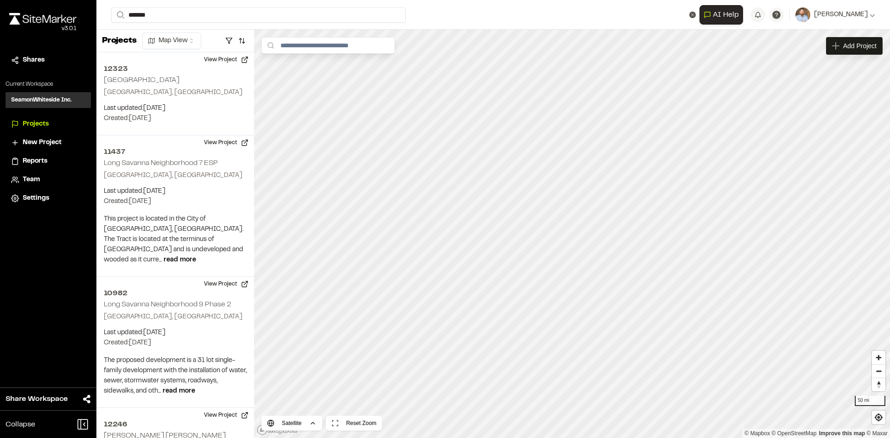
click at [184, 37] on p "11746 Sawmill Roper - Building 2" at bounding box center [213, 37] width 192 height 11
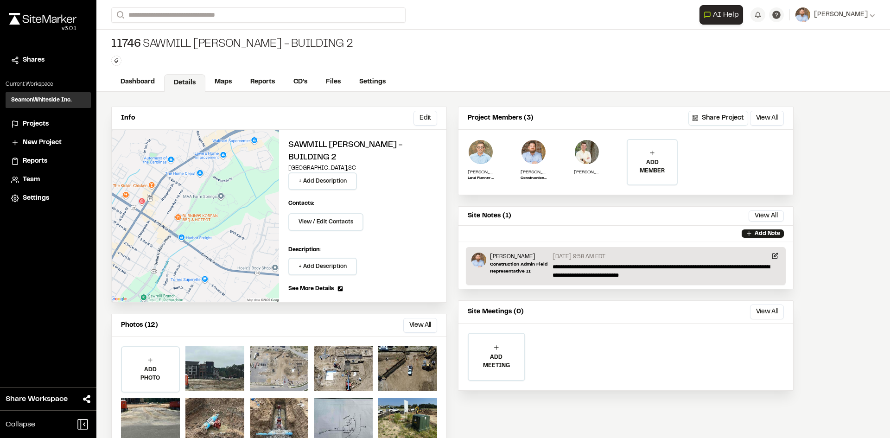
click at [274, 362] on div at bounding box center [279, 368] width 59 height 44
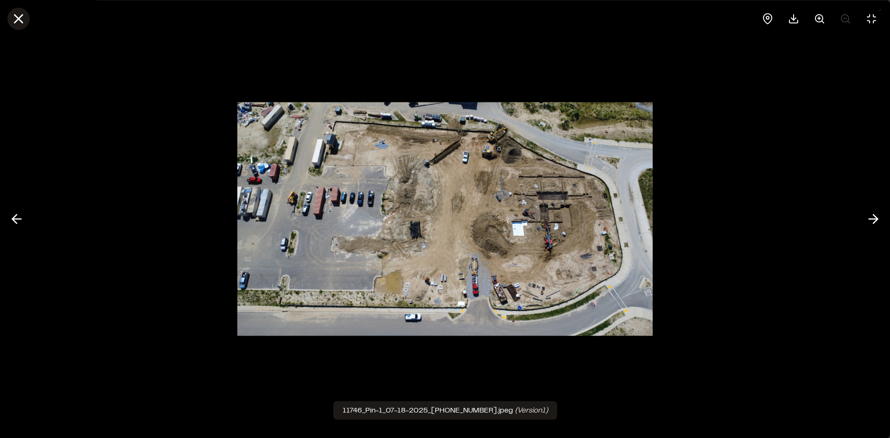
click at [12, 16] on icon at bounding box center [19, 19] width 16 height 16
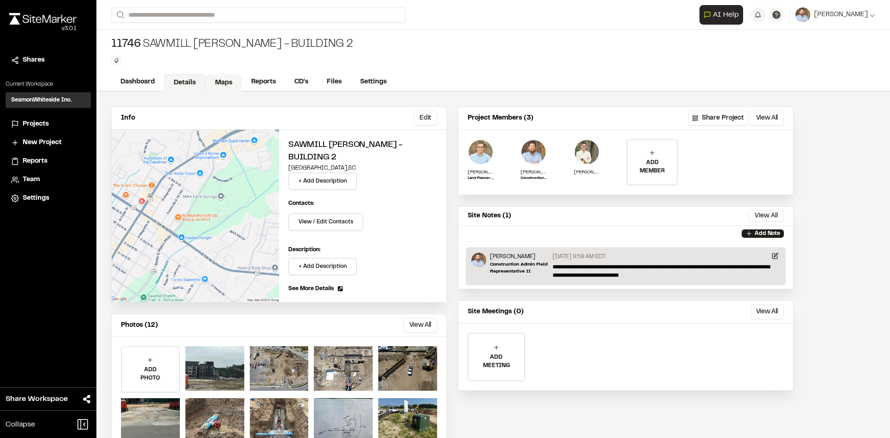
click at [227, 85] on link "Maps" at bounding box center [223, 83] width 37 height 18
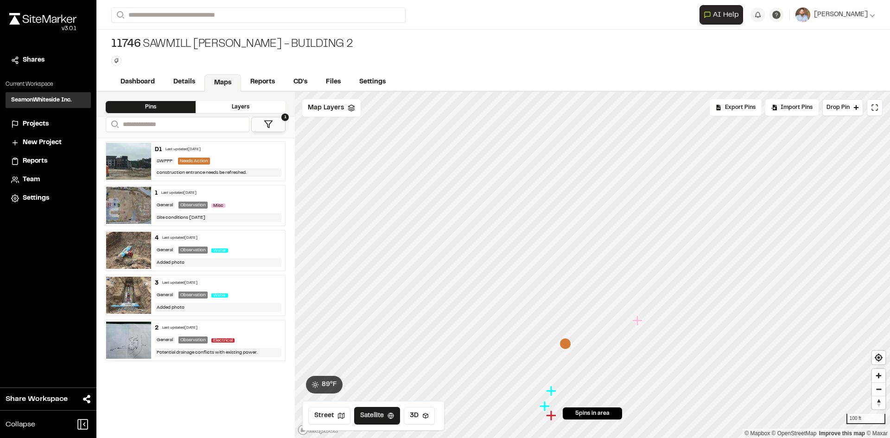
click at [566, 345] on icon "Map marker" at bounding box center [565, 344] width 12 height 12
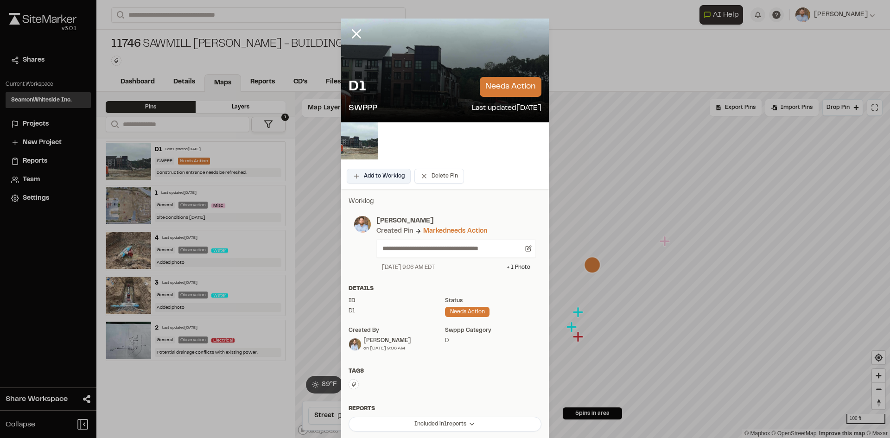
click at [378, 173] on button "Add to Worklog" at bounding box center [379, 176] width 64 height 15
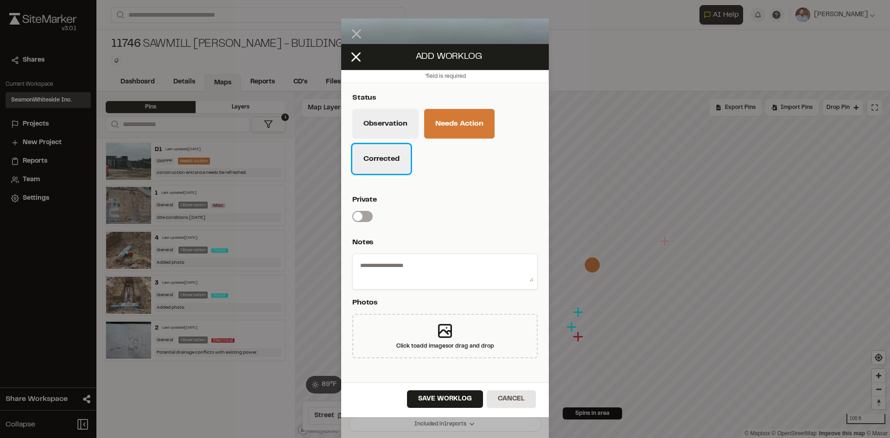
click at [391, 167] on button "Corrected" at bounding box center [381, 159] width 58 height 30
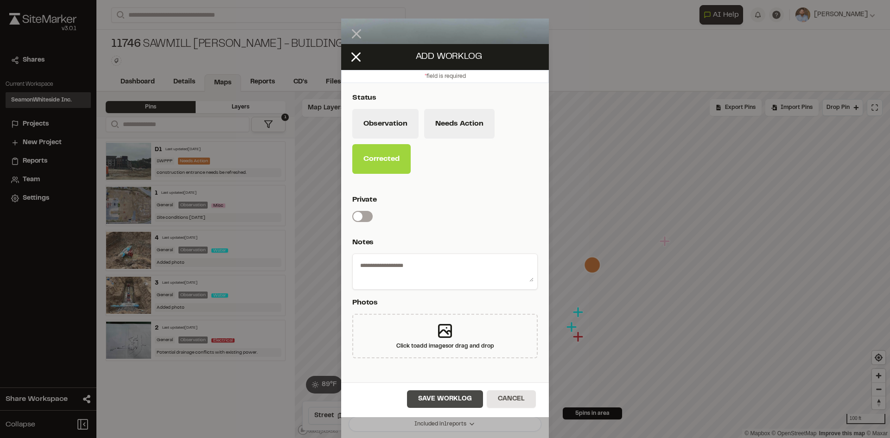
click at [462, 398] on button "Save Worklog" at bounding box center [445, 399] width 76 height 18
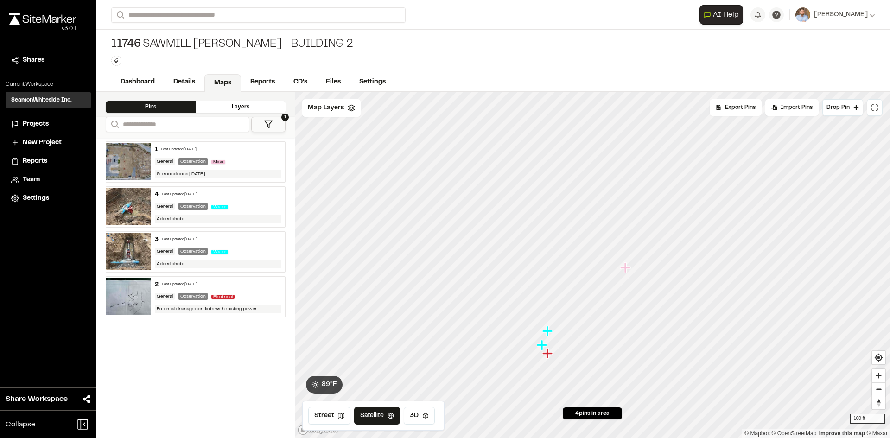
click at [627, 268] on icon "Map marker" at bounding box center [625, 267] width 10 height 10
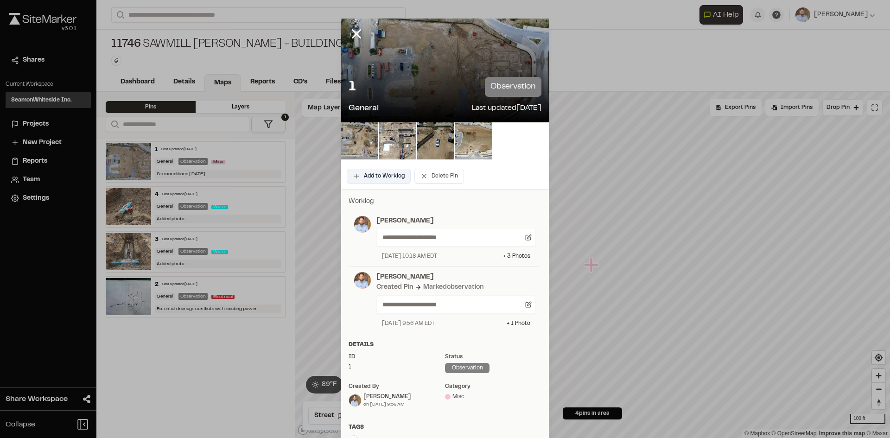
click at [386, 179] on button "Add to Worklog" at bounding box center [379, 176] width 64 height 15
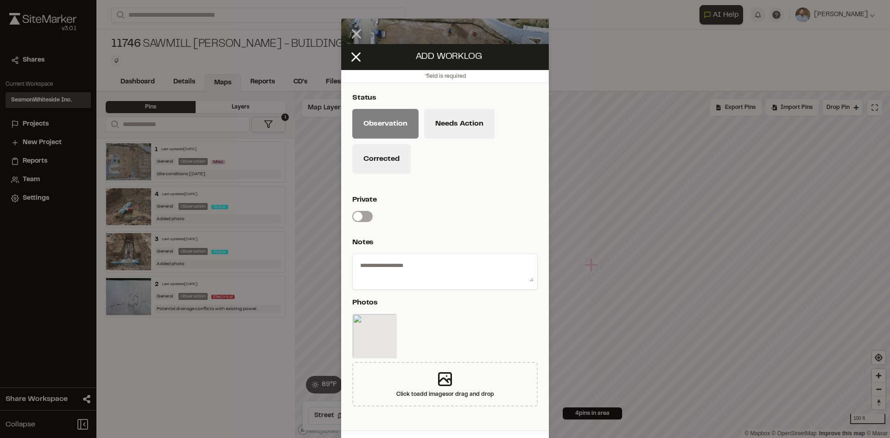
scroll to position [27, 0]
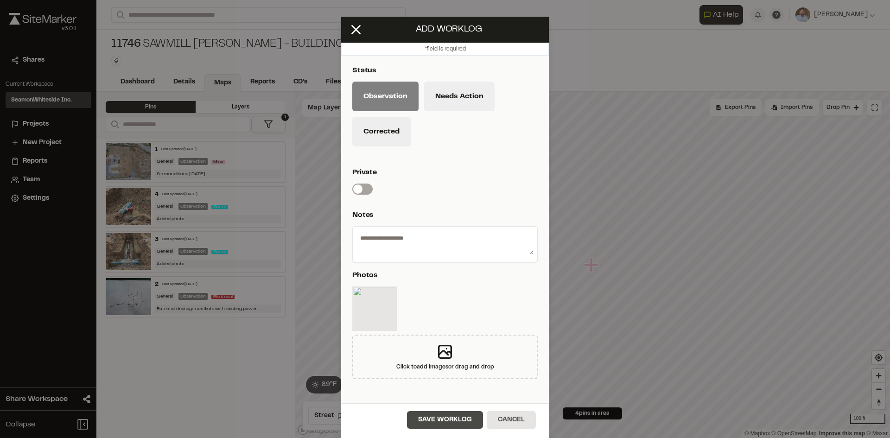
click at [452, 422] on button "Save Worklog" at bounding box center [445, 420] width 76 height 18
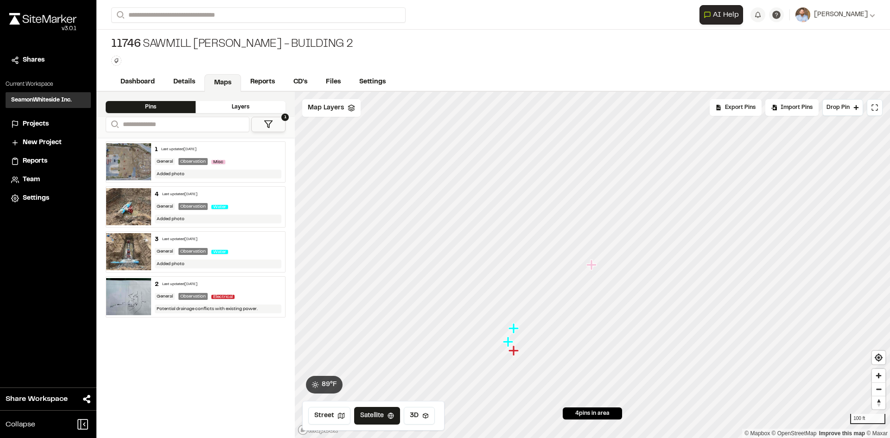
click at [593, 265] on icon "Map marker" at bounding box center [591, 265] width 10 height 10
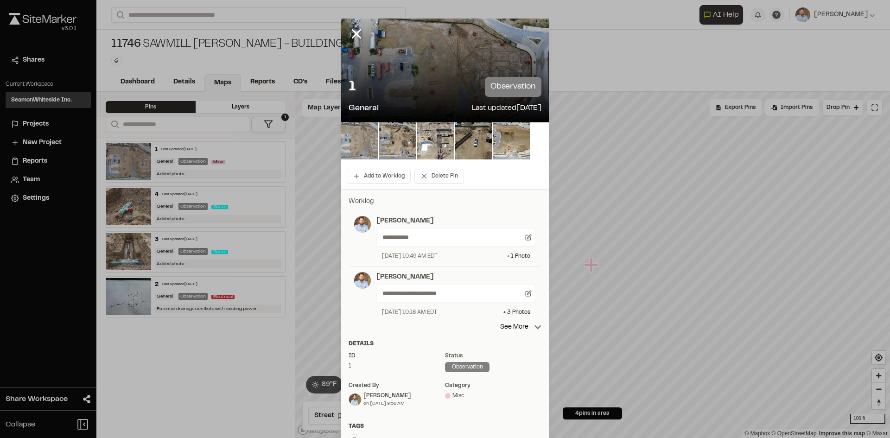
click at [359, 143] on img at bounding box center [359, 140] width 37 height 37
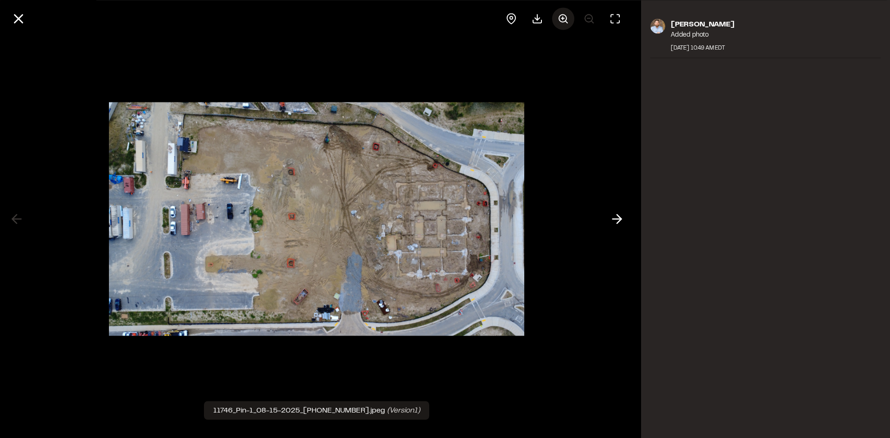
click at [563, 16] on icon at bounding box center [563, 18] width 11 height 11
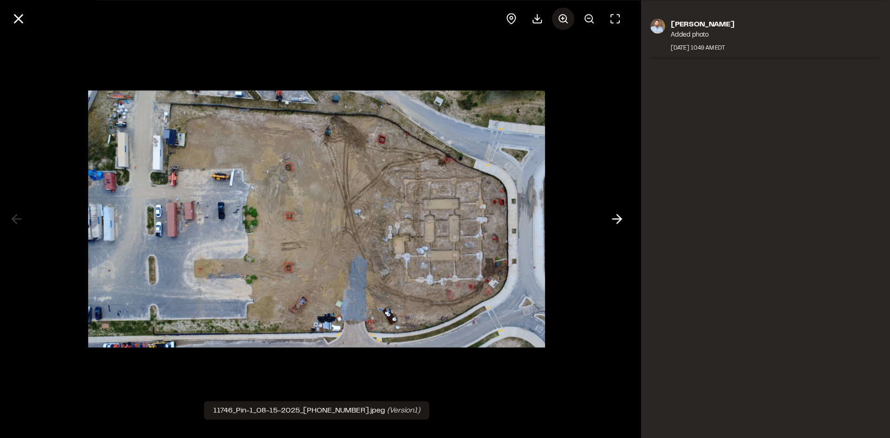
click at [563, 16] on icon at bounding box center [563, 18] width 11 height 11
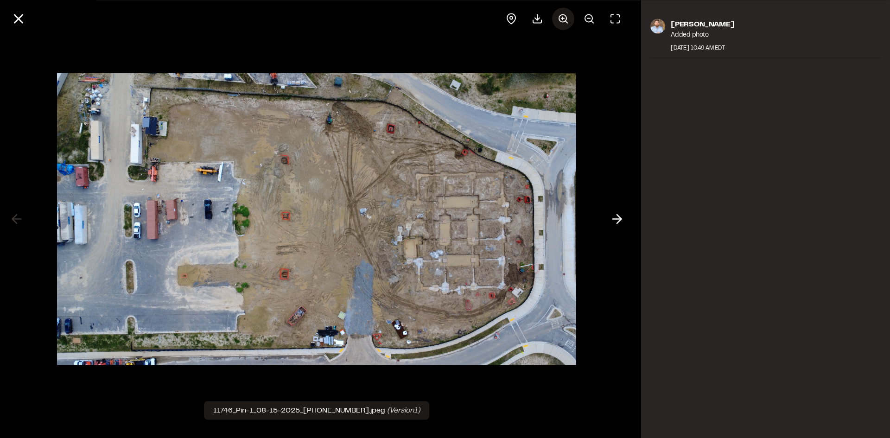
click at [563, 16] on icon at bounding box center [563, 18] width 11 height 11
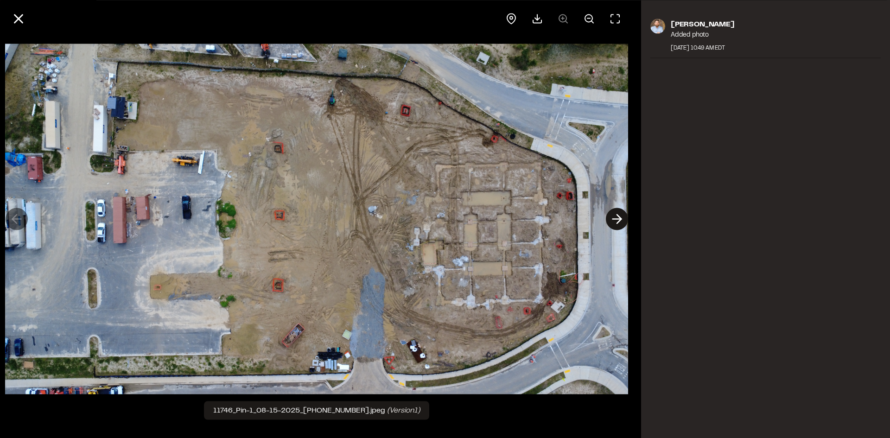
click at [616, 217] on icon at bounding box center [617, 219] width 15 height 16
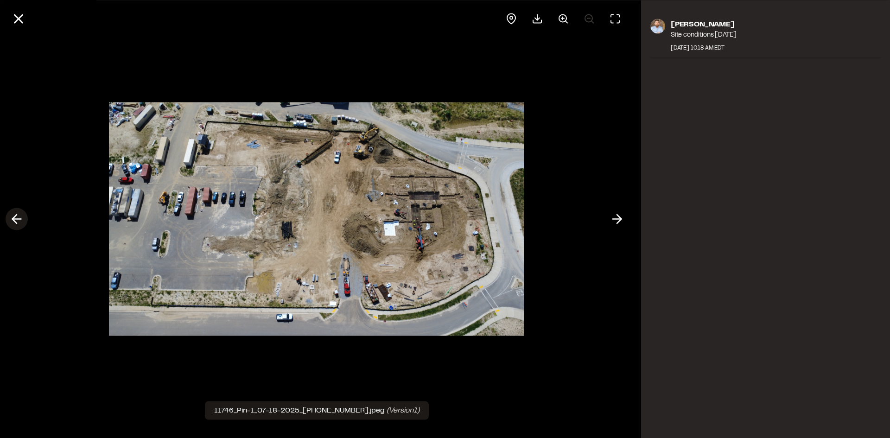
click at [12, 218] on icon at bounding box center [16, 219] width 15 height 16
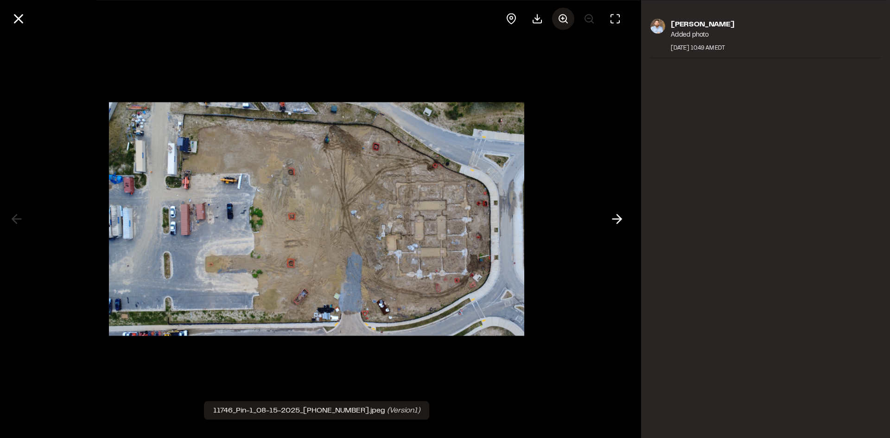
click at [561, 18] on line at bounding box center [562, 18] width 3 height 0
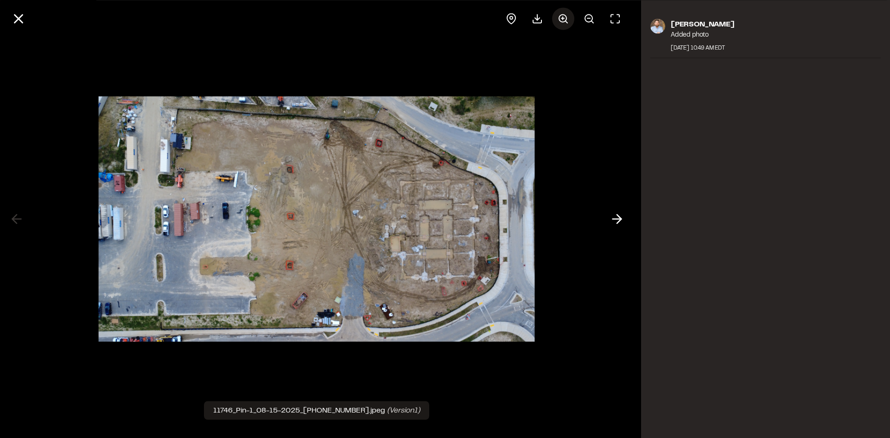
click at [561, 18] on line at bounding box center [562, 18] width 3 height 0
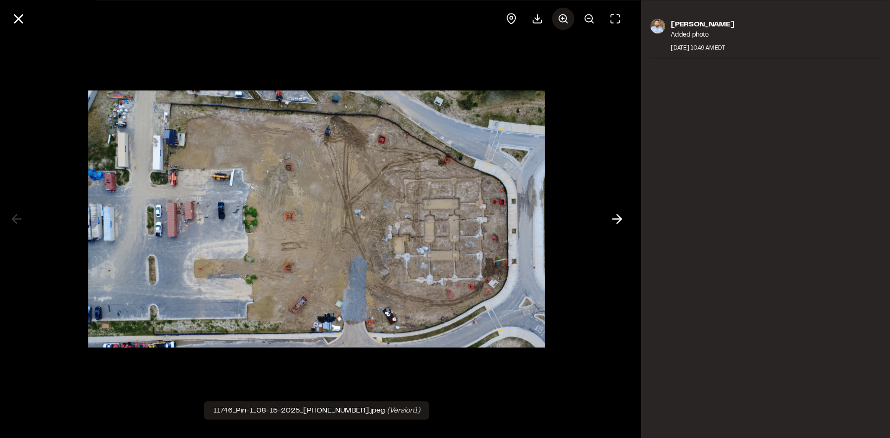
click at [561, 18] on line at bounding box center [562, 18] width 3 height 0
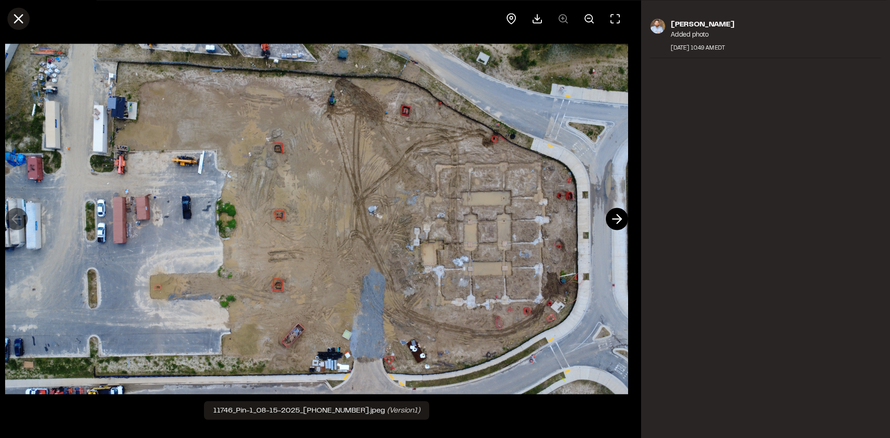
click at [14, 22] on icon at bounding box center [19, 19] width 16 height 16
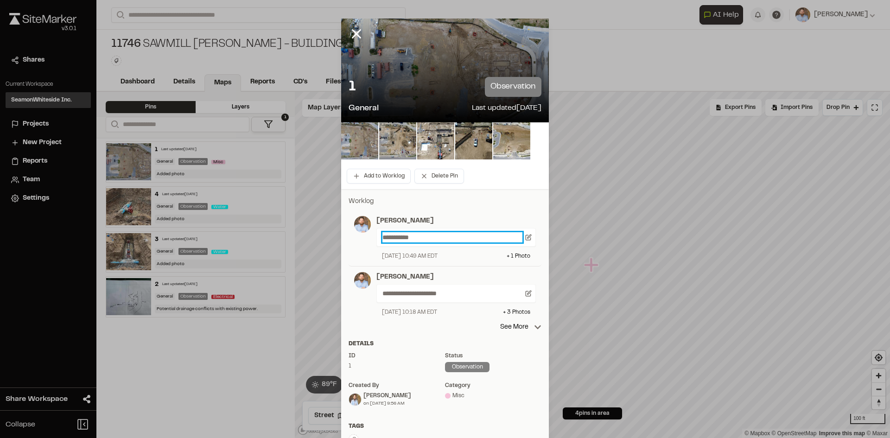
click at [433, 234] on p "**********" at bounding box center [452, 237] width 140 height 10
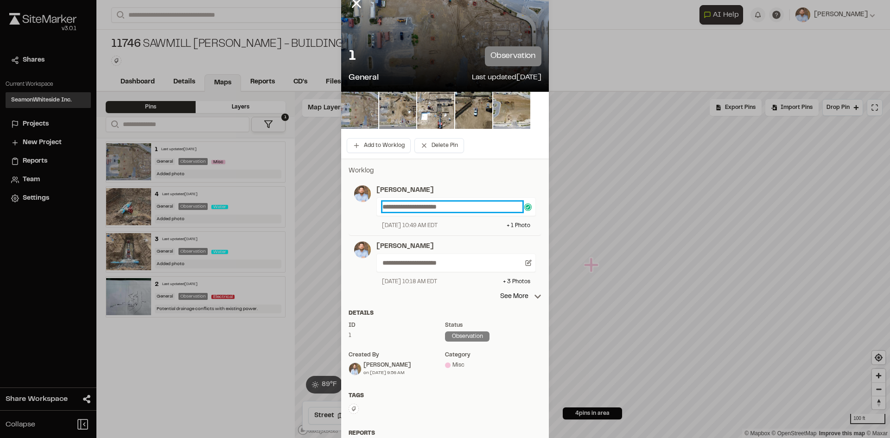
scroll to position [0, 0]
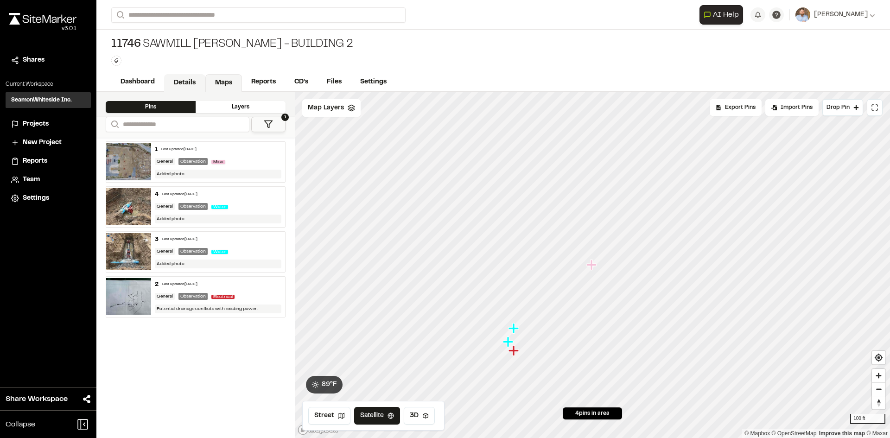
click at [184, 80] on link "Details" at bounding box center [184, 83] width 41 height 18
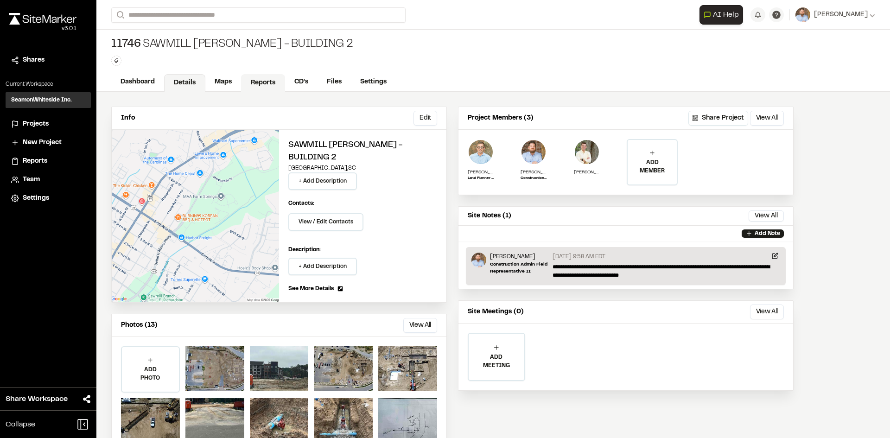
click at [261, 77] on link "Reports" at bounding box center [263, 83] width 44 height 18
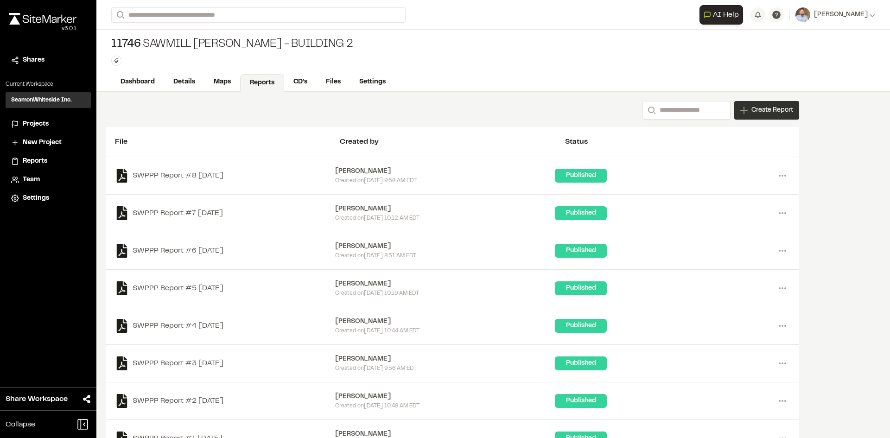
click at [763, 114] on span "Create Report" at bounding box center [772, 110] width 42 height 10
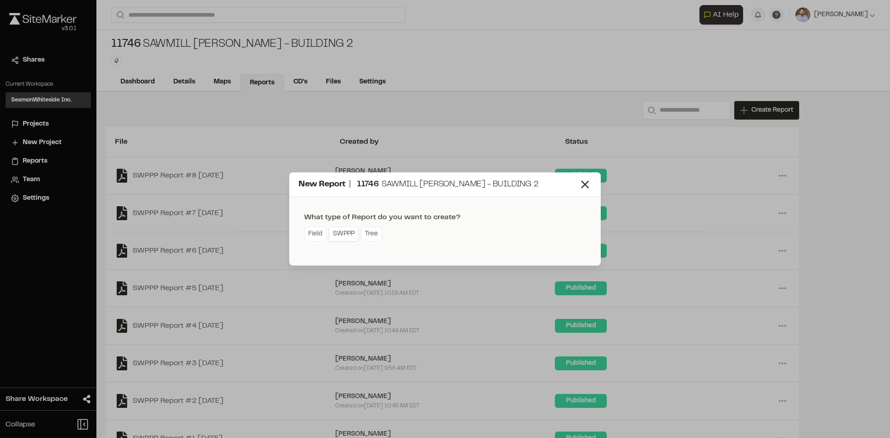
click at [348, 236] on link "SWPPP" at bounding box center [344, 234] width 30 height 15
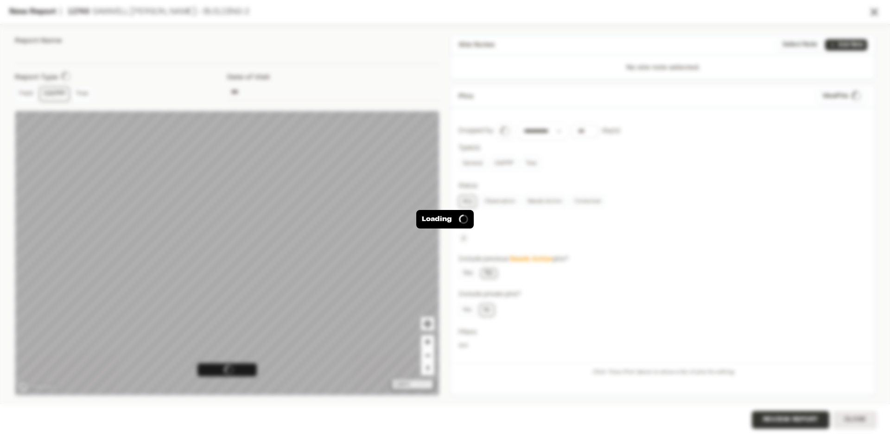
type input "**********"
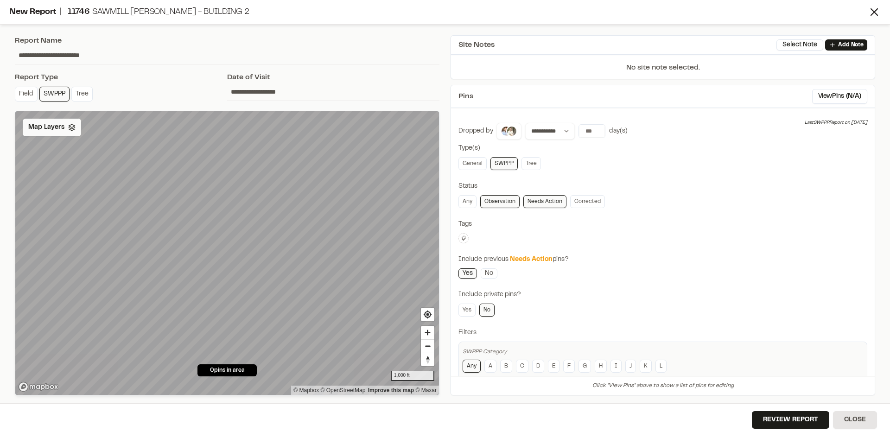
click at [52, 127] on span "Map Layers" at bounding box center [46, 127] width 36 height 10
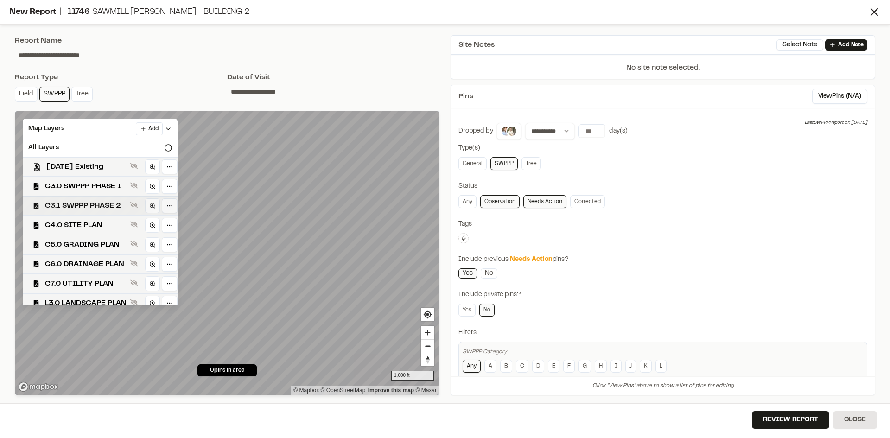
click at [105, 204] on span "C3.1 SWPPP PHASE 2" at bounding box center [86, 205] width 82 height 11
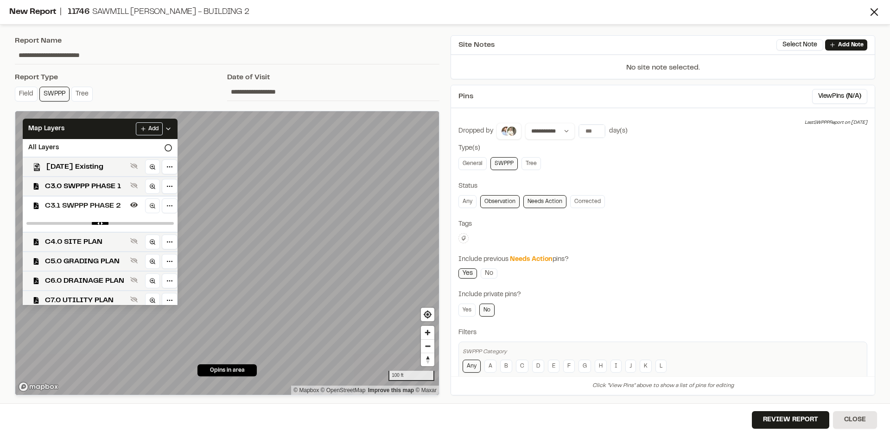
click at [111, 204] on span "C3.1 SWPPP PHASE 2" at bounding box center [86, 205] width 82 height 11
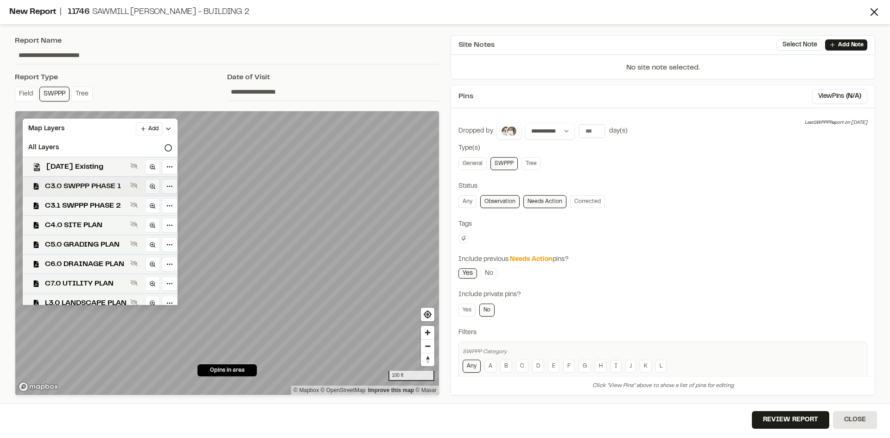
click at [118, 185] on span "C3.0 SWPPP PHASE 1" at bounding box center [86, 186] width 82 height 11
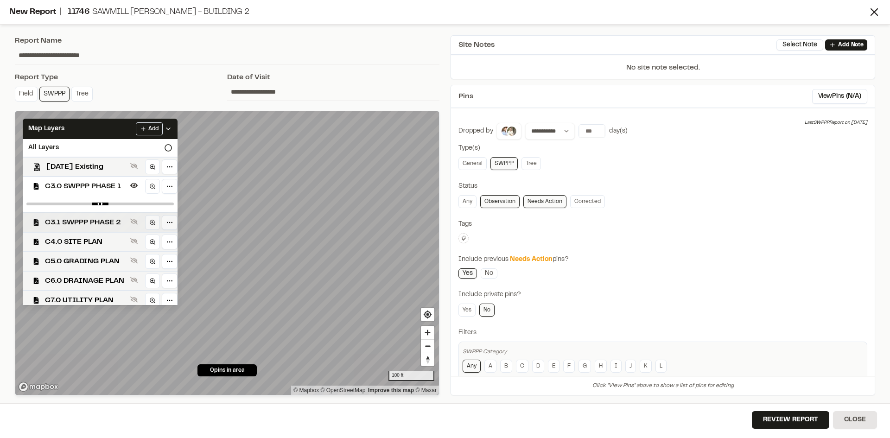
click at [109, 223] on span "C3.1 SWPPP PHASE 2" at bounding box center [86, 222] width 82 height 11
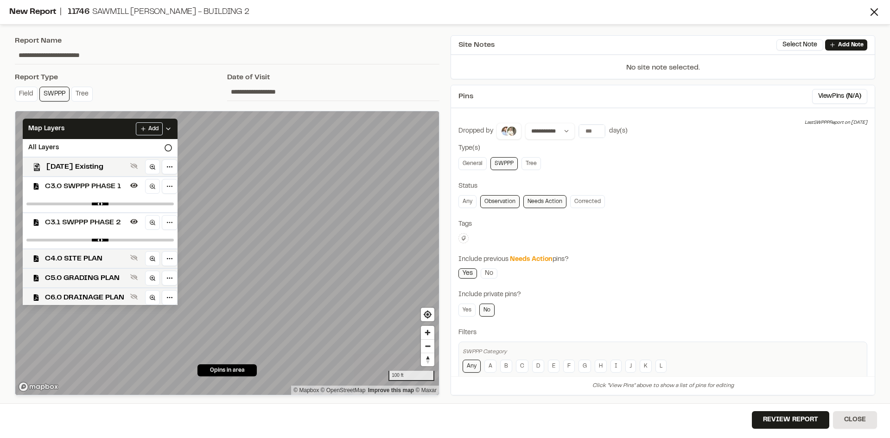
click at [114, 186] on span "C3.0 SWPPP PHASE 1" at bounding box center [86, 186] width 82 height 11
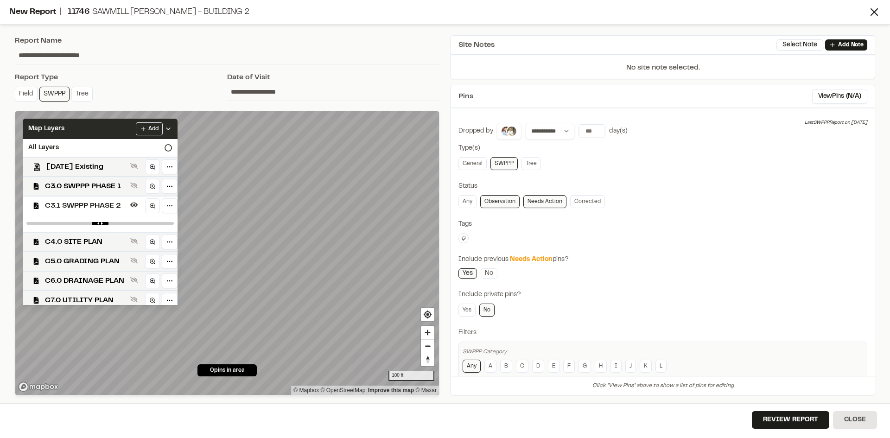
click at [172, 128] on icon at bounding box center [168, 128] width 7 height 7
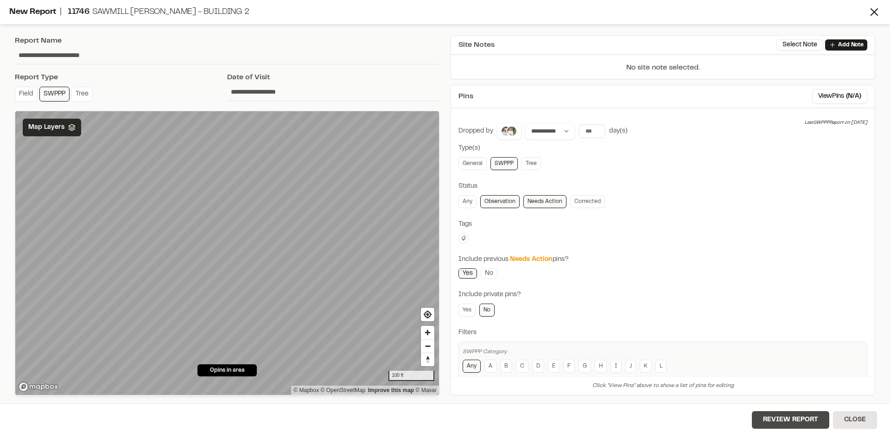
click at [796, 426] on button "Review Report" at bounding box center [790, 420] width 77 height 18
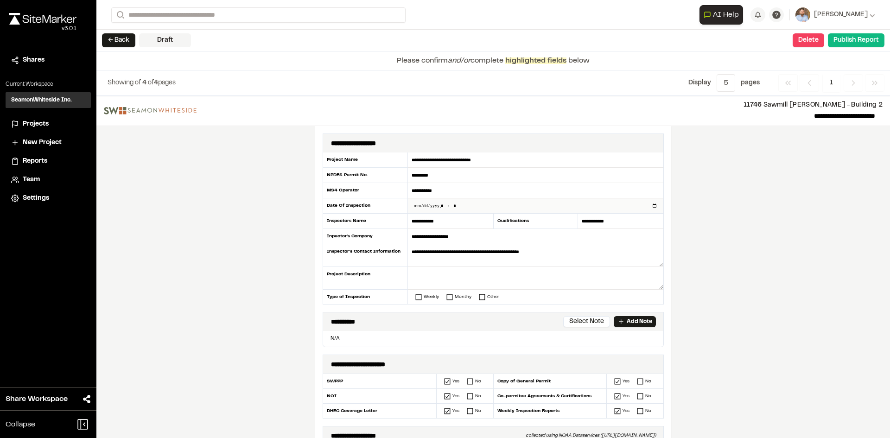
click at [651, 204] on input "datetime-local" at bounding box center [535, 205] width 255 height 15
type input "**********"
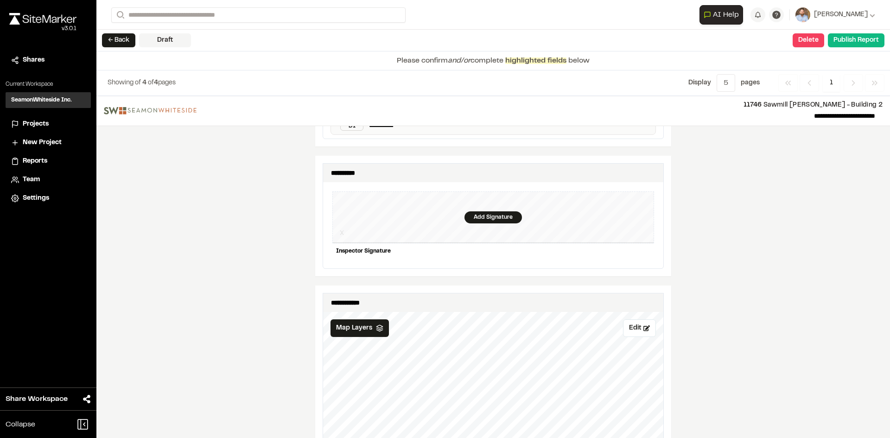
scroll to position [881, 0]
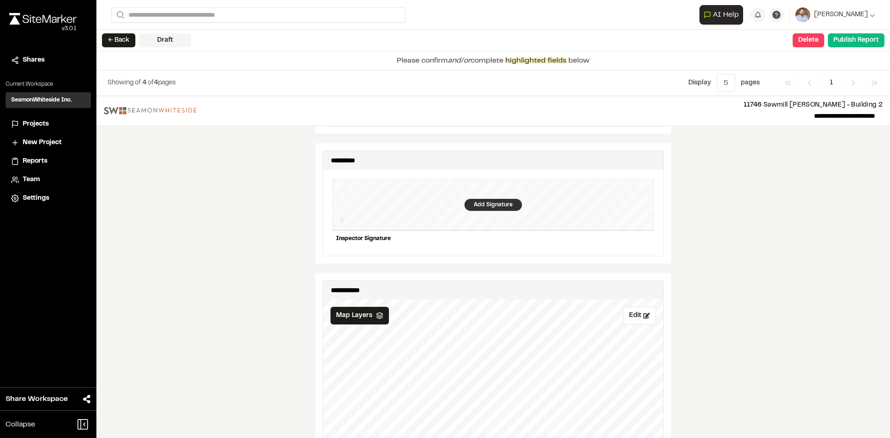
click at [489, 199] on div "Add Signature" at bounding box center [492, 205] width 57 height 12
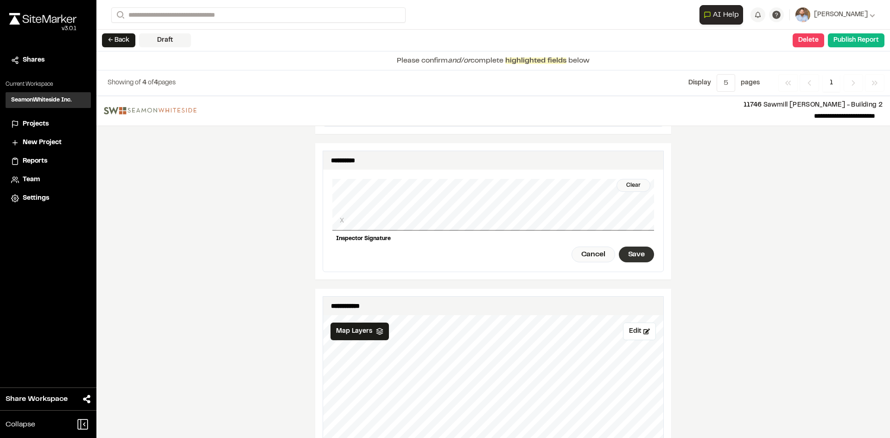
click at [627, 247] on div "Save" at bounding box center [636, 255] width 35 height 16
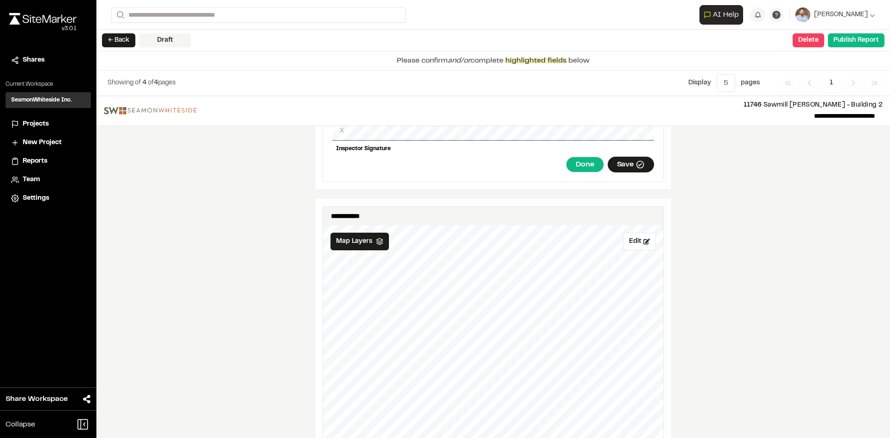
scroll to position [1066, 0]
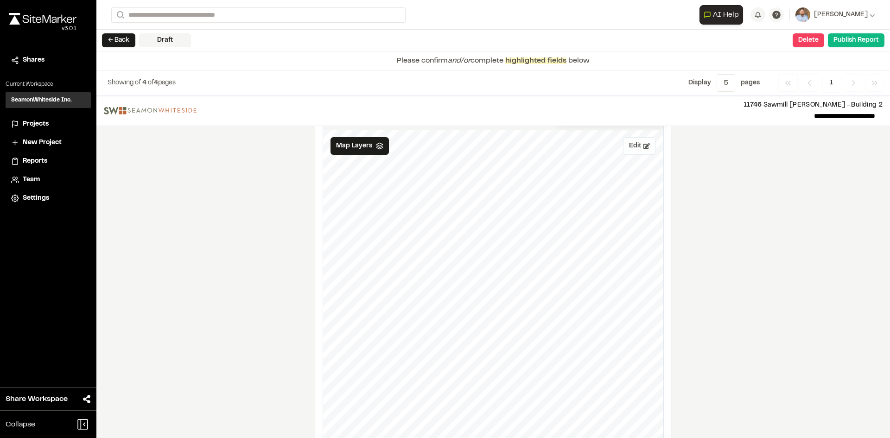
click at [633, 141] on button "Edit" at bounding box center [639, 146] width 33 height 18
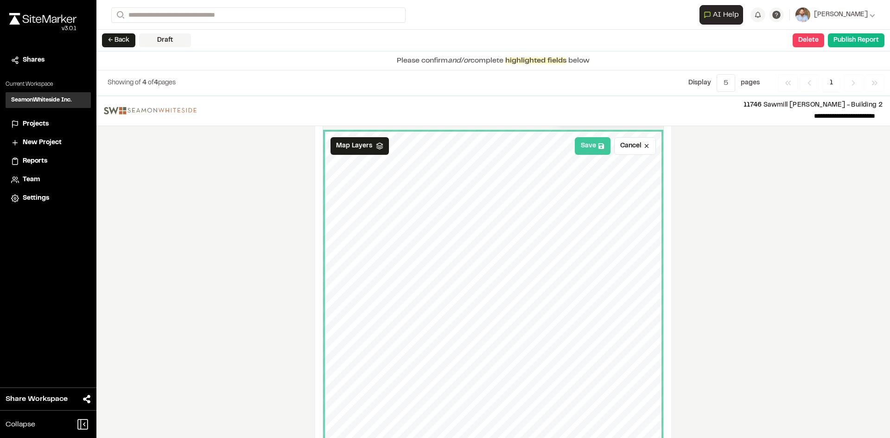
click at [587, 140] on button "Save" at bounding box center [593, 146] width 36 height 18
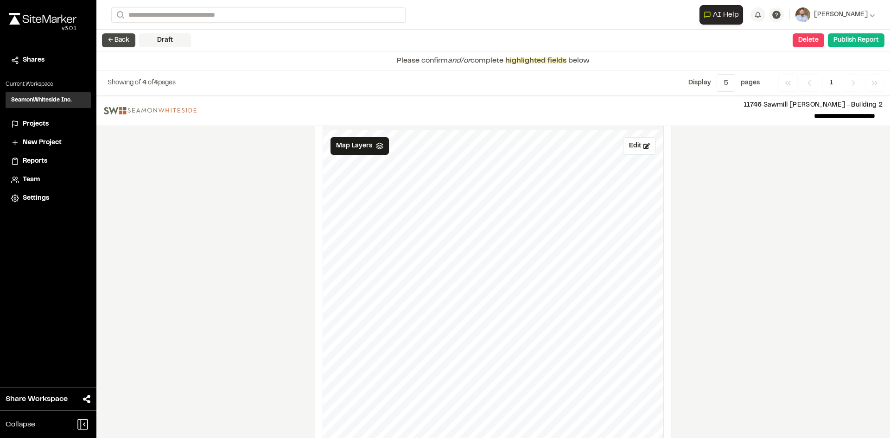
click at [121, 40] on button "← Back" at bounding box center [118, 40] width 33 height 14
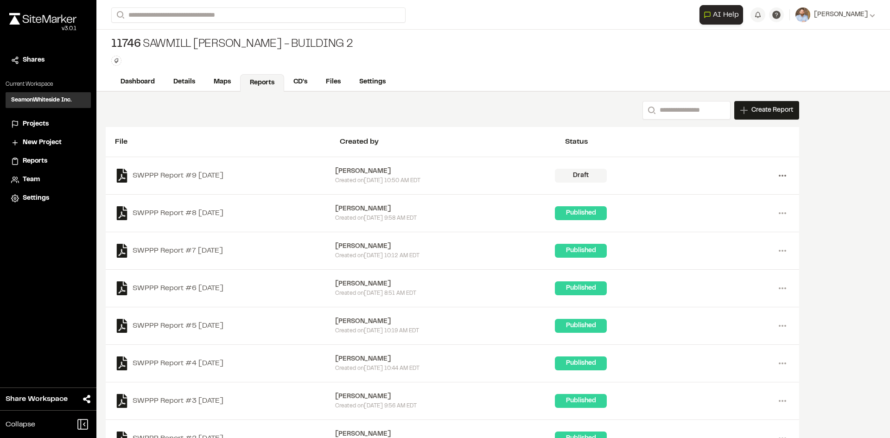
click at [778, 175] on icon at bounding box center [782, 175] width 15 height 15
click at [726, 210] on link "Delete" at bounding box center [749, 209] width 81 height 14
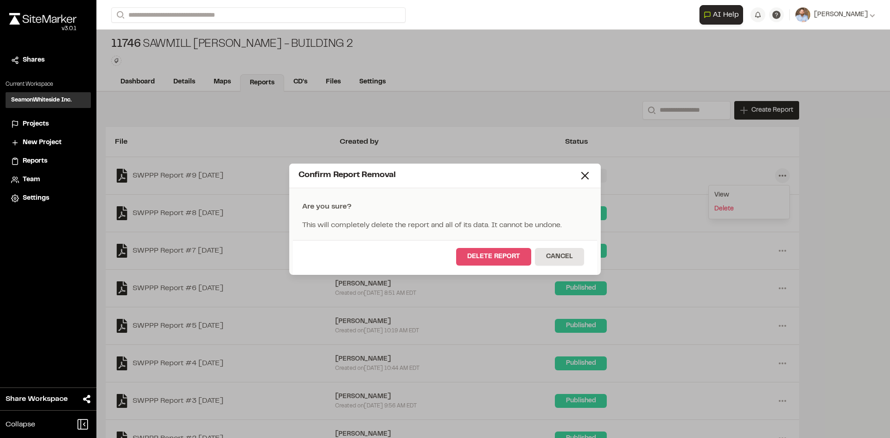
click at [492, 251] on button "Delete Report" at bounding box center [493, 257] width 75 height 18
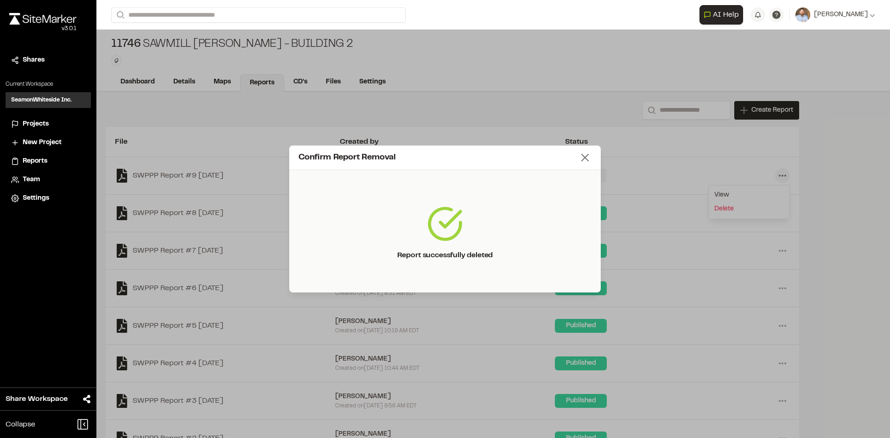
click at [583, 162] on icon at bounding box center [584, 157] width 13 height 13
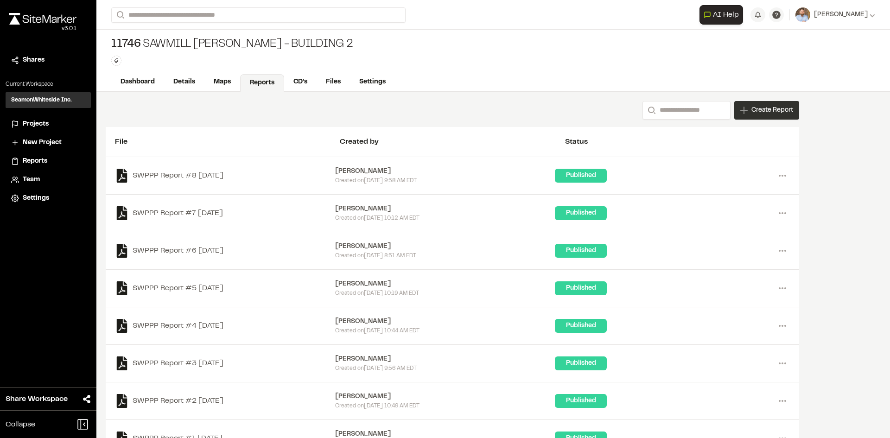
click at [769, 104] on div "Create Report" at bounding box center [766, 110] width 65 height 19
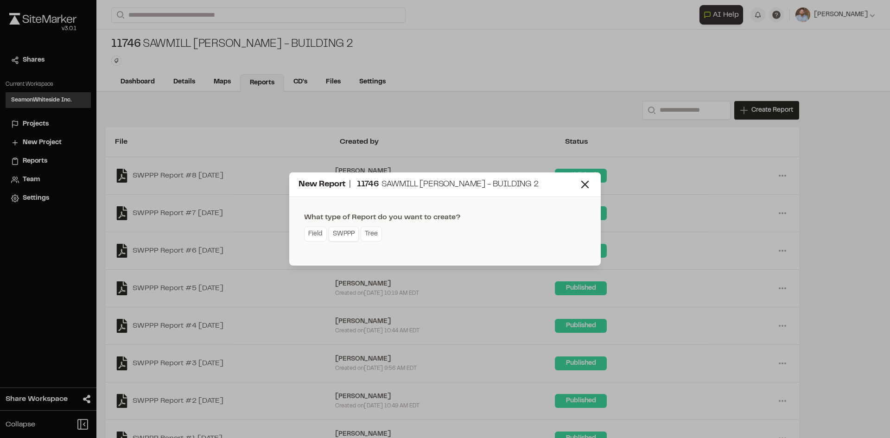
click at [345, 236] on link "SWPPP" at bounding box center [344, 234] width 30 height 15
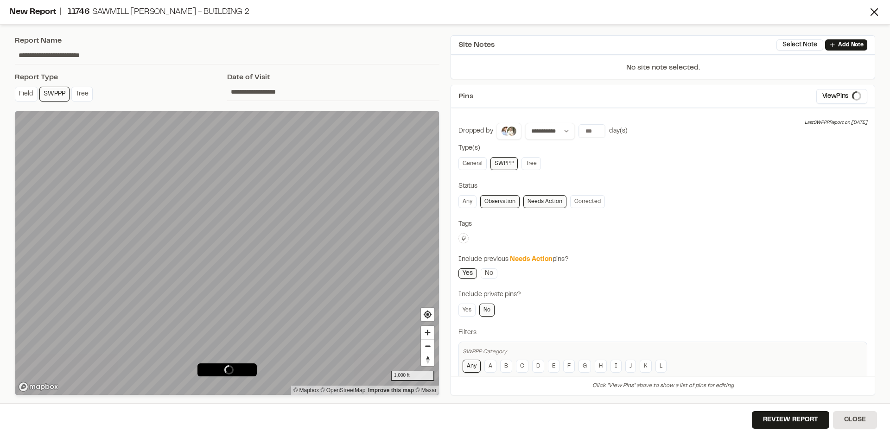
type input "**********"
click at [55, 132] on span "Map Layers" at bounding box center [46, 127] width 36 height 10
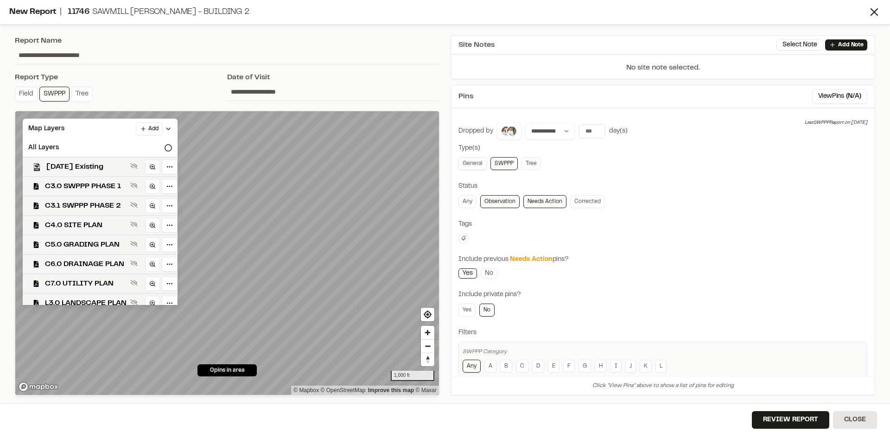
click at [478, 160] on link "General" at bounding box center [472, 163] width 28 height 13
click at [110, 202] on span "C3.1 SWPPP PHASE 2" at bounding box center [86, 205] width 82 height 11
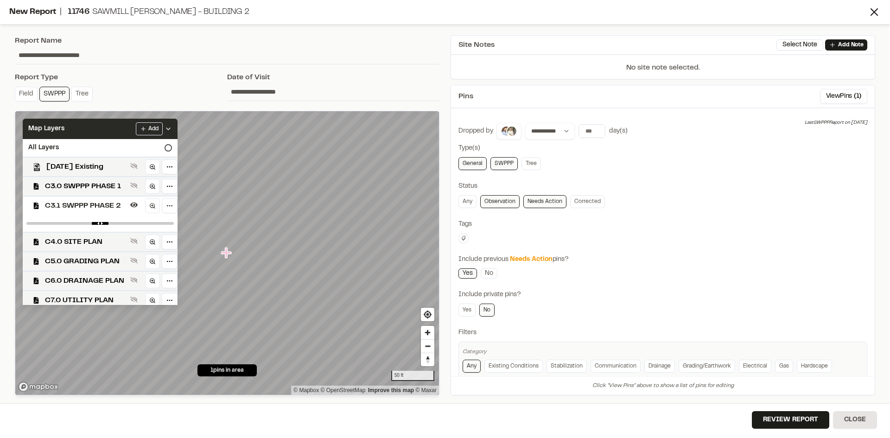
click at [172, 123] on div "Add" at bounding box center [154, 128] width 36 height 13
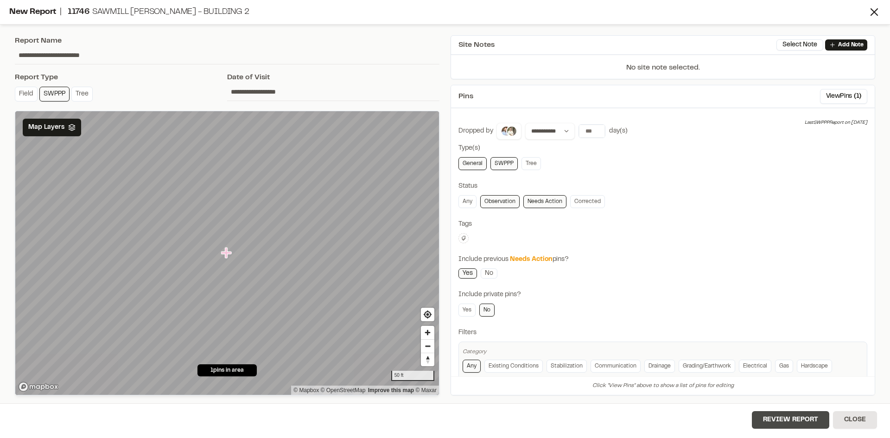
click at [797, 421] on button "Review Report" at bounding box center [790, 420] width 77 height 18
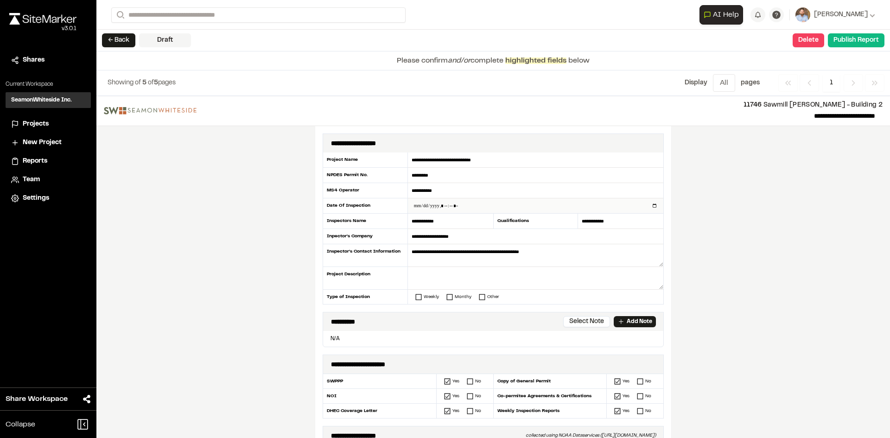
click at [652, 205] on input "datetime-local" at bounding box center [535, 205] width 255 height 15
type input "**********"
click at [270, 293] on div "**********" at bounding box center [493, 267] width 794 height 342
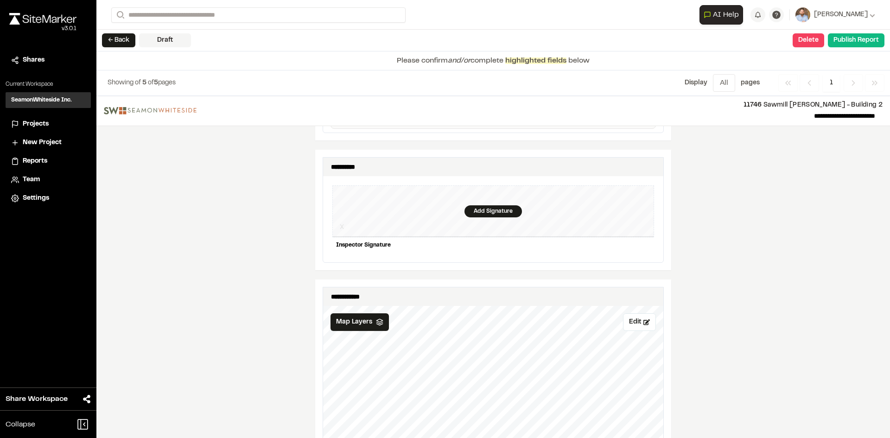
scroll to position [881, 0]
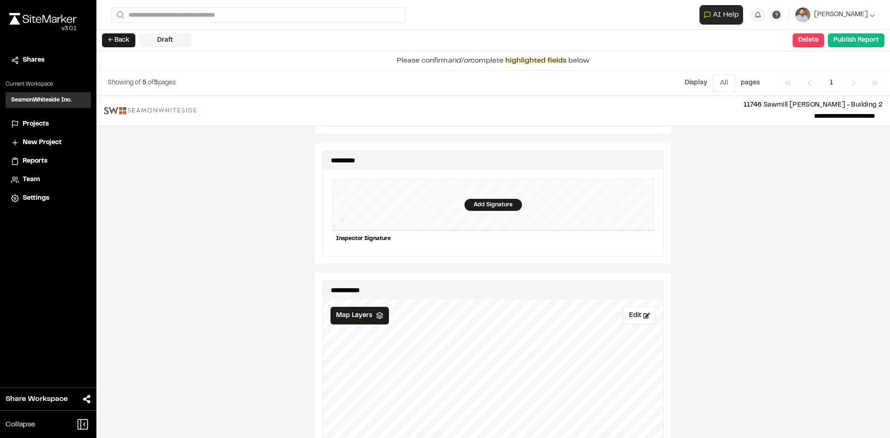
click at [484, 190] on div "Add Signature" at bounding box center [493, 205] width 322 height 52
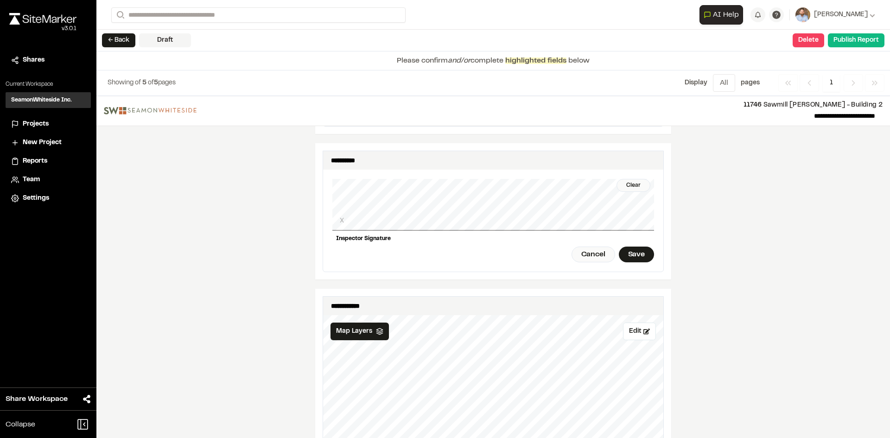
click at [653, 193] on div "**********" at bounding box center [493, 211] width 341 height 121
click at [632, 179] on div "Clear" at bounding box center [633, 185] width 34 height 13
click at [626, 179] on div "Clear" at bounding box center [633, 185] width 34 height 13
click at [383, 235] on div "Clear X Inspector Signature Cancel Save" at bounding box center [493, 221] width 322 height 102
click at [667, 196] on div "**********" at bounding box center [493, 211] width 356 height 136
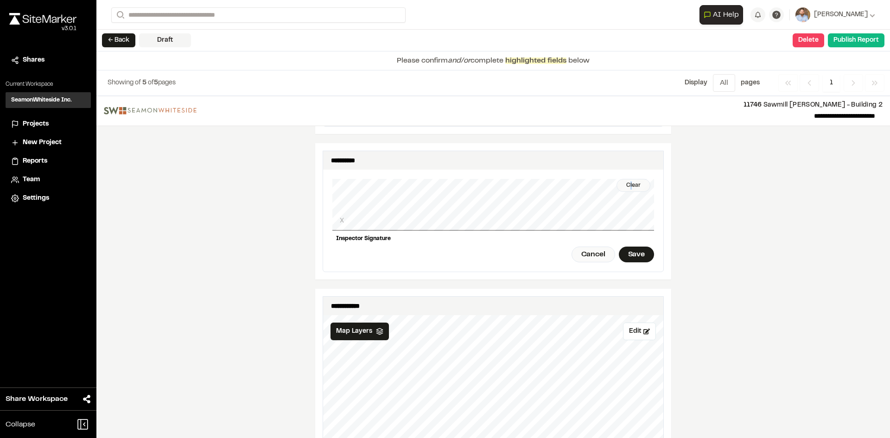
drag, startPoint x: 627, startPoint y: 183, endPoint x: 643, endPoint y: 181, distance: 16.8
click at [635, 181] on div "Clear" at bounding box center [633, 185] width 34 height 13
click at [637, 240] on div "Inspector Signature" at bounding box center [493, 239] width 322 height 16
click at [655, 248] on div "**********" at bounding box center [493, 211] width 341 height 121
click at [638, 248] on div "Save" at bounding box center [636, 255] width 35 height 16
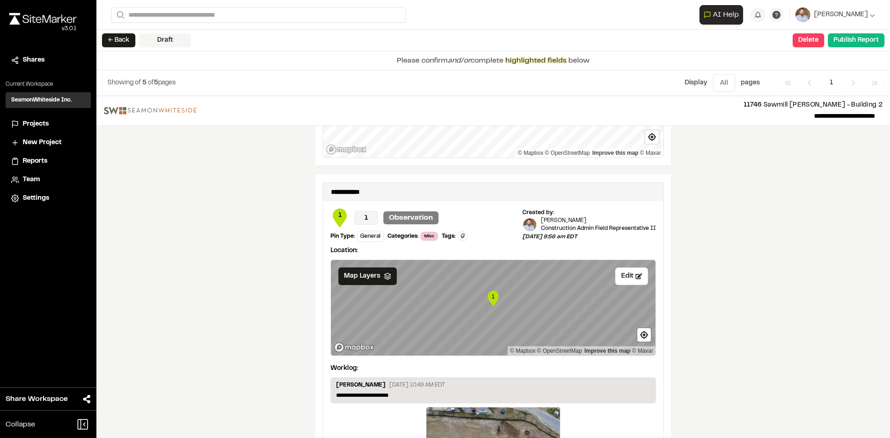
scroll to position [1570, 0]
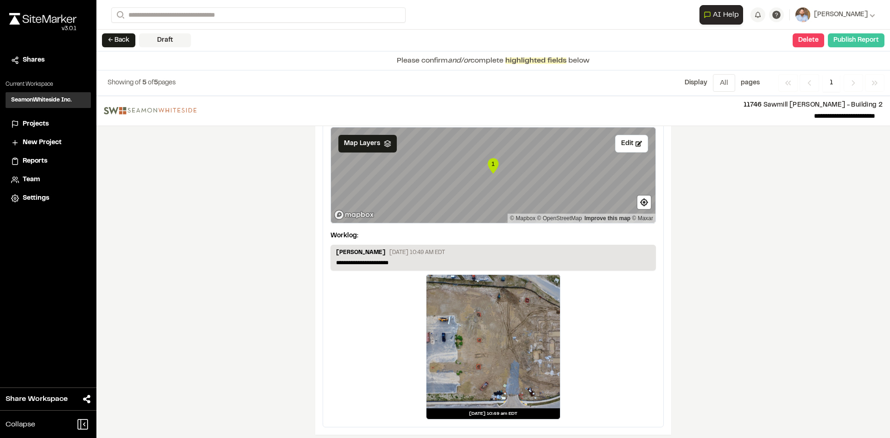
click at [850, 41] on button "Publish Report" at bounding box center [856, 40] width 57 height 14
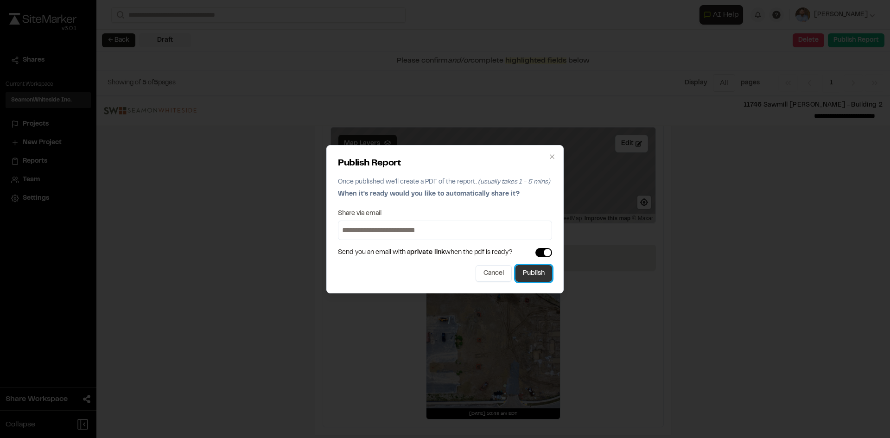
click at [546, 275] on button "Publish" at bounding box center [533, 273] width 37 height 17
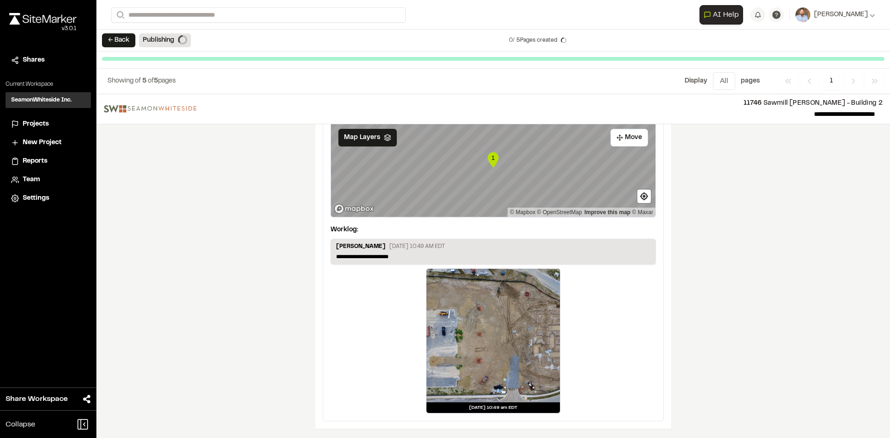
scroll to position [1541, 0]
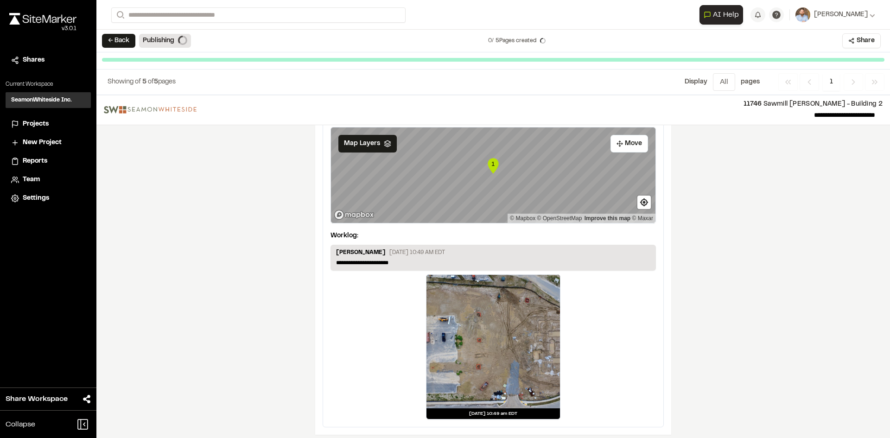
click at [44, 120] on span "Projects" at bounding box center [36, 124] width 26 height 10
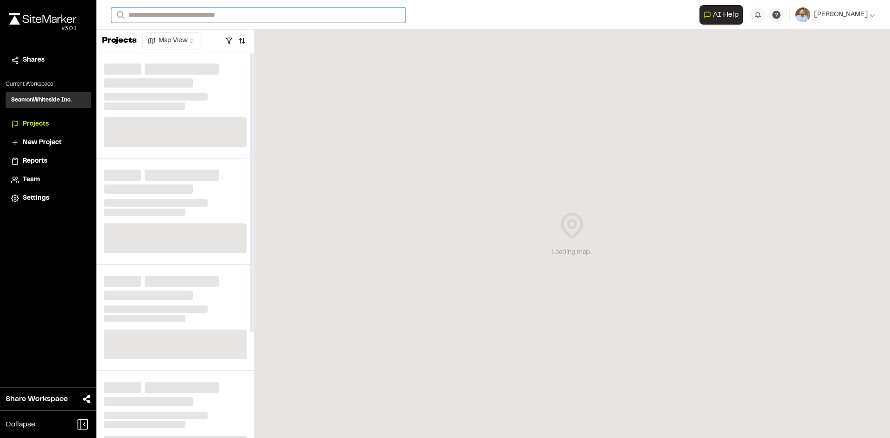
click at [150, 12] on input "Search" at bounding box center [258, 14] width 294 height 15
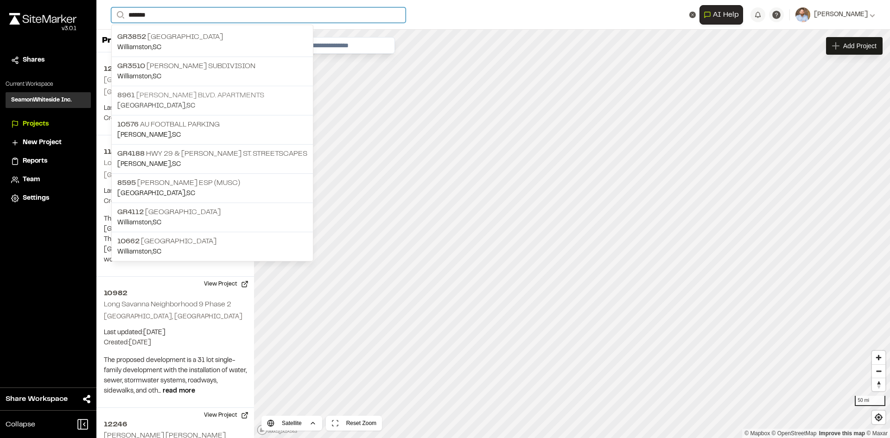
type input "*******"
click at [199, 97] on p "8961 William E. Murray Blvd. Apartments" at bounding box center [212, 95] width 190 height 11
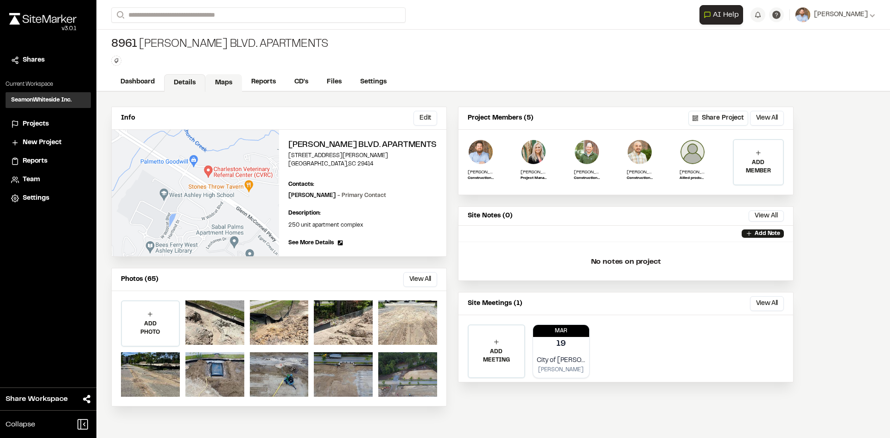
click at [221, 83] on link "Maps" at bounding box center [223, 83] width 37 height 18
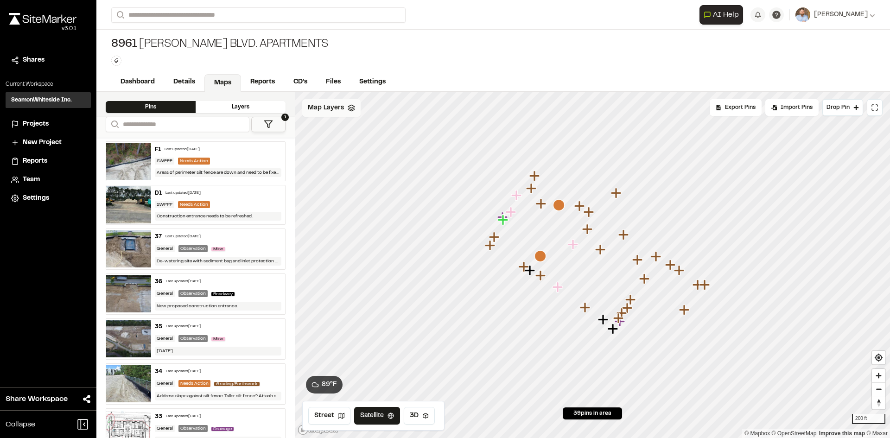
click at [328, 108] on span "Map Layers" at bounding box center [326, 108] width 36 height 10
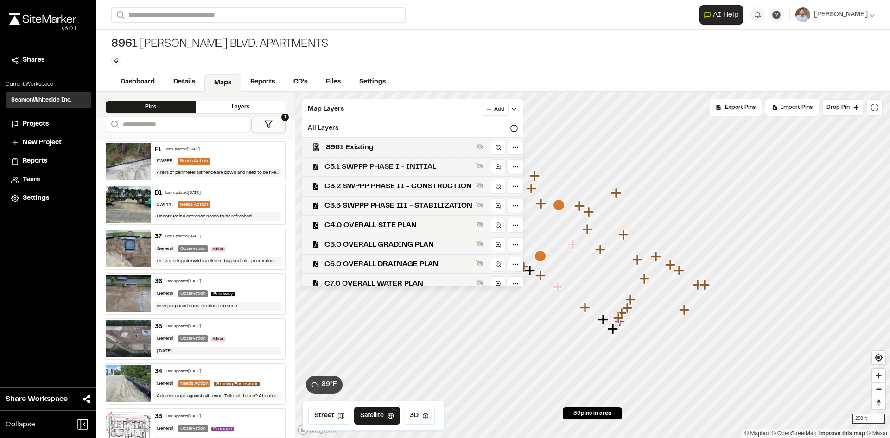
click at [419, 168] on span "C3.1 SWPPP PHASE I - INITIAL" at bounding box center [398, 166] width 148 height 11
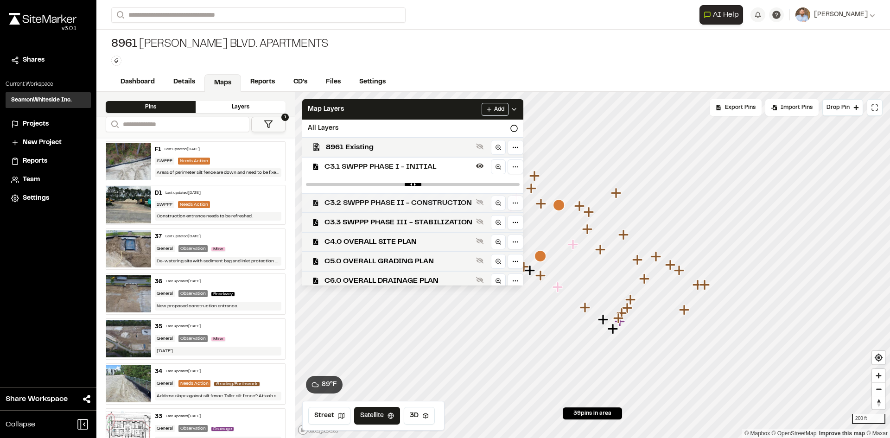
click at [419, 202] on span "C3.2 SWPPP PHASE II - CONSTRUCTION" at bounding box center [398, 202] width 148 height 11
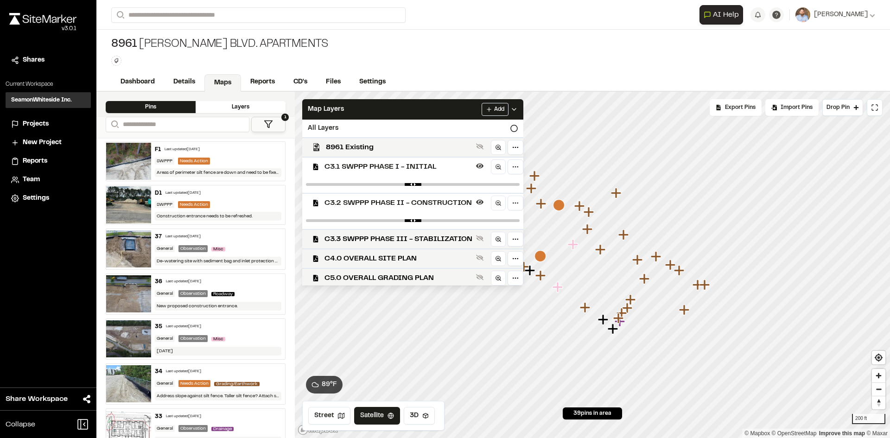
click at [417, 163] on span "C3.1 SWPPP PHASE I - INITIAL" at bounding box center [398, 166] width 148 height 11
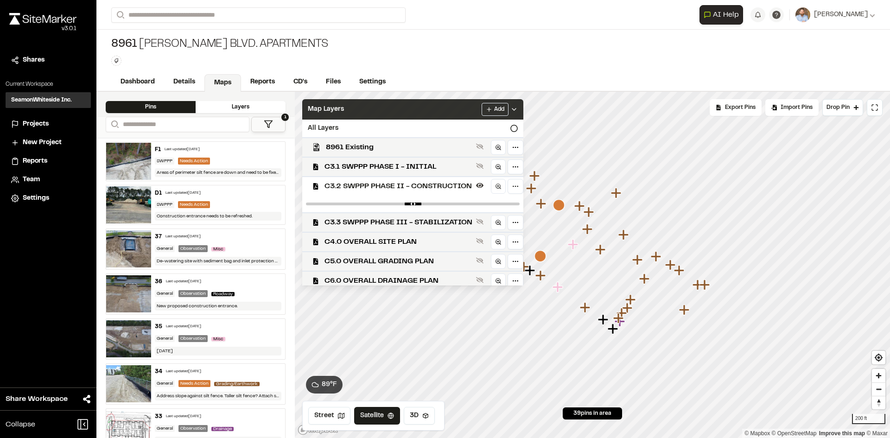
click at [518, 106] on icon at bounding box center [513, 109] width 7 height 7
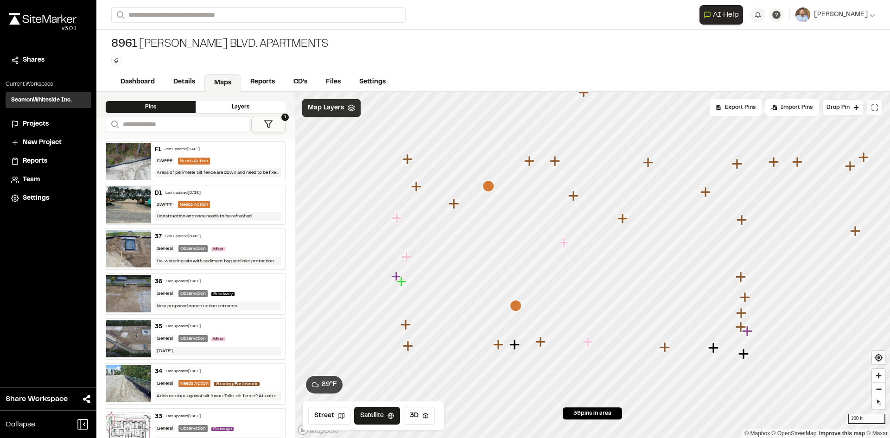
click at [871, 108] on icon at bounding box center [874, 107] width 7 height 7
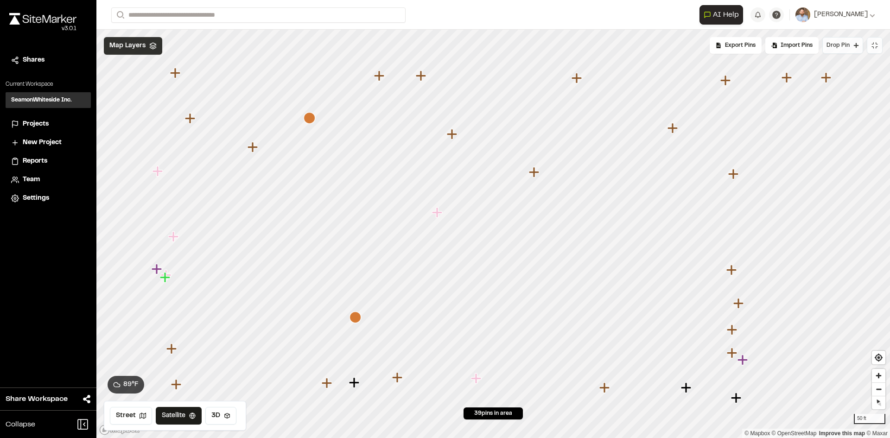
click at [841, 44] on span "Drop Pin" at bounding box center [837, 45] width 23 height 8
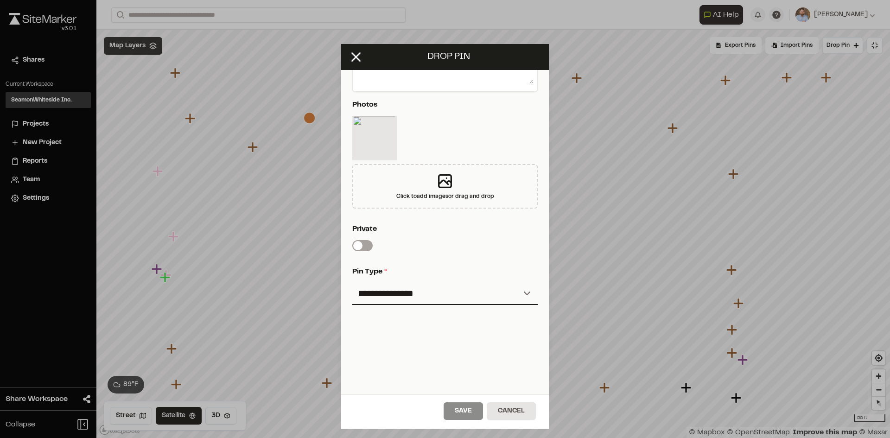
scroll to position [200, 0]
click at [517, 285] on select "**********" at bounding box center [444, 292] width 185 height 22
select select "*"
click at [352, 281] on select "**********" at bounding box center [444, 292] width 185 height 22
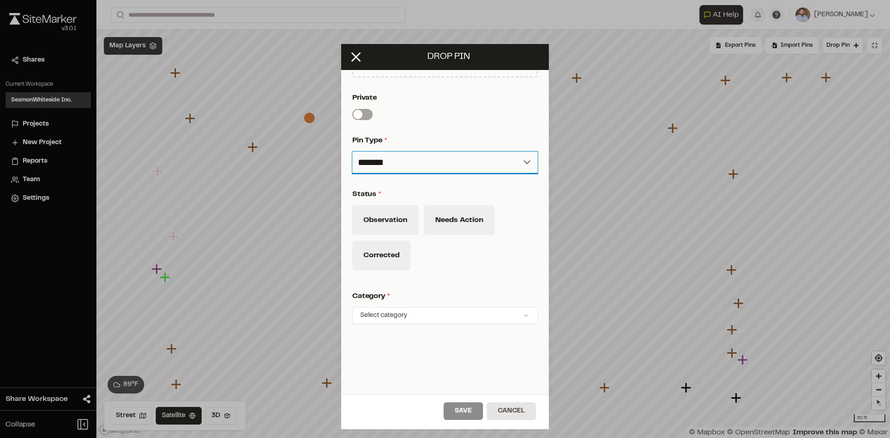
scroll to position [350, 0]
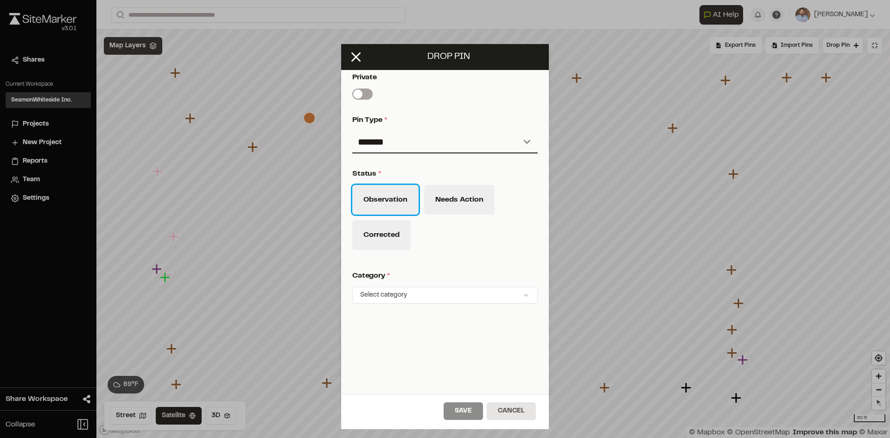
click at [395, 197] on button "Observation" at bounding box center [385, 200] width 66 height 30
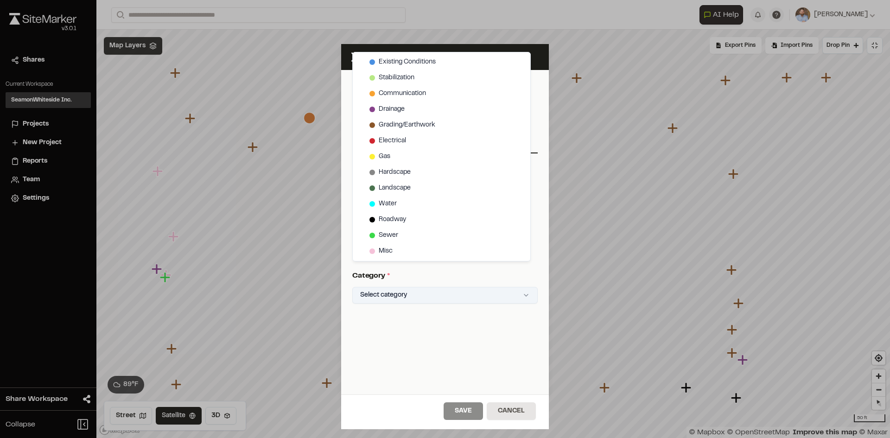
click at [515, 287] on html "Close sidebar v 3.0.1 Shares Current Workspace SeamonWhiteside Inc. SI Projects…" at bounding box center [445, 219] width 890 height 438
click at [391, 108] on span "Drainage" at bounding box center [392, 109] width 26 height 10
click at [477, 412] on html "Close sidebar v 3.0.1 Shares Current Workspace SeamonWhiteside Inc. SI Projects…" at bounding box center [445, 219] width 890 height 438
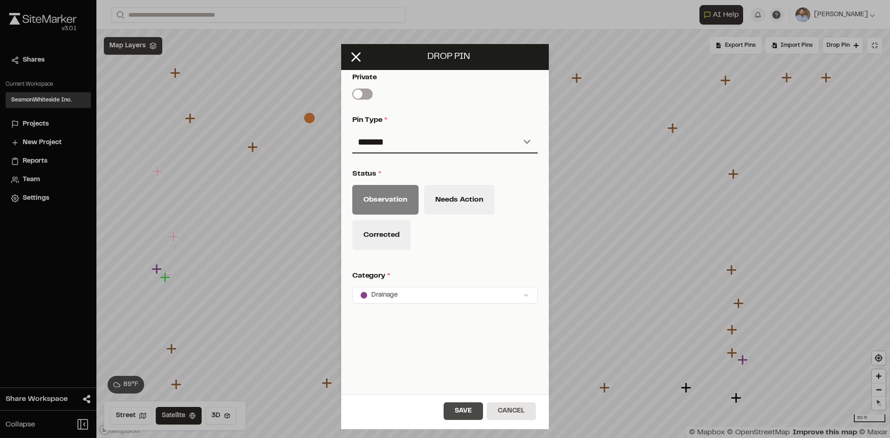
click at [471, 414] on button "Save" at bounding box center [463, 411] width 39 height 18
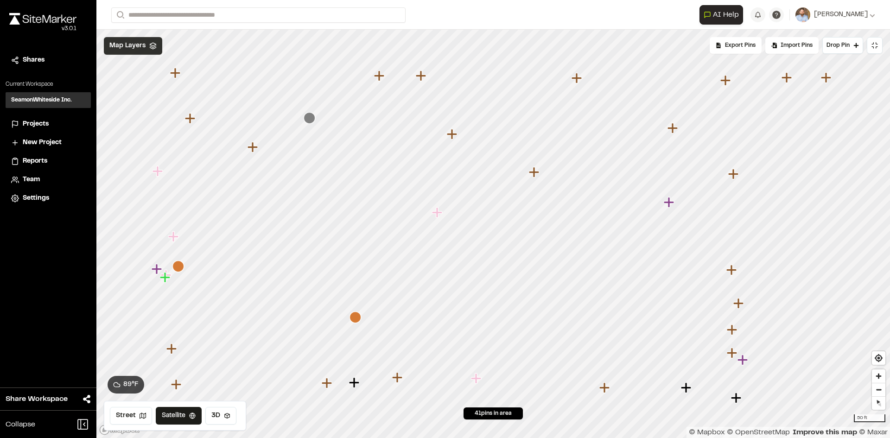
click at [438, 213] on icon "Map marker" at bounding box center [437, 212] width 10 height 10
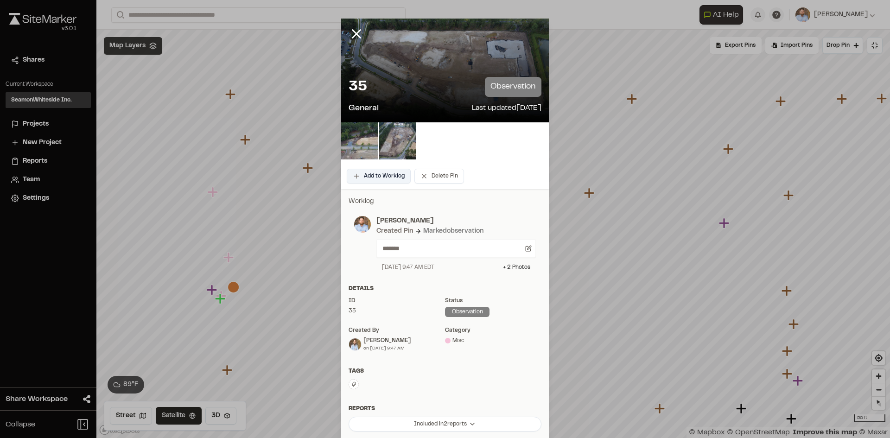
click at [384, 176] on button "Add to Worklog" at bounding box center [379, 176] width 64 height 15
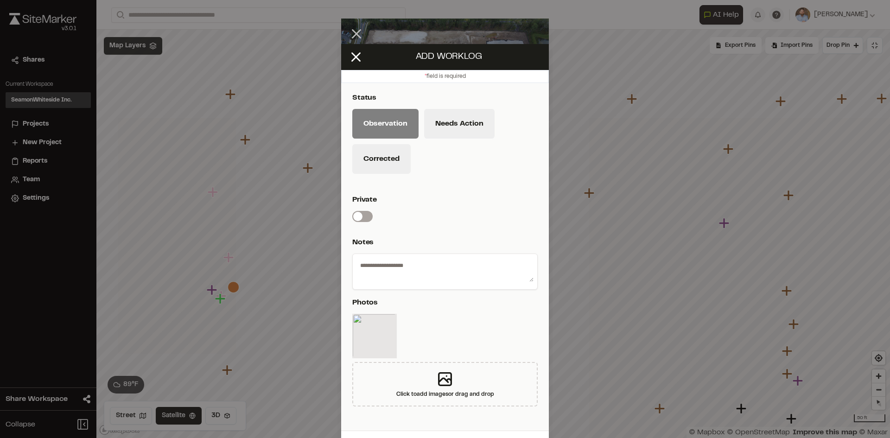
click at [430, 266] on textarea at bounding box center [444, 270] width 177 height 24
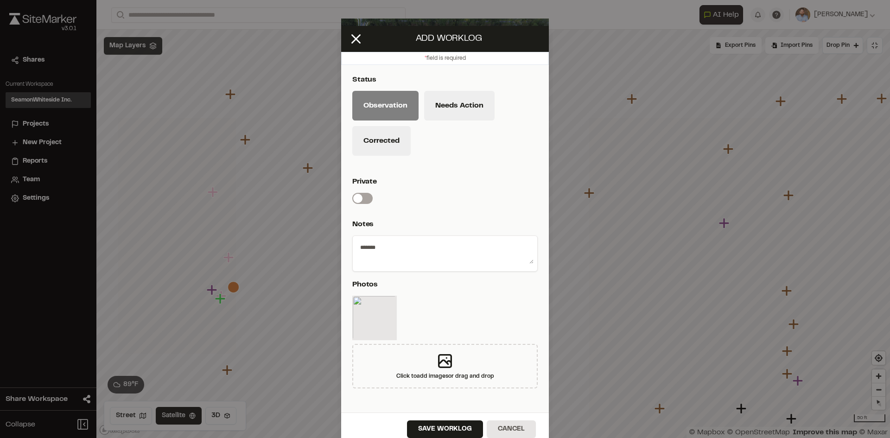
scroll to position [27, 0]
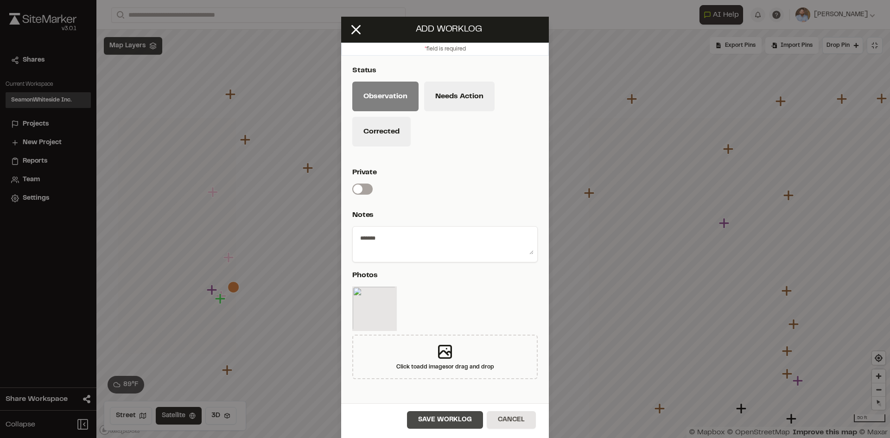
type textarea "*******"
click at [454, 422] on button "Save Worklog" at bounding box center [445, 420] width 76 height 18
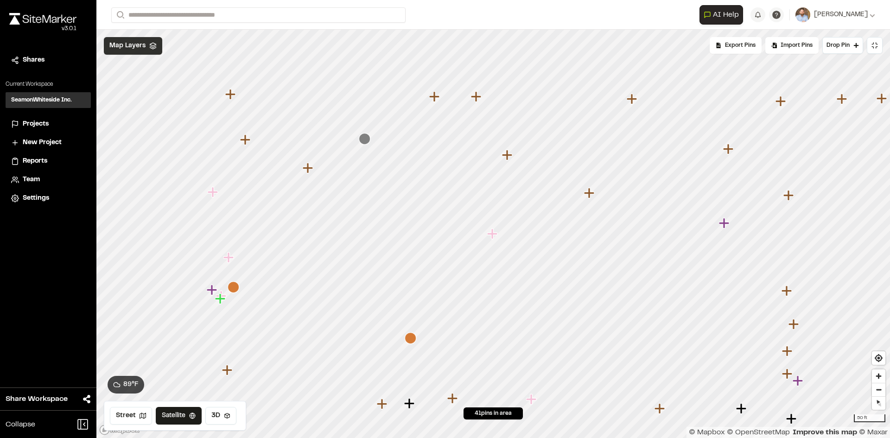
click at [233, 289] on icon "Map marker" at bounding box center [234, 287] width 12 height 12
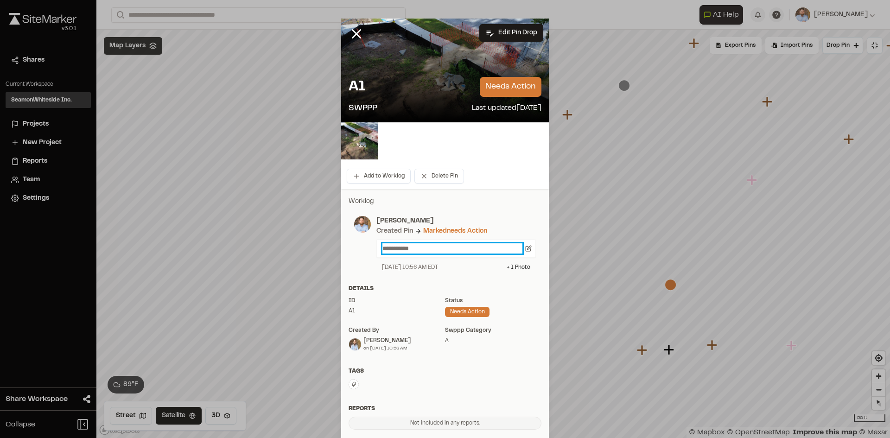
click at [425, 247] on p "**********" at bounding box center [452, 248] width 140 height 10
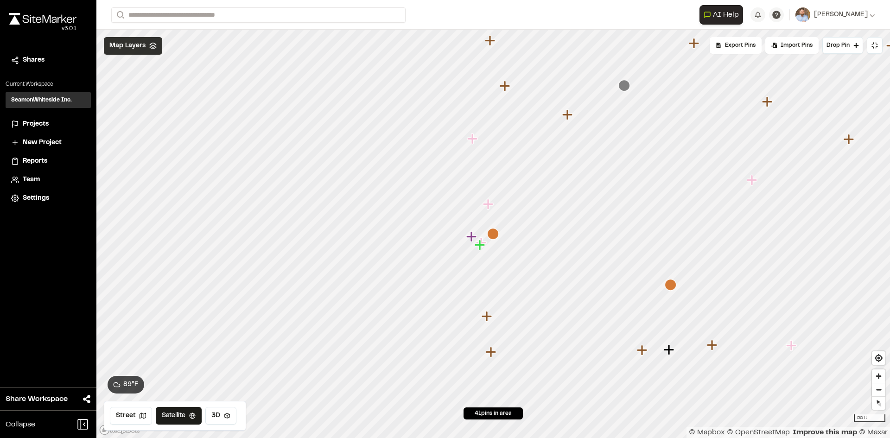
click at [494, 235] on icon "Map marker" at bounding box center [493, 234] width 12 height 12
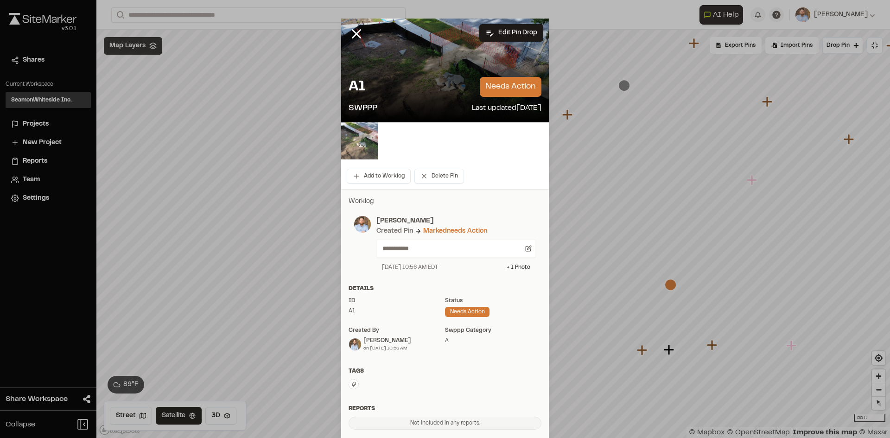
click at [362, 142] on img at bounding box center [359, 140] width 37 height 37
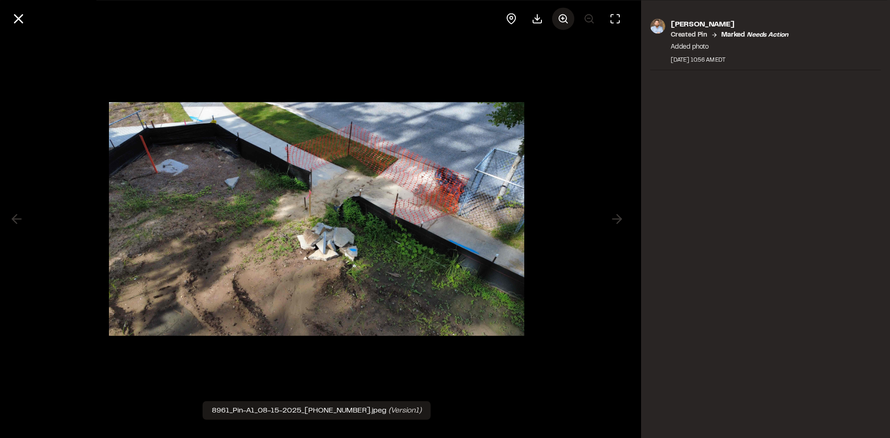
click at [559, 19] on circle at bounding box center [562, 17] width 7 height 7
click at [560, 19] on icon at bounding box center [563, 18] width 11 height 11
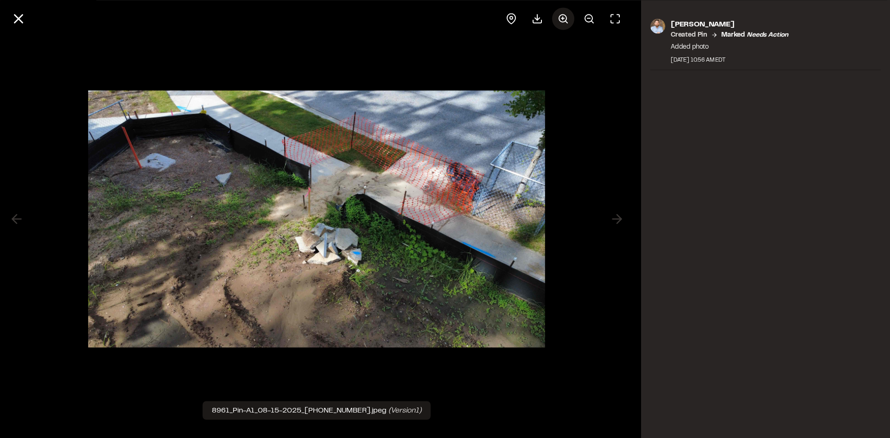
click at [560, 19] on icon at bounding box center [563, 18] width 11 height 11
click at [561, 19] on icon at bounding box center [563, 18] width 11 height 11
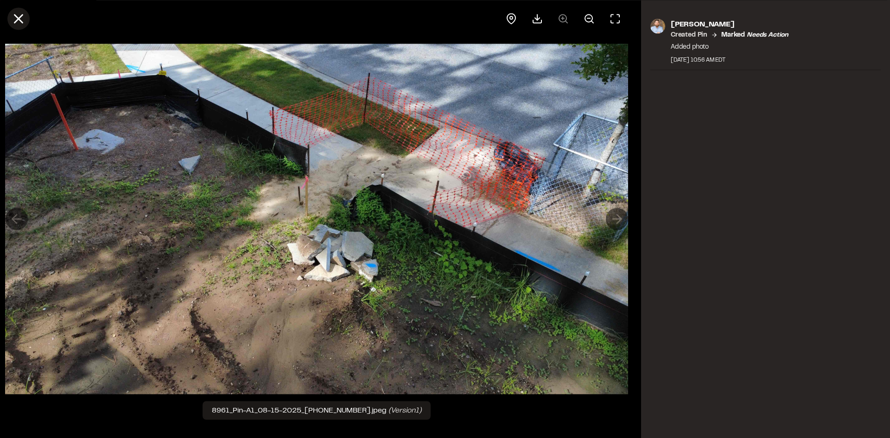
click at [21, 20] on icon at bounding box center [19, 19] width 16 height 16
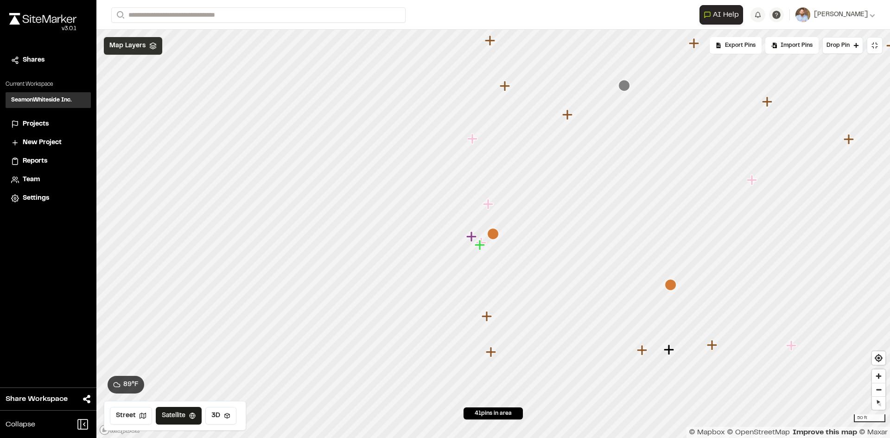
click at [672, 287] on icon "Map marker" at bounding box center [671, 285] width 12 height 12
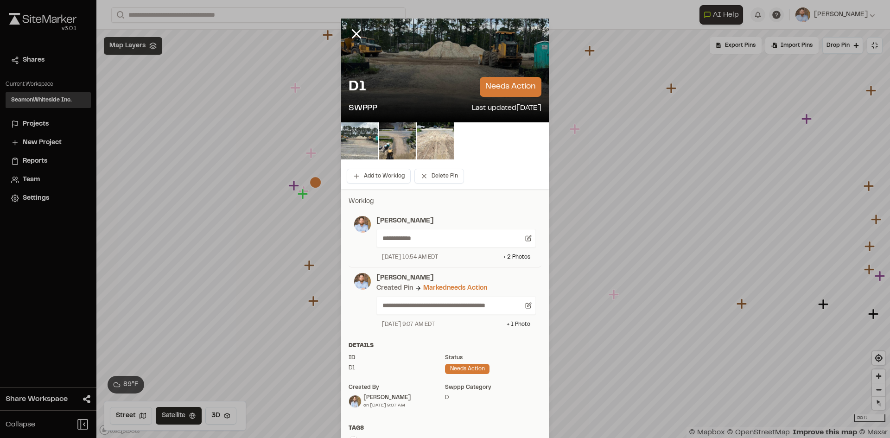
click at [362, 151] on img at bounding box center [359, 140] width 37 height 37
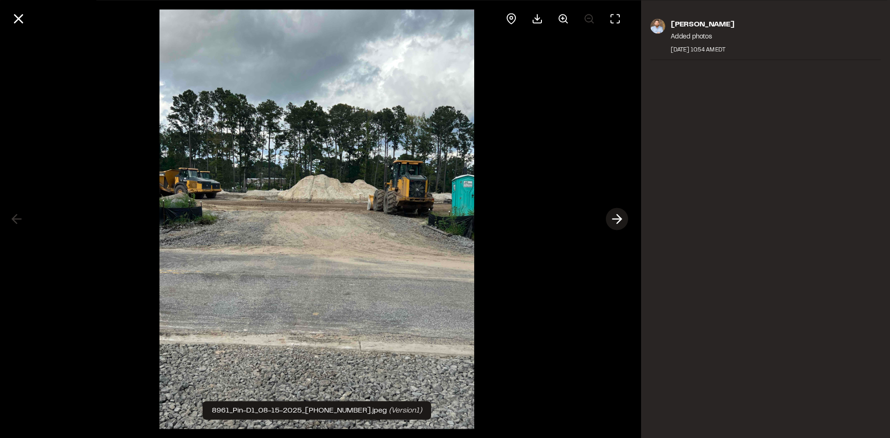
click at [618, 219] on line at bounding box center [617, 219] width 9 height 0
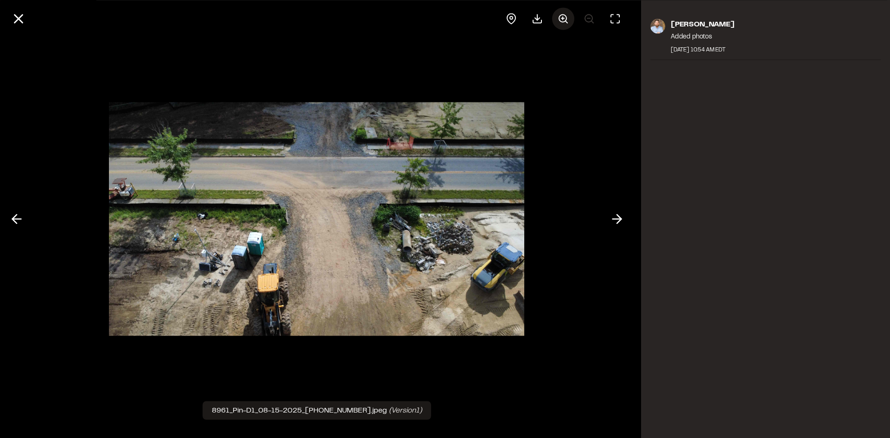
click at [563, 18] on line at bounding box center [562, 18] width 3 height 0
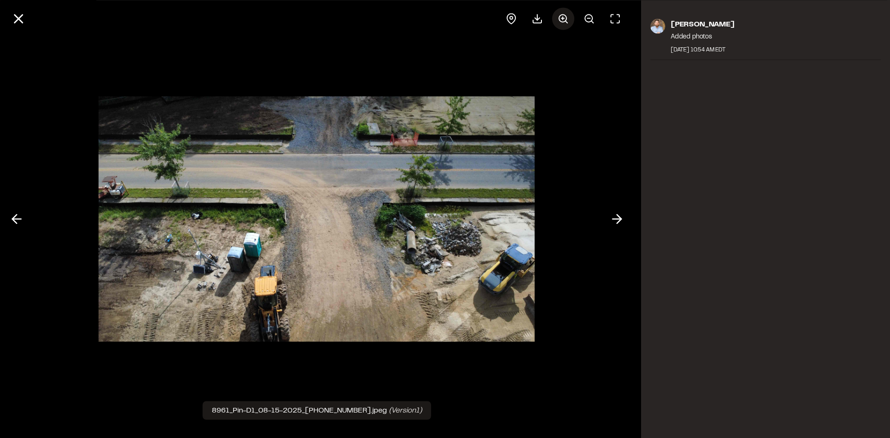
click at [564, 19] on icon at bounding box center [563, 18] width 11 height 11
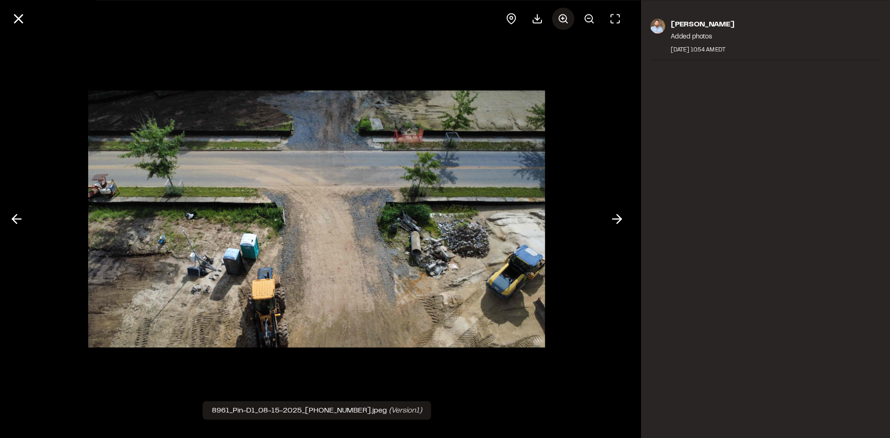
click at [565, 18] on icon at bounding box center [563, 18] width 11 height 11
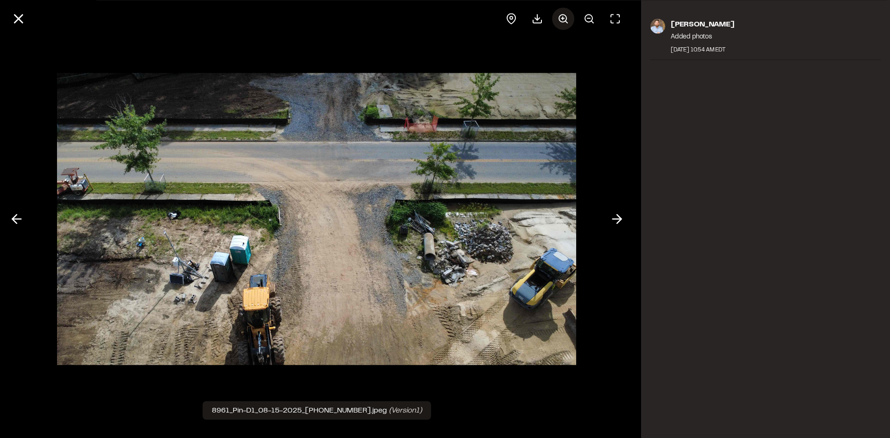
click at [565, 18] on icon at bounding box center [563, 18] width 11 height 11
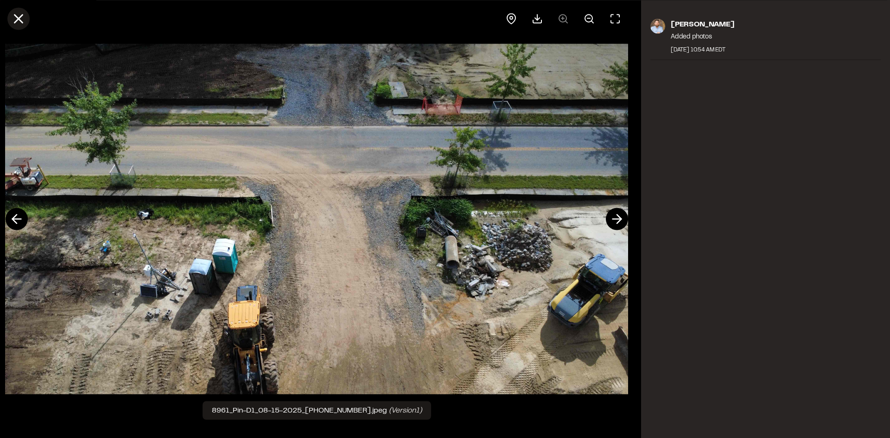
click at [20, 18] on line at bounding box center [19, 19] width 8 height 8
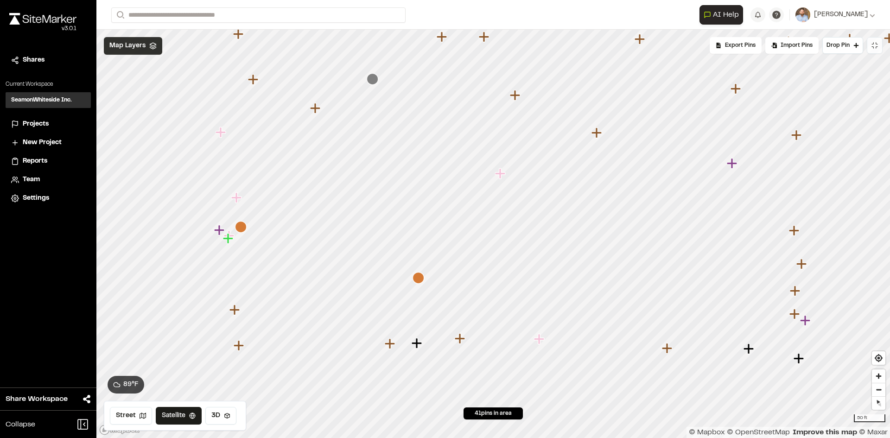
click at [876, 46] on icon at bounding box center [874, 45] width 7 height 7
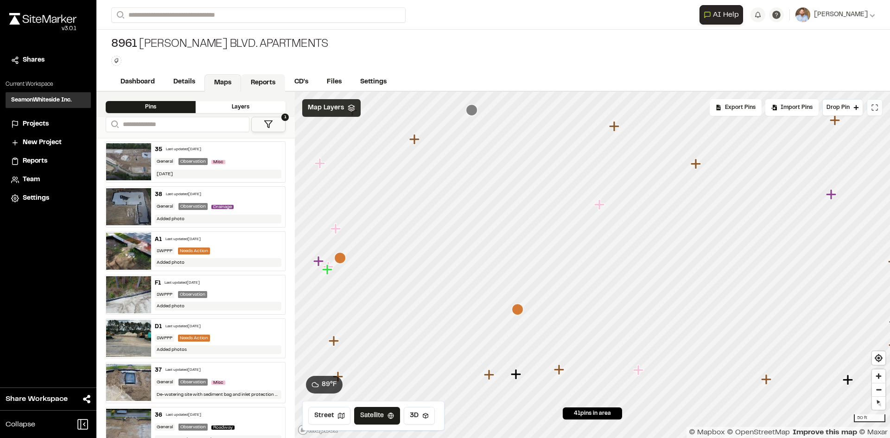
click at [264, 77] on link "Reports" at bounding box center [263, 83] width 44 height 18
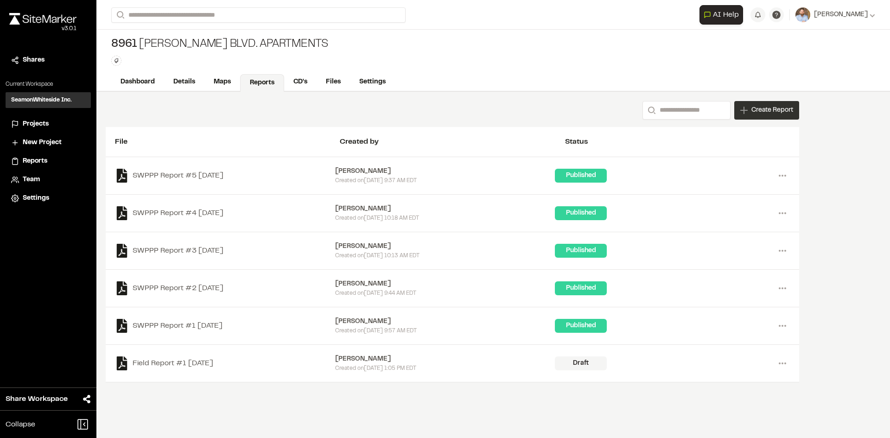
click at [762, 114] on span "Create Report" at bounding box center [772, 110] width 42 height 10
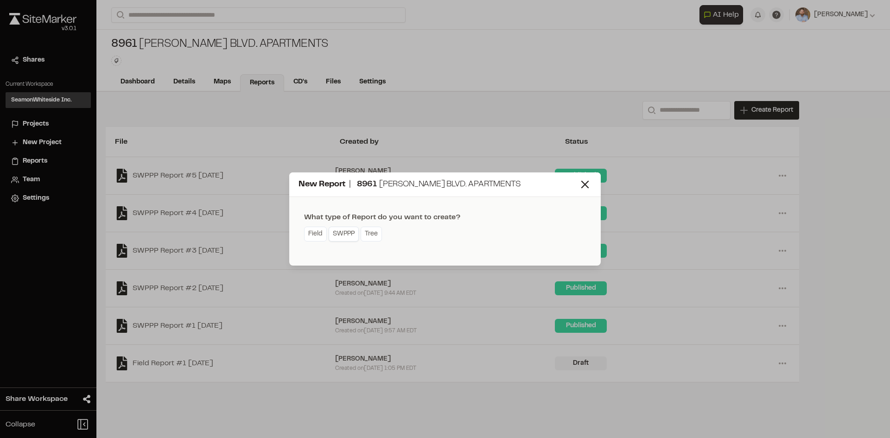
click at [343, 236] on link "SWPPP" at bounding box center [344, 234] width 30 height 15
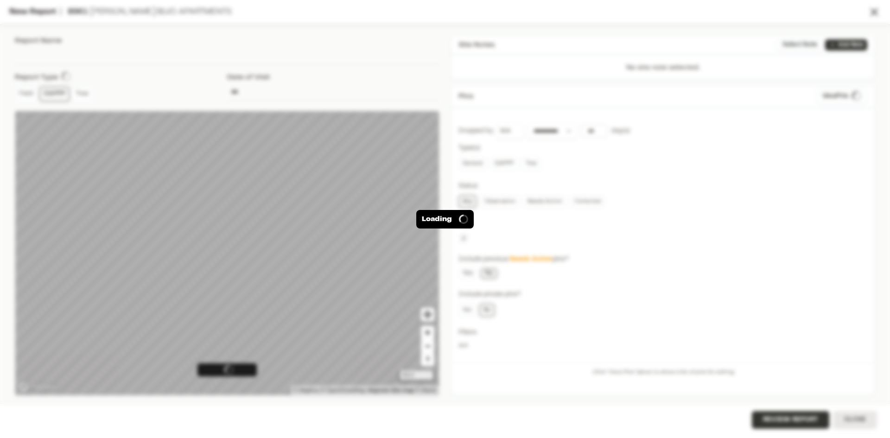
type input "**********"
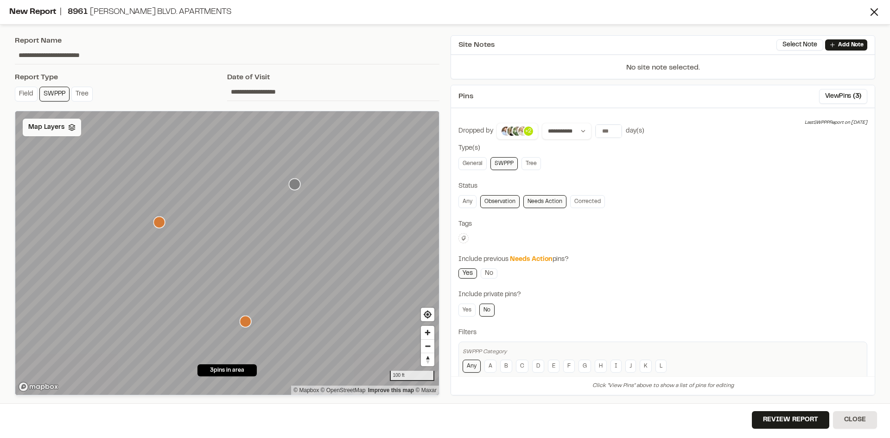
click at [50, 126] on span "Map Layers" at bounding box center [46, 127] width 36 height 10
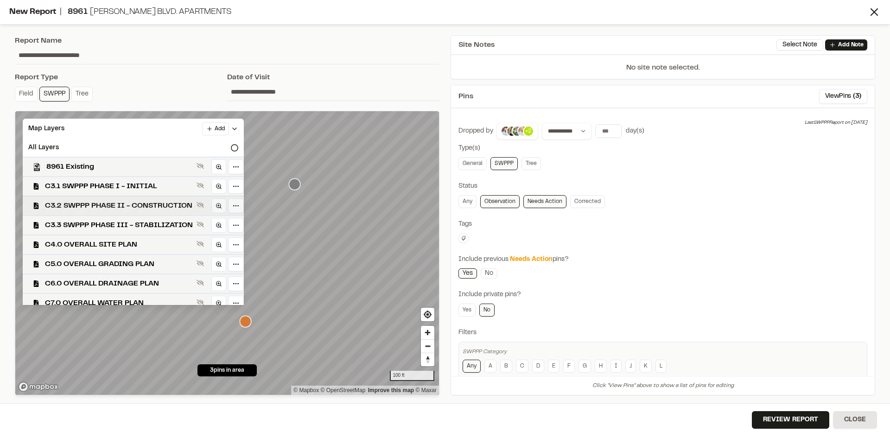
click at [117, 203] on span "C3.2 SWPPP PHASE II - CONSTRUCTION" at bounding box center [119, 205] width 148 height 11
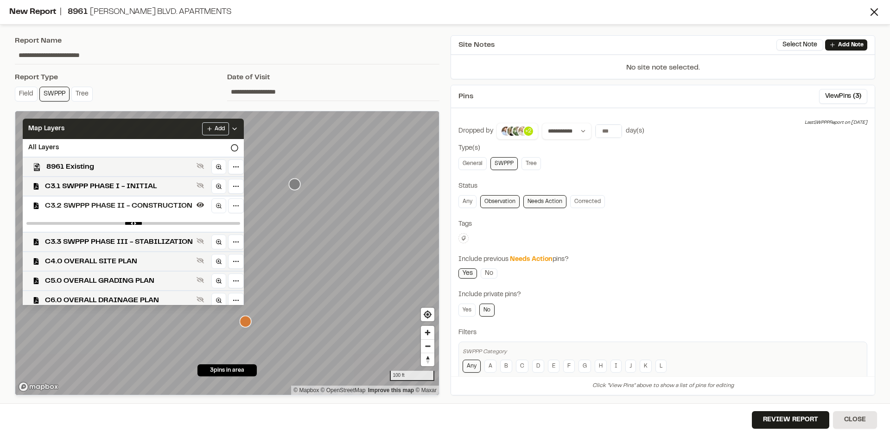
click at [238, 127] on icon at bounding box center [234, 128] width 7 height 7
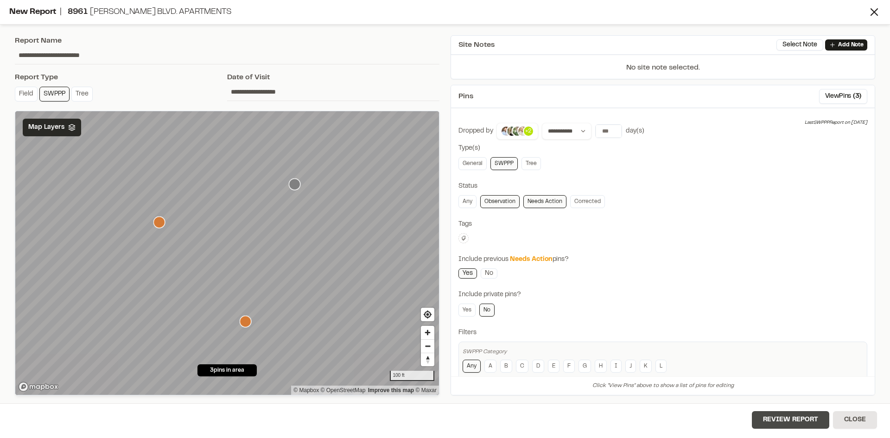
click at [792, 422] on button "Review Report" at bounding box center [790, 420] width 77 height 18
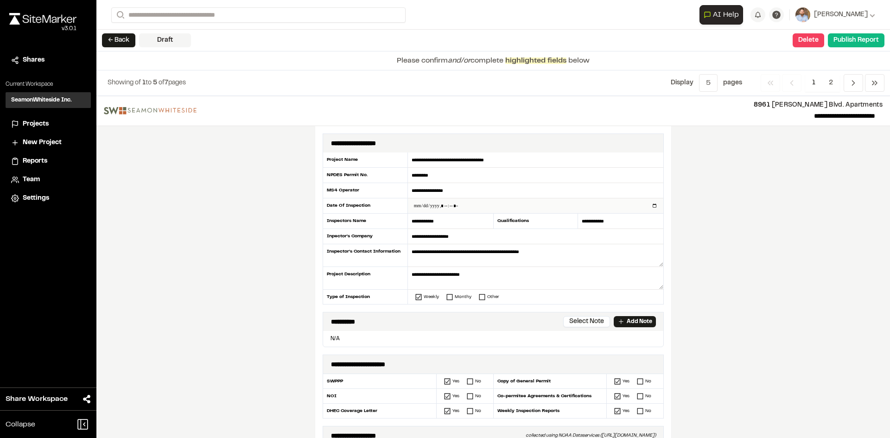
click at [651, 205] on input "datetime-local" at bounding box center [535, 205] width 255 height 15
type input "**********"
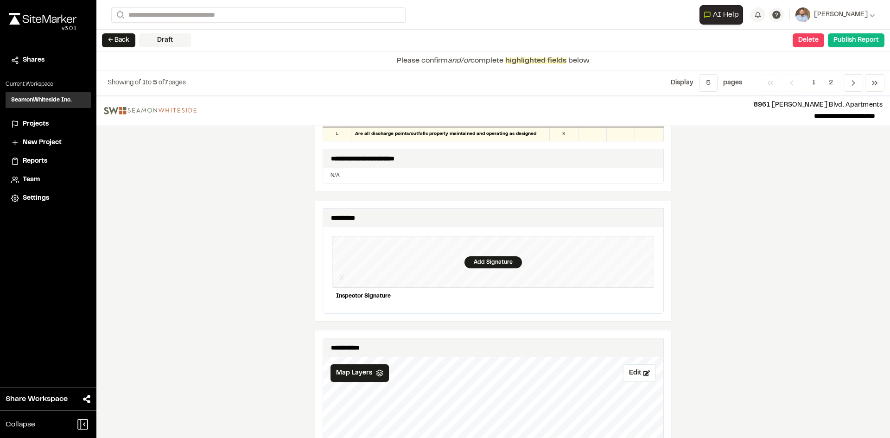
scroll to position [834, 0]
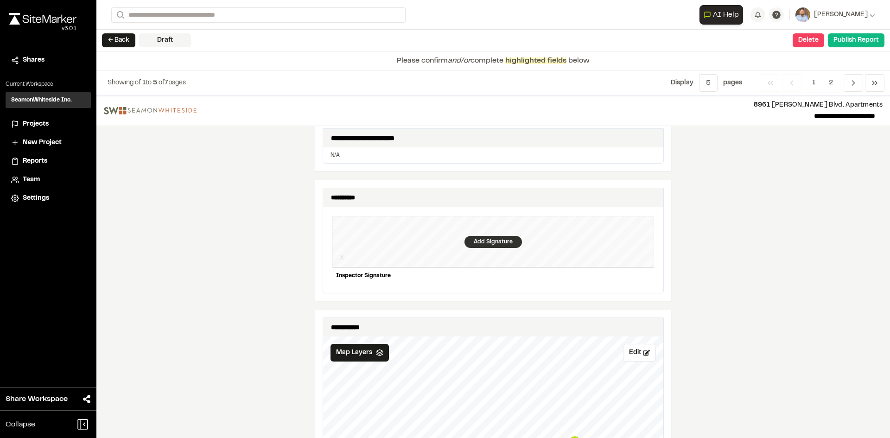
click at [480, 236] on div "Add Signature" at bounding box center [492, 242] width 57 height 12
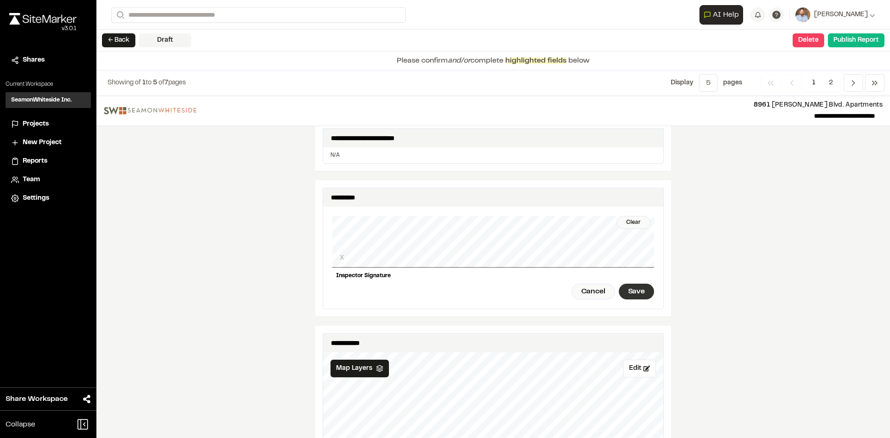
click at [641, 284] on div "Save" at bounding box center [636, 292] width 35 height 16
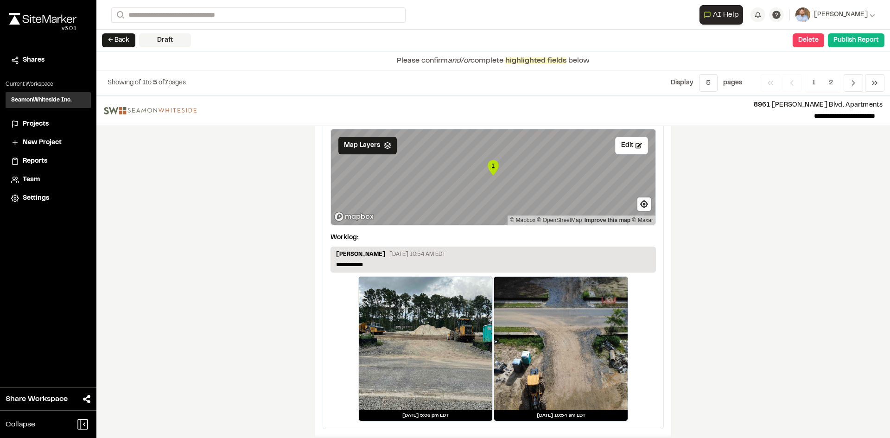
scroll to position [1560, 0]
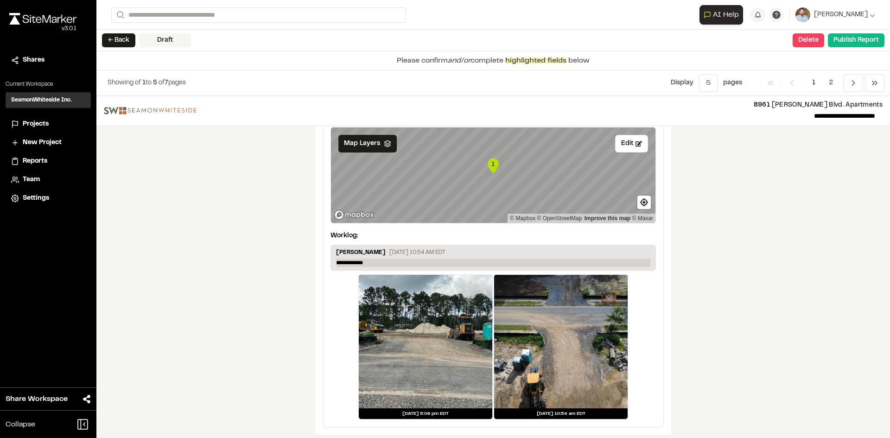
click at [373, 259] on p "**********" at bounding box center [493, 263] width 314 height 8
click at [828, 82] on span "2" at bounding box center [831, 83] width 18 height 18
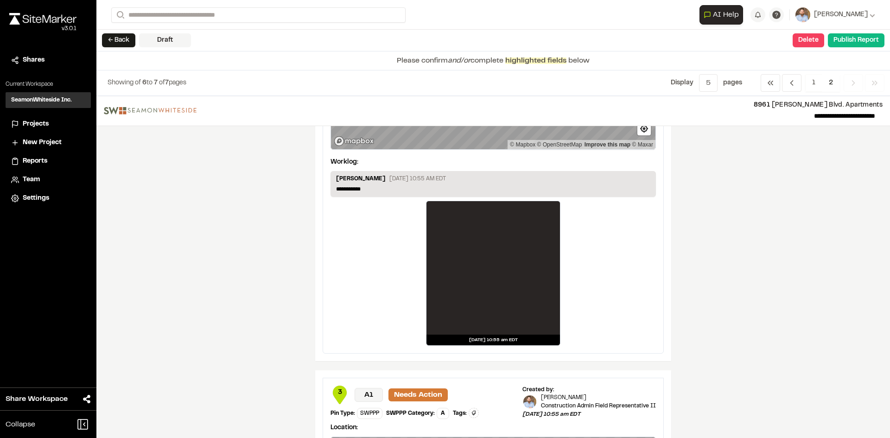
scroll to position [93, 0]
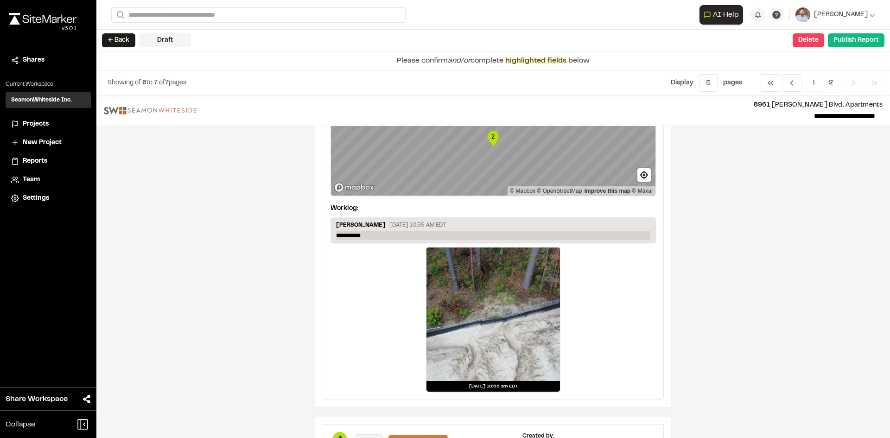
click at [374, 233] on p "**********" at bounding box center [493, 235] width 314 height 8
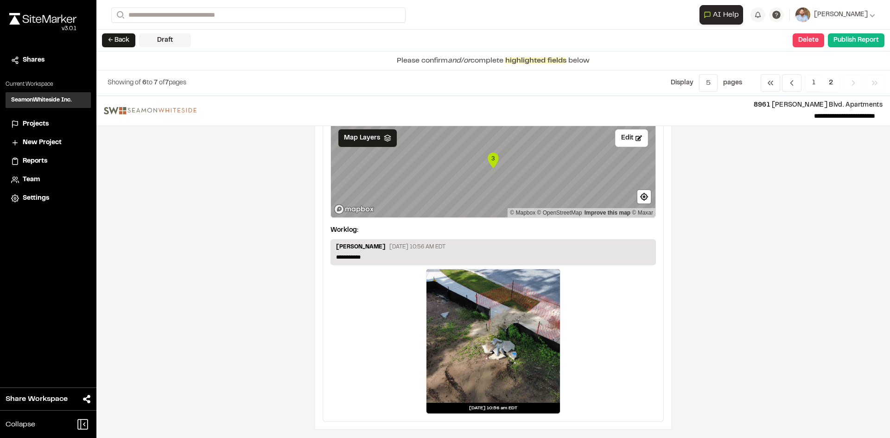
scroll to position [455, 0]
click at [371, 256] on p "**********" at bounding box center [493, 257] width 314 height 8
click at [853, 44] on button "Publish Report" at bounding box center [856, 40] width 57 height 14
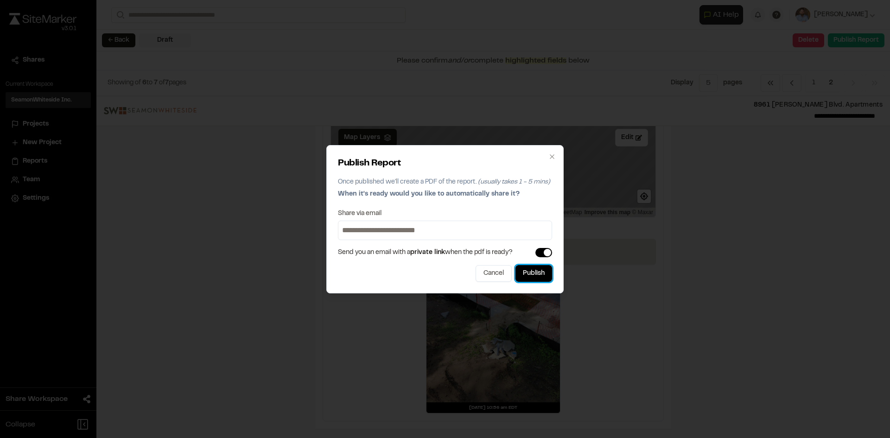
click at [540, 279] on button "Publish" at bounding box center [533, 273] width 37 height 17
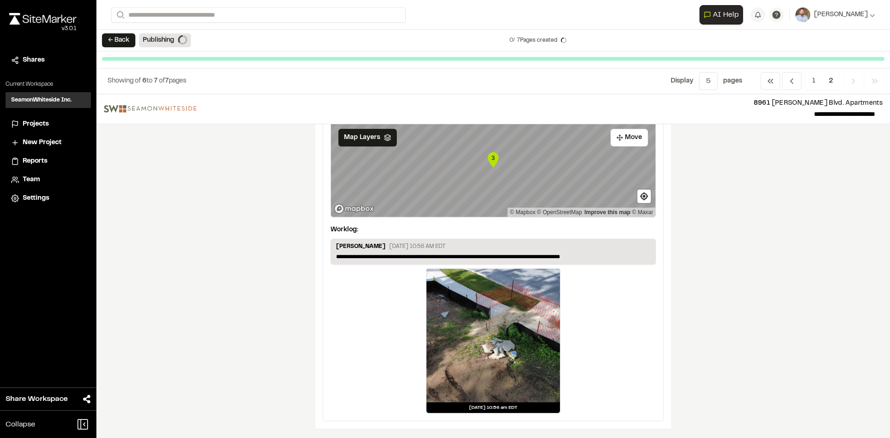
scroll to position [454, 0]
click at [38, 123] on span "Projects" at bounding box center [36, 124] width 26 height 10
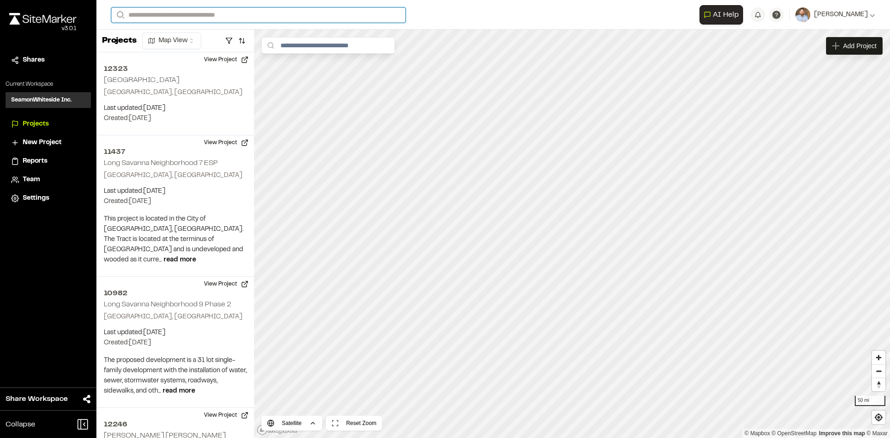
click at [153, 18] on input "Search" at bounding box center [258, 14] width 294 height 15
type input "**********"
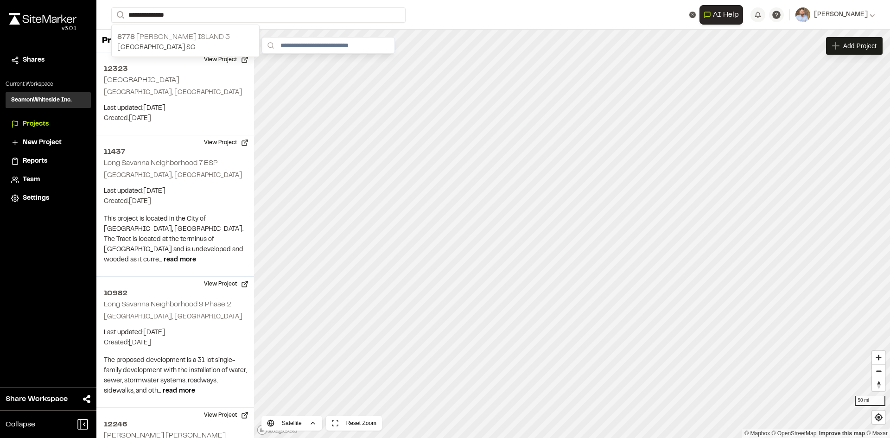
drag, startPoint x: 189, startPoint y: 38, endPoint x: 212, endPoint y: 37, distance: 23.2
click at [190, 38] on p "8778 WoodField Daniel Island 3" at bounding box center [185, 37] width 136 height 11
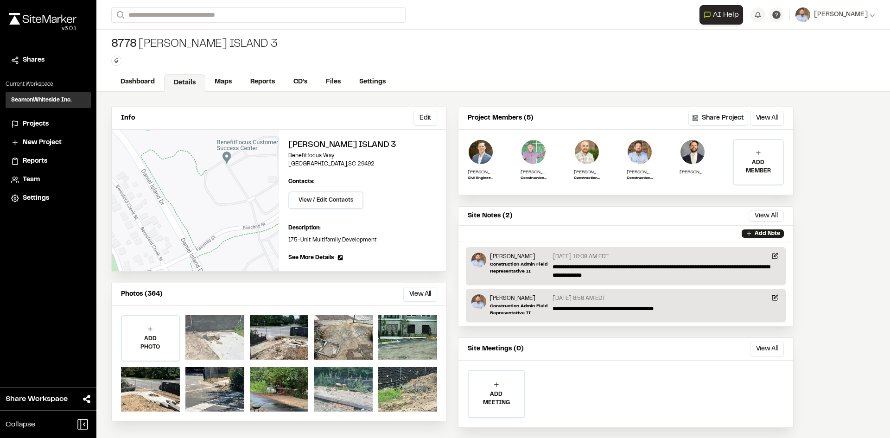
click at [223, 347] on div at bounding box center [214, 337] width 59 height 44
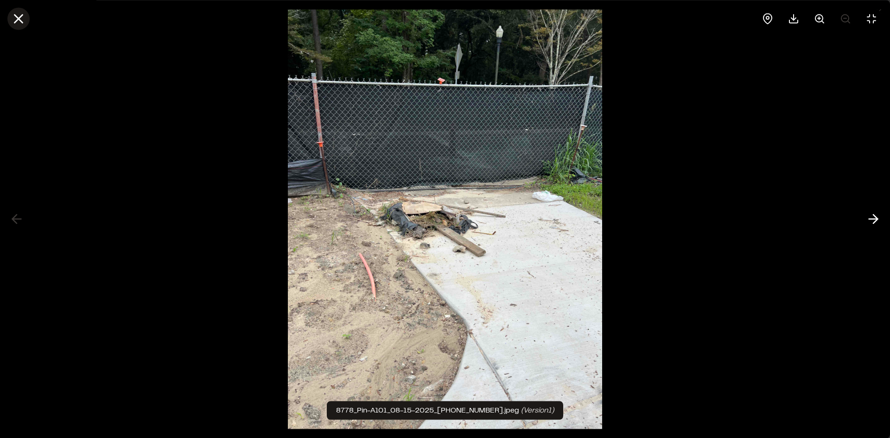
click at [19, 22] on icon at bounding box center [19, 19] width 16 height 16
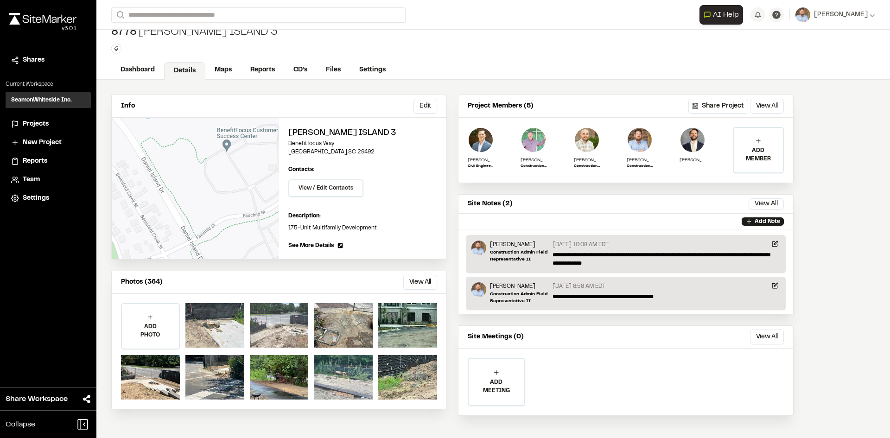
scroll to position [16, 0]
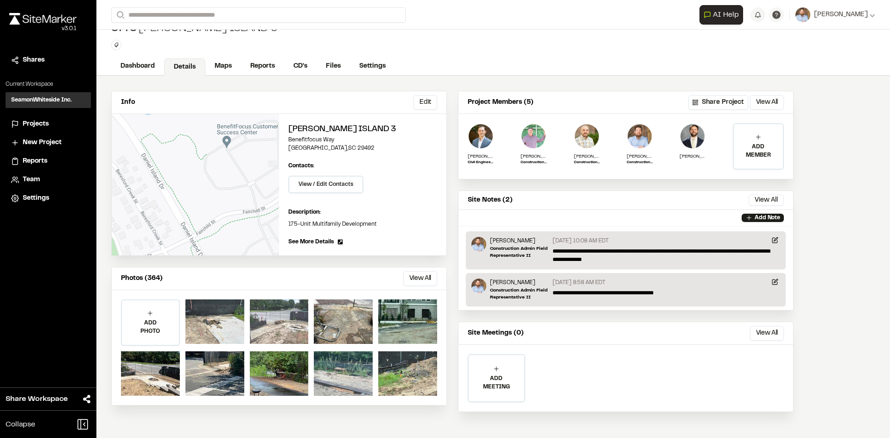
click at [281, 325] on div at bounding box center [279, 321] width 59 height 44
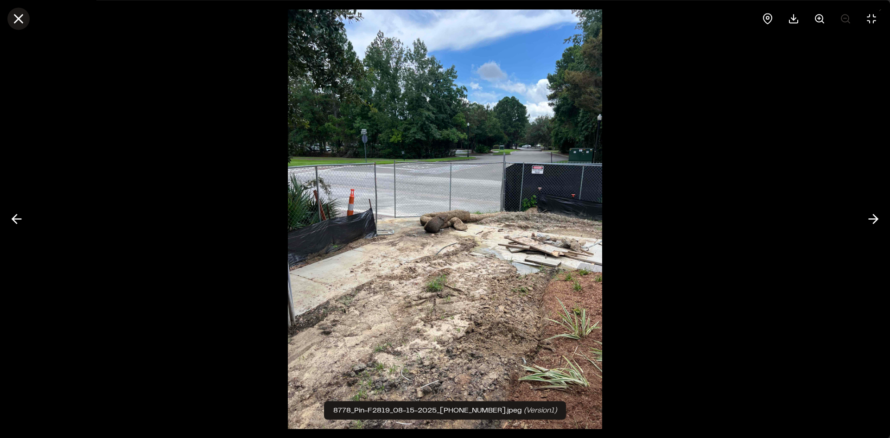
click at [19, 20] on icon at bounding box center [19, 19] width 16 height 16
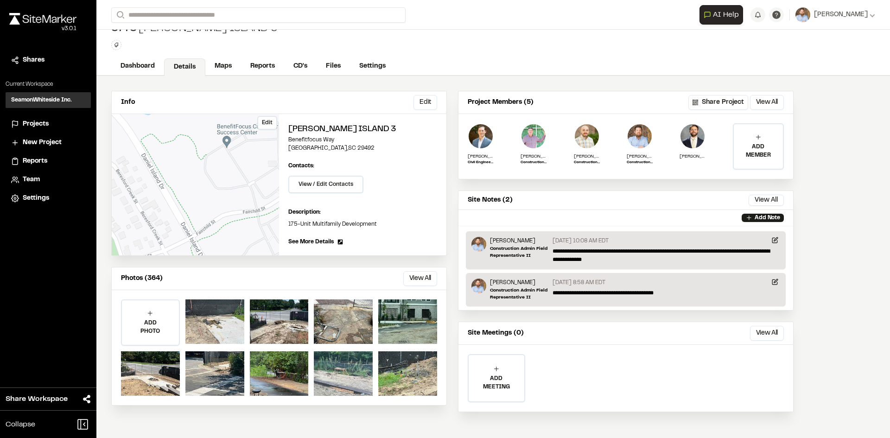
scroll to position [0, 0]
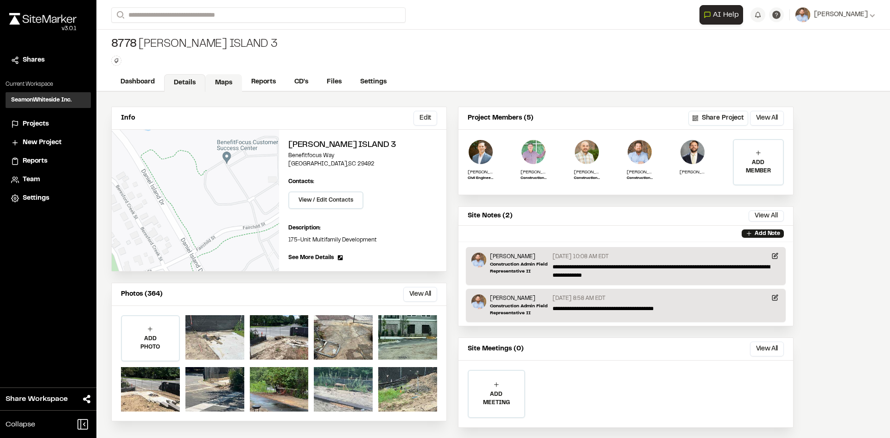
click at [223, 79] on link "Maps" at bounding box center [223, 83] width 37 height 18
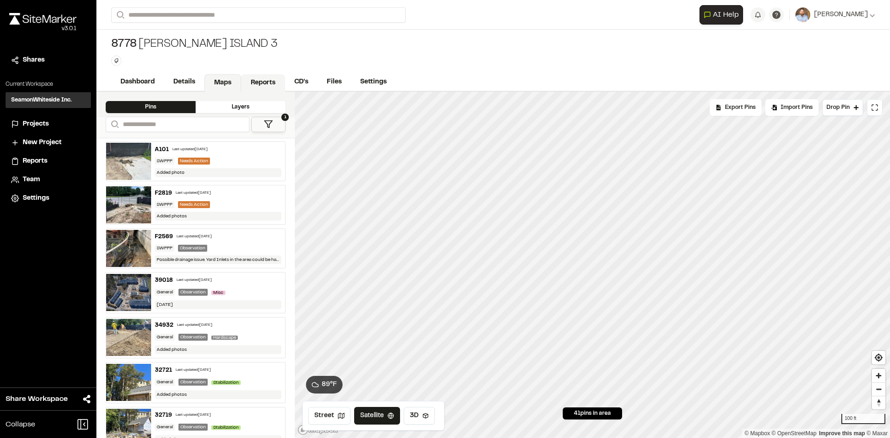
click at [262, 83] on link "Reports" at bounding box center [263, 83] width 44 height 18
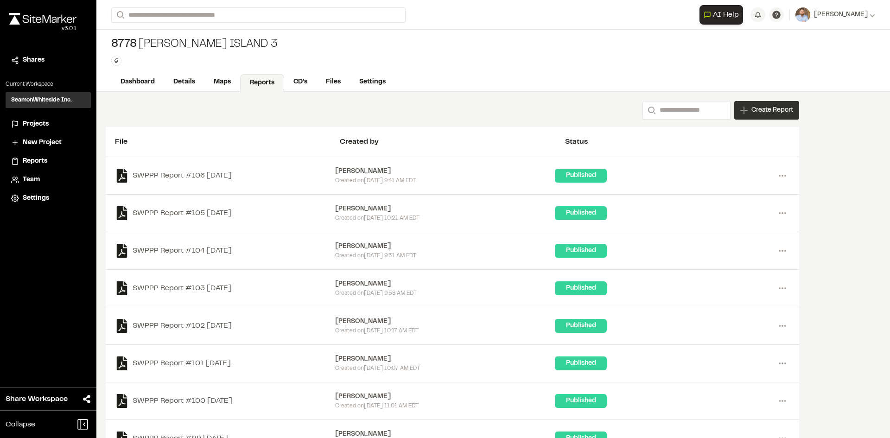
click at [765, 111] on span "Create Report" at bounding box center [772, 110] width 42 height 10
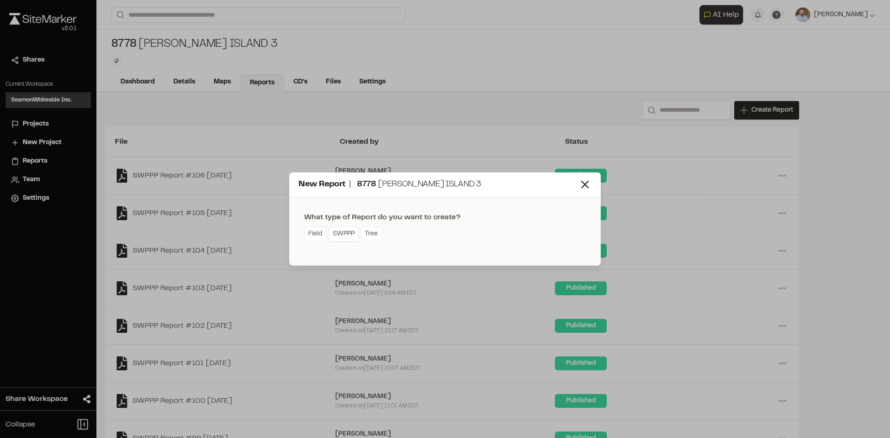
click at [344, 236] on link "SWPPP" at bounding box center [344, 234] width 30 height 15
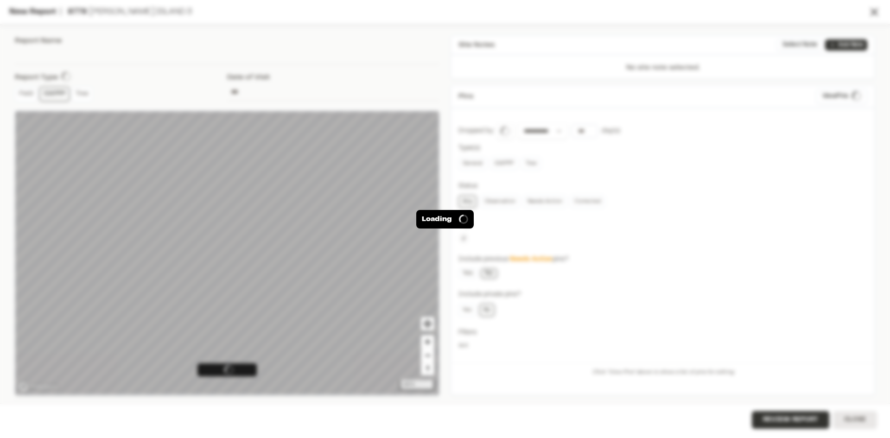
type input "**********"
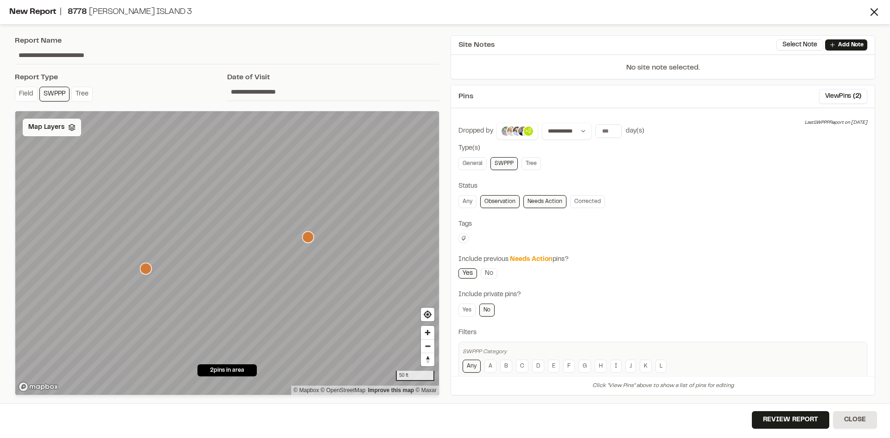
click at [55, 129] on span "Map Layers" at bounding box center [46, 127] width 36 height 10
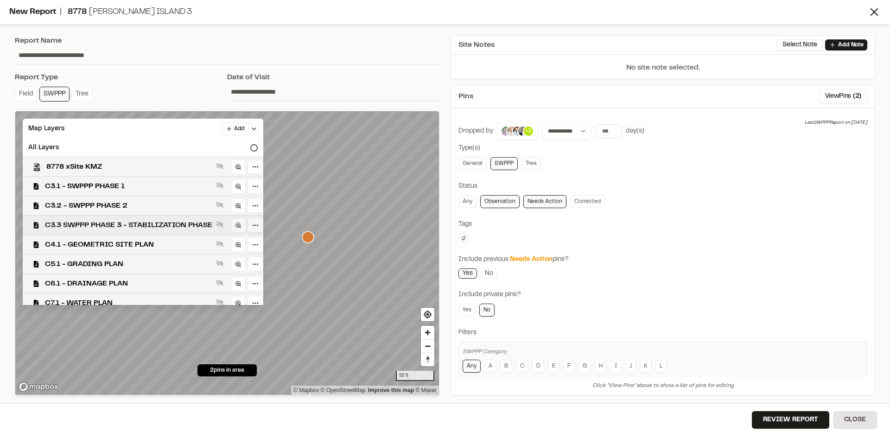
click at [155, 223] on span "C3.3 SWPPP PHASE 3 - STABILIZATION PHASE" at bounding box center [128, 225] width 167 height 11
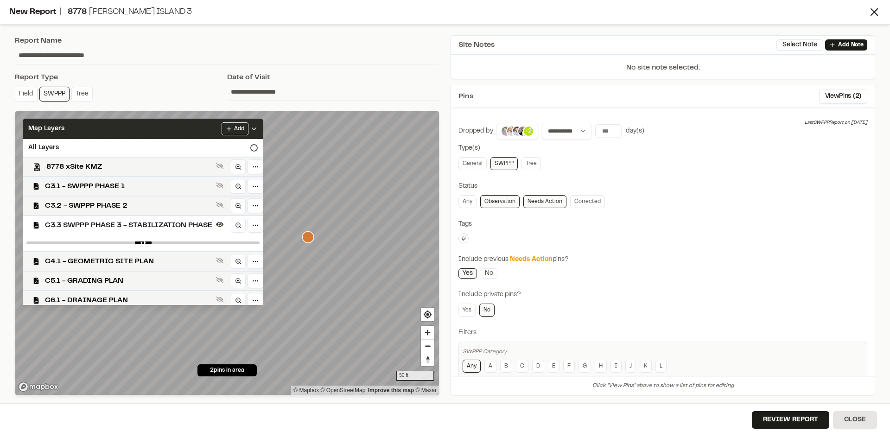
click at [258, 130] on icon at bounding box center [253, 128] width 7 height 7
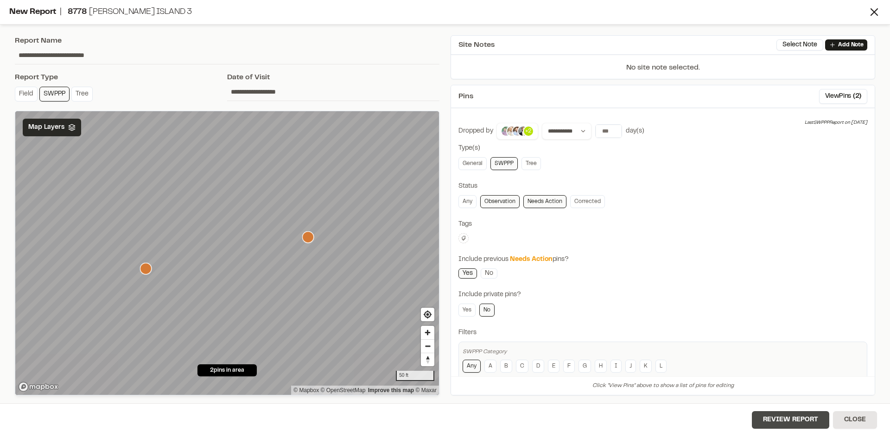
click at [786, 425] on button "Review Report" at bounding box center [790, 420] width 77 height 18
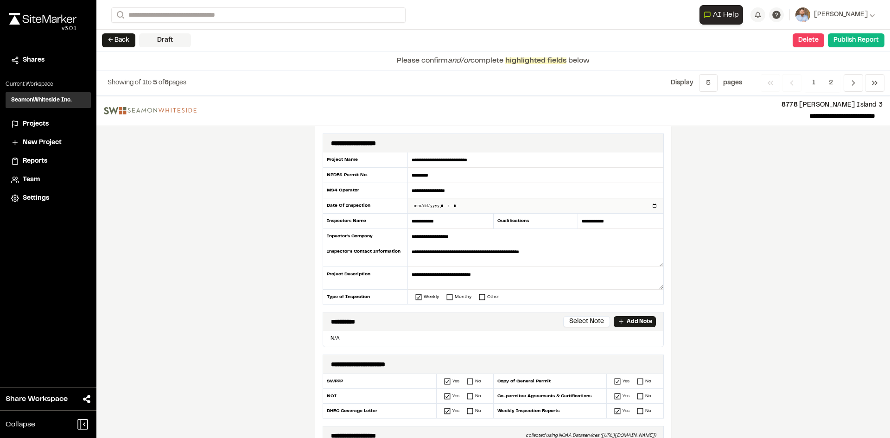
click at [651, 204] on input "datetime-local" at bounding box center [535, 205] width 255 height 15
type input "**********"
click at [273, 281] on div "**********" at bounding box center [493, 267] width 794 height 342
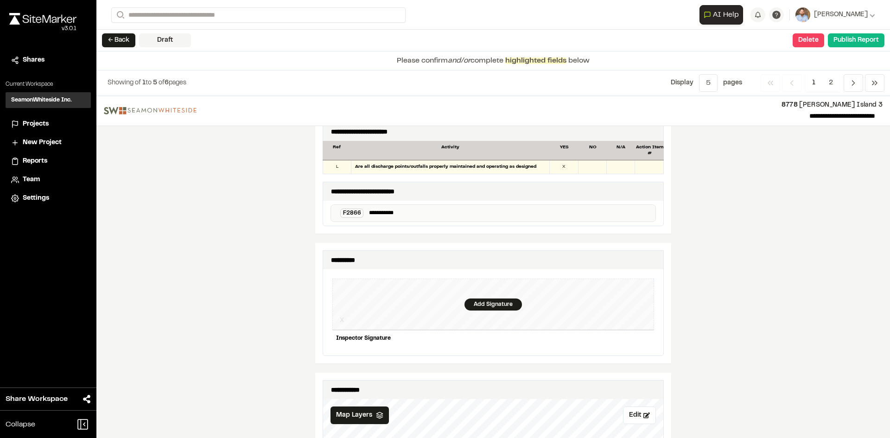
scroll to position [881, 0]
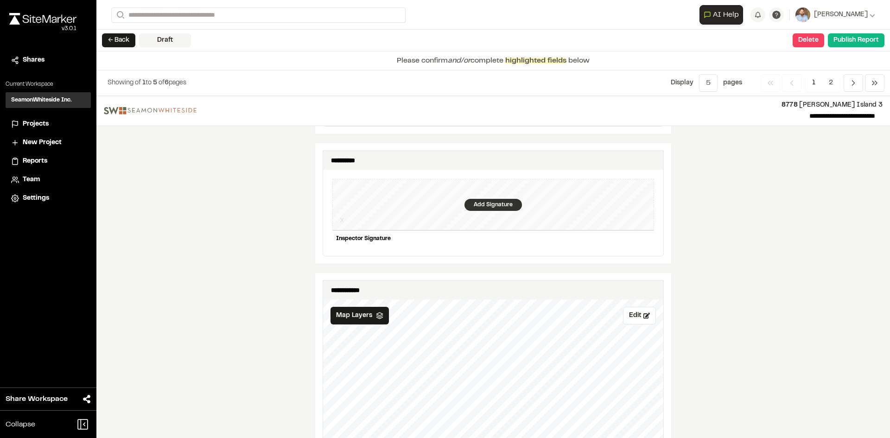
click at [488, 199] on div "Add Signature" at bounding box center [492, 205] width 57 height 12
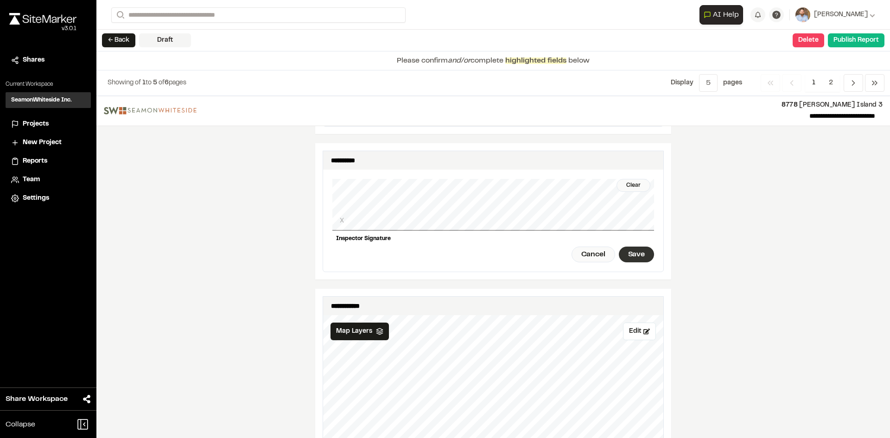
drag, startPoint x: 629, startPoint y: 246, endPoint x: 623, endPoint y: 241, distance: 7.6
click at [629, 247] on div "Save" at bounding box center [636, 255] width 35 height 16
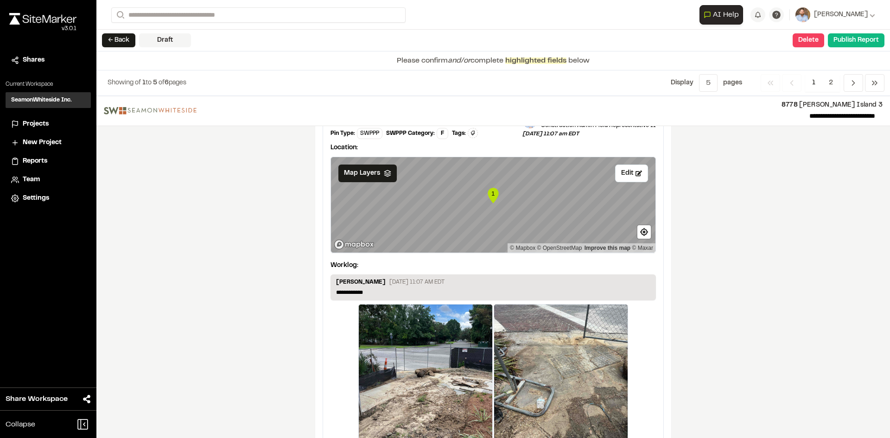
scroll to position [1570, 0]
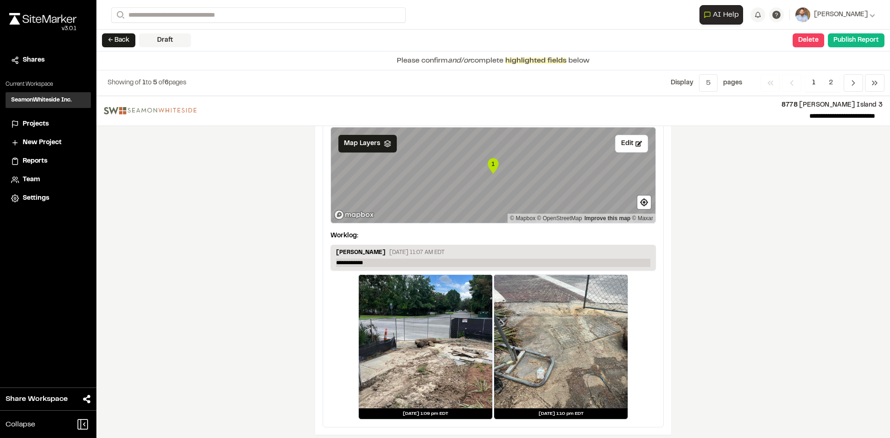
click at [377, 259] on p "**********" at bounding box center [493, 263] width 314 height 8
click at [828, 83] on span "2" at bounding box center [831, 83] width 18 height 18
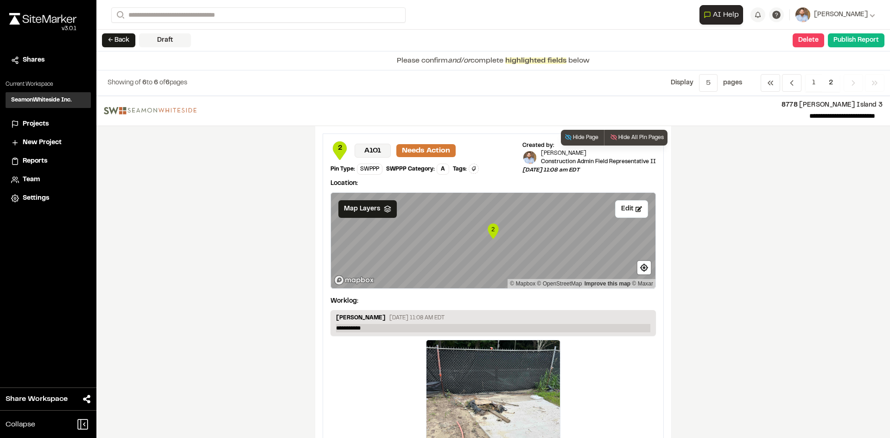
click at [373, 329] on p "**********" at bounding box center [493, 328] width 314 height 8
click at [372, 328] on p "**********" at bounding box center [493, 328] width 314 height 8
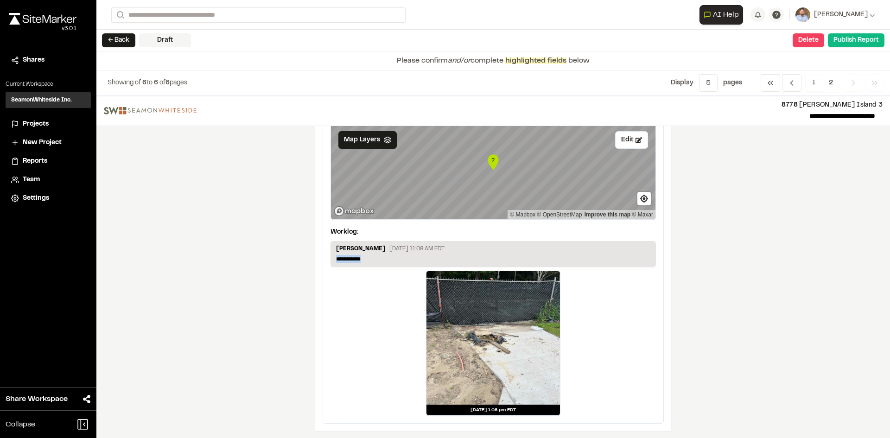
scroll to position [71, 0]
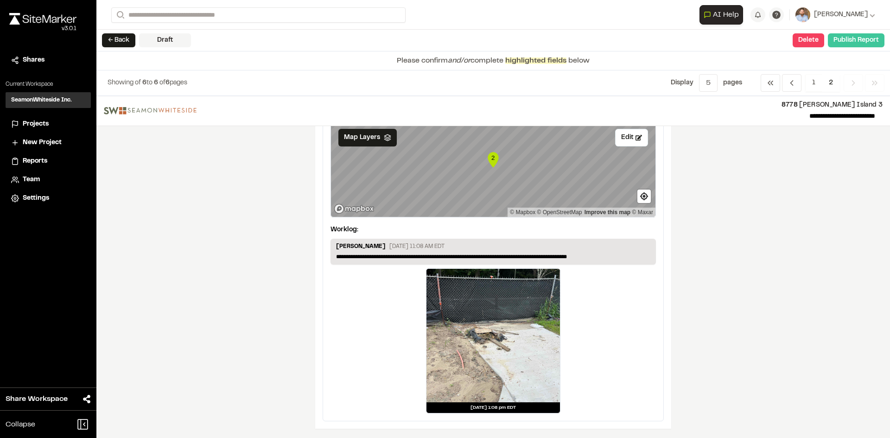
click at [851, 44] on button "Publish Report" at bounding box center [856, 40] width 57 height 14
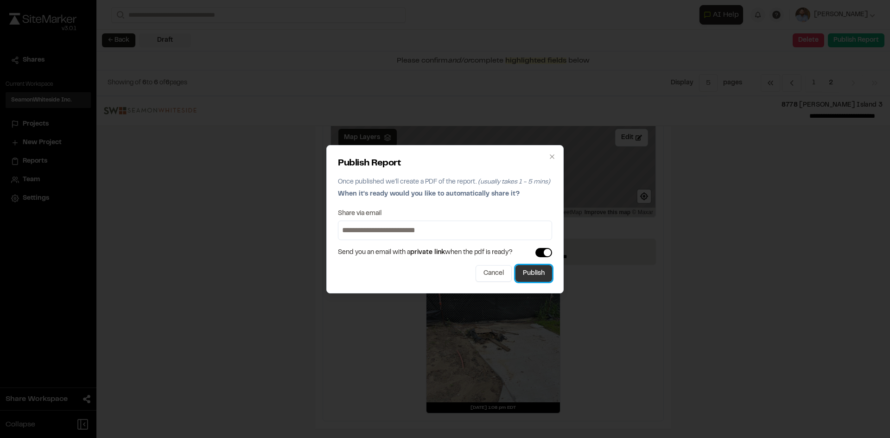
click at [541, 278] on button "Publish" at bounding box center [533, 273] width 37 height 17
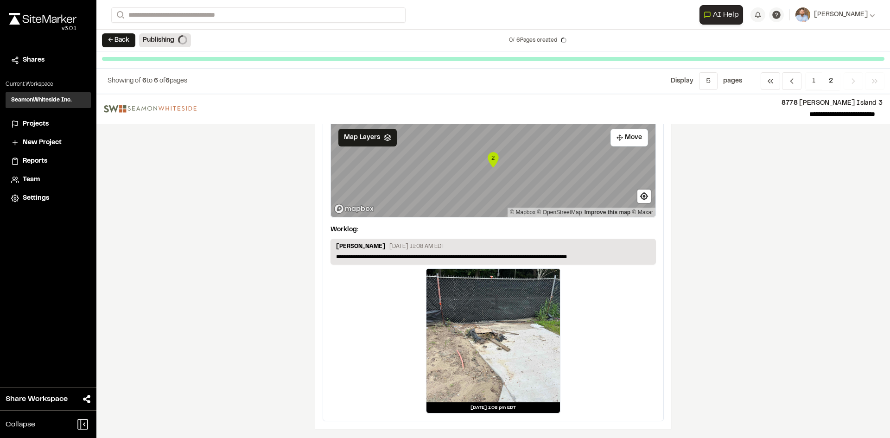
scroll to position [70, 0]
click at [43, 123] on span "Projects" at bounding box center [36, 124] width 26 height 10
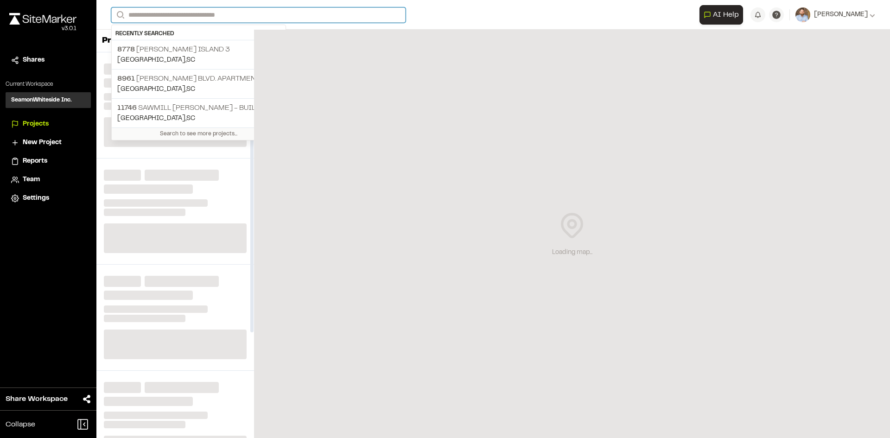
click at [165, 13] on input "Search" at bounding box center [258, 14] width 294 height 15
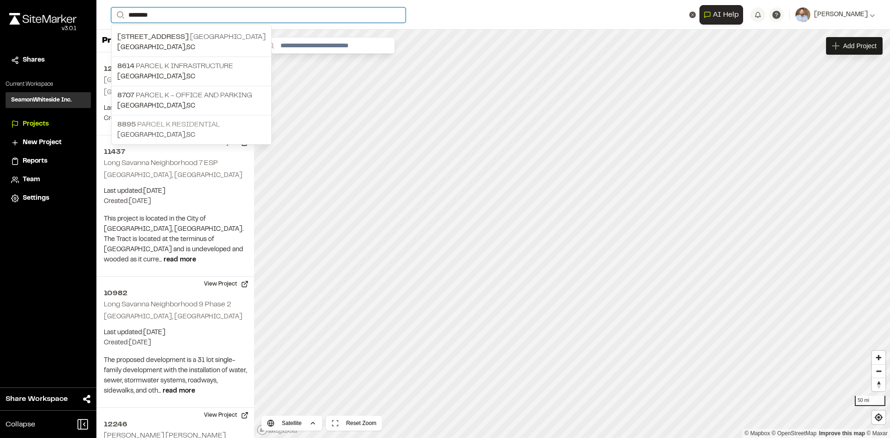
type input "********"
click at [205, 122] on p "8895 Parcel K Residential" at bounding box center [191, 124] width 148 height 11
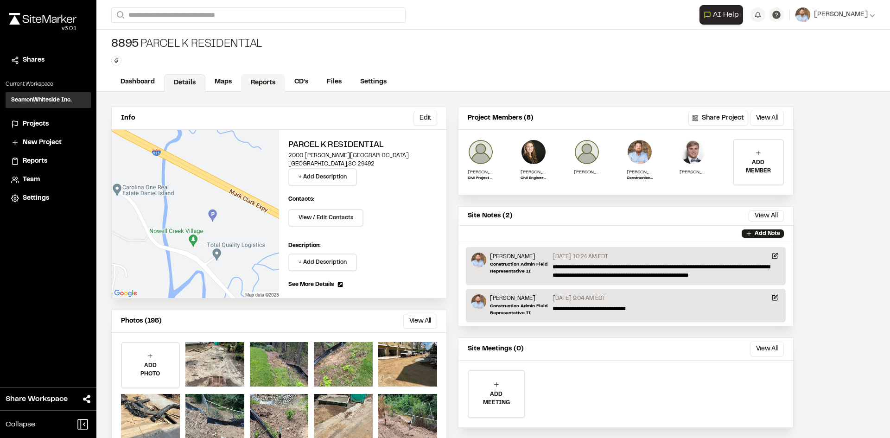
click at [265, 81] on link "Reports" at bounding box center [263, 83] width 44 height 18
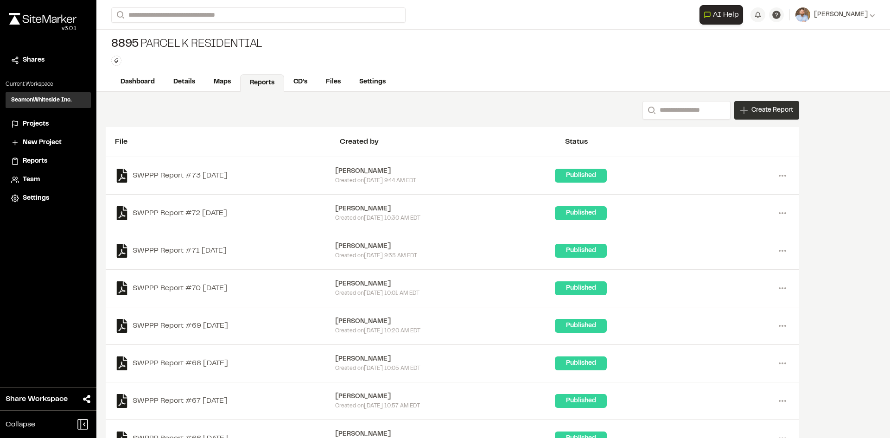
click at [763, 115] on span "Create Report" at bounding box center [772, 110] width 42 height 10
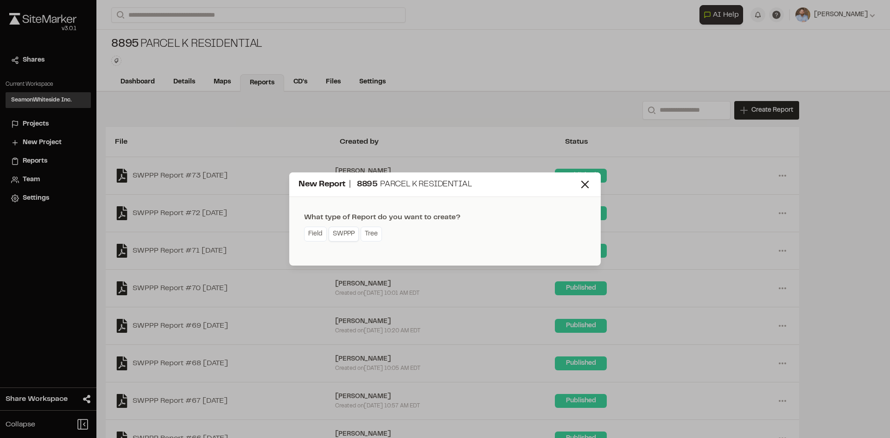
click at [343, 236] on link "SWPPP" at bounding box center [344, 234] width 30 height 15
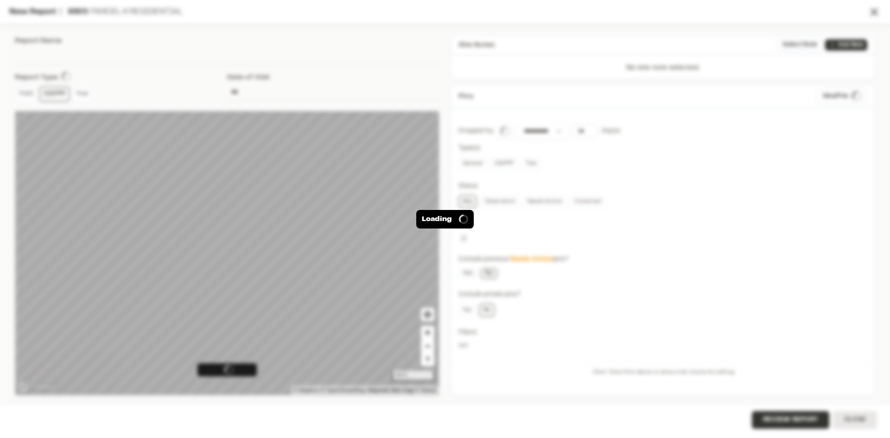
type input "**********"
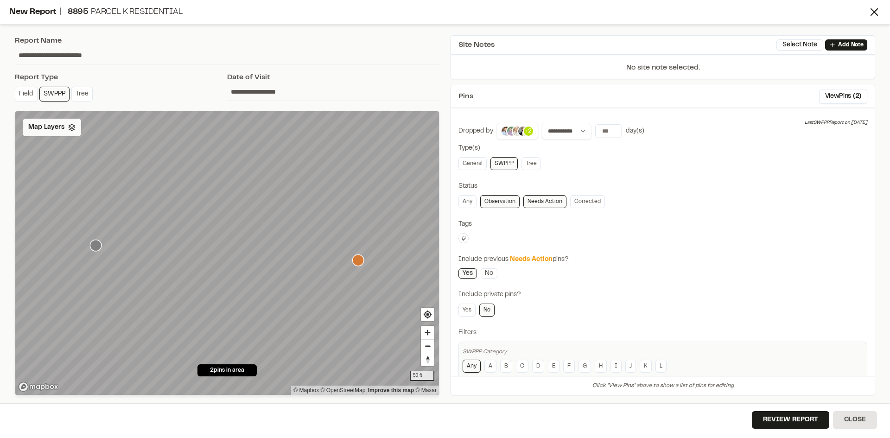
click at [64, 134] on div "Map Layers" at bounding box center [52, 128] width 58 height 18
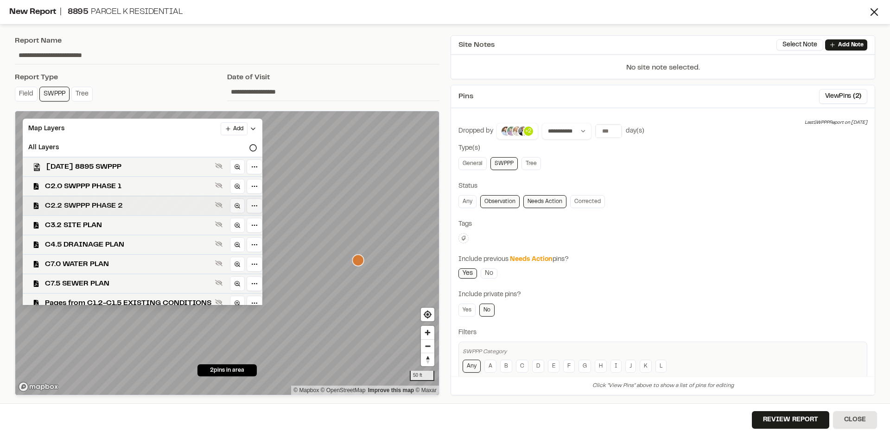
click at [140, 206] on span "C2.2 SWPPP PHASE 2" at bounding box center [128, 205] width 166 height 11
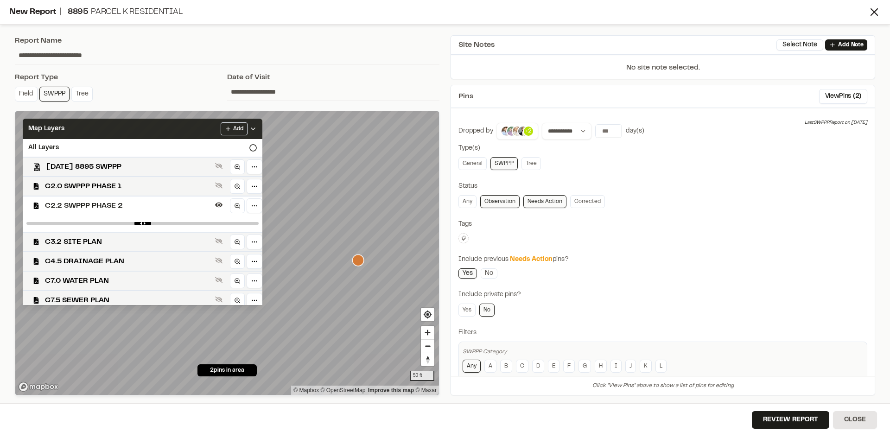
click at [257, 127] on icon at bounding box center [252, 128] width 7 height 7
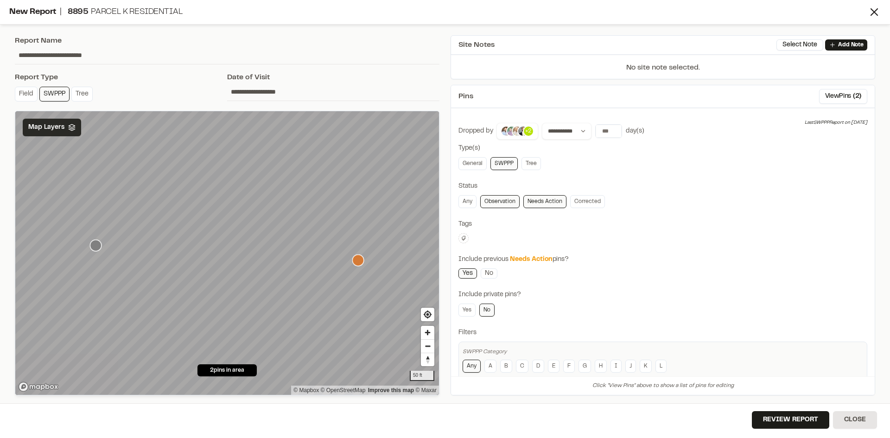
click at [97, 246] on icon "Map marker" at bounding box center [96, 246] width 12 height 12
click at [816, 424] on button "Review Report" at bounding box center [790, 420] width 77 height 18
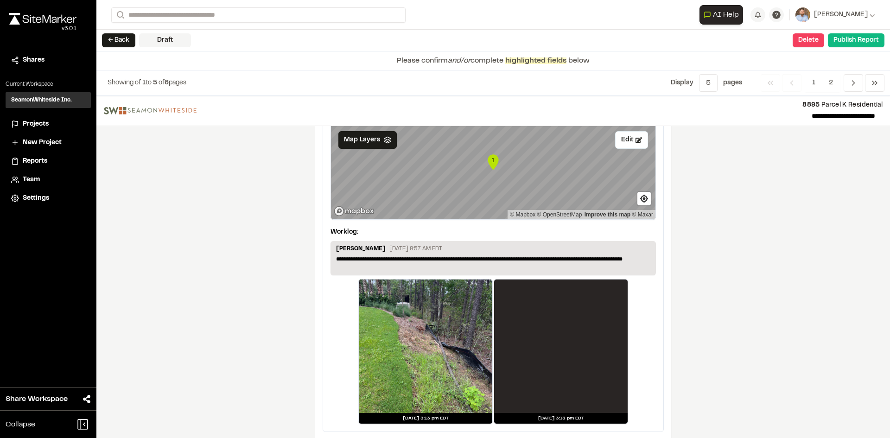
scroll to position [1553, 0]
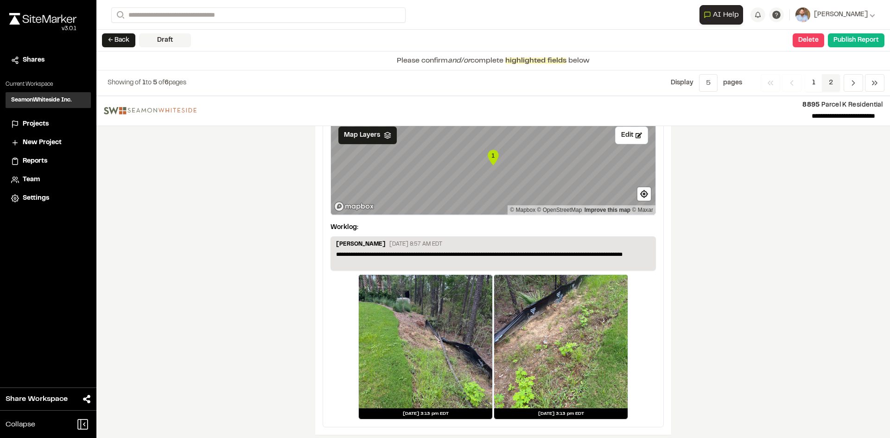
click at [832, 85] on span "2" at bounding box center [831, 83] width 18 height 18
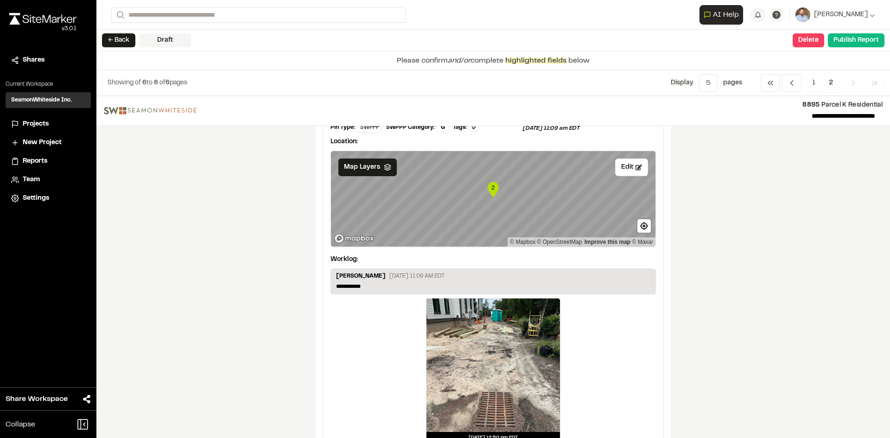
scroll to position [0, 0]
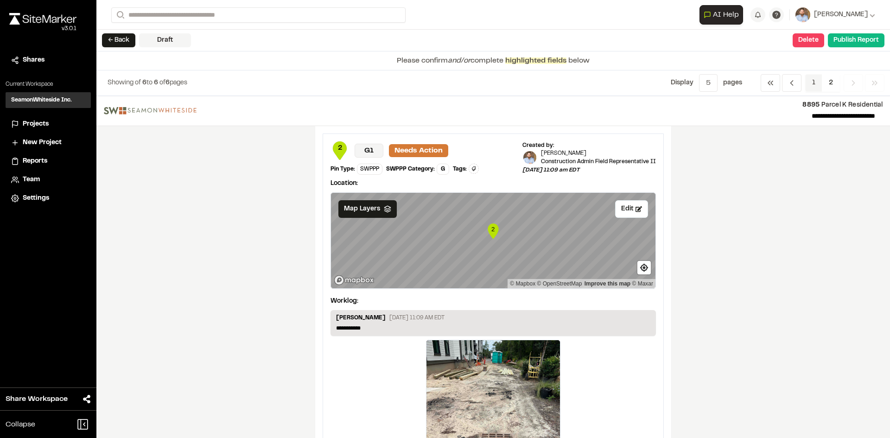
click at [817, 82] on span "1" at bounding box center [813, 83] width 17 height 18
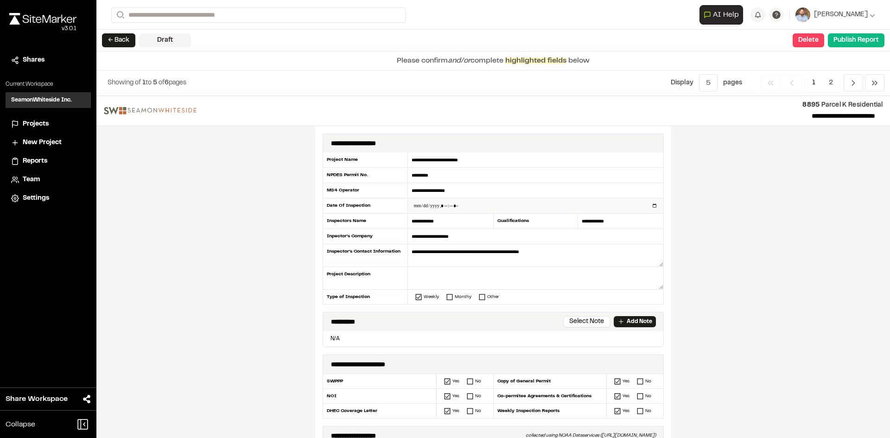
click at [650, 206] on input "datetime-local" at bounding box center [535, 205] width 255 height 15
type input "**********"
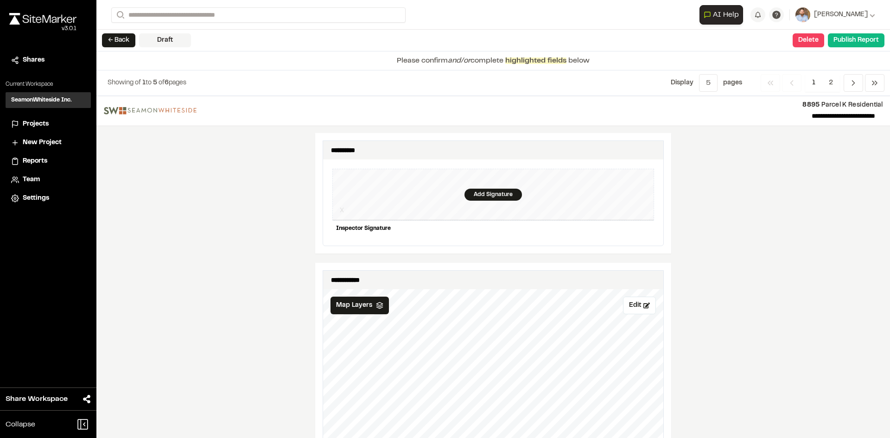
scroll to position [881, 0]
click at [481, 190] on div "Add Signature" at bounding box center [492, 196] width 57 height 12
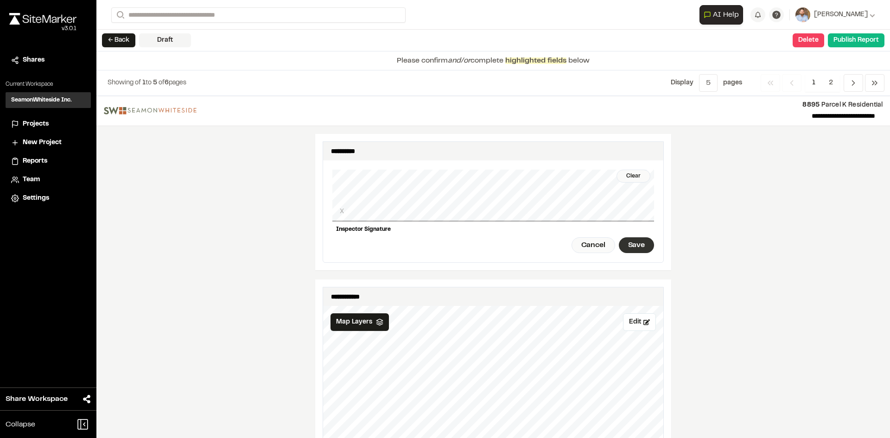
click at [629, 238] on div "Save" at bounding box center [636, 245] width 35 height 16
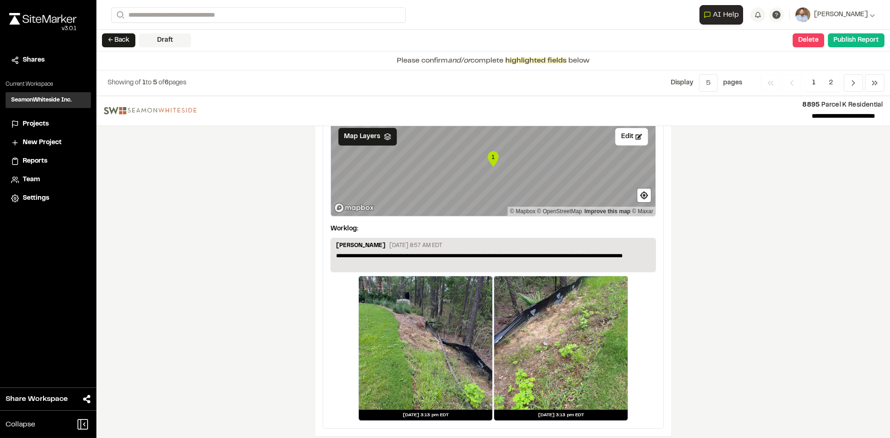
scroll to position [1569, 0]
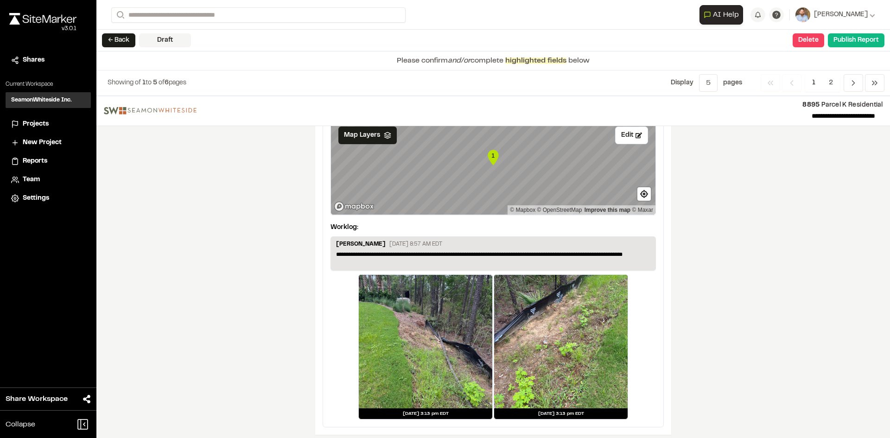
click at [828, 80] on span "2" at bounding box center [831, 83] width 18 height 18
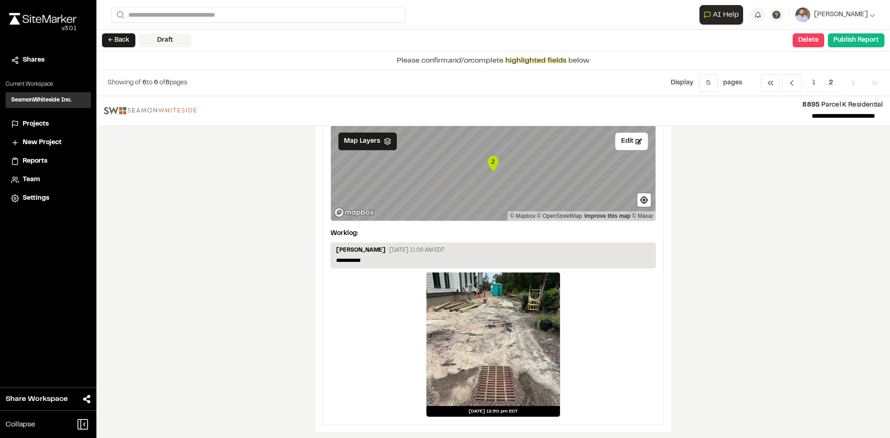
scroll to position [71, 0]
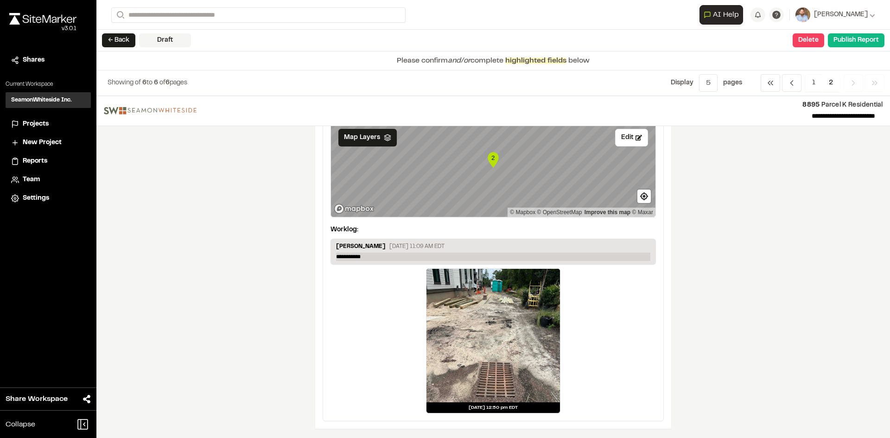
click at [370, 257] on p "**********" at bounding box center [493, 257] width 314 height 8
click at [533, 255] on p "**********" at bounding box center [493, 257] width 314 height 8
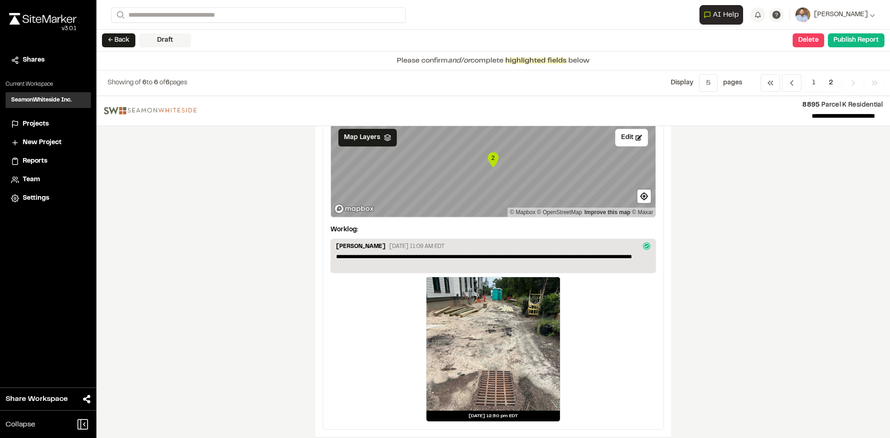
click at [748, 342] on div "**********" at bounding box center [493, 267] width 794 height 342
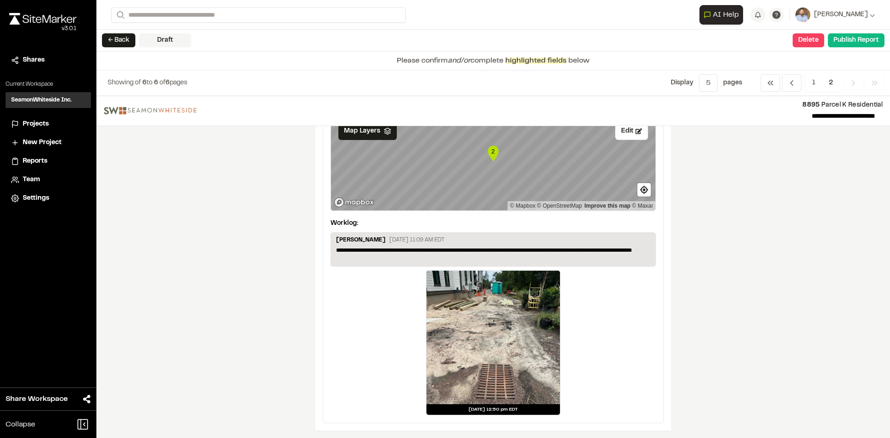
scroll to position [80, 0]
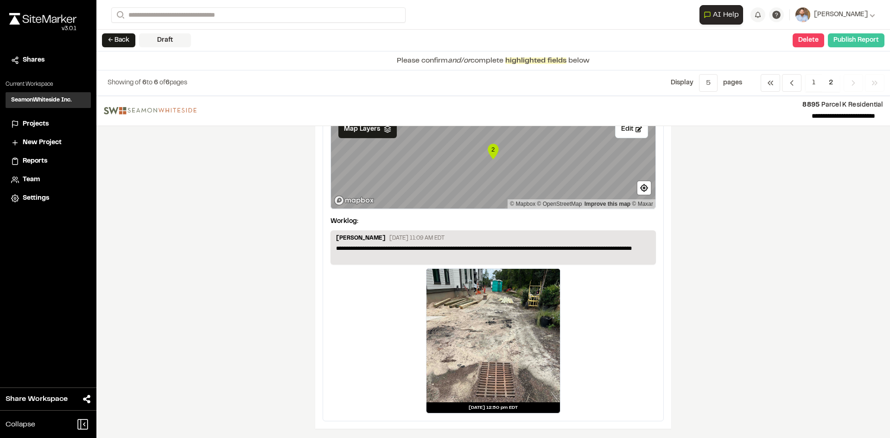
click at [862, 41] on button "Publish Report" at bounding box center [856, 40] width 57 height 14
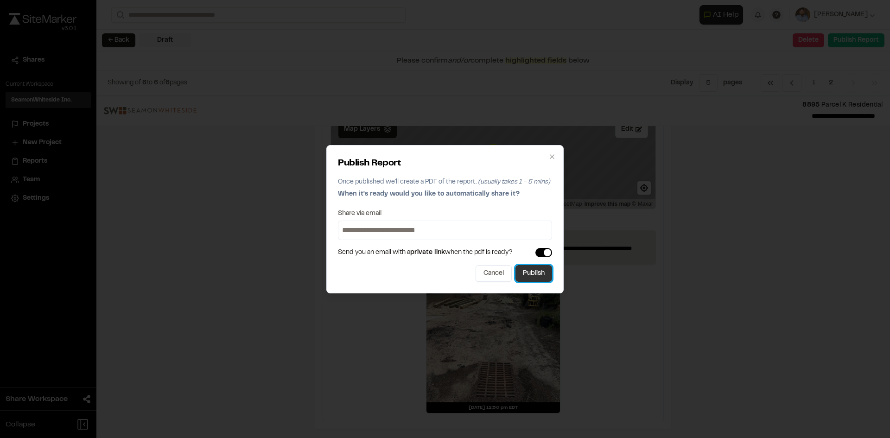
click at [543, 276] on button "Publish" at bounding box center [533, 273] width 37 height 17
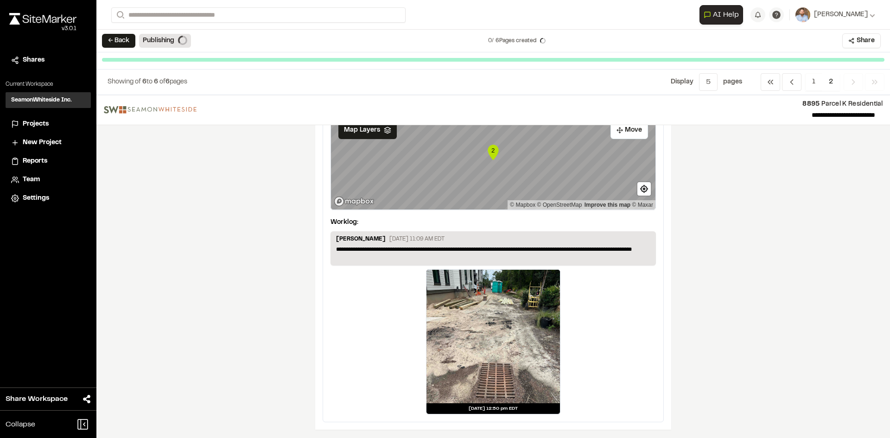
scroll to position [79, 0]
click at [38, 123] on span "Projects" at bounding box center [36, 124] width 26 height 10
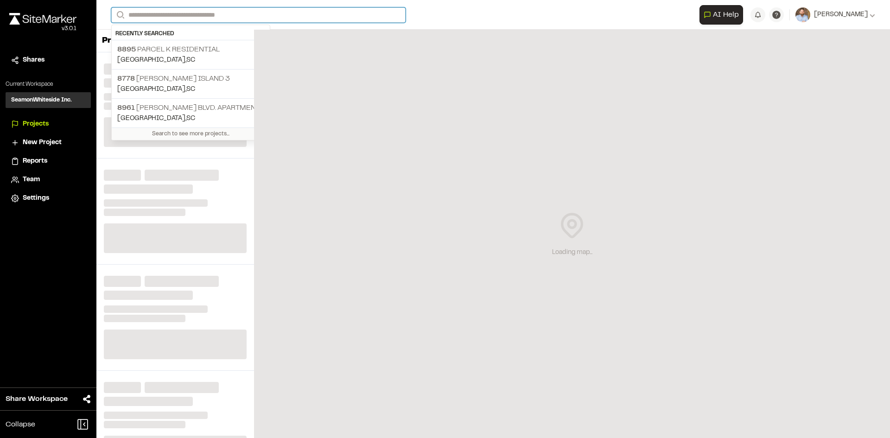
click at [163, 16] on input "Search" at bounding box center [258, 14] width 294 height 15
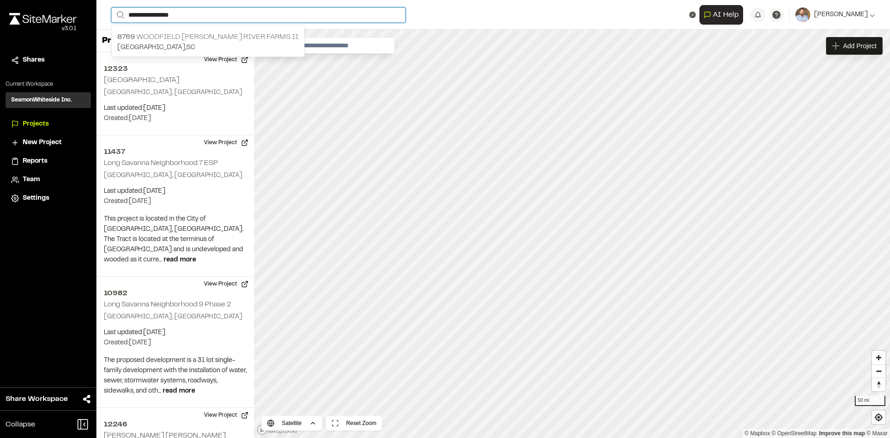
type input "**********"
click at [202, 36] on p "8769 [GEOGRAPHIC_DATA][PERSON_NAME] II" at bounding box center [207, 37] width 181 height 11
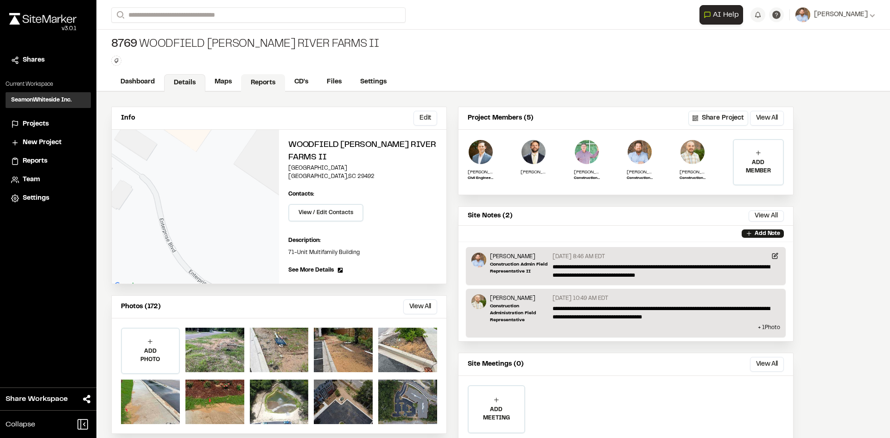
click at [264, 80] on link "Reports" at bounding box center [263, 83] width 44 height 18
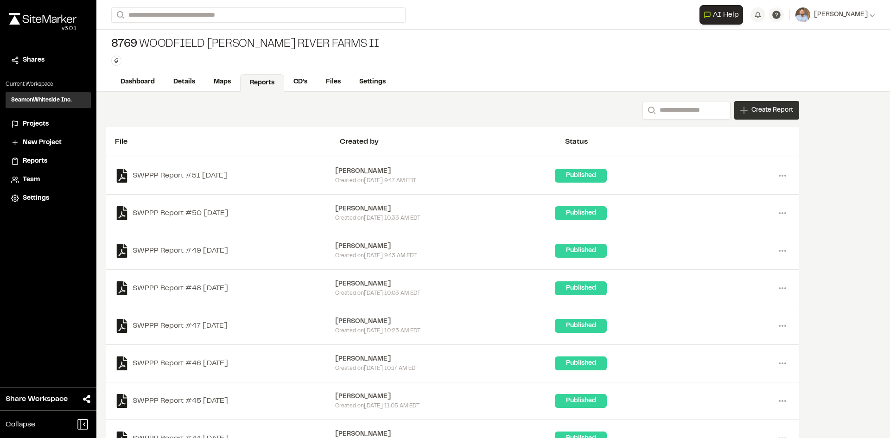
click at [772, 117] on div "Create Report" at bounding box center [766, 110] width 65 height 19
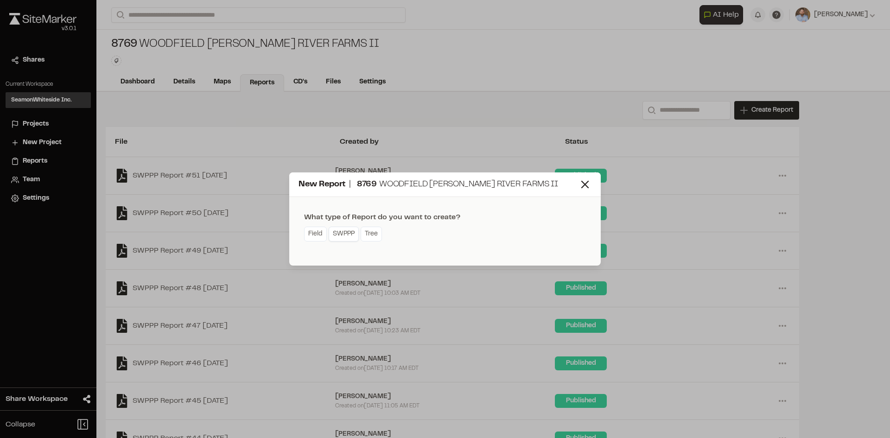
click at [356, 235] on link "SWPPP" at bounding box center [344, 234] width 30 height 15
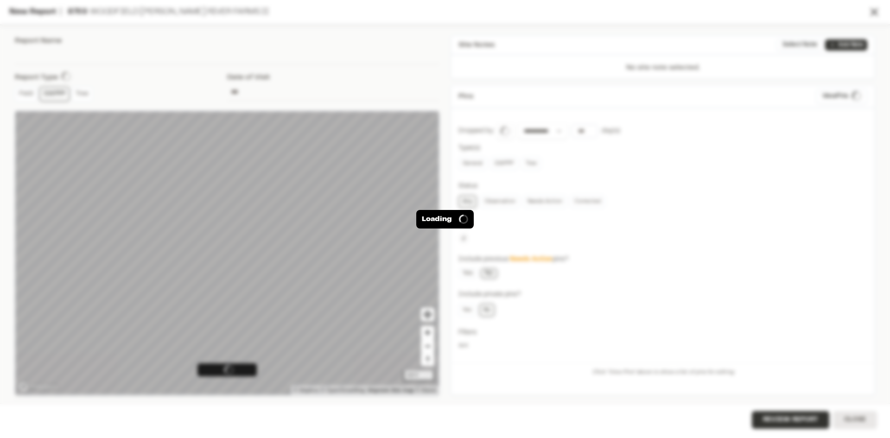
type input "**********"
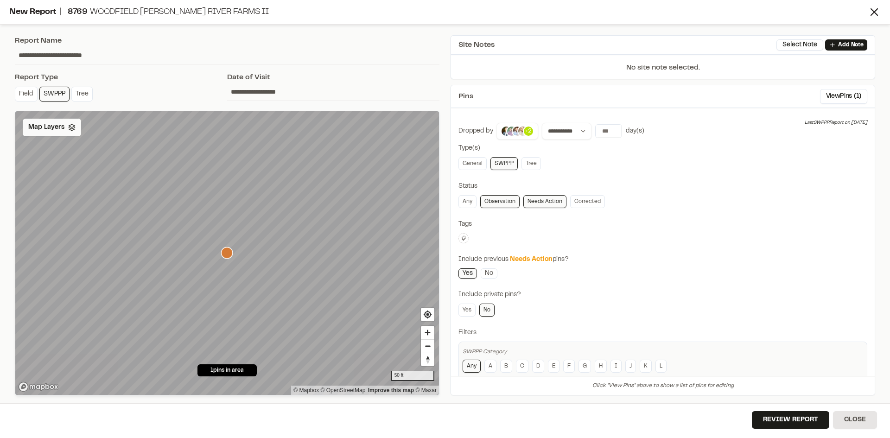
click at [56, 121] on div "Map Layers" at bounding box center [52, 128] width 58 height 18
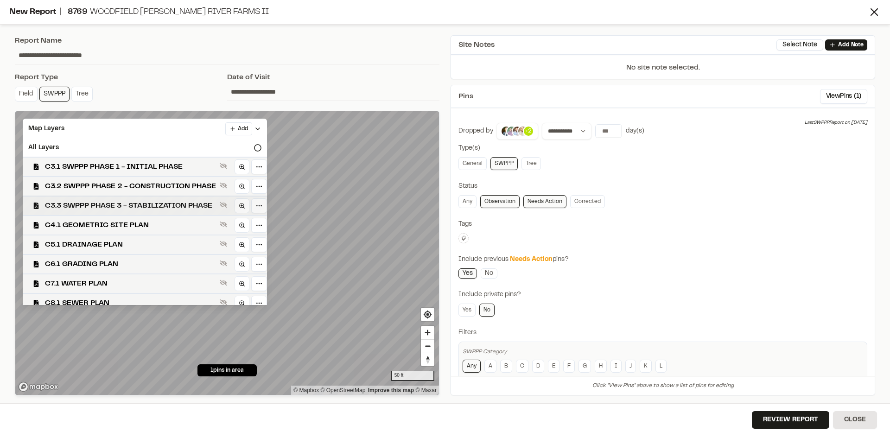
click at [143, 206] on span "C3.3 SWPPP PHASE 3 - STABILIZATION PHASE" at bounding box center [130, 205] width 171 height 11
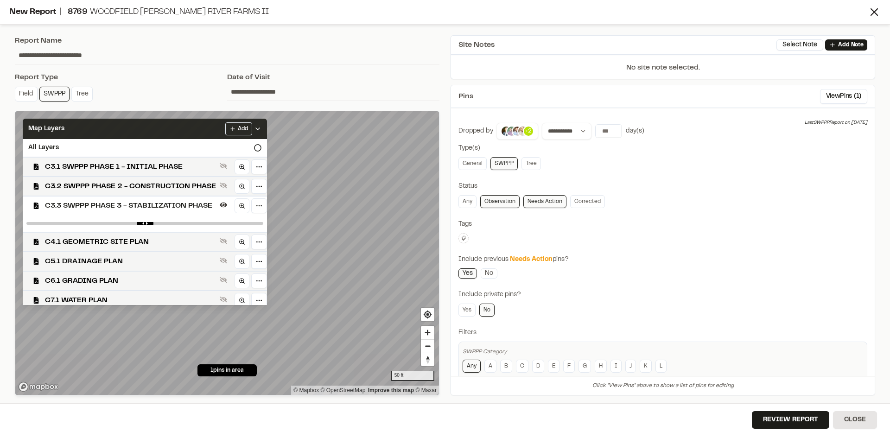
click at [261, 127] on icon at bounding box center [257, 128] width 7 height 7
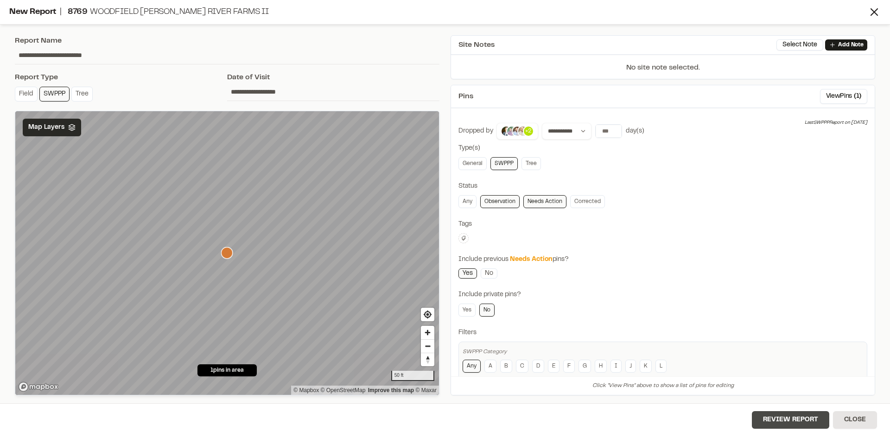
click at [788, 421] on button "Review Report" at bounding box center [790, 420] width 77 height 18
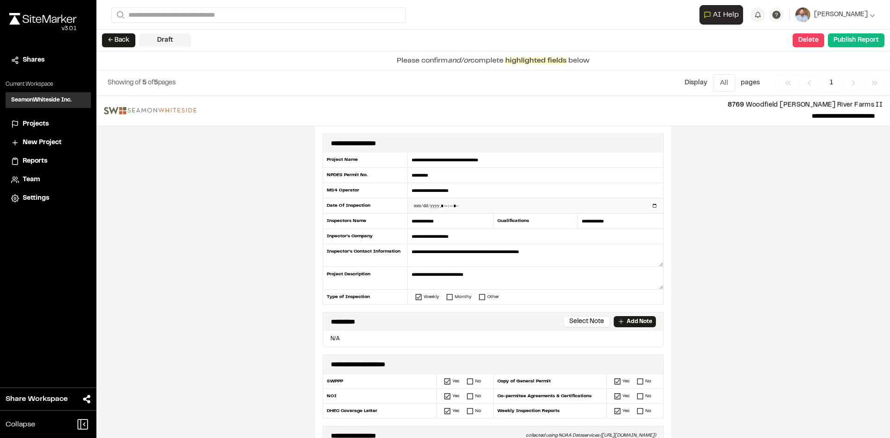
click at [650, 205] on input "datetime-local" at bounding box center [535, 205] width 255 height 15
type input "**********"
drag, startPoint x: 248, startPoint y: 275, endPoint x: 276, endPoint y: 276, distance: 28.3
click at [252, 276] on div "**********" at bounding box center [493, 267] width 794 height 342
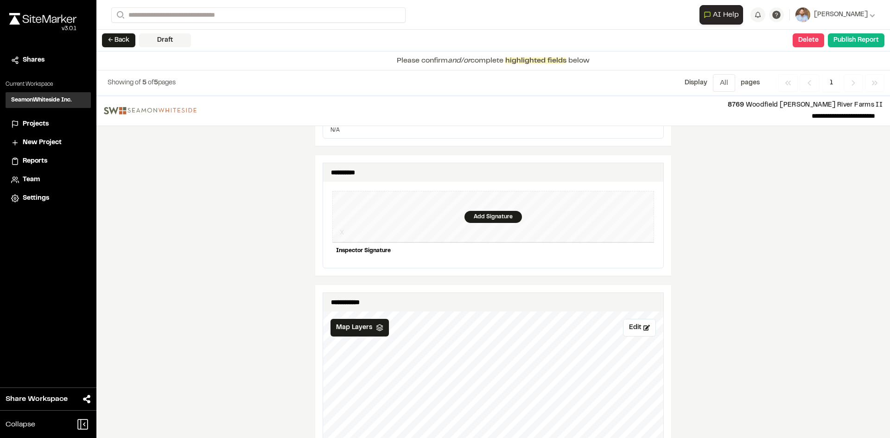
scroll to position [881, 0]
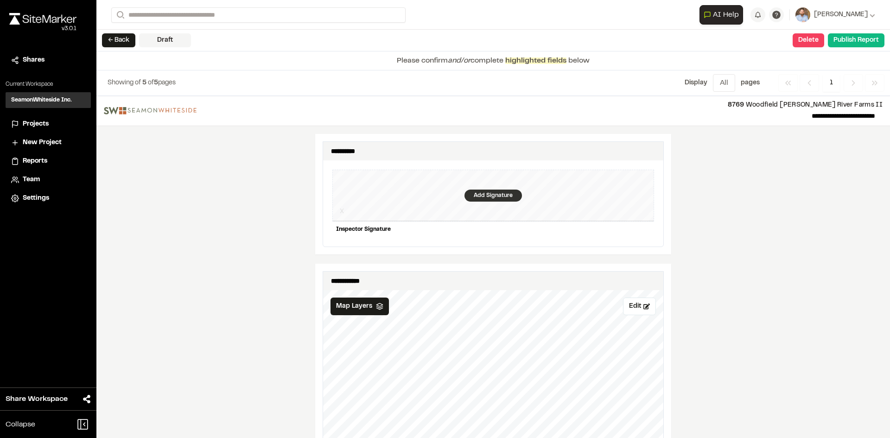
click at [488, 190] on div "Add Signature" at bounding box center [492, 196] width 57 height 12
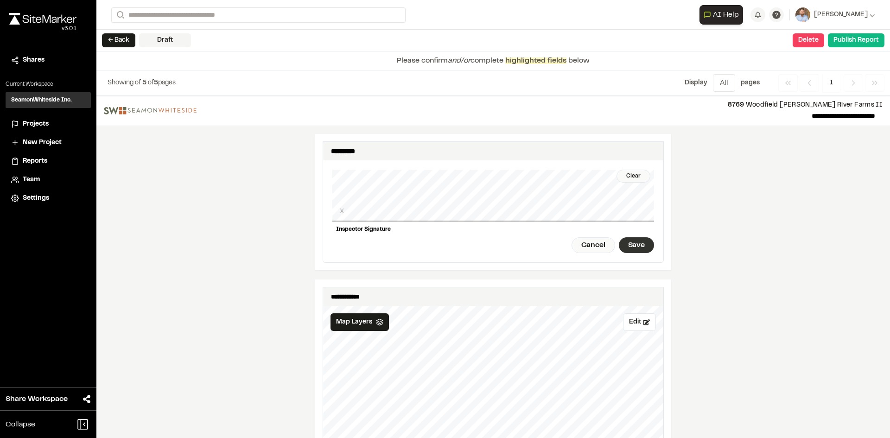
click at [627, 239] on div "Save" at bounding box center [636, 245] width 35 height 16
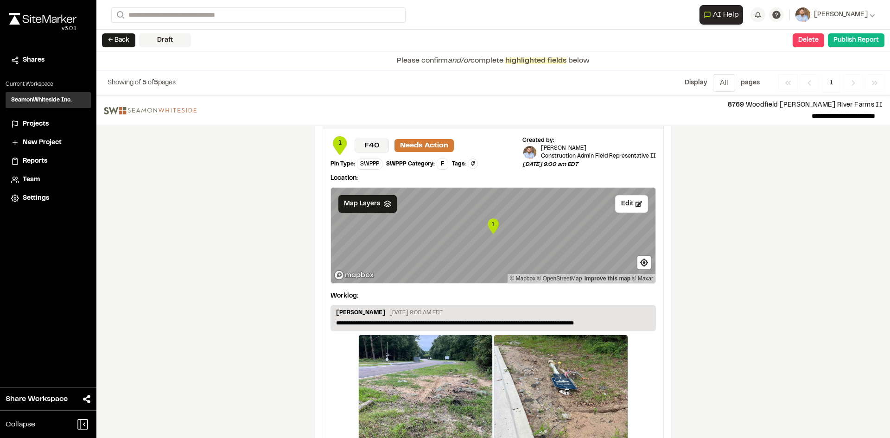
scroll to position [1560, 0]
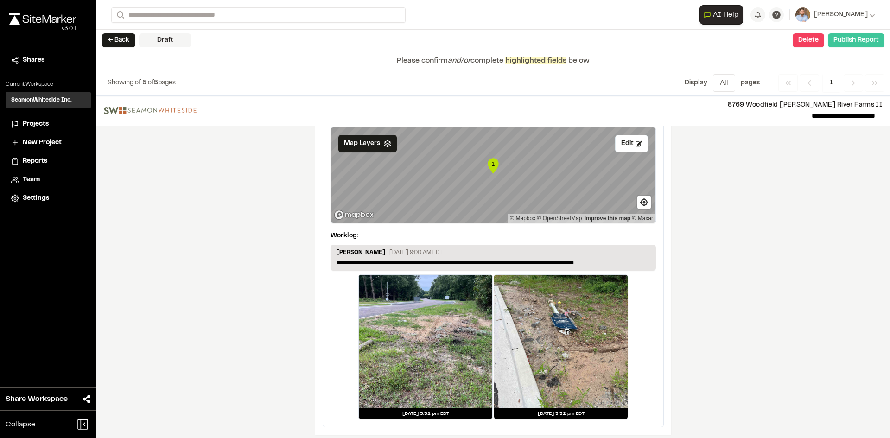
click at [860, 40] on button "Publish Report" at bounding box center [856, 40] width 57 height 14
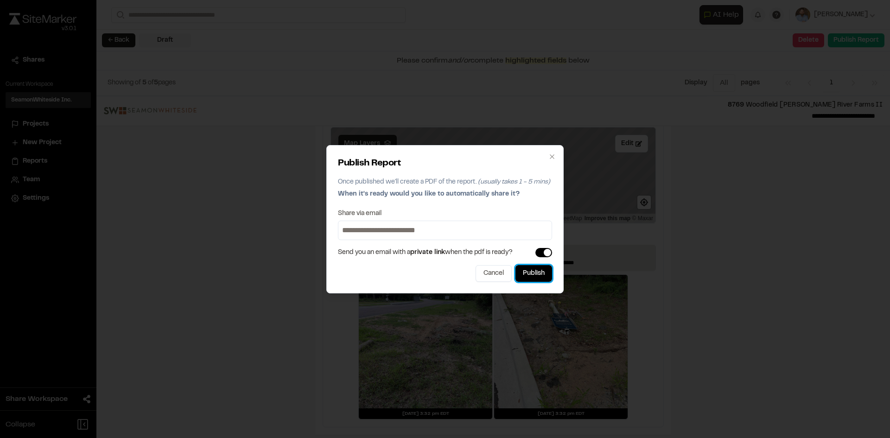
drag, startPoint x: 545, startPoint y: 274, endPoint x: 568, endPoint y: 273, distance: 23.3
click at [545, 275] on button "Publish" at bounding box center [533, 273] width 37 height 17
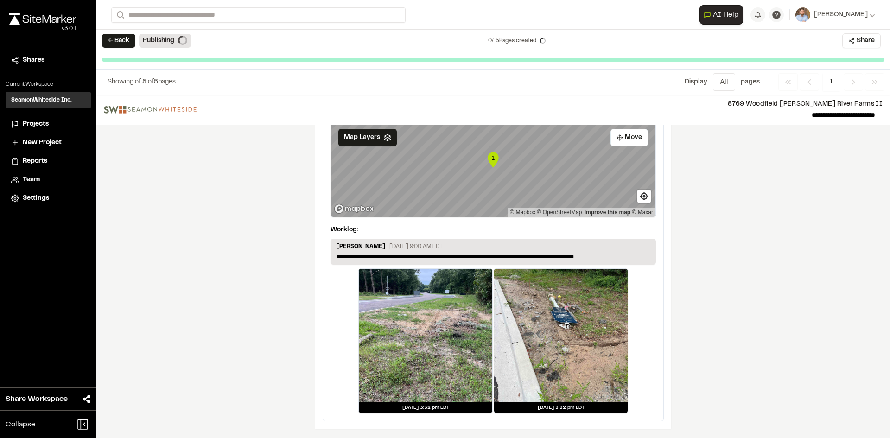
scroll to position [1532, 0]
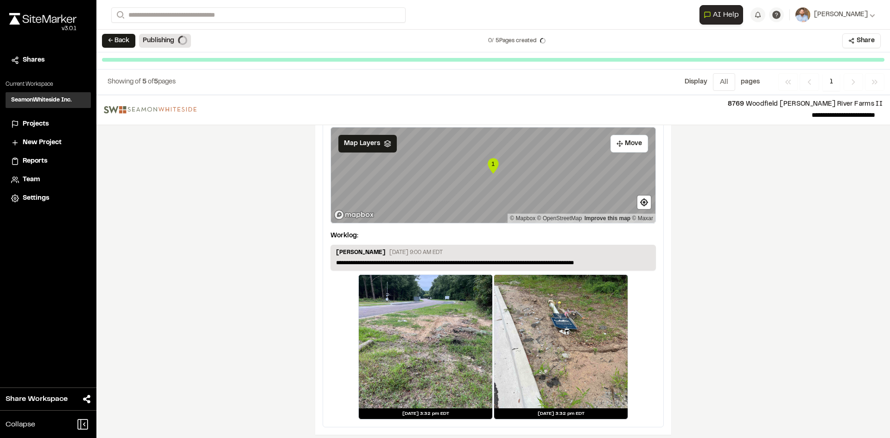
click at [41, 124] on span "Projects" at bounding box center [36, 124] width 26 height 10
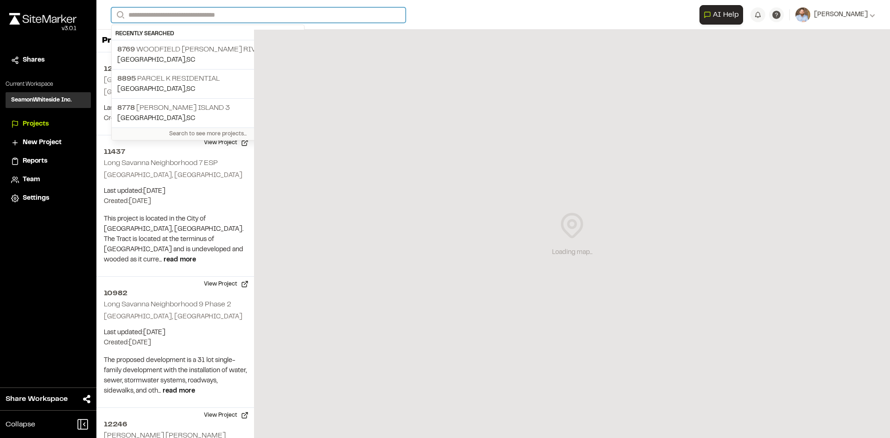
click at [184, 13] on input "Search" at bounding box center [258, 14] width 294 height 15
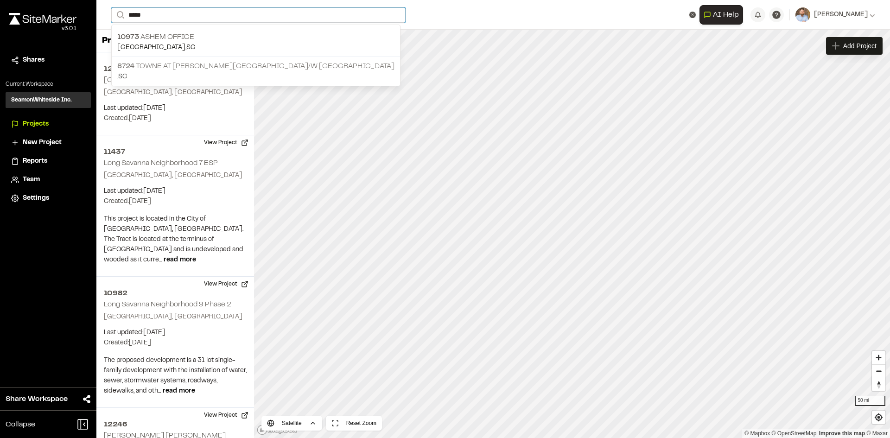
type input "*****"
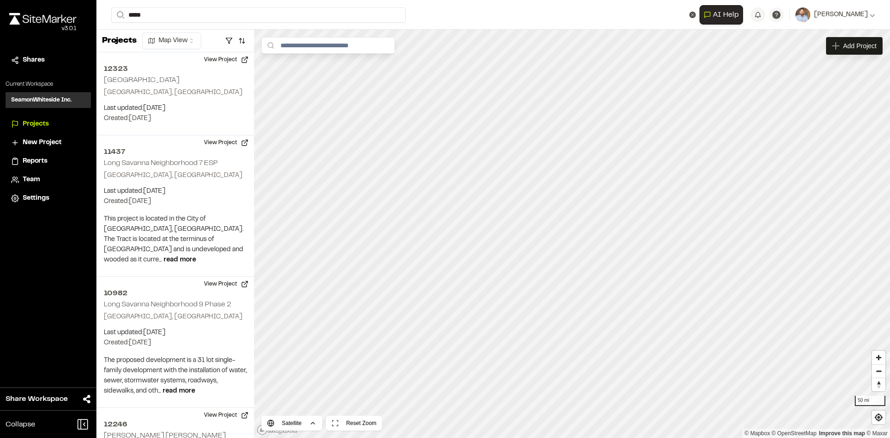
click at [208, 67] on p "8724 Towne at [PERSON_NAME][GEOGRAPHIC_DATA]" at bounding box center [255, 66] width 277 height 11
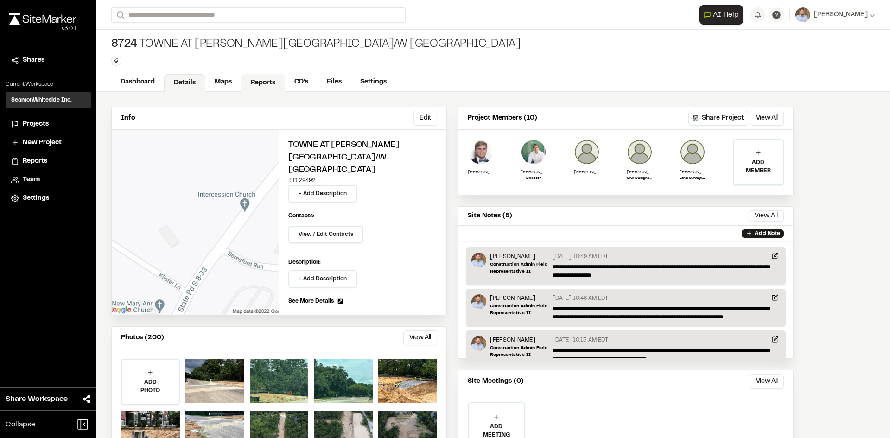
click at [262, 81] on link "Reports" at bounding box center [263, 83] width 44 height 18
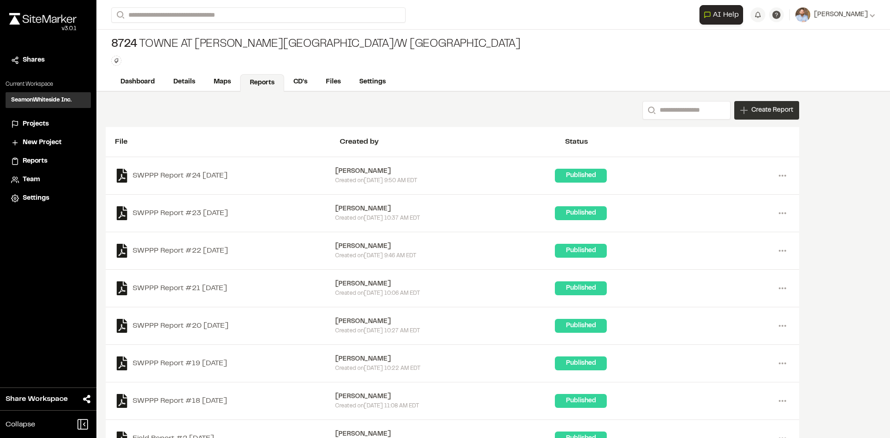
click at [765, 113] on span "Create Report" at bounding box center [772, 110] width 42 height 10
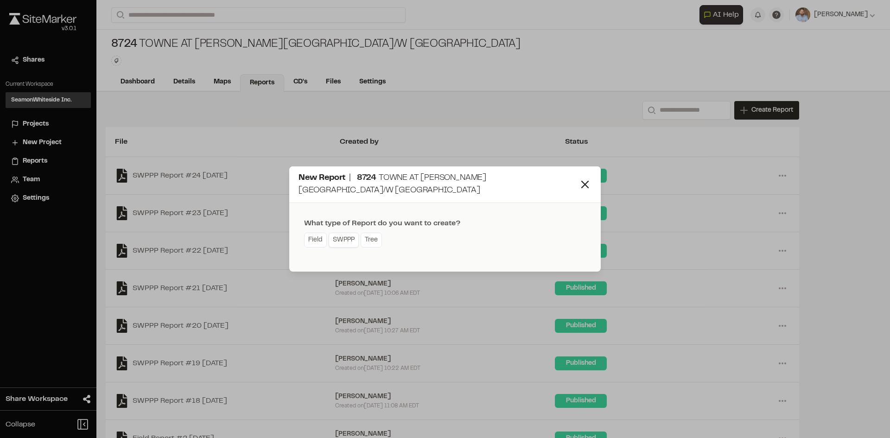
click at [343, 239] on link "SWPPP" at bounding box center [344, 240] width 30 height 15
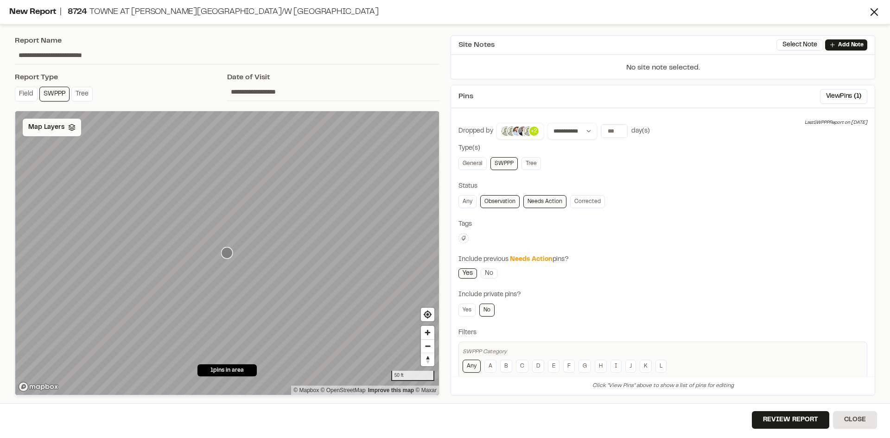
click at [55, 133] on div "Map Layers" at bounding box center [52, 128] width 58 height 18
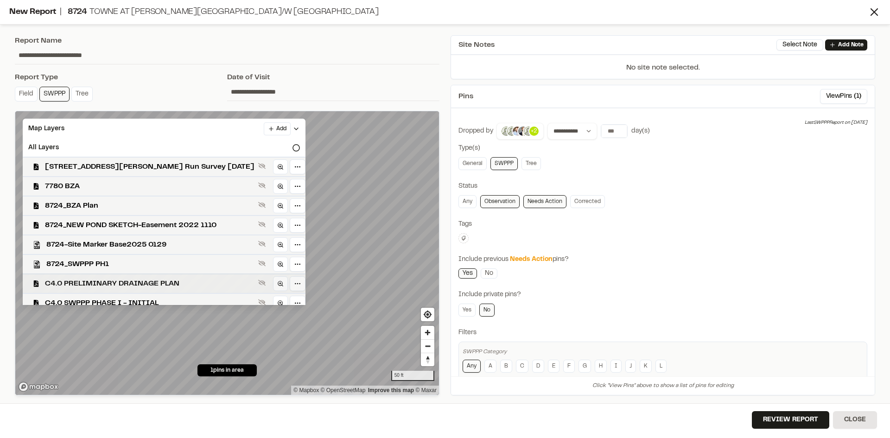
click at [140, 283] on span "C4.0 PRELIMINARY DRAINAGE PLAN" at bounding box center [150, 283] width 210 height 11
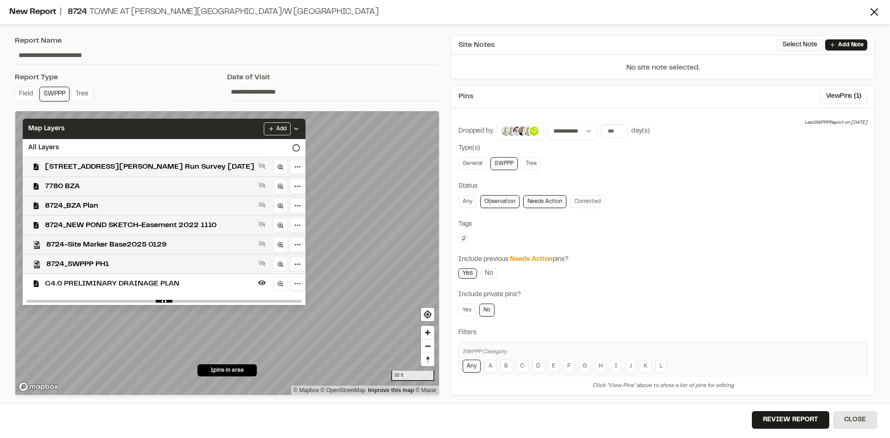
click at [300, 127] on icon at bounding box center [295, 128] width 7 height 7
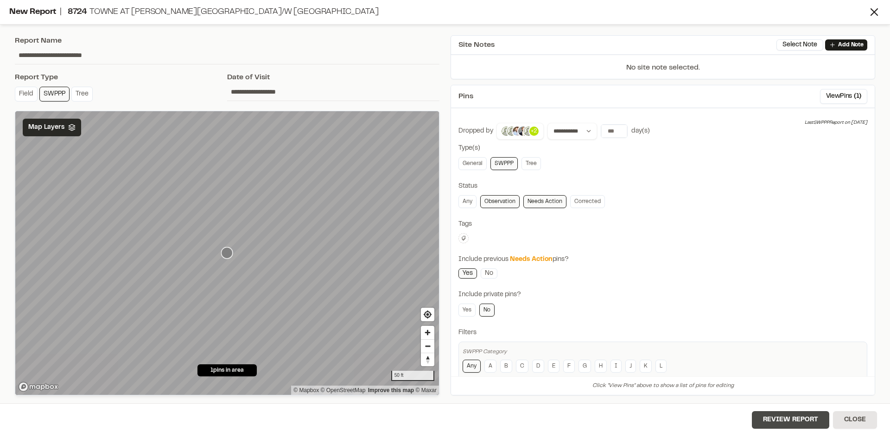
click at [793, 422] on button "Review Report" at bounding box center [790, 420] width 77 height 18
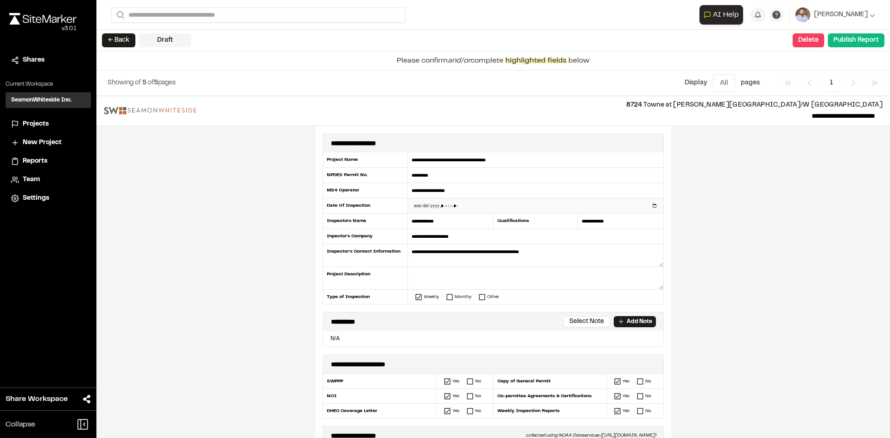
click at [651, 206] on input "datetime-local" at bounding box center [535, 205] width 255 height 15
type input "**********"
click at [259, 313] on div "**********" at bounding box center [493, 267] width 794 height 342
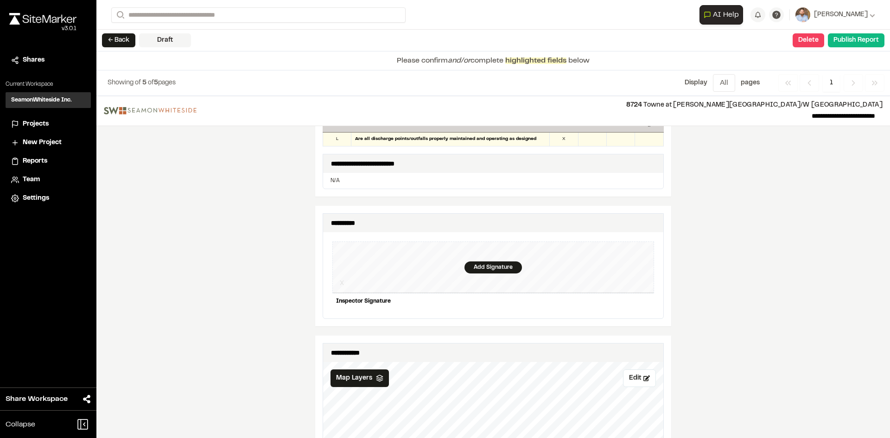
scroll to position [834, 0]
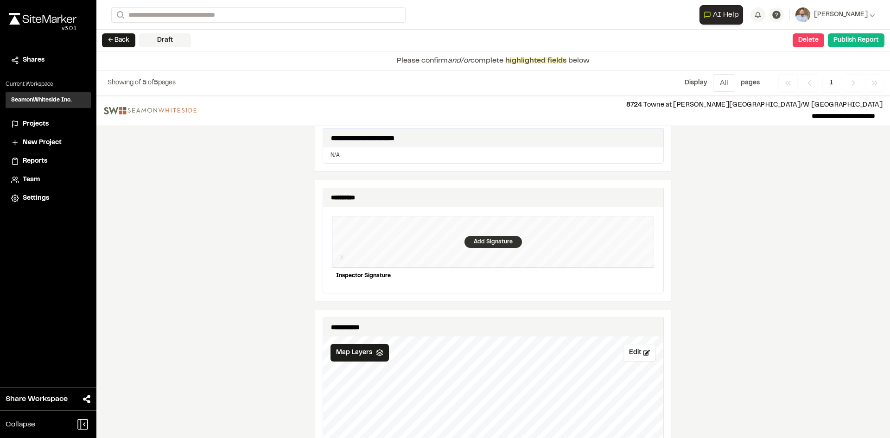
click at [495, 236] on div "Add Signature" at bounding box center [492, 242] width 57 height 12
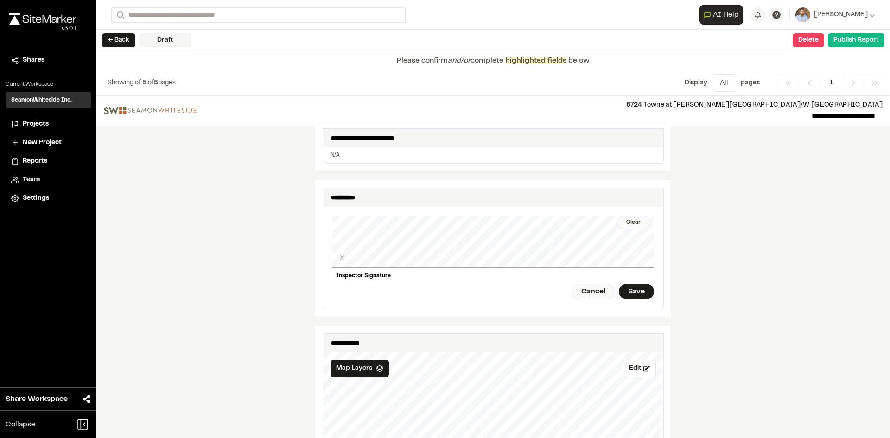
click at [624, 216] on div "Clear" at bounding box center [633, 222] width 34 height 13
click at [638, 286] on div "Save" at bounding box center [636, 292] width 35 height 16
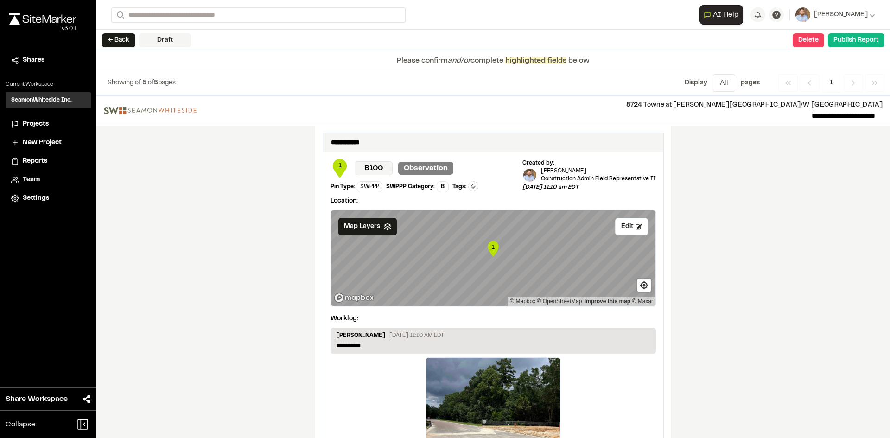
scroll to position [1560, 0]
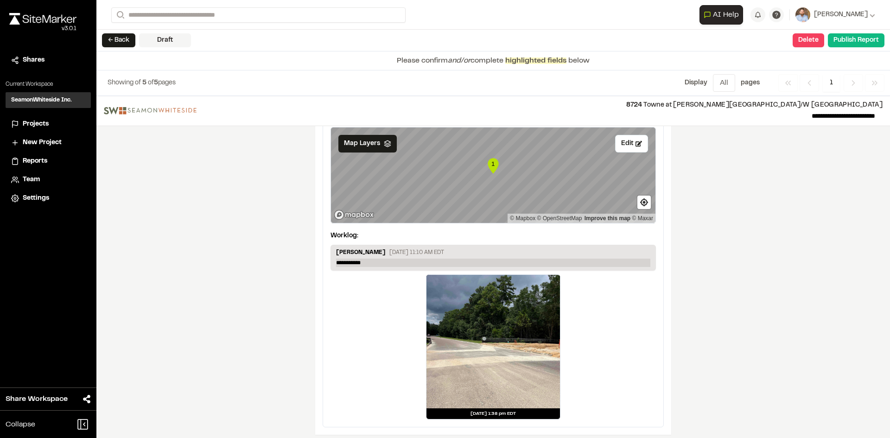
click at [386, 259] on p "**********" at bounding box center [493, 263] width 314 height 8
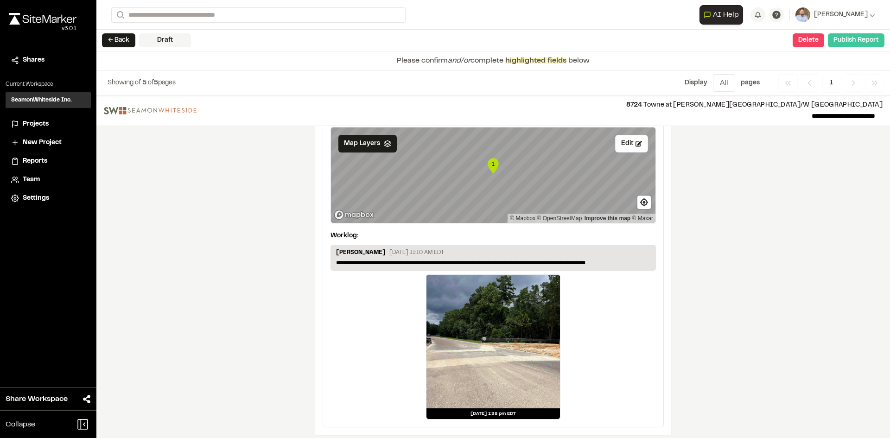
click at [855, 41] on button "Publish Report" at bounding box center [856, 40] width 57 height 14
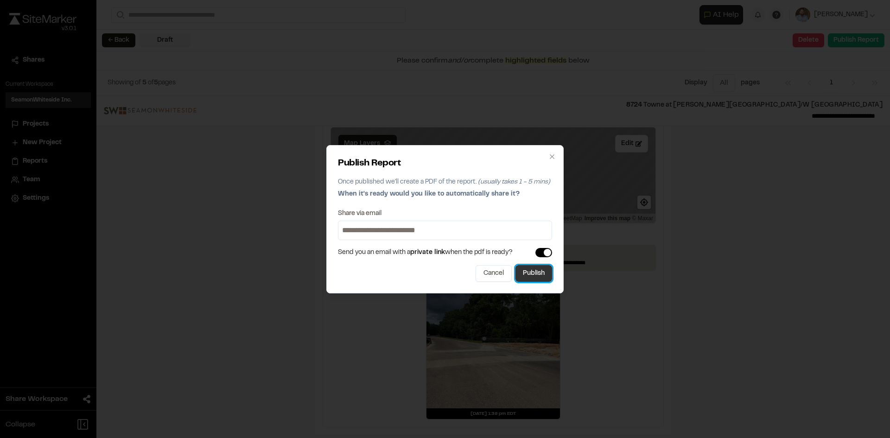
click at [544, 278] on button "Publish" at bounding box center [533, 273] width 37 height 17
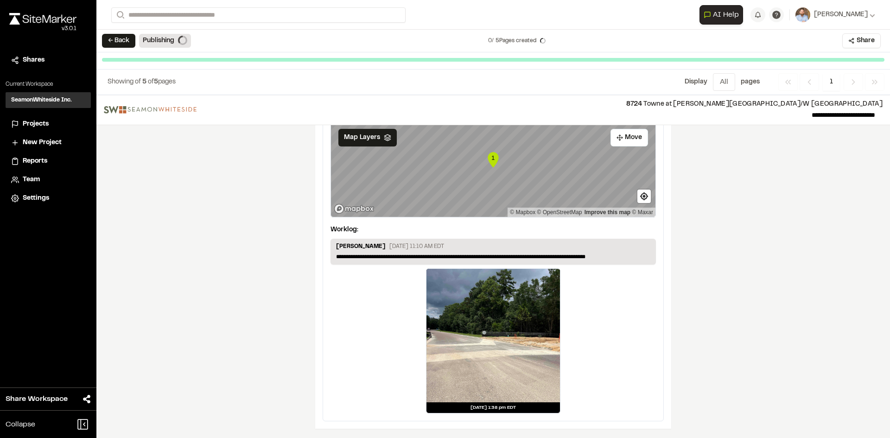
scroll to position [1532, 0]
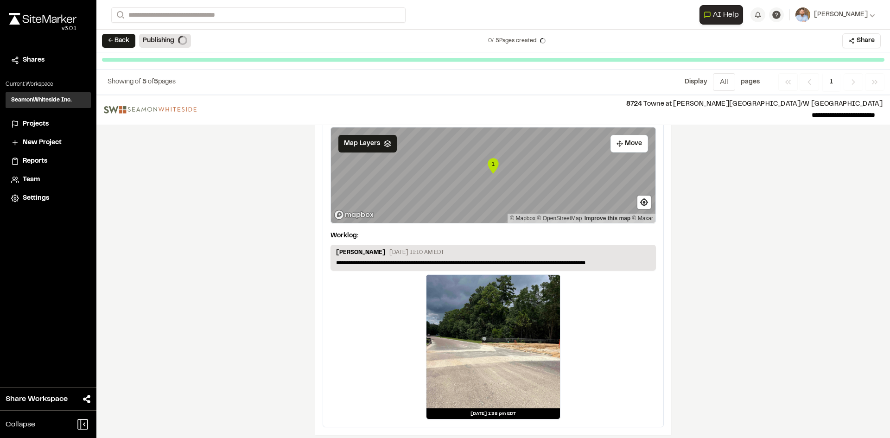
click at [43, 124] on span "Projects" at bounding box center [36, 124] width 26 height 10
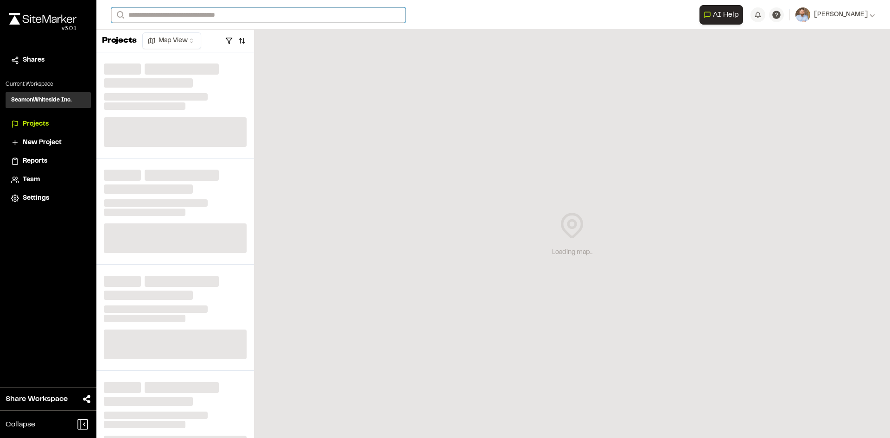
click at [152, 14] on input "Search" at bounding box center [258, 14] width 294 height 15
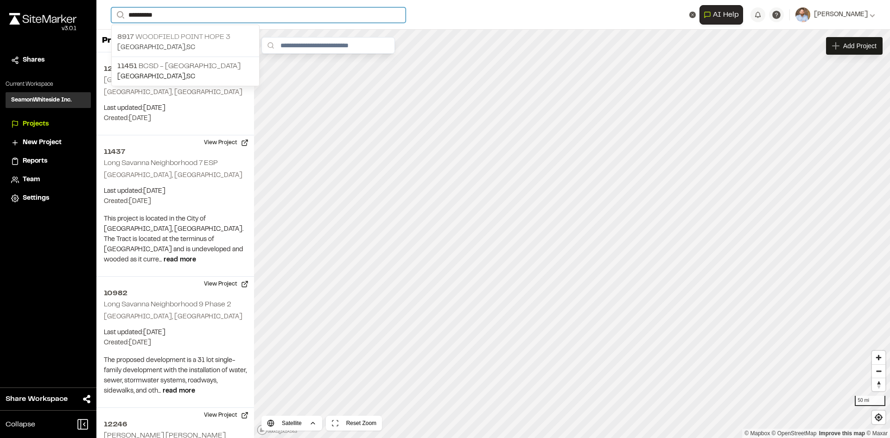
type input "**********"
click at [172, 36] on p "[STREET_ADDRESS]" at bounding box center [185, 37] width 136 height 11
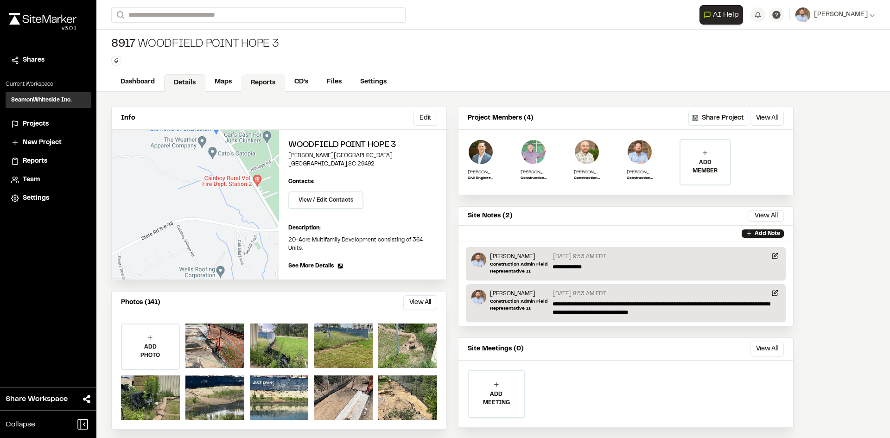
click at [261, 80] on link "Reports" at bounding box center [263, 83] width 44 height 18
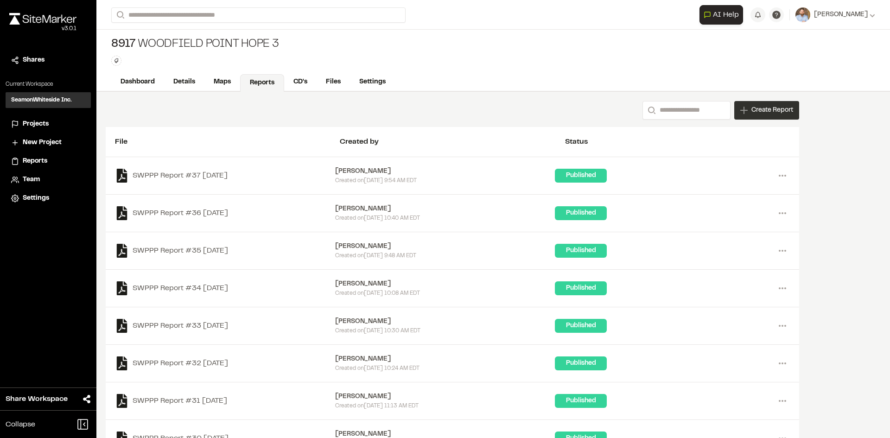
click at [773, 114] on span "Create Report" at bounding box center [772, 110] width 42 height 10
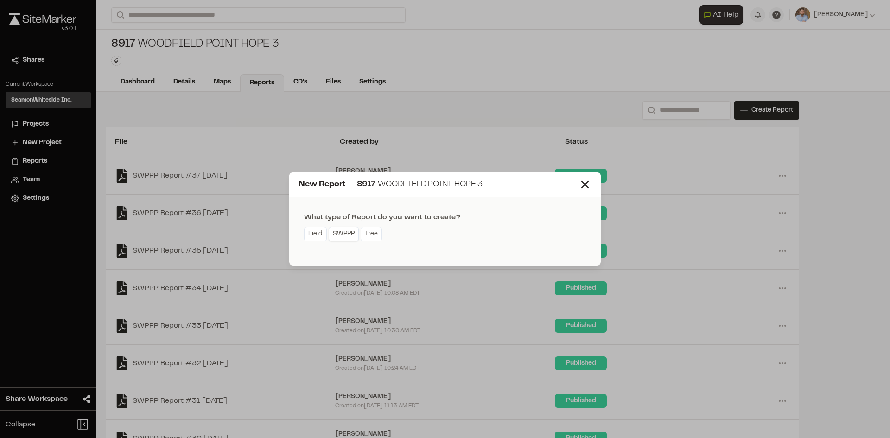
click at [346, 236] on link "SWPPP" at bounding box center [344, 234] width 30 height 15
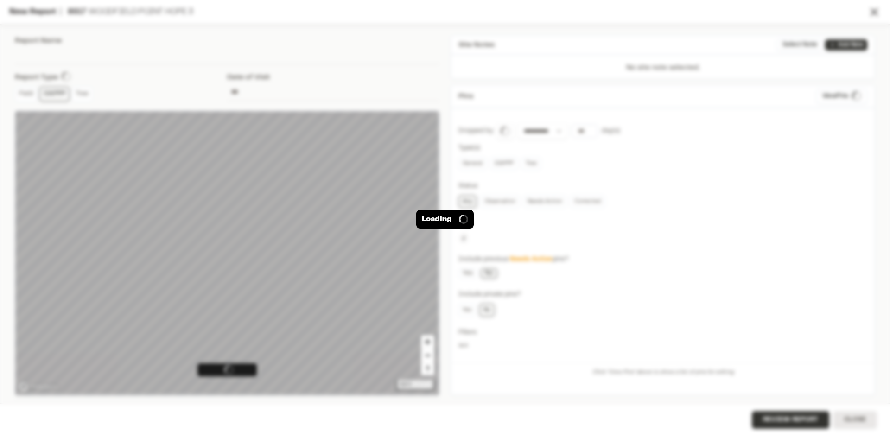
type input "**********"
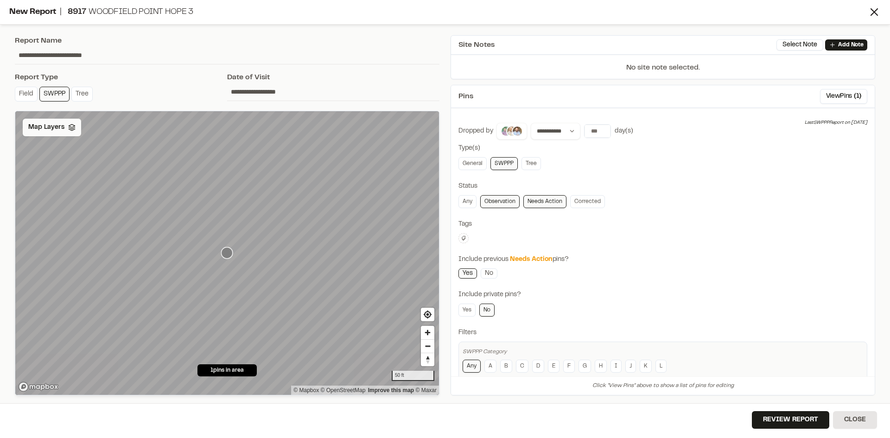
click at [51, 132] on span "Map Layers" at bounding box center [46, 127] width 36 height 10
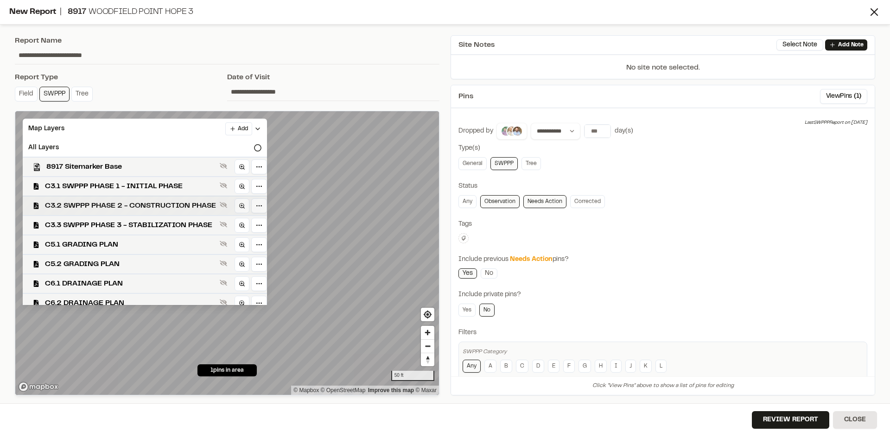
click at [150, 203] on span "C3.2 SWPPP PHASE 2 - CONSTRUCTION PHASE" at bounding box center [130, 205] width 171 height 11
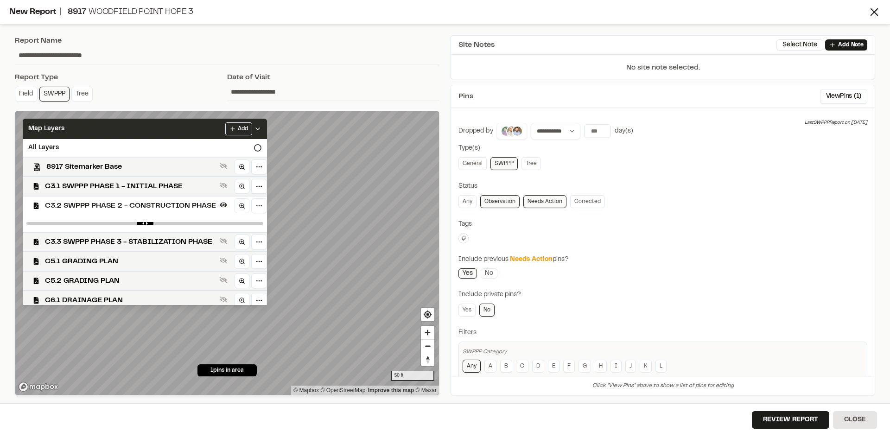
click at [261, 127] on icon at bounding box center [257, 128] width 7 height 7
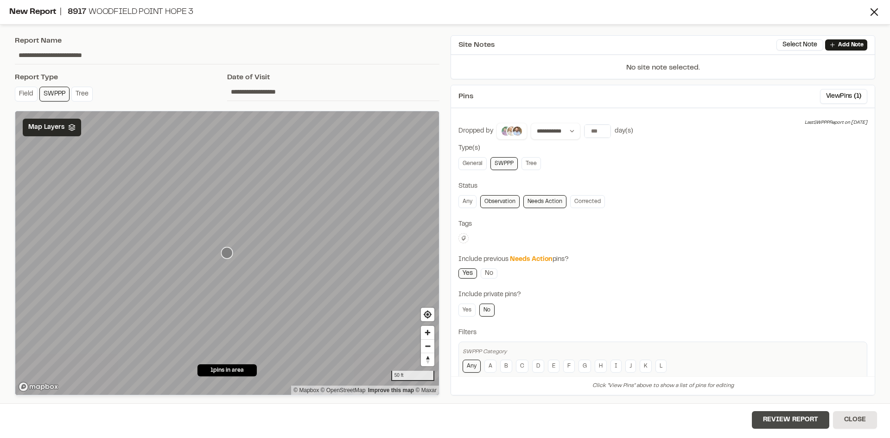
click at [798, 420] on button "Review Report" at bounding box center [790, 420] width 77 height 18
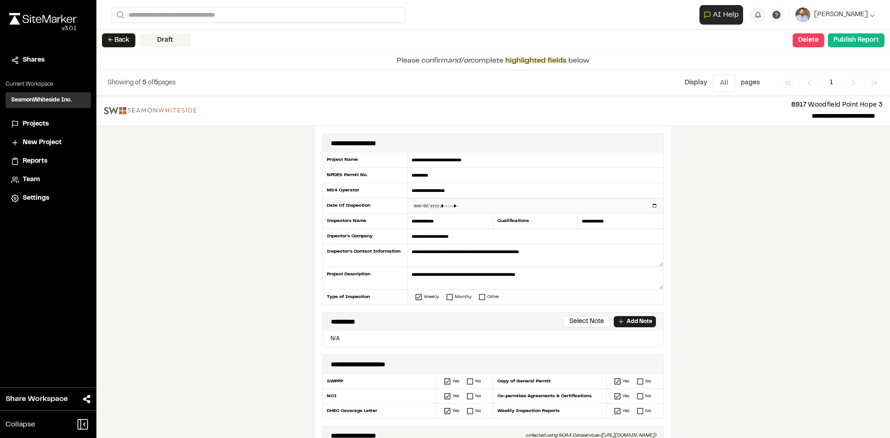
click at [652, 204] on input "datetime-local" at bounding box center [535, 205] width 255 height 15
type input "**********"
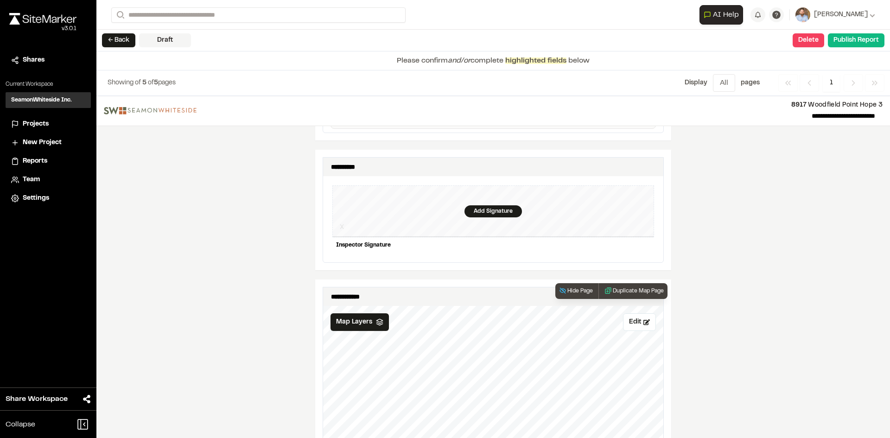
scroll to position [881, 0]
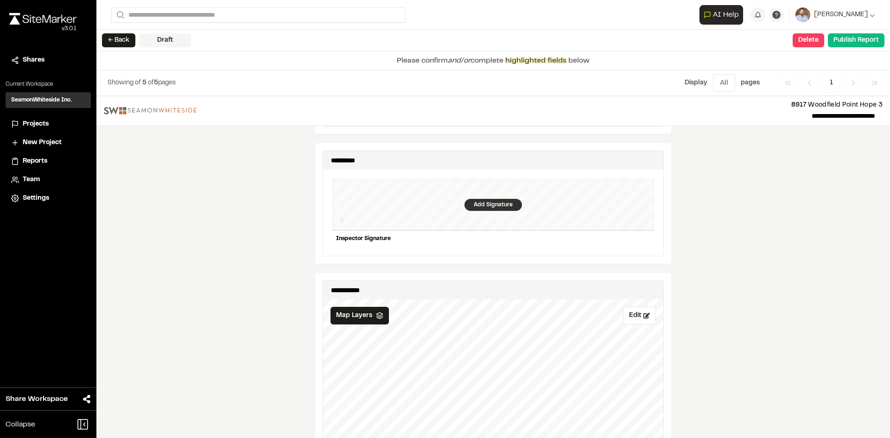
click at [486, 199] on div "Add Signature" at bounding box center [492, 205] width 57 height 12
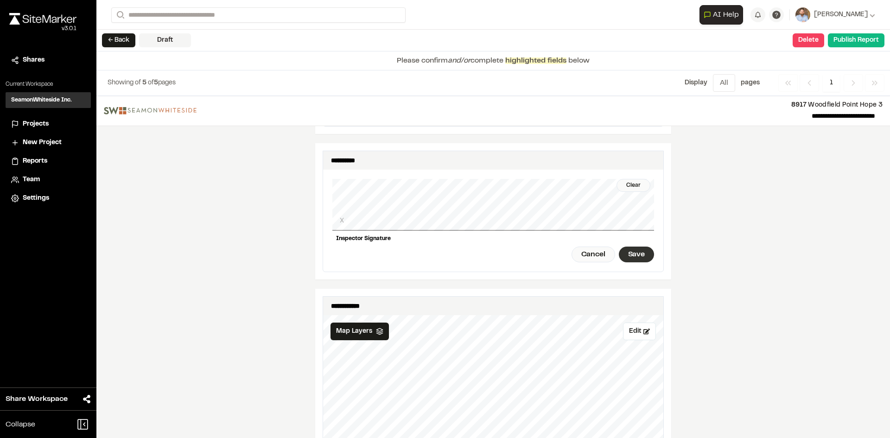
click at [629, 247] on div "Save" at bounding box center [636, 255] width 35 height 16
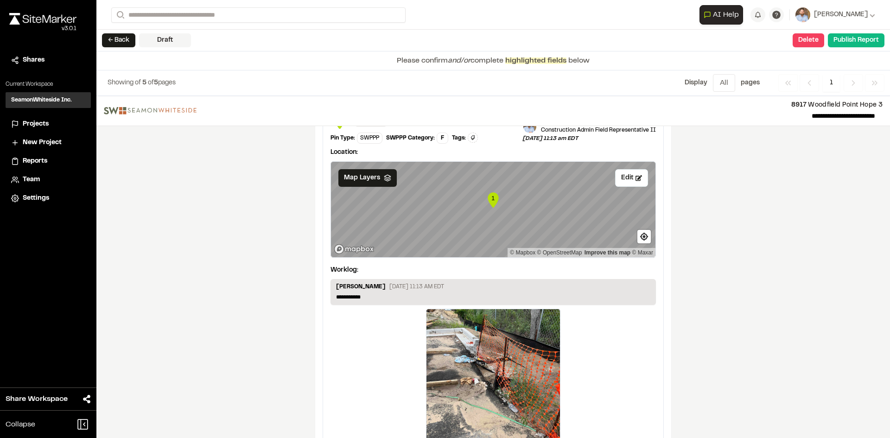
scroll to position [1570, 0]
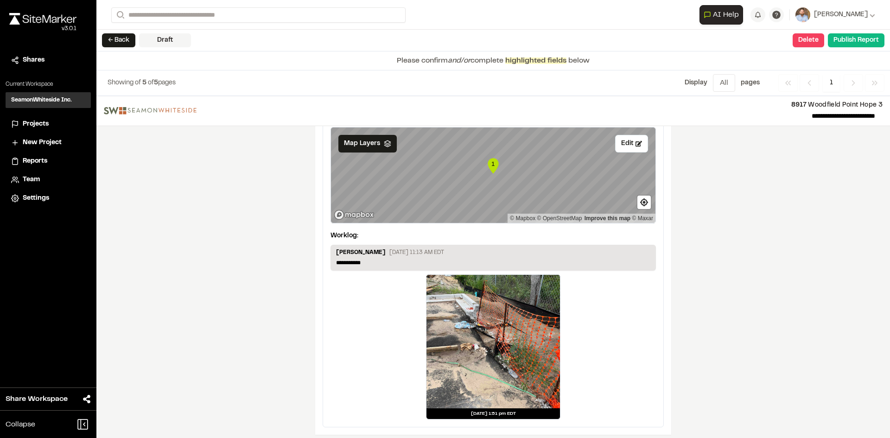
click at [502, 341] on div at bounding box center [492, 341] width 133 height 133
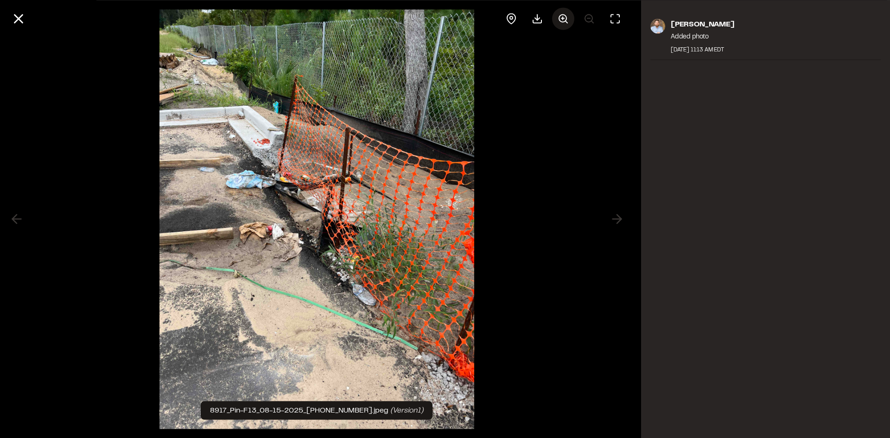
click at [563, 18] on line at bounding box center [562, 18] width 3 height 0
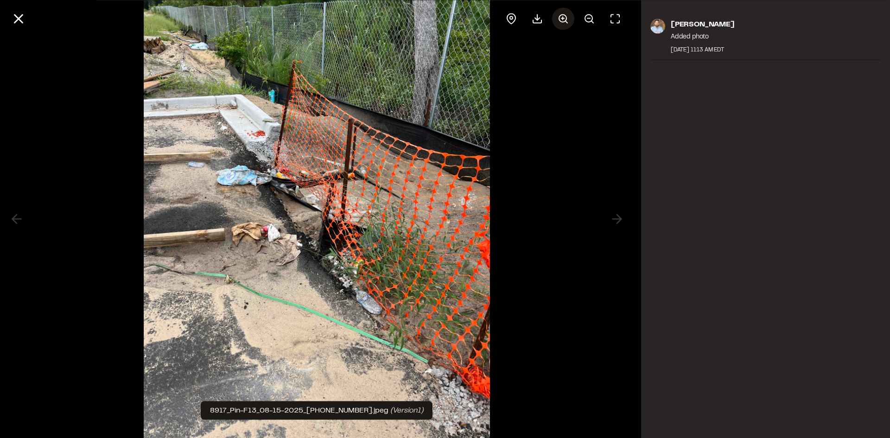
click at [563, 18] on line at bounding box center [562, 18] width 3 height 0
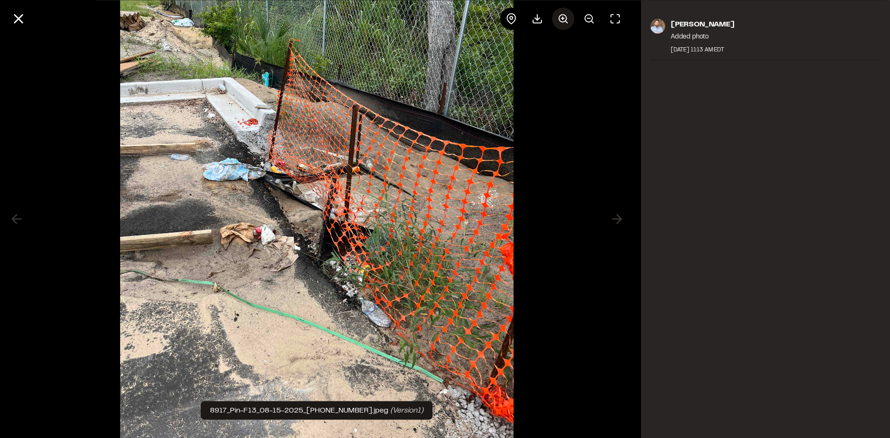
click at [563, 18] on line at bounding box center [562, 18] width 3 height 0
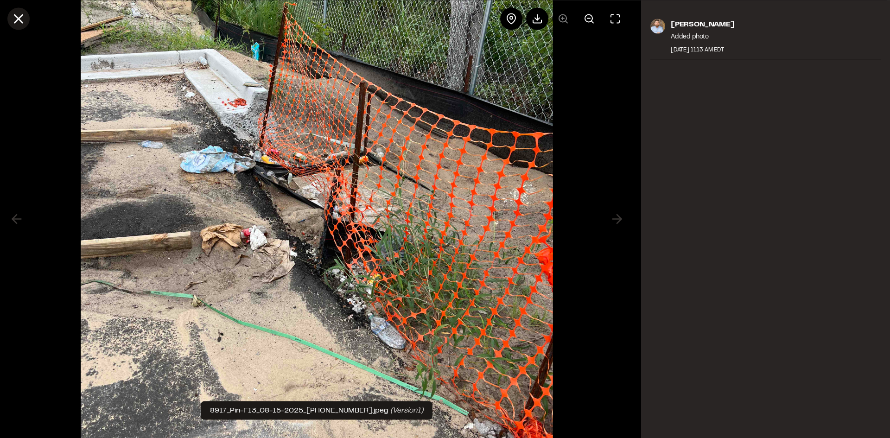
click at [16, 19] on icon at bounding box center [19, 19] width 16 height 16
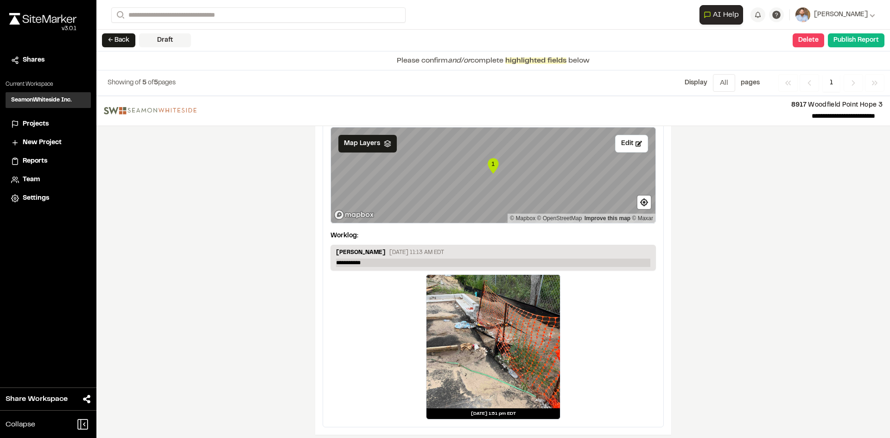
click at [375, 259] on p "**********" at bounding box center [493, 263] width 314 height 8
click at [762, 292] on div "**********" at bounding box center [493, 267] width 794 height 342
click at [857, 44] on button "Publish Report" at bounding box center [856, 40] width 57 height 14
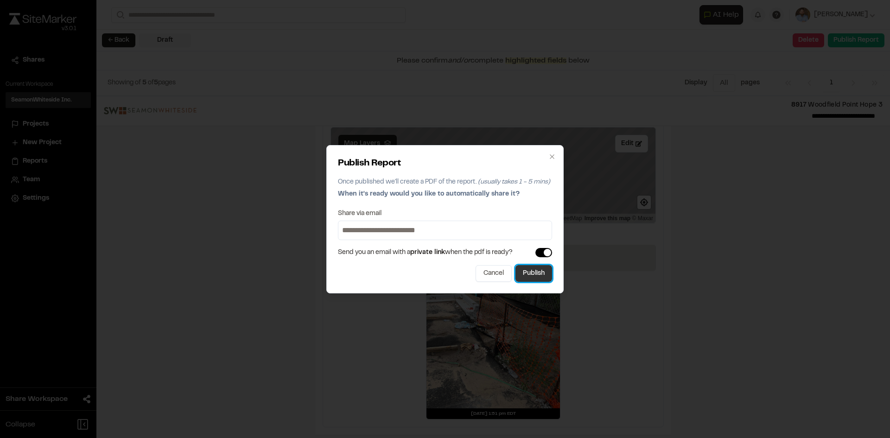
click at [546, 276] on button "Publish" at bounding box center [533, 273] width 37 height 17
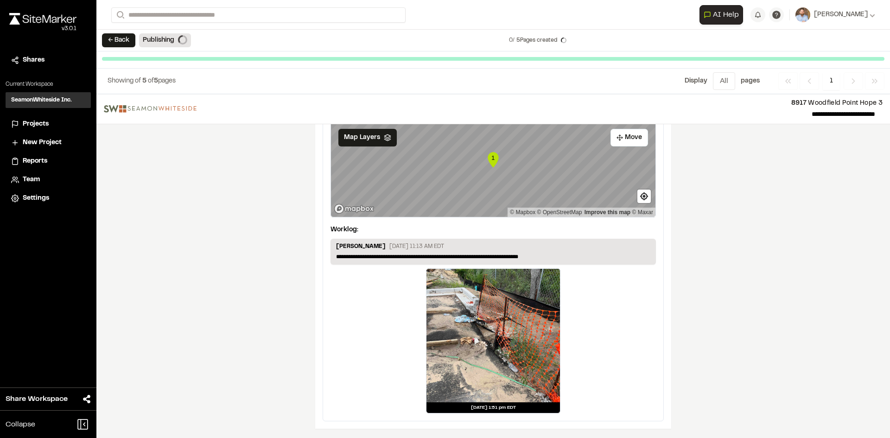
scroll to position [1541, 0]
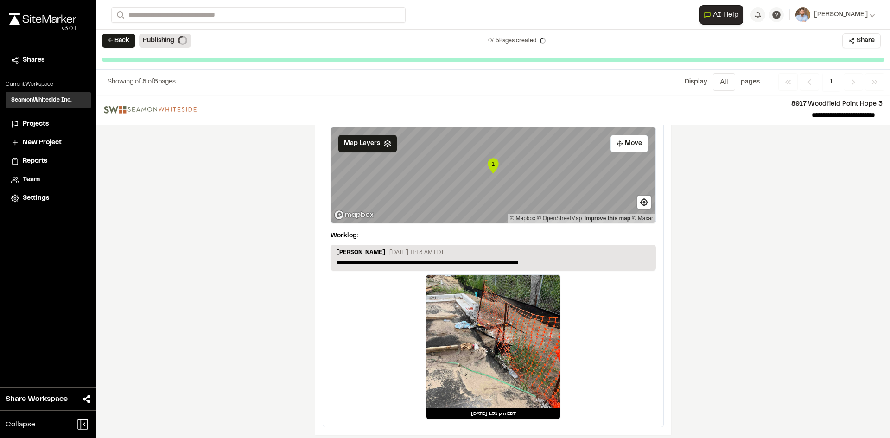
click at [40, 125] on span "Projects" at bounding box center [36, 124] width 26 height 10
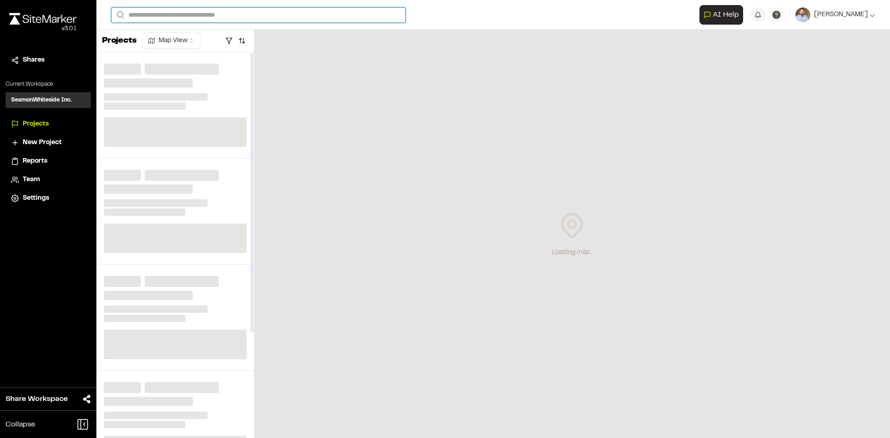
click at [199, 16] on input "Search" at bounding box center [258, 14] width 294 height 15
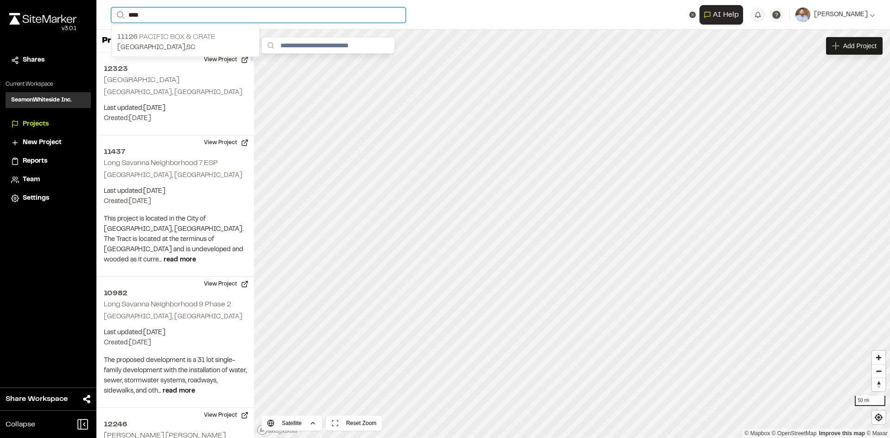
type input "****"
click at [182, 38] on p "11126 Pacific Box & Crate" at bounding box center [185, 37] width 136 height 11
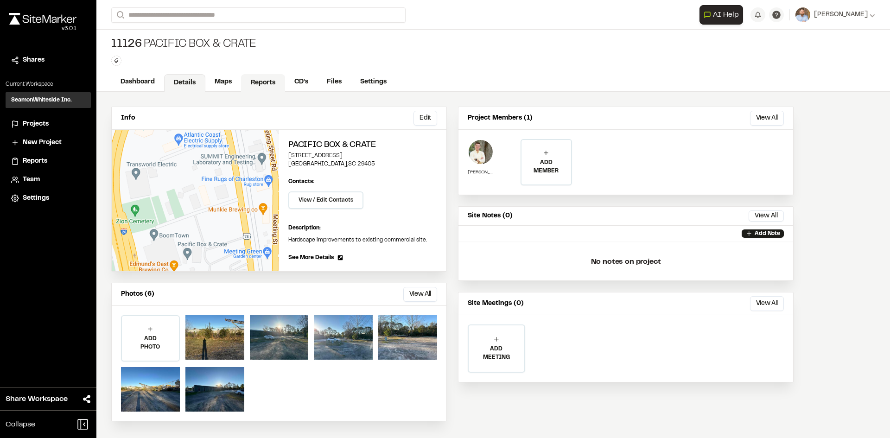
click at [267, 82] on link "Reports" at bounding box center [263, 83] width 44 height 18
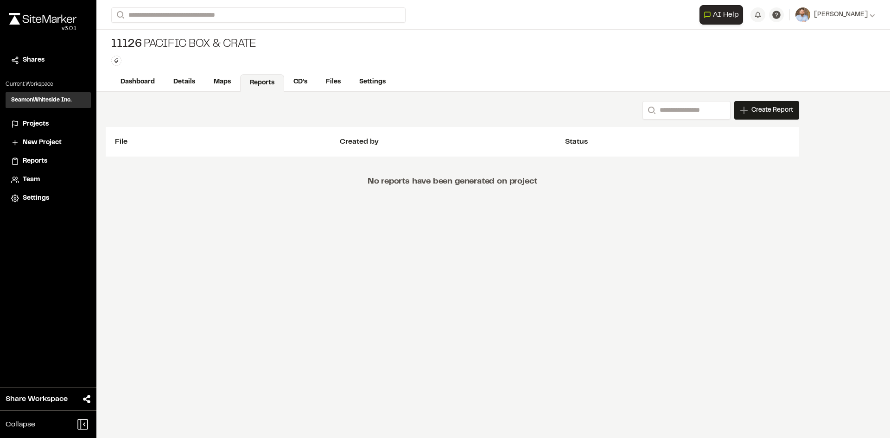
click at [43, 125] on span "Projects" at bounding box center [36, 124] width 26 height 10
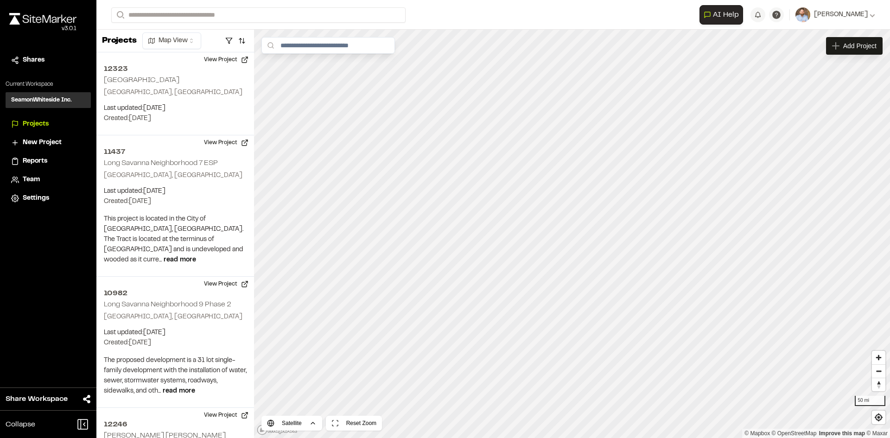
click at [41, 161] on span "Reports" at bounding box center [35, 161] width 25 height 10
